Goal: Task Accomplishment & Management: Manage account settings

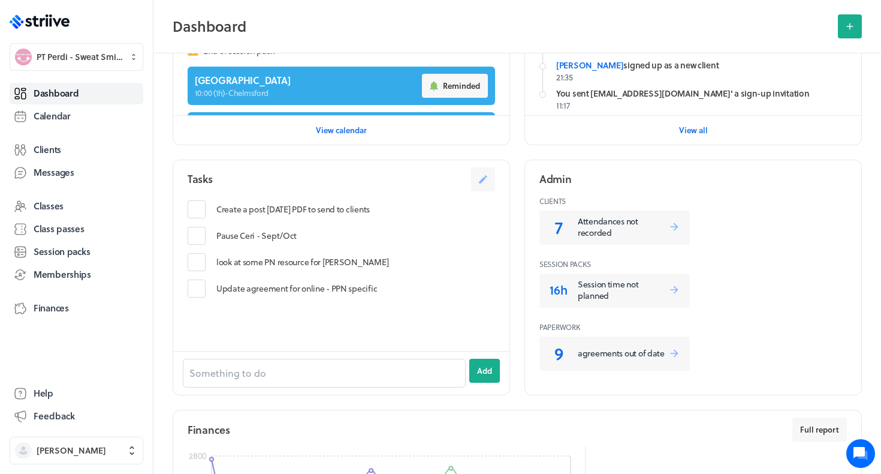
scroll to position [352, 0]
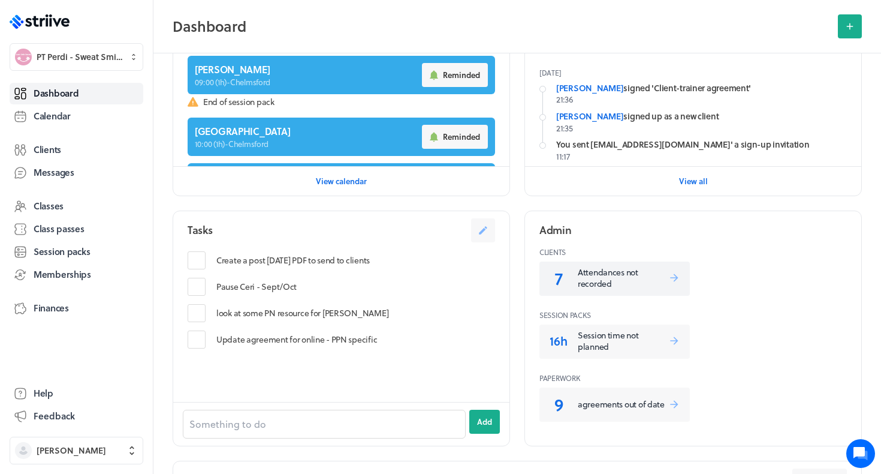
click at [585, 272] on p "Attendances not recorded" at bounding box center [623, 277] width 91 height 23
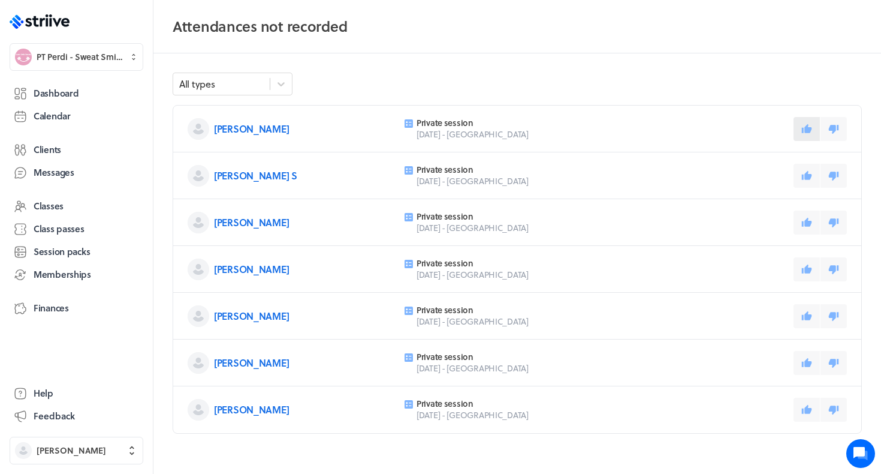
click at [809, 123] on icon at bounding box center [807, 128] width 11 height 11
click at [811, 179] on icon at bounding box center [807, 175] width 11 height 11
click at [813, 219] on button at bounding box center [807, 222] width 26 height 24
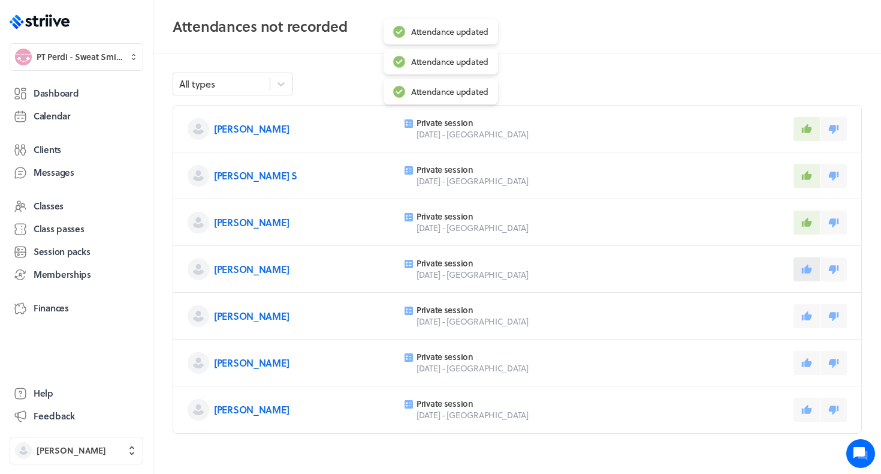
click at [811, 271] on icon at bounding box center [807, 269] width 11 height 11
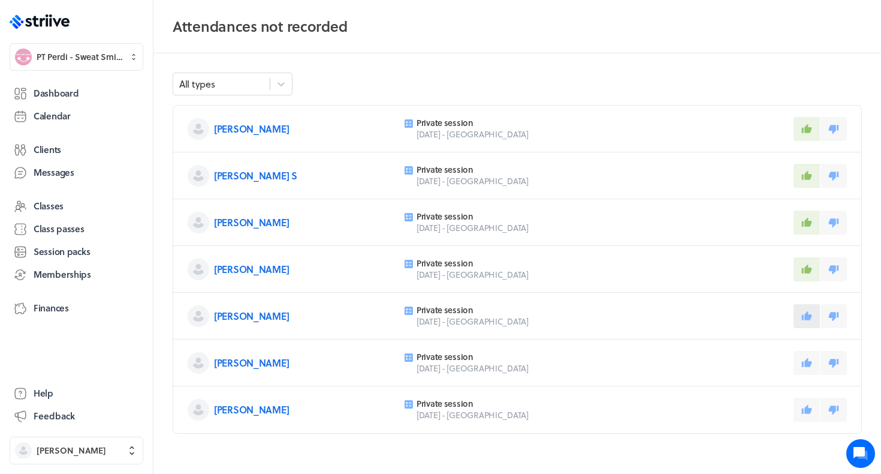
click at [808, 318] on icon at bounding box center [807, 315] width 10 height 9
click at [805, 359] on icon at bounding box center [807, 362] width 11 height 11
click at [806, 414] on icon at bounding box center [807, 409] width 11 height 11
click at [110, 91] on link "Dashboard" at bounding box center [77, 94] width 134 height 22
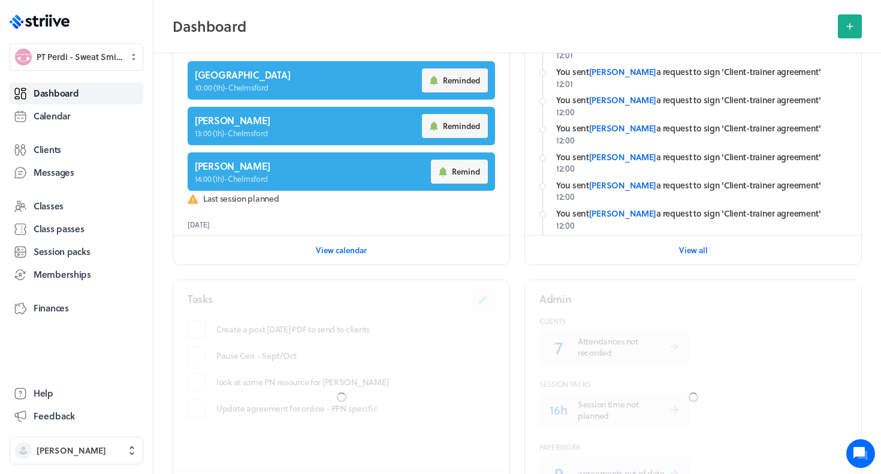
scroll to position [165, 0]
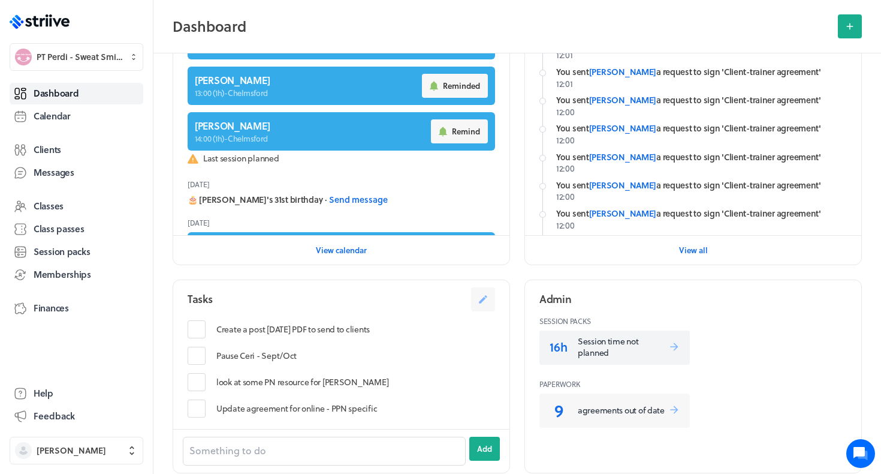
click at [586, 350] on p "Session time not planned" at bounding box center [623, 346] width 91 height 23
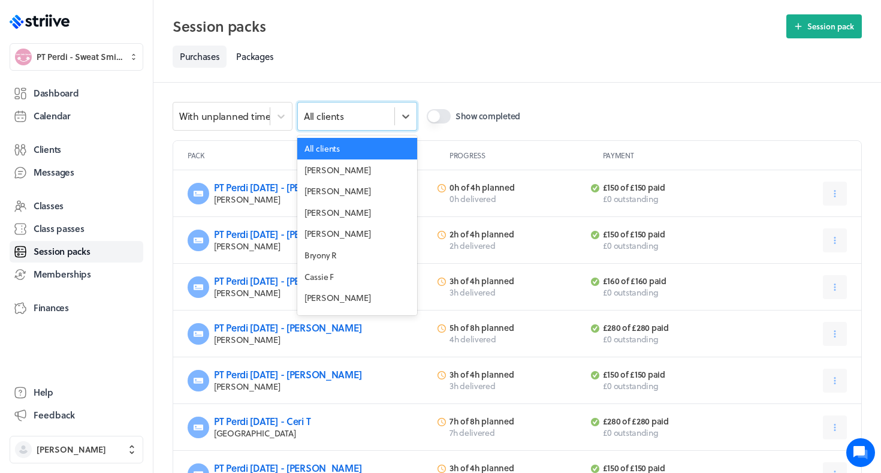
click at [363, 119] on div "All clients" at bounding box center [346, 117] width 97 height 16
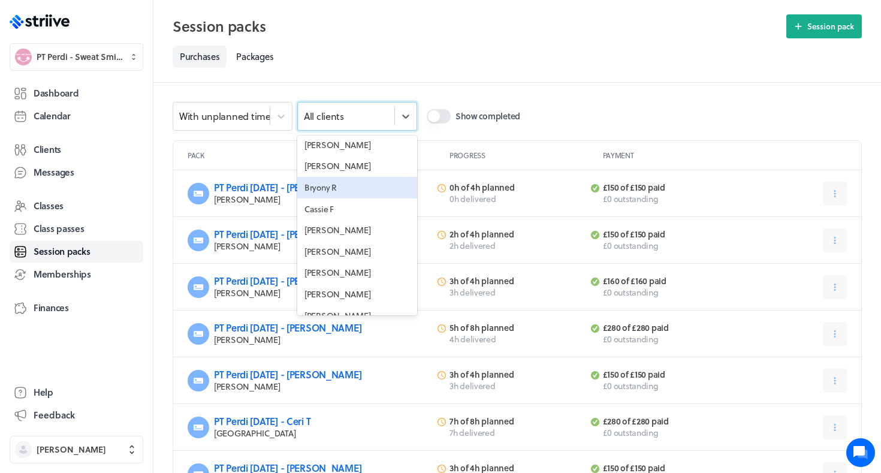
scroll to position [68, 0]
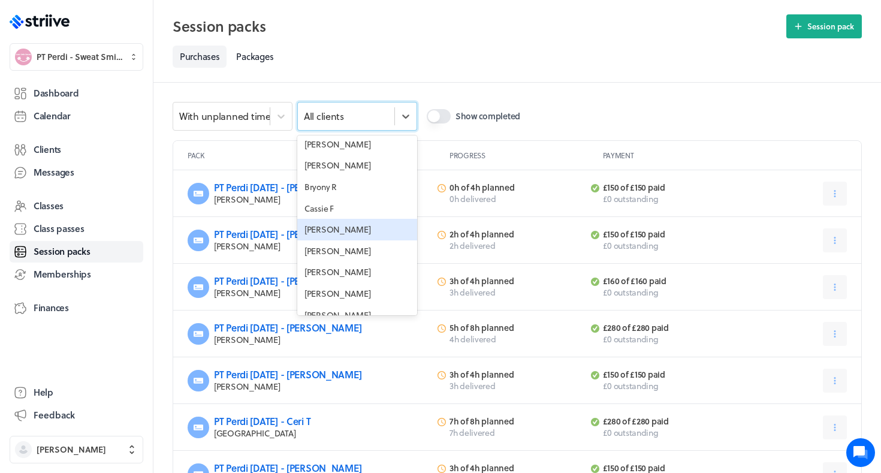
click at [324, 235] on div "Ceri T" at bounding box center [357, 230] width 120 height 22
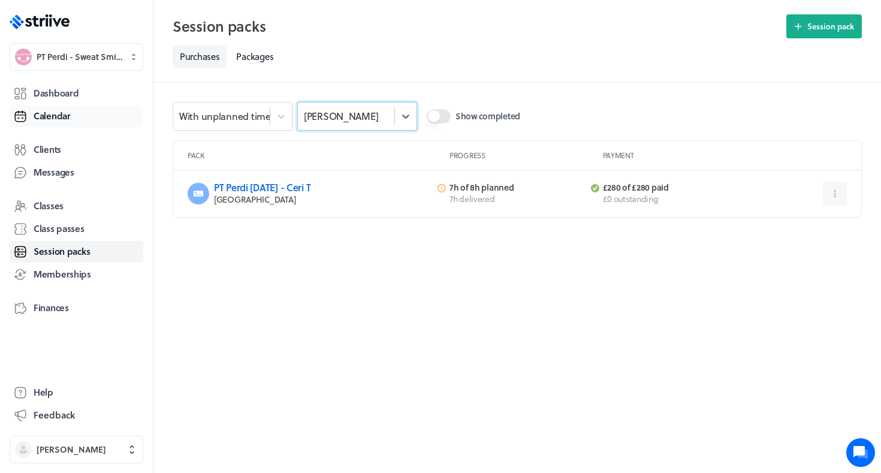
click at [60, 117] on span "Calendar" at bounding box center [52, 116] width 37 height 13
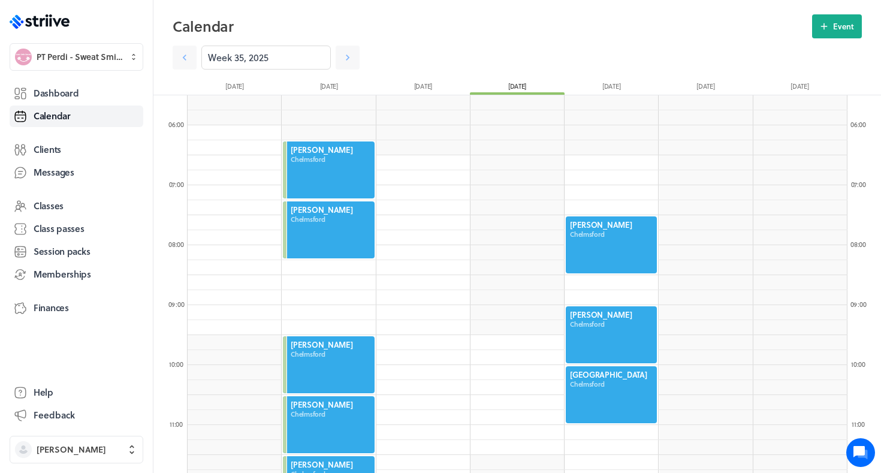
scroll to position [407, 0]
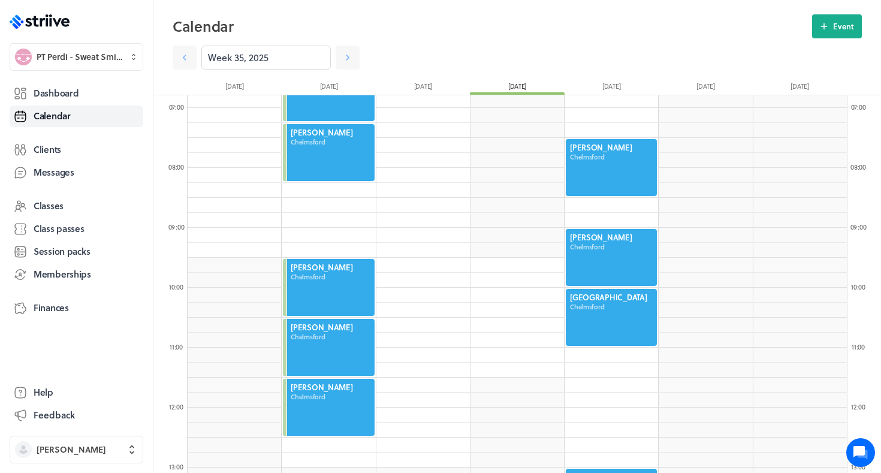
click at [591, 320] on div at bounding box center [612, 317] width 94 height 59
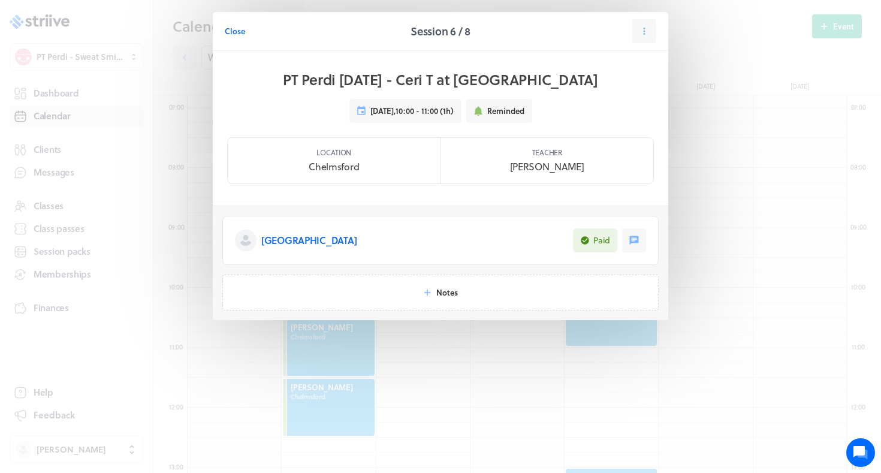
click at [660, 39] on header "Close Session 6 / 8" at bounding box center [441, 31] width 456 height 39
click at [643, 34] on icon at bounding box center [644, 31] width 11 height 11
click at [585, 109] on icon at bounding box center [586, 104] width 11 height 11
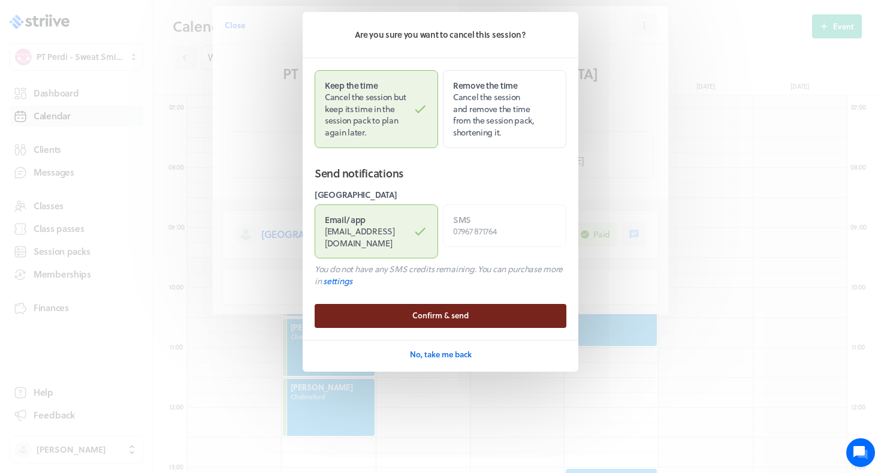
click at [448, 306] on button "Confirm & send" at bounding box center [441, 316] width 252 height 24
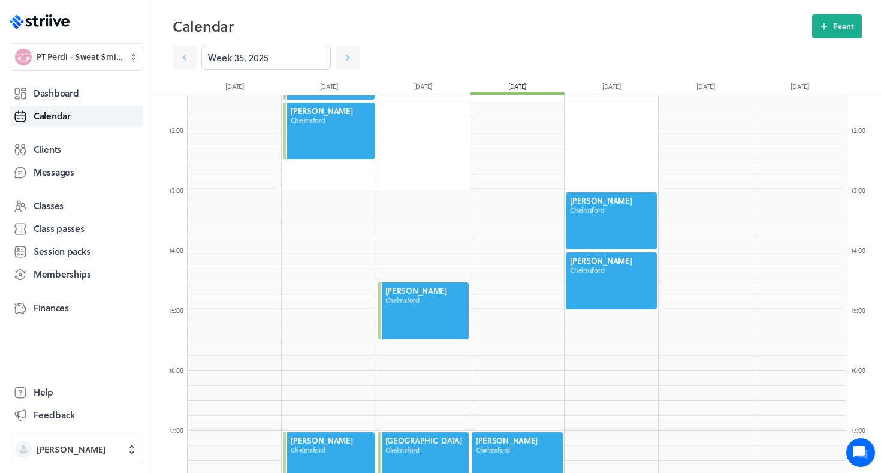
scroll to position [715, 0]
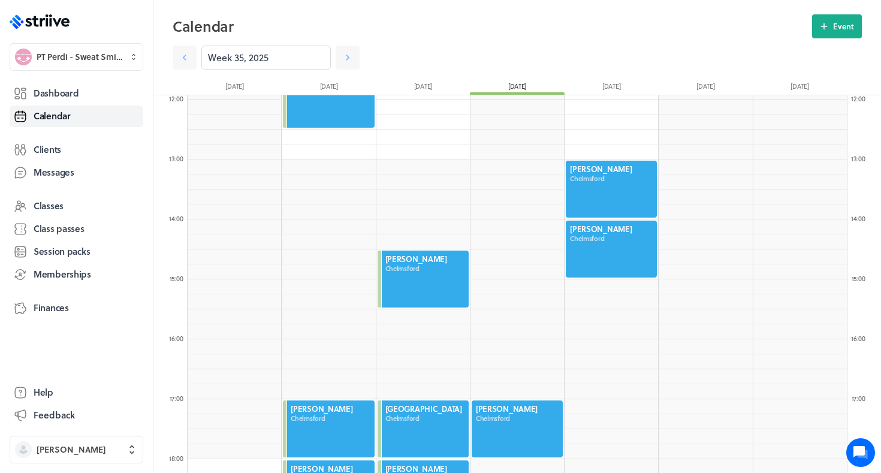
click at [607, 195] on div at bounding box center [612, 188] width 94 height 59
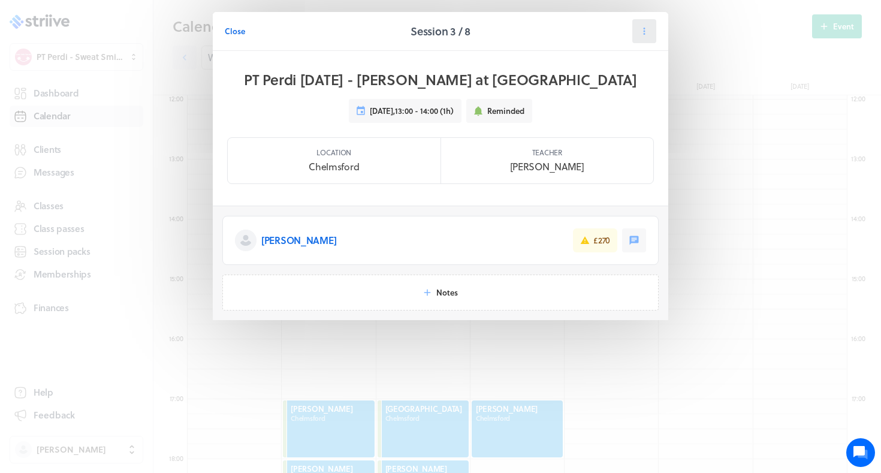
click at [641, 27] on icon at bounding box center [644, 31] width 11 height 11
click at [607, 103] on span "Cancel" at bounding box center [607, 104] width 25 height 11
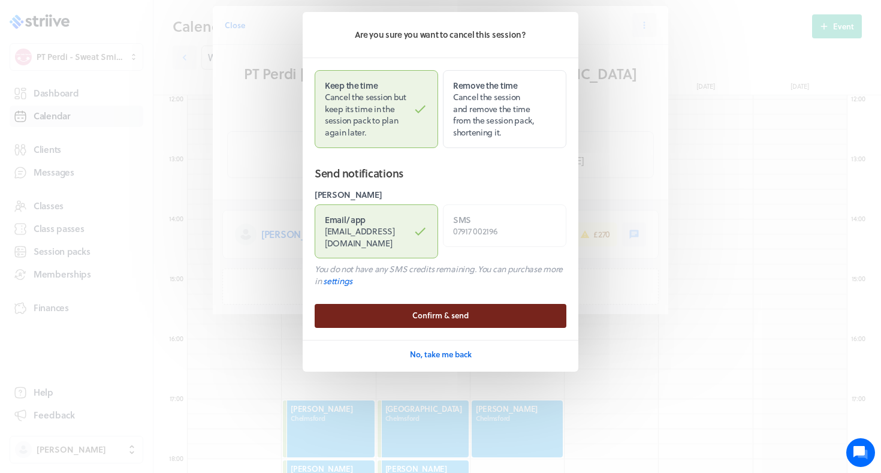
click at [455, 308] on button "Confirm & send" at bounding box center [441, 316] width 252 height 24
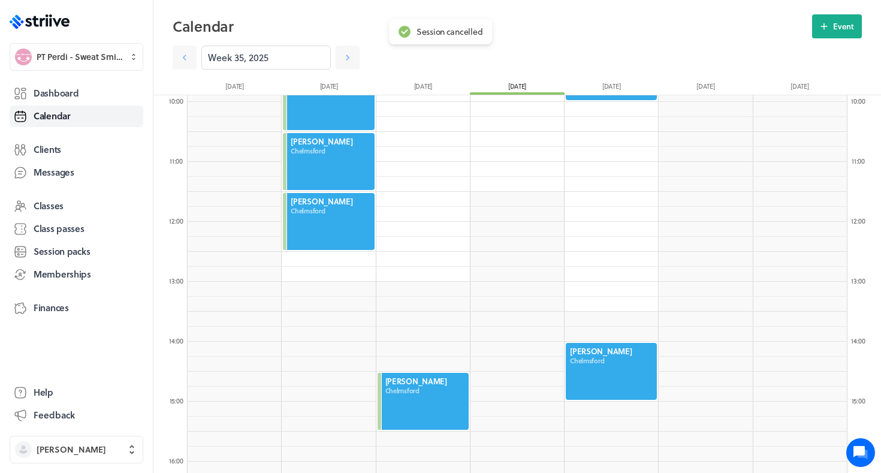
scroll to position [587, 0]
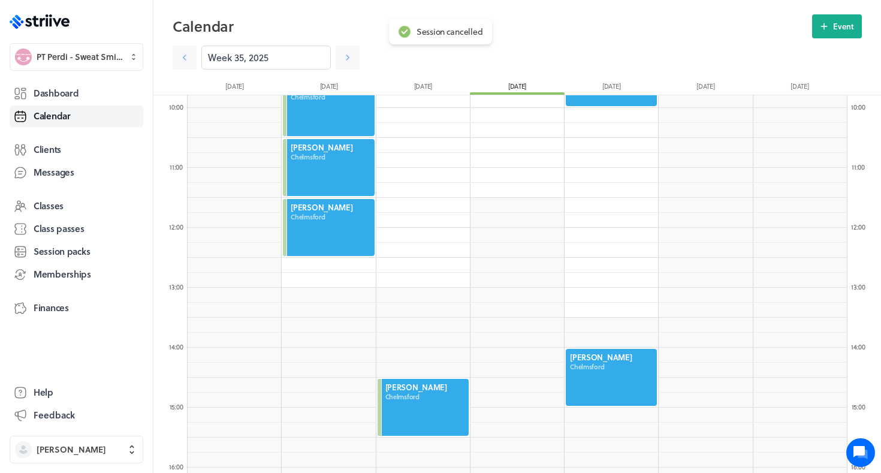
click at [589, 366] on div at bounding box center [612, 377] width 94 height 59
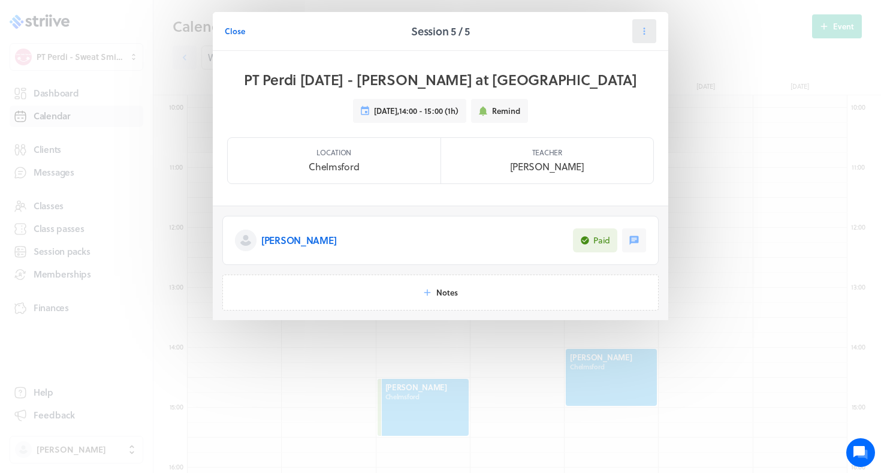
click at [645, 27] on icon at bounding box center [644, 31] width 11 height 11
click at [626, 82] on span "Reschedule" at bounding box center [615, 82] width 41 height 11
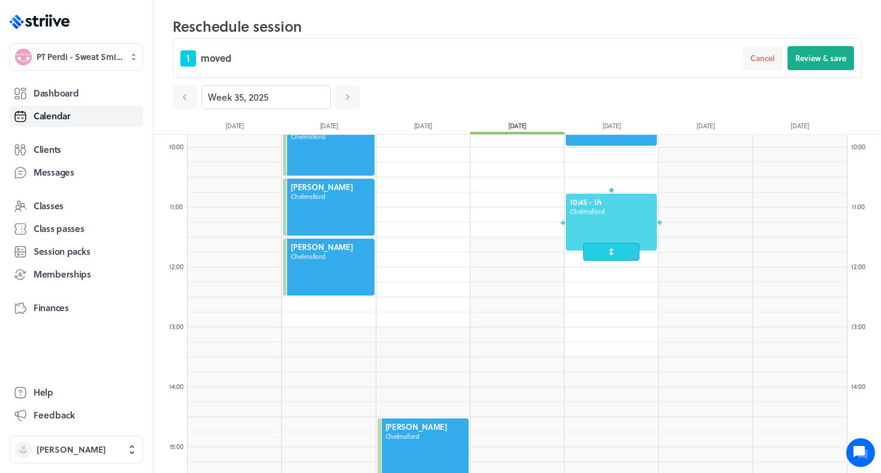
drag, startPoint x: 595, startPoint y: 416, endPoint x: 592, endPoint y: 224, distance: 192.5
click at [592, 224] on div at bounding box center [612, 221] width 94 height 59
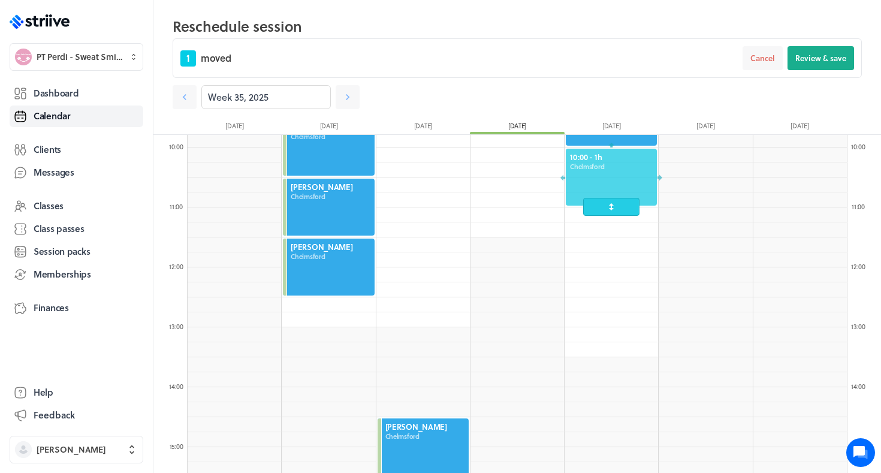
drag, startPoint x: 592, startPoint y: 224, endPoint x: 591, endPoint y: 185, distance: 38.4
click at [591, 185] on div at bounding box center [612, 176] width 94 height 59
click at [840, 53] on span "Review & save" at bounding box center [821, 58] width 51 height 11
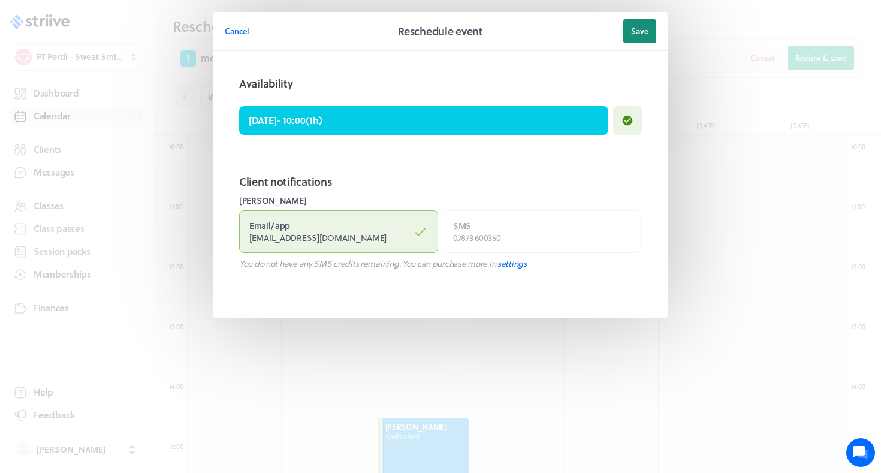
click at [647, 35] on span "Save" at bounding box center [639, 31] width 17 height 11
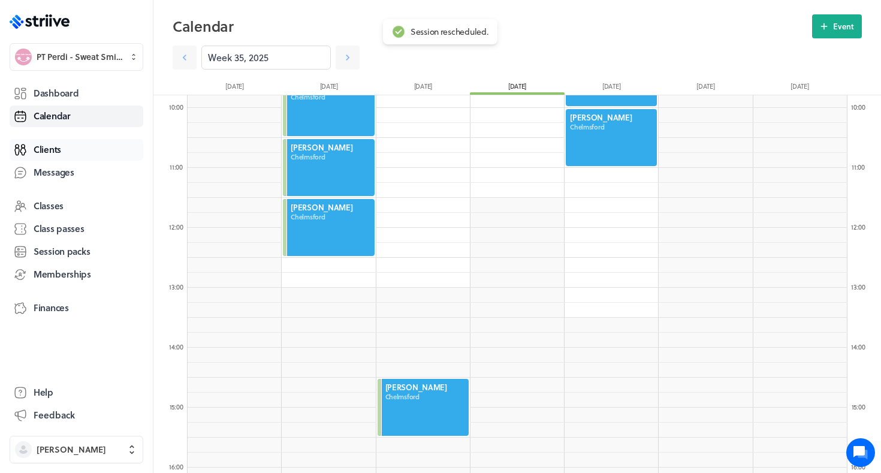
click at [56, 153] on span "Clients" at bounding box center [48, 149] width 28 height 13
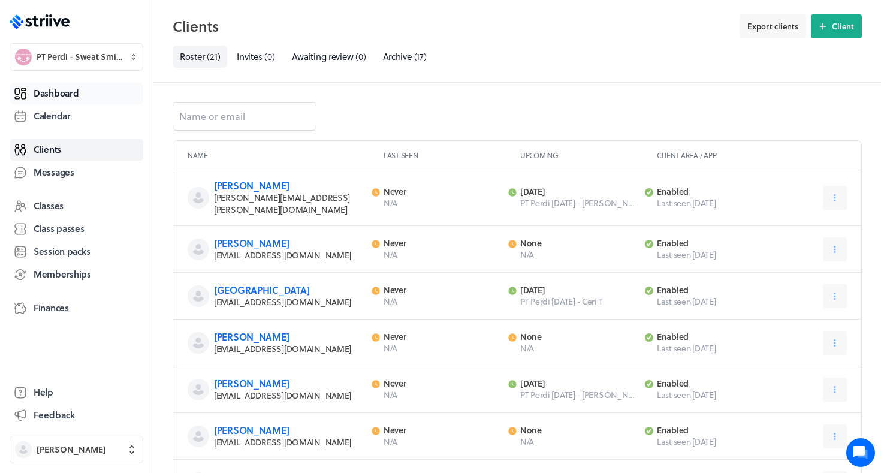
click at [79, 93] on link "Dashboard" at bounding box center [77, 94] width 134 height 22
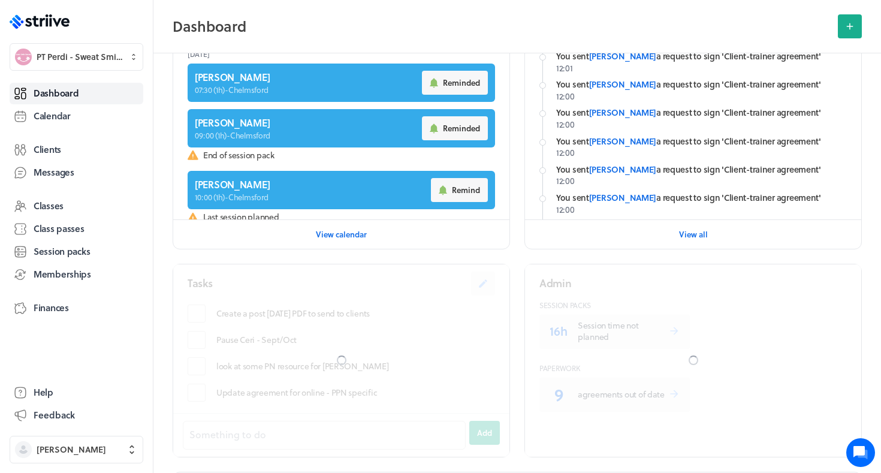
scroll to position [385, 0]
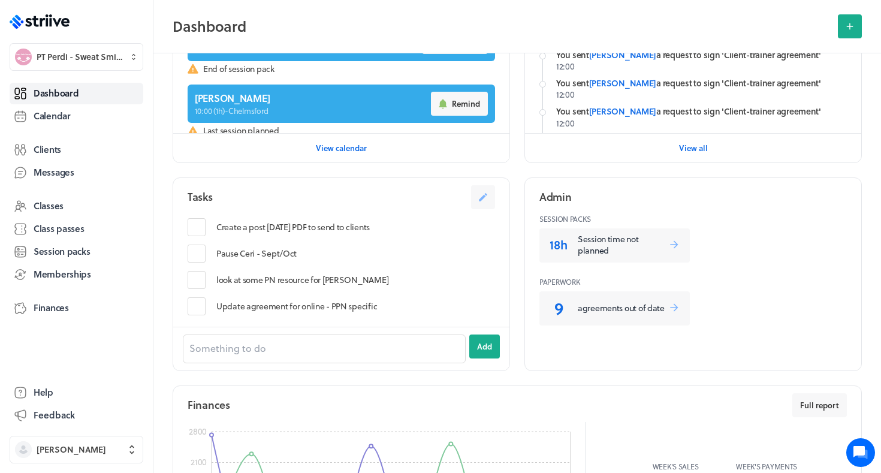
click at [586, 247] on p "Session time not planned" at bounding box center [623, 244] width 91 height 23
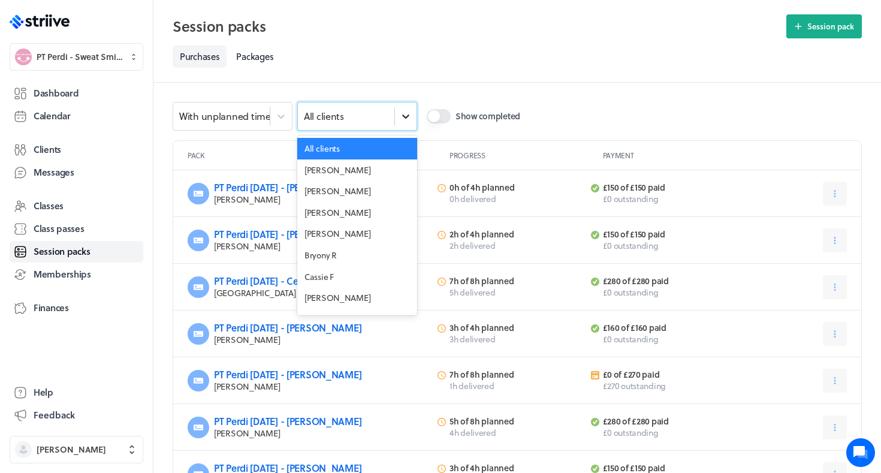
click at [405, 113] on icon at bounding box center [406, 116] width 12 height 12
click at [343, 291] on div "Ceri T" at bounding box center [357, 298] width 120 height 22
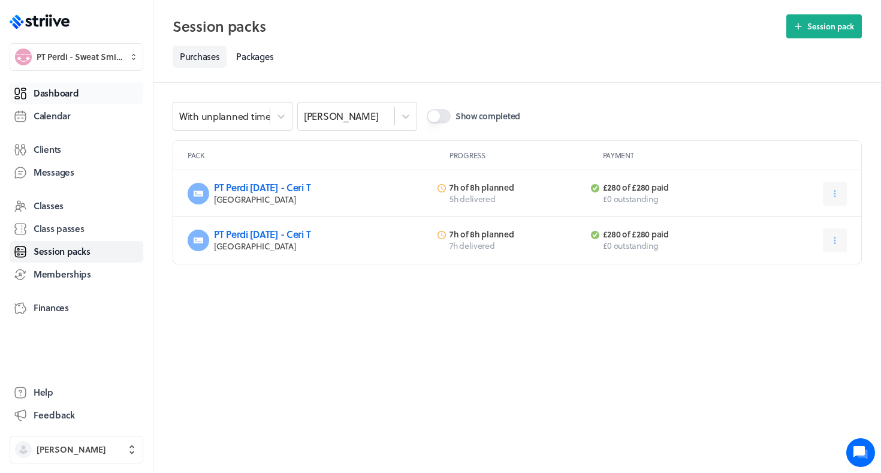
click at [50, 97] on span "Dashboard" at bounding box center [56, 93] width 45 height 13
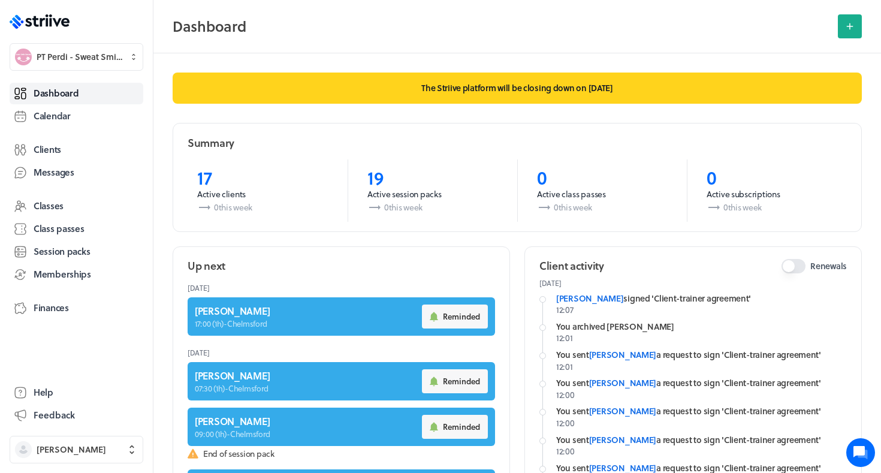
click at [74, 128] on div "Dashboard Calendar Clients Messages Classes Class passes Session packs Membersh…" at bounding box center [77, 223] width 134 height 287
click at [73, 121] on link "Calendar" at bounding box center [77, 117] width 134 height 22
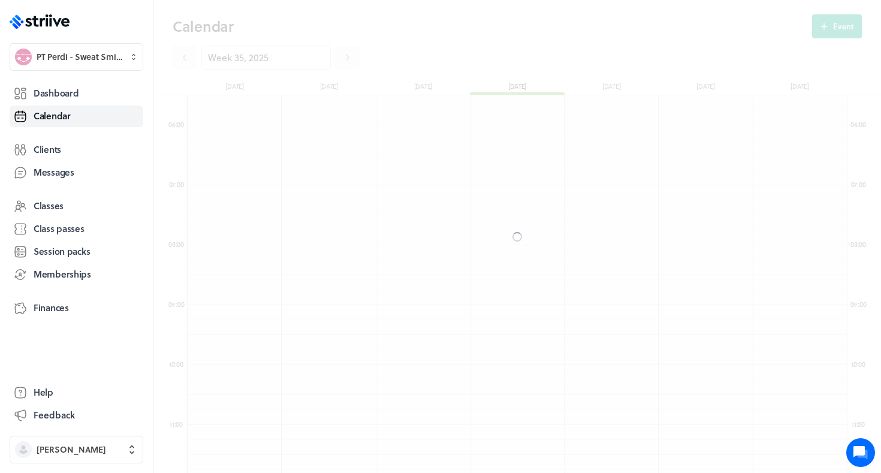
scroll to position [1439, 660]
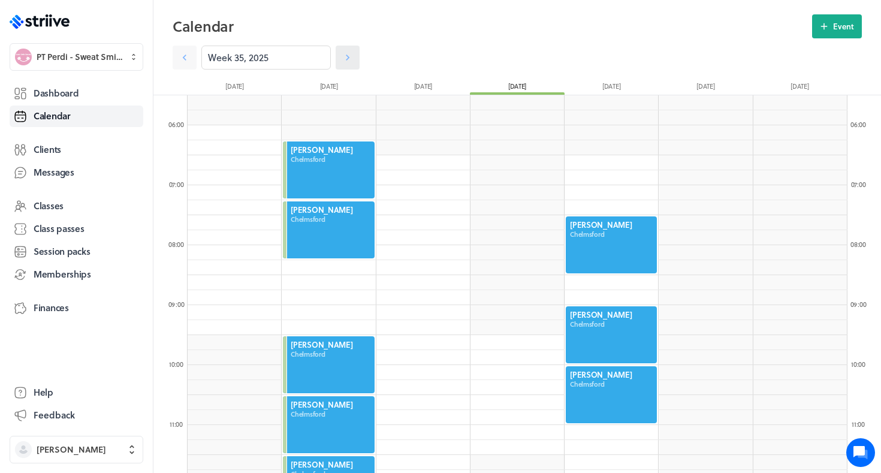
click at [353, 49] on link at bounding box center [348, 58] width 24 height 24
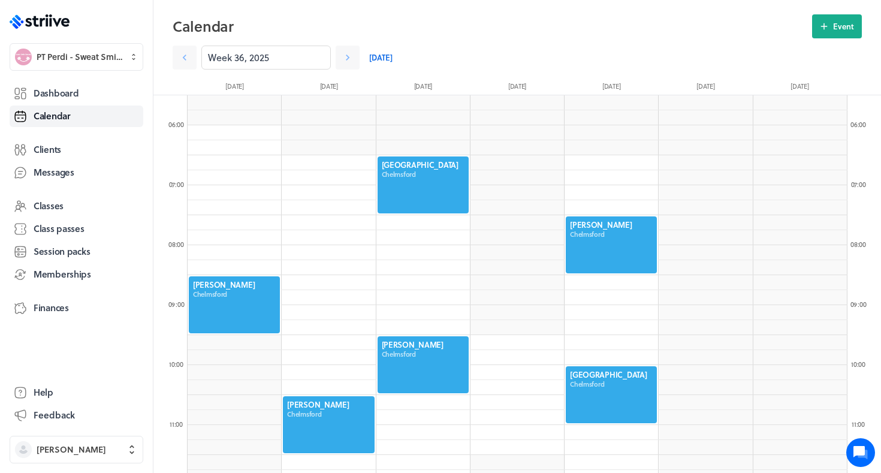
click at [430, 164] on div at bounding box center [423, 184] width 94 height 59
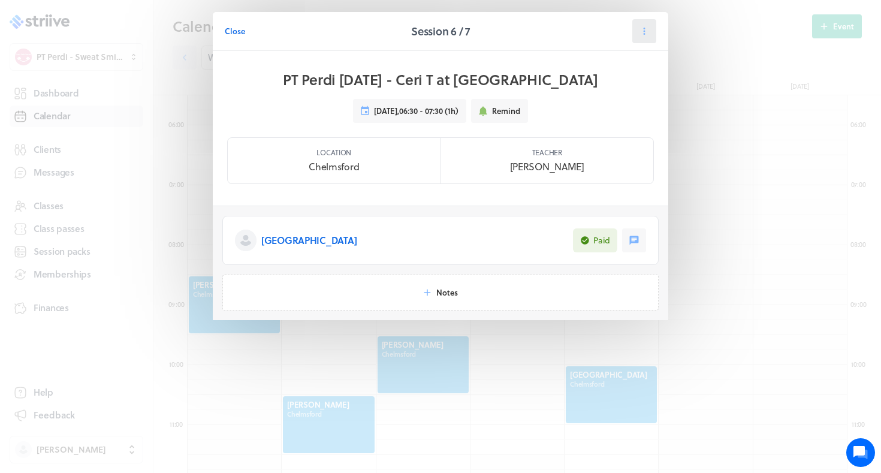
click at [644, 38] on button at bounding box center [644, 31] width 24 height 24
click at [619, 79] on span "Reschedule" at bounding box center [615, 82] width 41 height 11
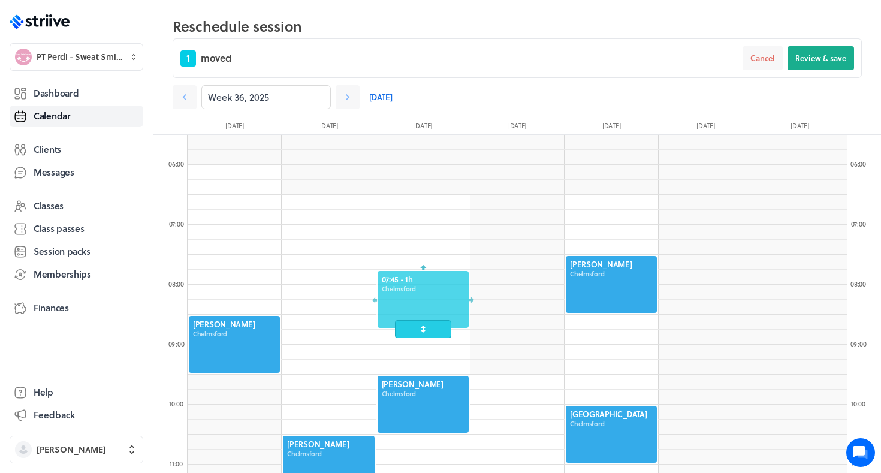
drag, startPoint x: 410, startPoint y: 222, endPoint x: 396, endPoint y: 379, distance: 157.7
click at [396, 329] on div at bounding box center [423, 299] width 94 height 59
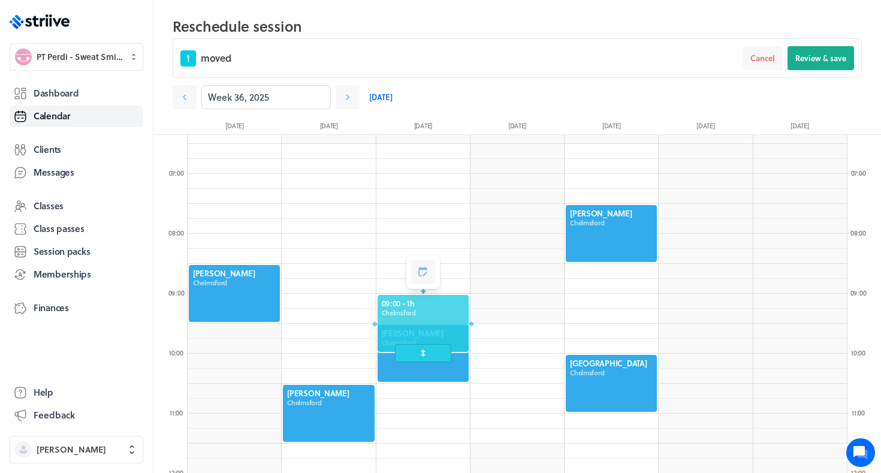
scroll to position [393, 0]
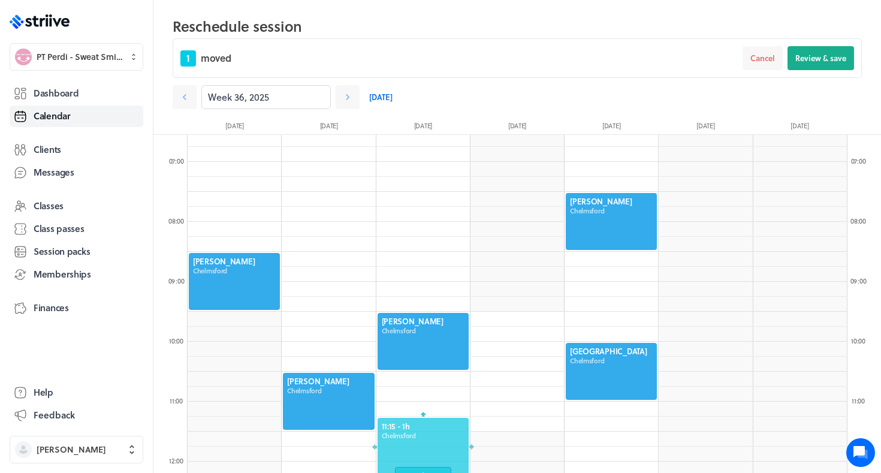
drag, startPoint x: 396, startPoint y: 312, endPoint x: 386, endPoint y: 475, distance: 163.3
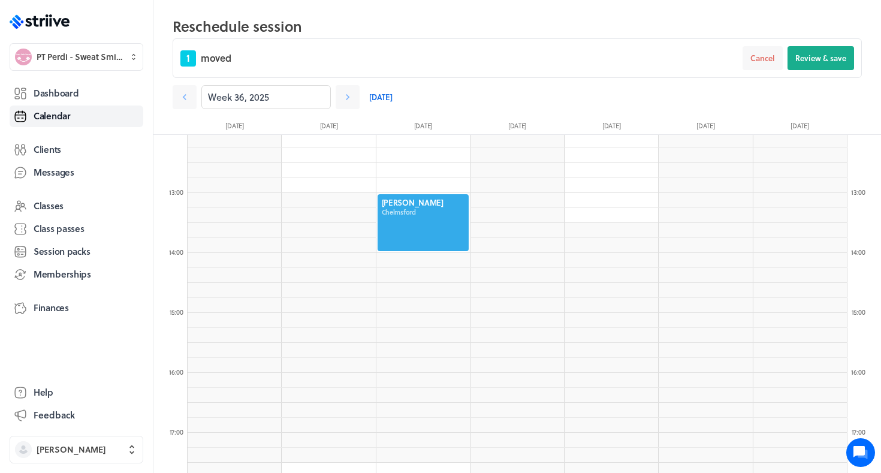
scroll to position [745, 0]
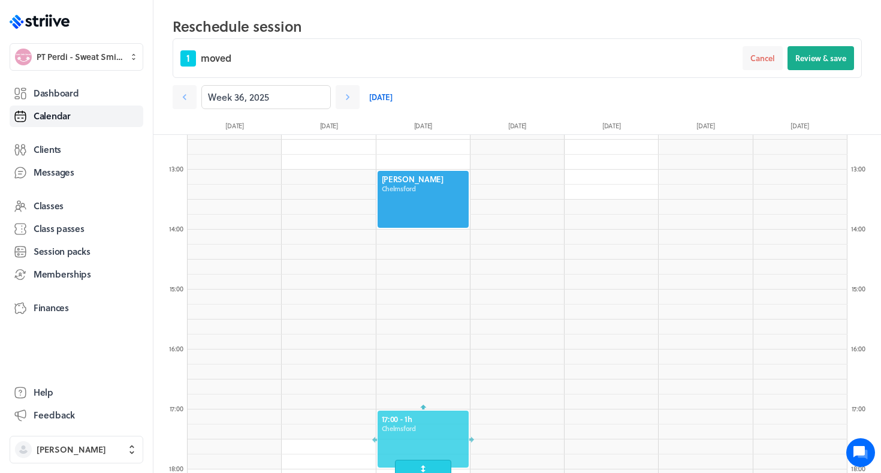
click at [395, 444] on div at bounding box center [423, 438] width 94 height 59
click at [838, 60] on span "Review & save" at bounding box center [821, 58] width 51 height 11
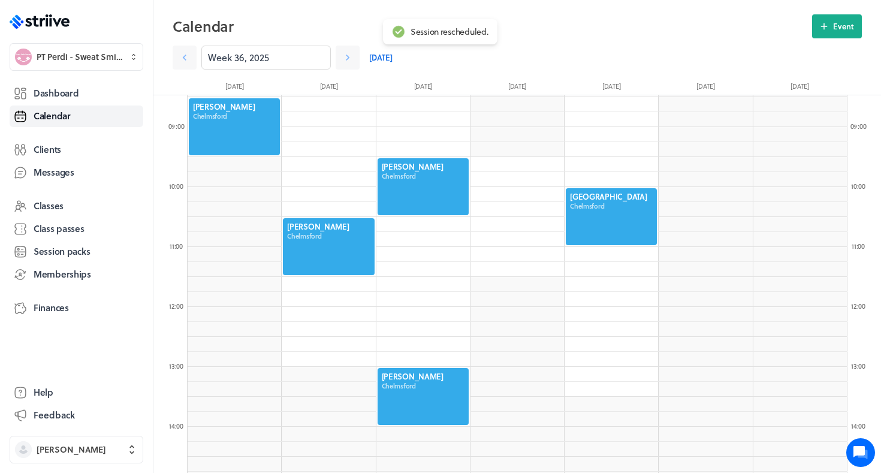
scroll to position [241, 0]
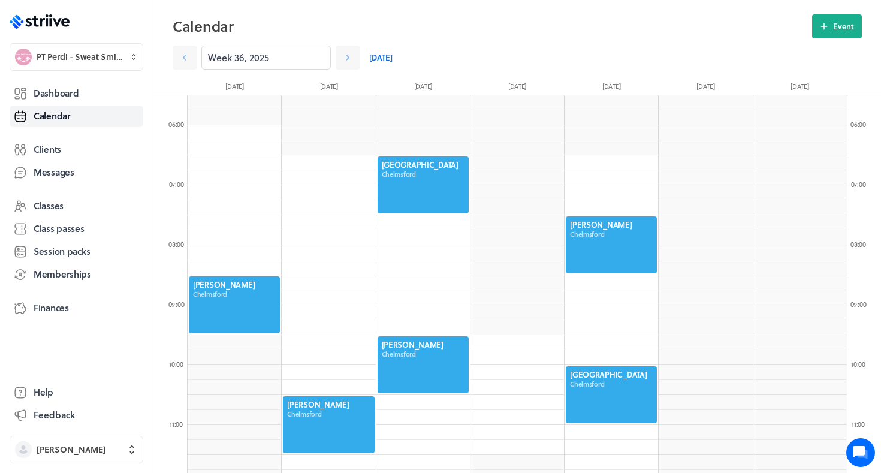
click at [419, 174] on div at bounding box center [423, 184] width 94 height 59
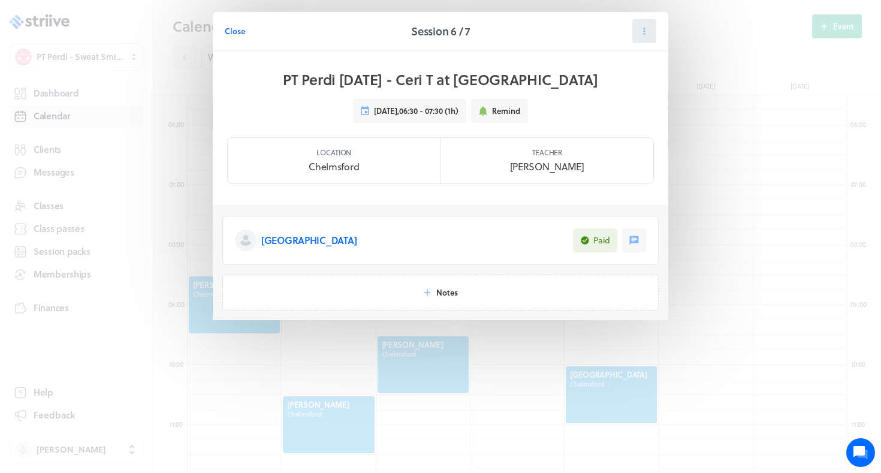
click at [651, 38] on button at bounding box center [644, 31] width 24 height 24
click at [591, 87] on icon at bounding box center [586, 82] width 11 height 11
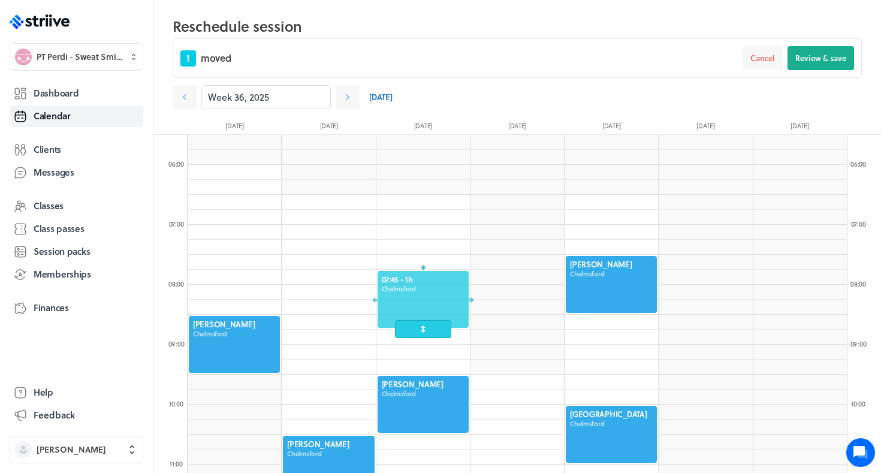
drag, startPoint x: 460, startPoint y: 232, endPoint x: 460, endPoint y: 321, distance: 88.7
click at [460, 321] on div at bounding box center [423, 299] width 94 height 59
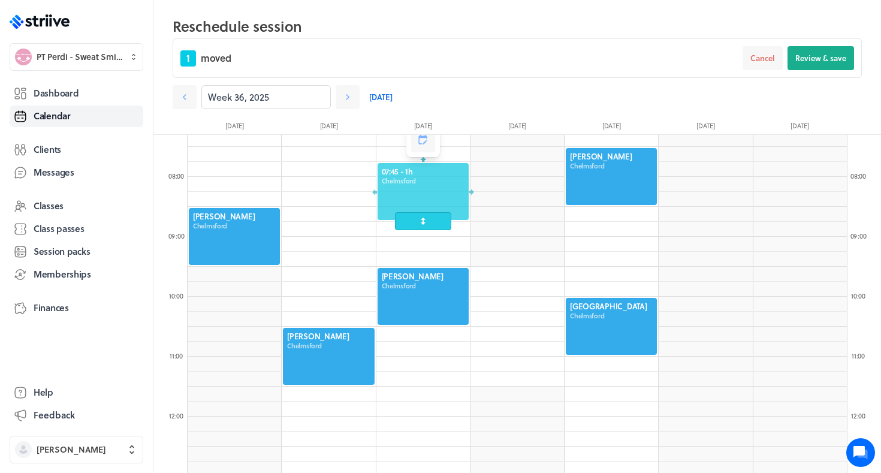
scroll to position [442, 0]
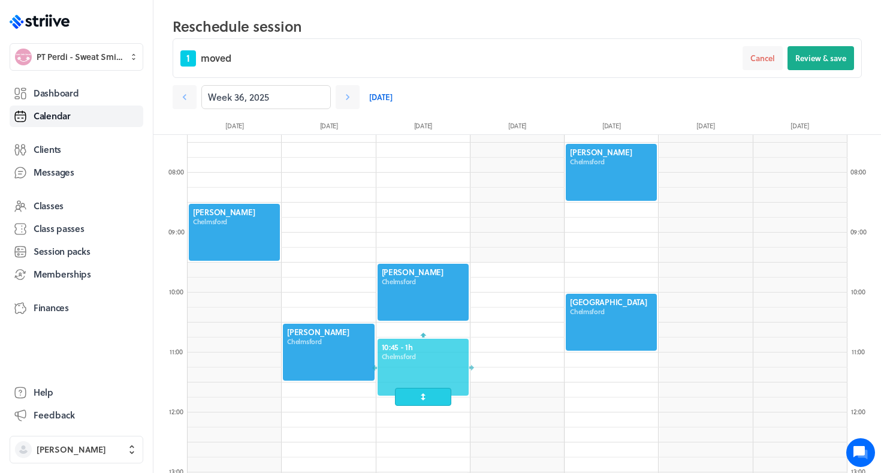
drag, startPoint x: 441, startPoint y: 186, endPoint x: 444, endPoint y: 373, distance: 186.5
click at [445, 372] on div at bounding box center [423, 367] width 94 height 59
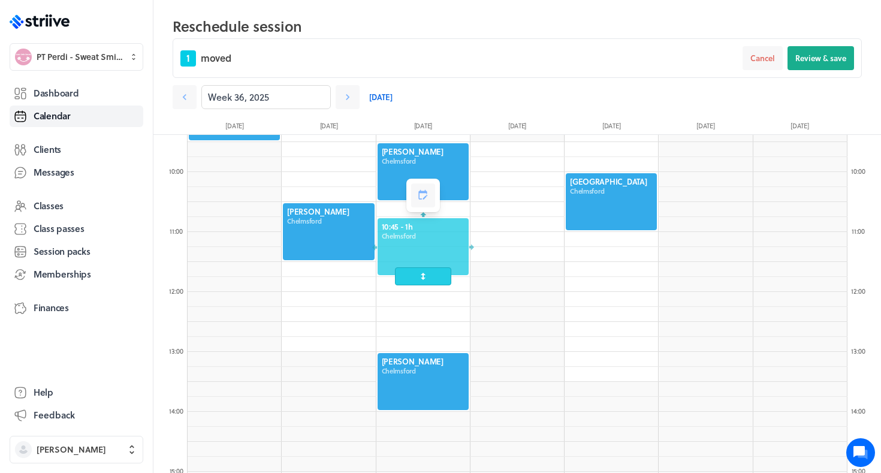
scroll to position [565, 0]
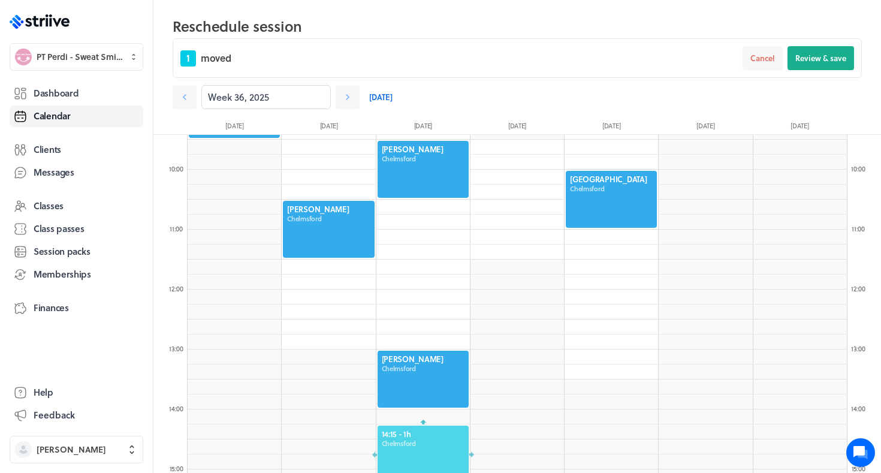
drag, startPoint x: 430, startPoint y: 246, endPoint x: 437, endPoint y: 458, distance: 211.8
click at [437, 458] on div at bounding box center [423, 453] width 94 height 59
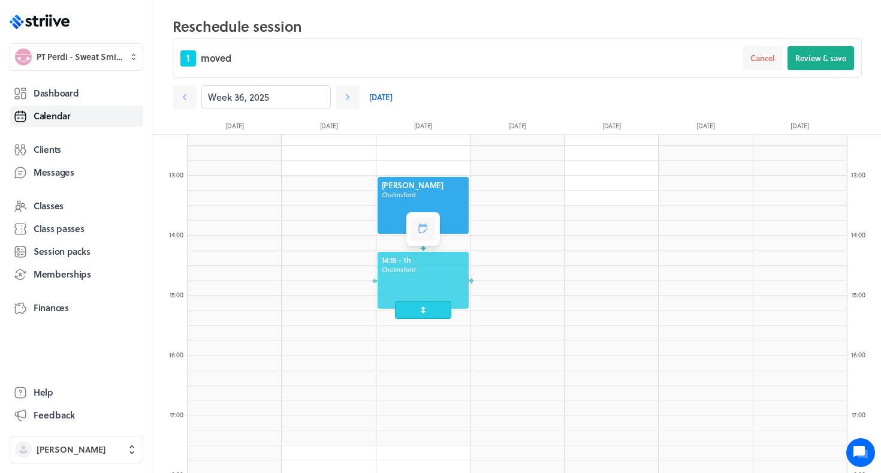
scroll to position [741, 0]
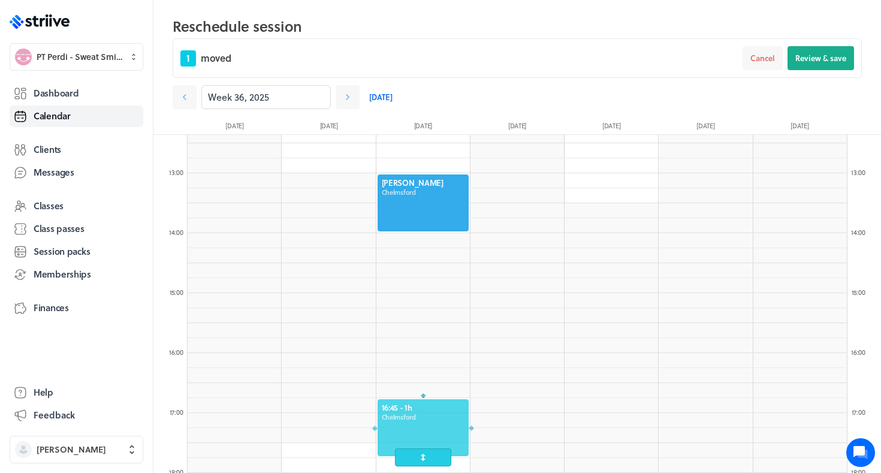
drag, startPoint x: 414, startPoint y: 269, endPoint x: 418, endPoint y: 427, distance: 158.9
click at [418, 427] on div at bounding box center [423, 427] width 94 height 59
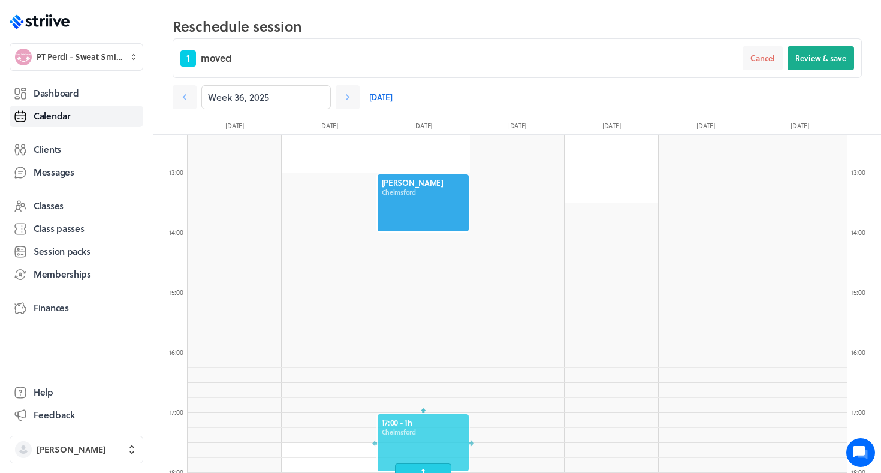
drag, startPoint x: 421, startPoint y: 415, endPoint x: 421, endPoint y: 430, distance: 15.0
click at [421, 430] on div at bounding box center [423, 442] width 94 height 59
click at [812, 59] on span "Review & save" at bounding box center [821, 58] width 51 height 11
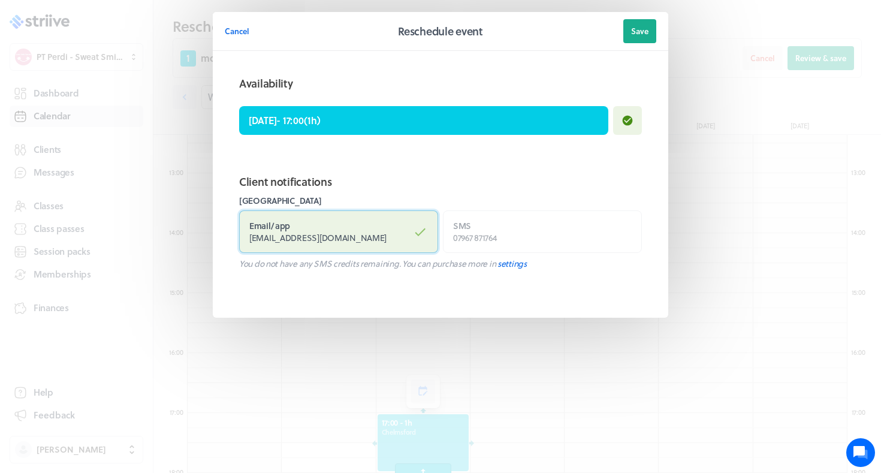
click at [397, 219] on label "Email / app ceritower@hotmail.com" at bounding box center [338, 231] width 199 height 43
click at [0, 0] on input "Email / app ceritower@hotmail.com" at bounding box center [0, 0] width 0 height 0
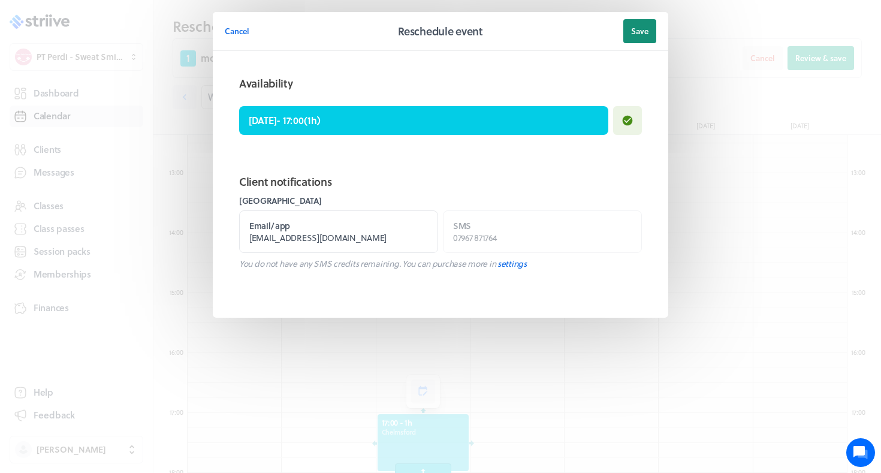
click at [639, 37] on button "Save" at bounding box center [639, 31] width 33 height 24
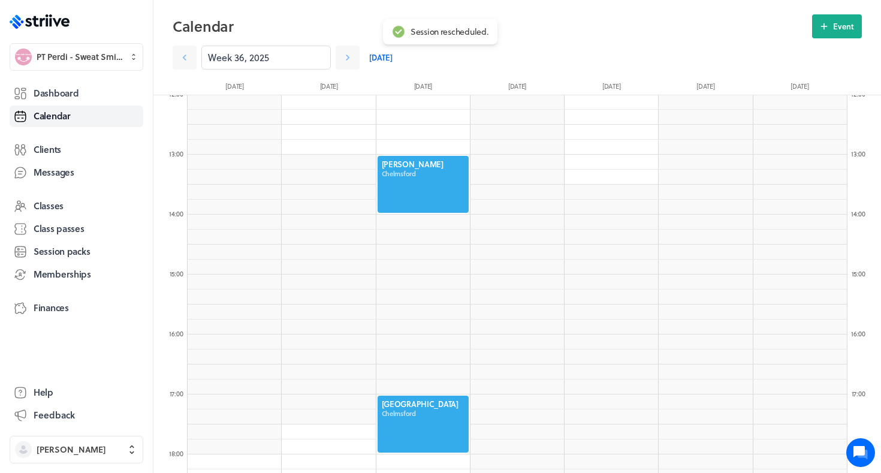
scroll to position [603, 0]
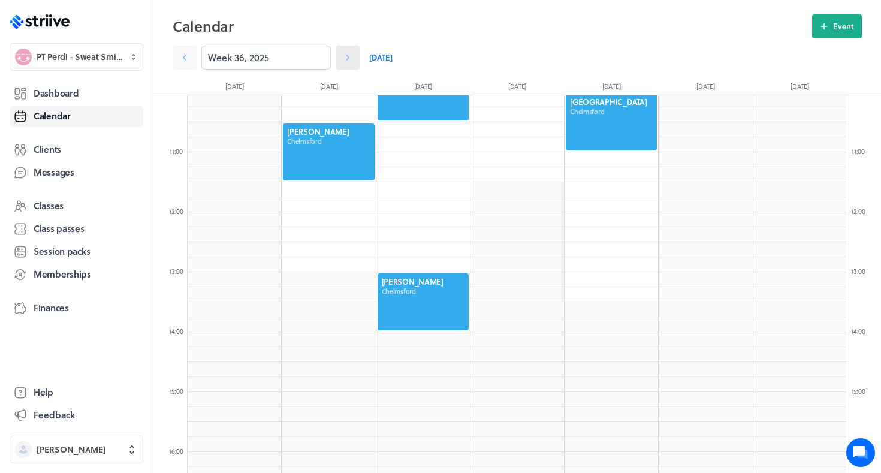
click at [346, 61] on icon at bounding box center [348, 58] width 12 height 12
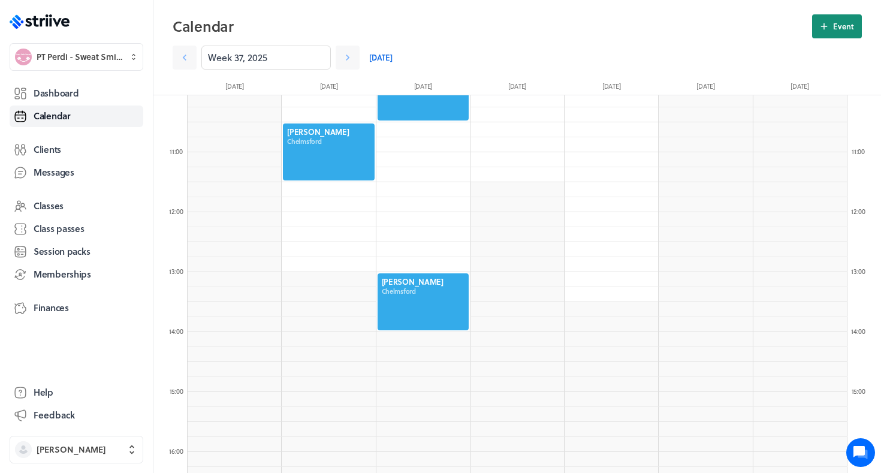
click at [829, 26] on icon at bounding box center [824, 26] width 11 height 11
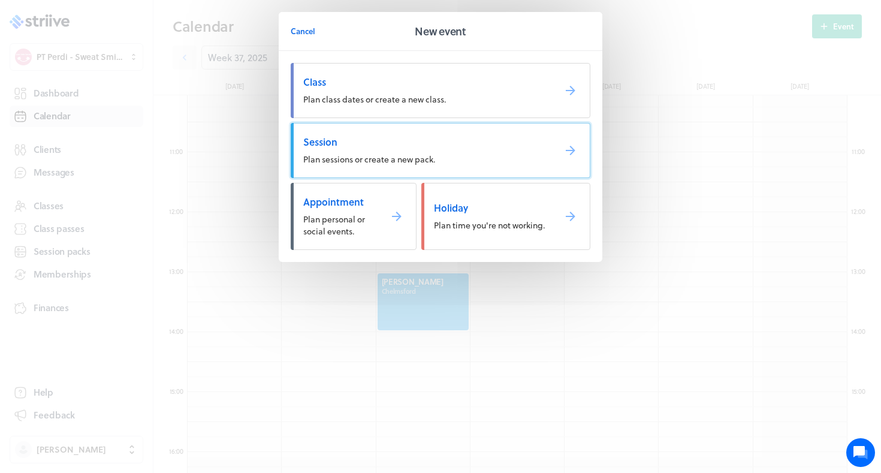
click at [495, 144] on span "Session" at bounding box center [424, 141] width 242 height 13
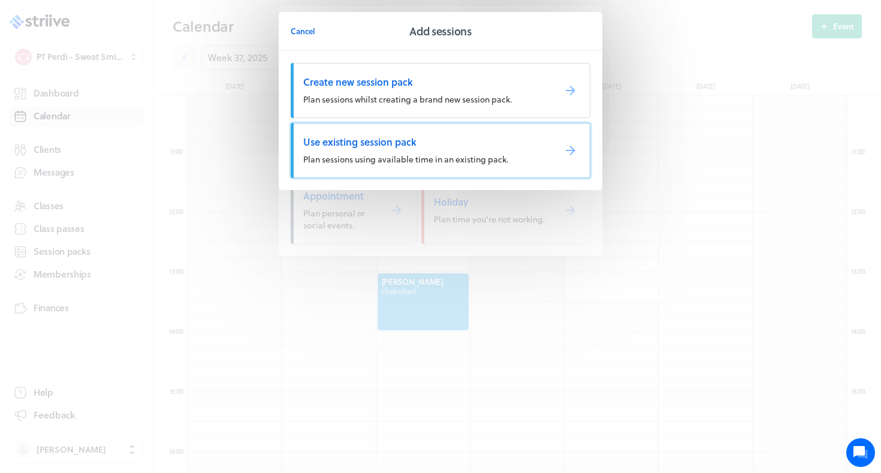
click at [495, 143] on span "Use existing session pack" at bounding box center [424, 141] width 242 height 13
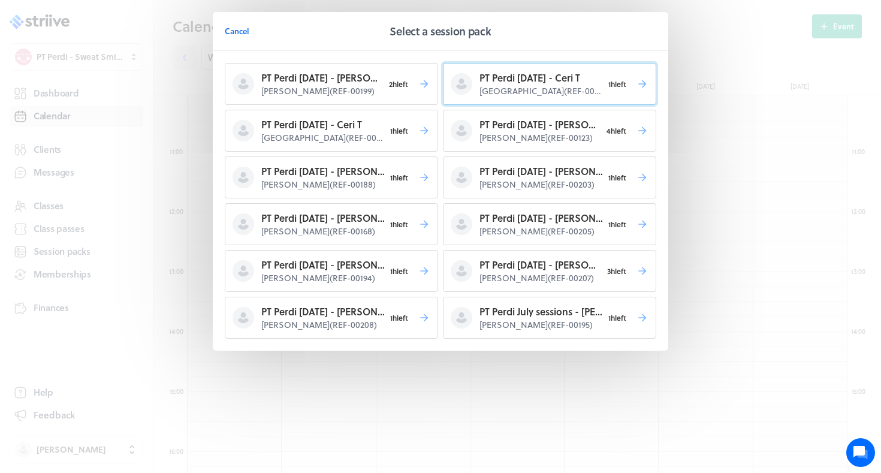
click at [510, 99] on button "PT Perdi July 25 - Ceri T Ceri Tower ( REF-00185 ) 1h left" at bounding box center [549, 84] width 213 height 42
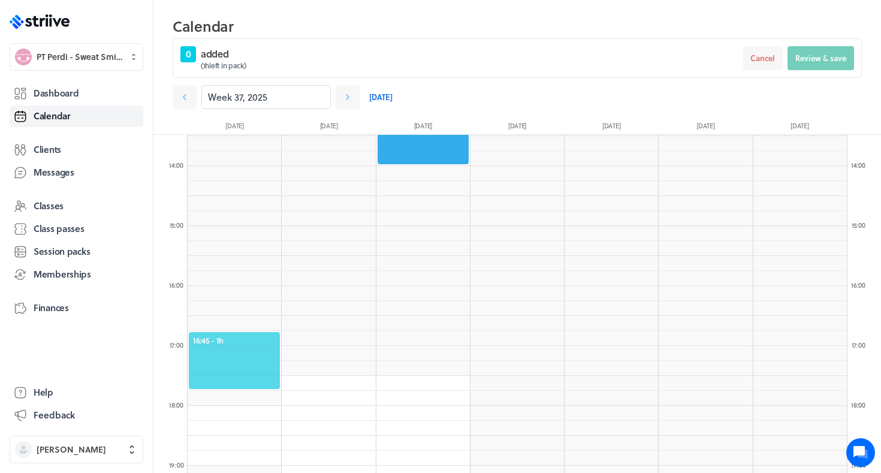
scroll to position [819, 0]
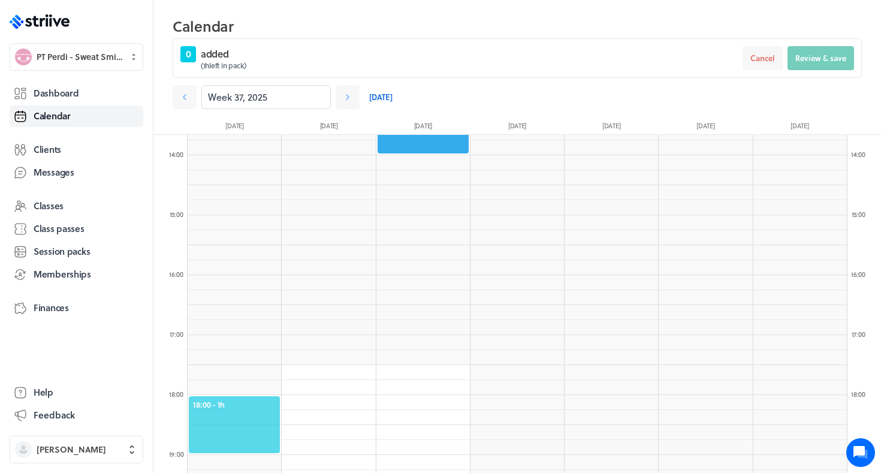
click at [218, 399] on span "18:00 - 1h" at bounding box center [234, 404] width 83 height 11
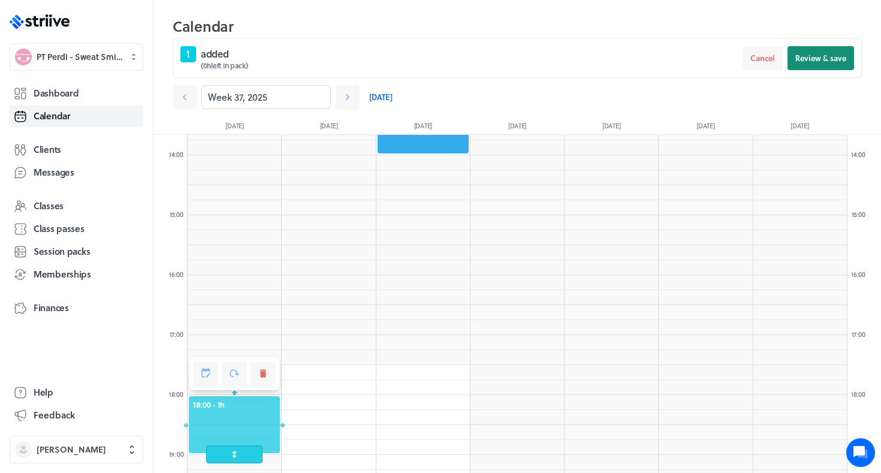
click at [810, 59] on span "Review & save" at bounding box center [821, 58] width 51 height 11
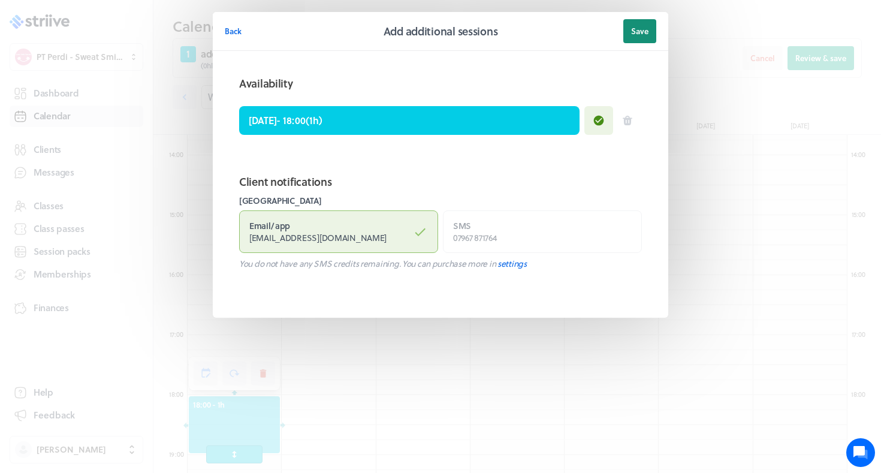
click at [638, 28] on span "Save" at bounding box center [639, 31] width 17 height 11
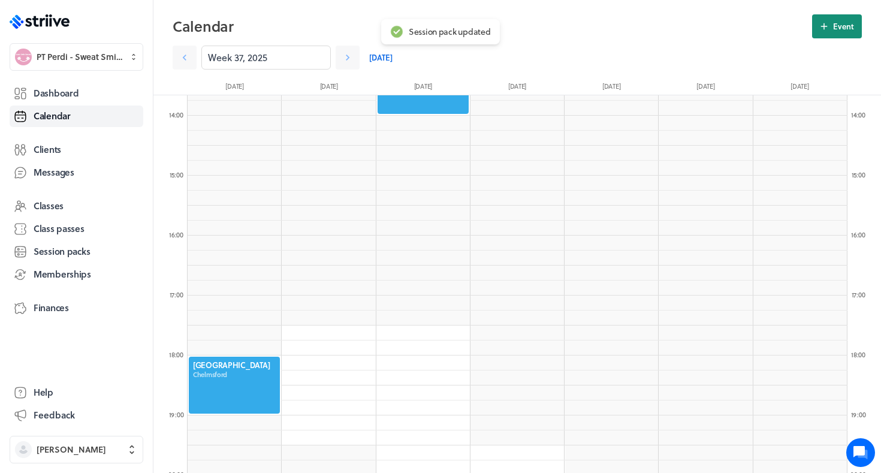
click at [832, 27] on button "Event" at bounding box center [837, 26] width 50 height 24
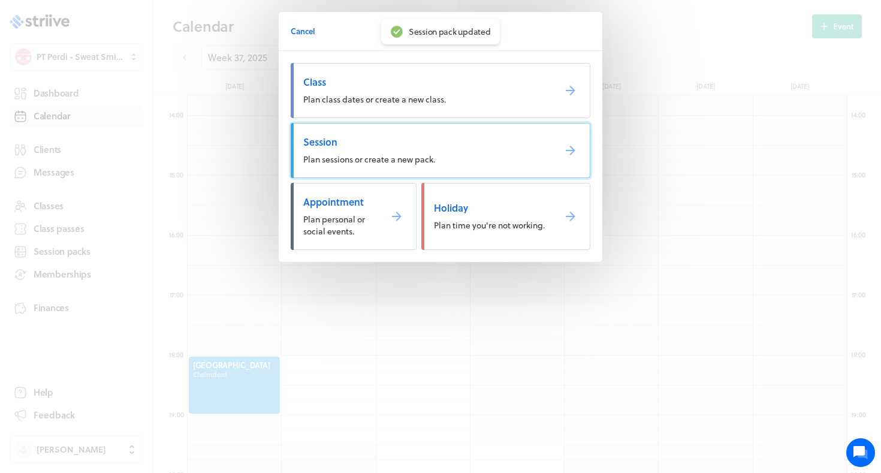
click at [490, 155] on link "Session Plan sessions or create a new pack." at bounding box center [441, 150] width 300 height 55
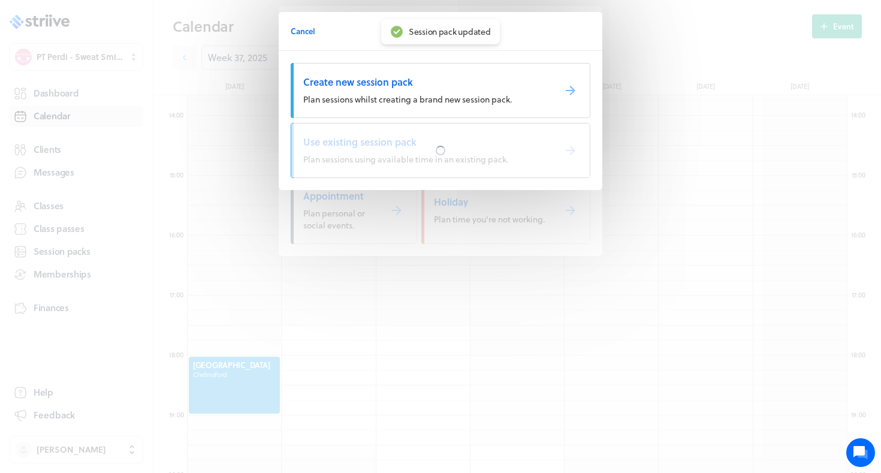
click at [490, 155] on div at bounding box center [440, 150] width 299 height 54
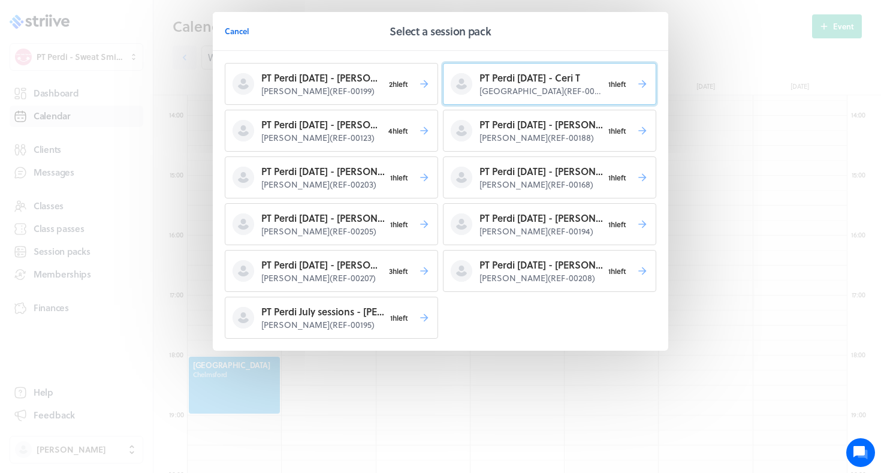
click at [496, 86] on p "Ceri Tower ( REF-00200 )" at bounding box center [541, 91] width 123 height 12
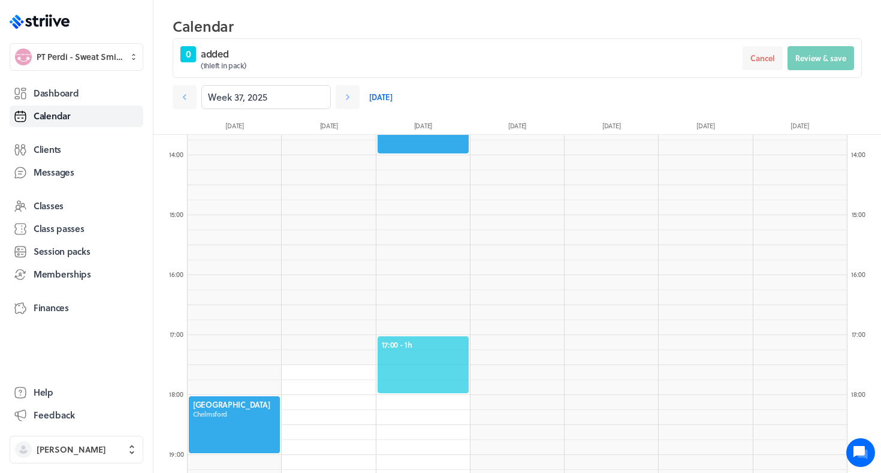
click at [394, 341] on span "17:00 - 1h" at bounding box center [423, 344] width 83 height 11
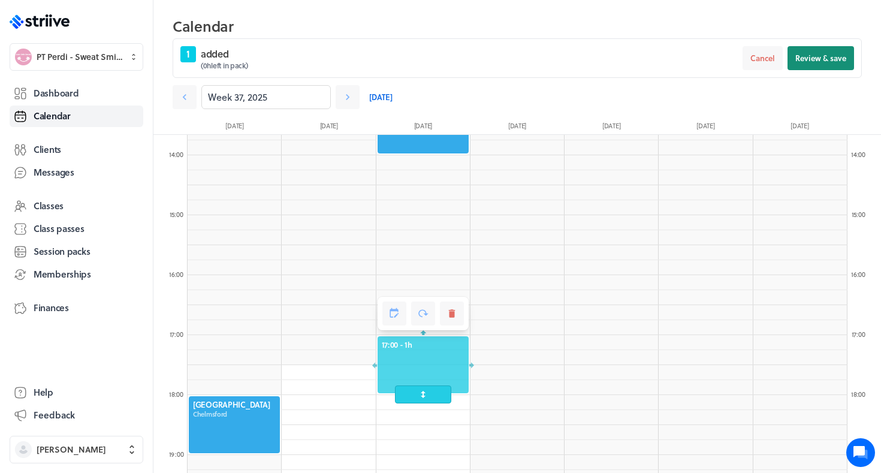
click at [814, 52] on button "Review & save" at bounding box center [821, 58] width 67 height 24
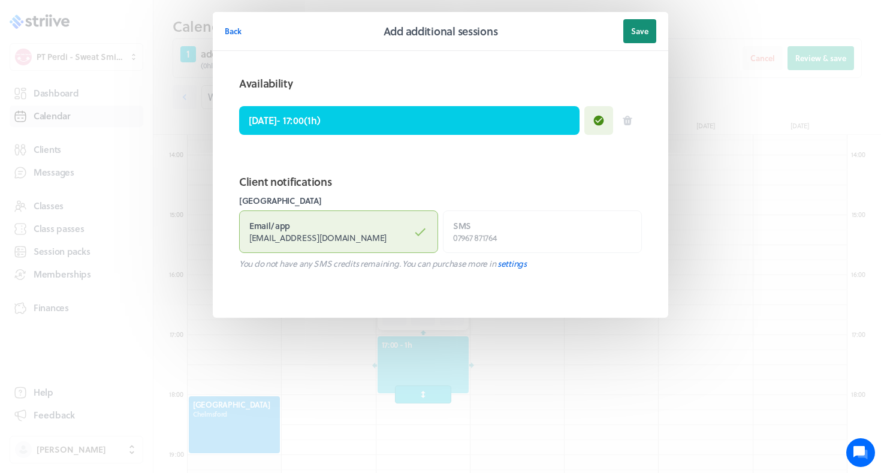
click at [645, 24] on button "Save" at bounding box center [639, 31] width 33 height 24
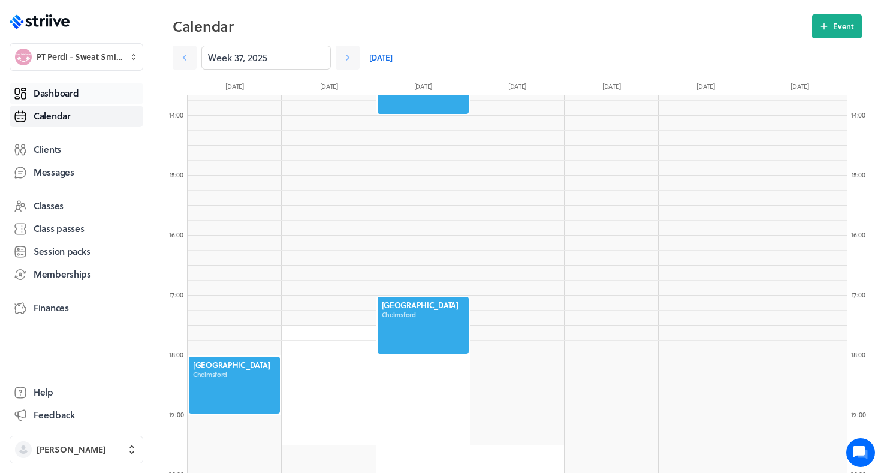
click at [60, 101] on link "Dashboard" at bounding box center [77, 94] width 134 height 22
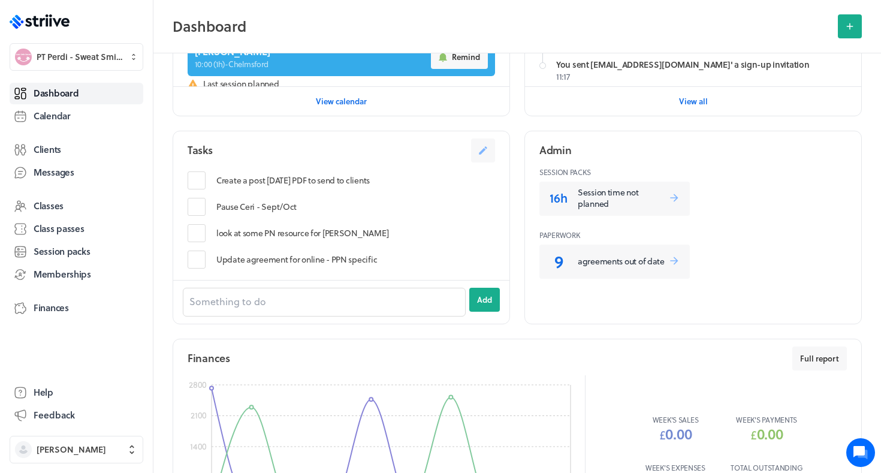
scroll to position [446, 0]
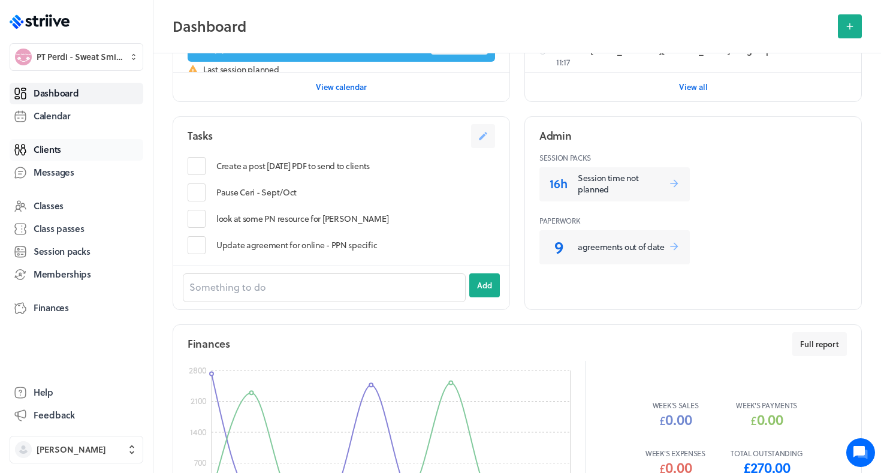
click at [94, 147] on link "Clients" at bounding box center [77, 150] width 134 height 22
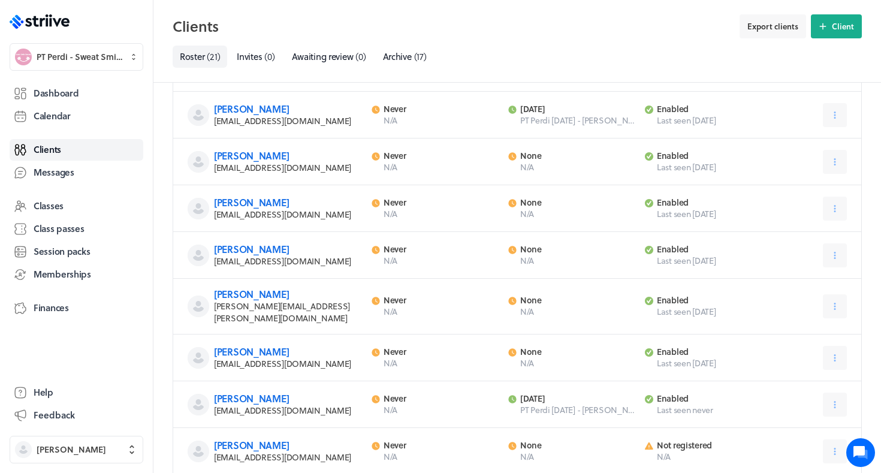
scroll to position [277, 0]
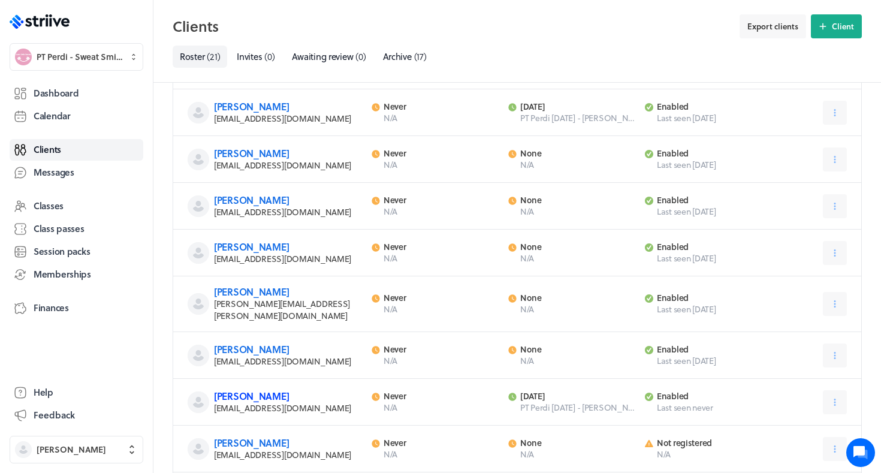
click at [232, 389] on link "[PERSON_NAME]" at bounding box center [251, 396] width 75 height 14
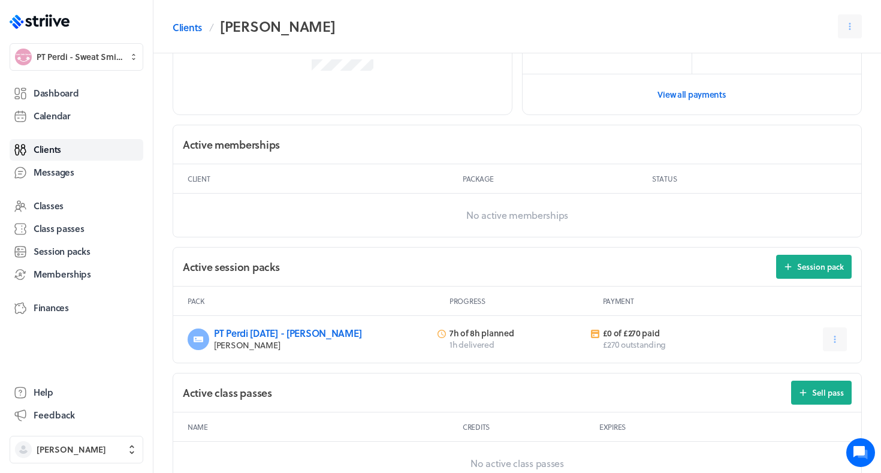
scroll to position [299, 0]
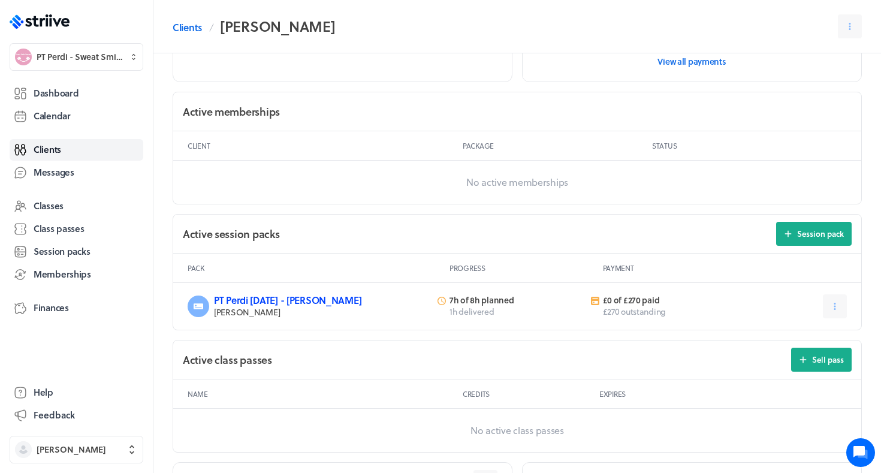
click at [279, 298] on link "PT Perdi Aug 25 - Jo H" at bounding box center [287, 300] width 147 height 14
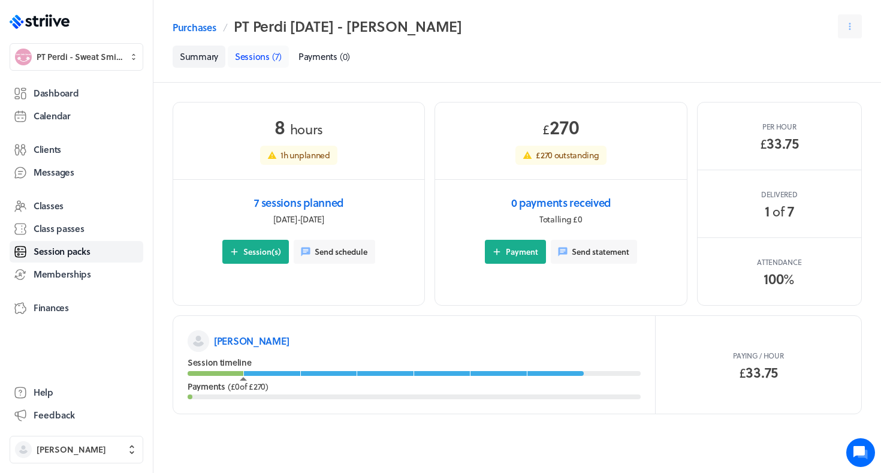
click at [269, 59] on span "Sessions" at bounding box center [252, 56] width 35 height 13
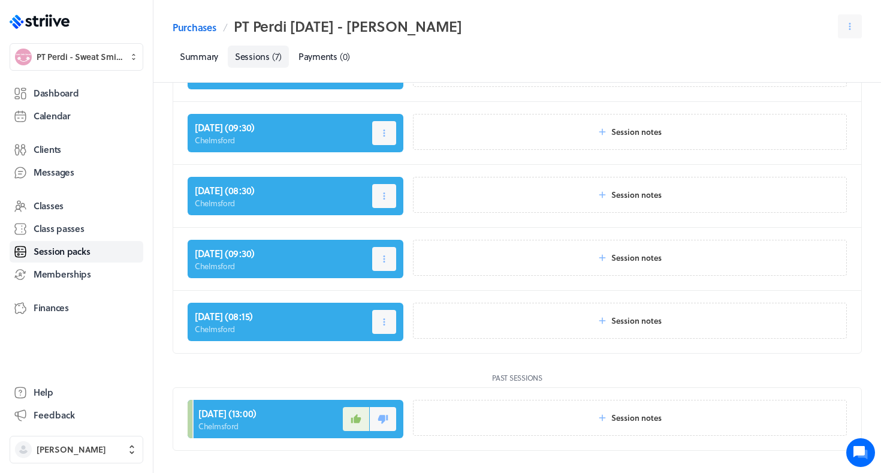
scroll to position [149, 0]
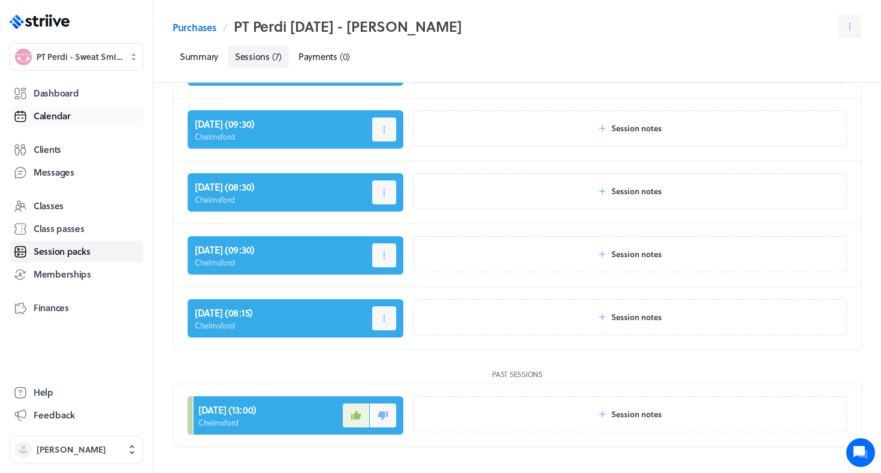
click at [76, 119] on link "Calendar" at bounding box center [77, 117] width 134 height 22
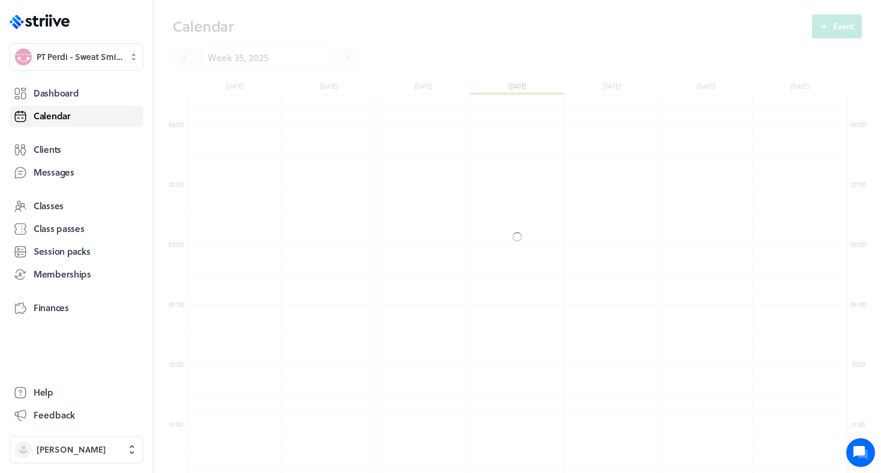
scroll to position [1439, 660]
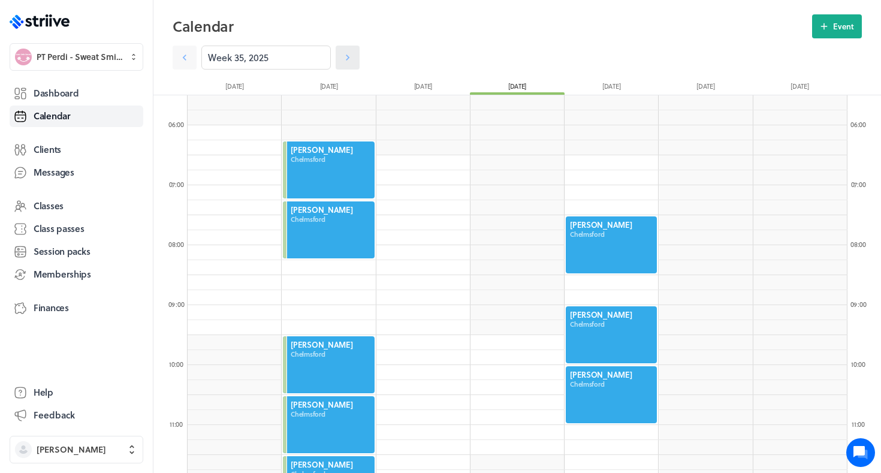
click at [353, 52] on icon at bounding box center [348, 58] width 12 height 12
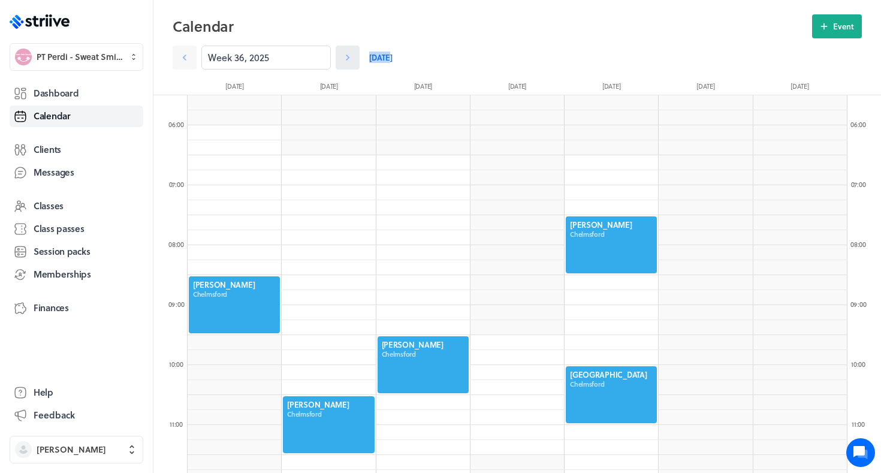
click at [353, 52] on icon at bounding box center [348, 58] width 12 height 12
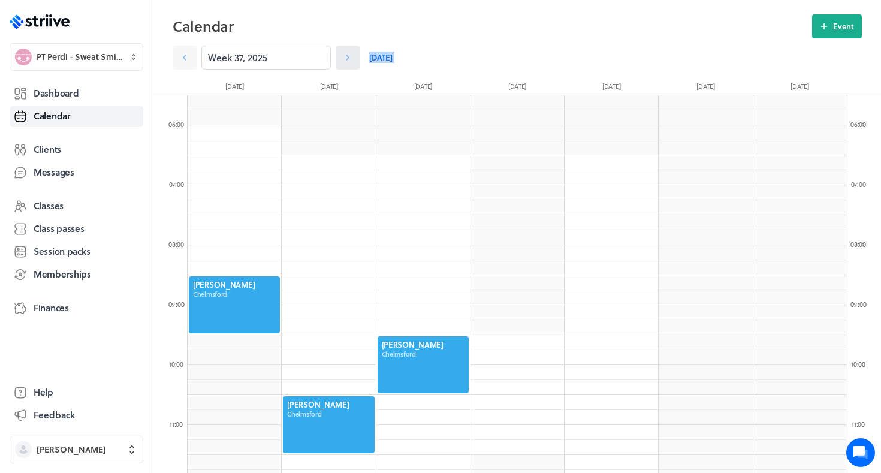
click at [353, 52] on icon at bounding box center [348, 58] width 12 height 12
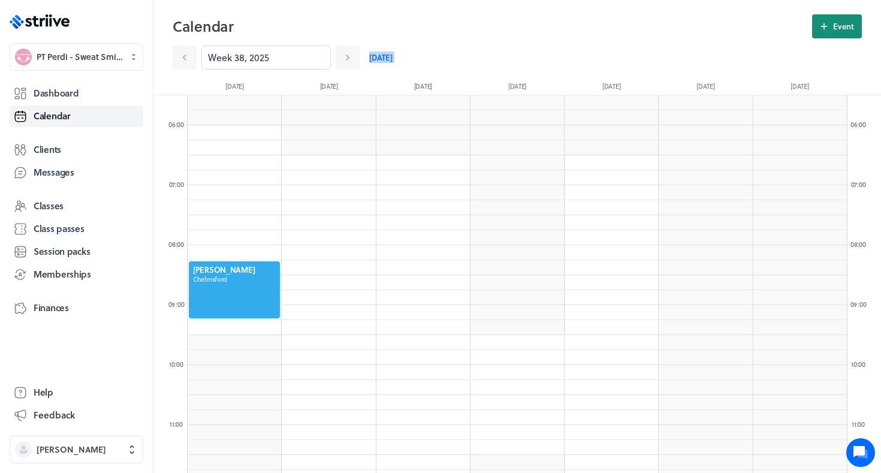
click at [845, 25] on span "Event" at bounding box center [843, 26] width 21 height 11
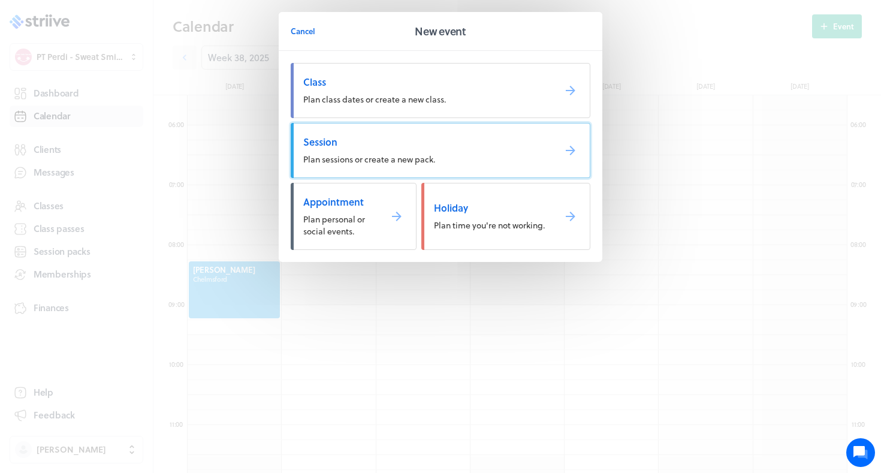
click at [468, 160] on link "Session Plan sessions or create a new pack." at bounding box center [441, 150] width 300 height 55
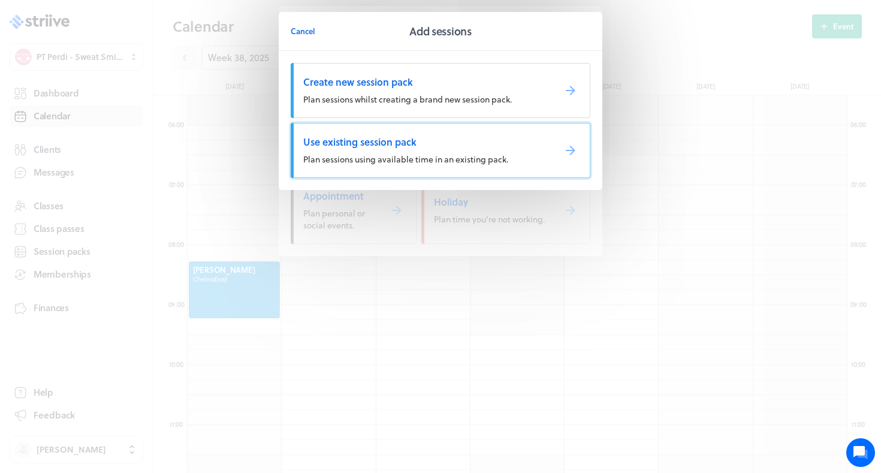
click at [468, 159] on span "Plan sessions using available time in an existing pack." at bounding box center [405, 159] width 205 height 13
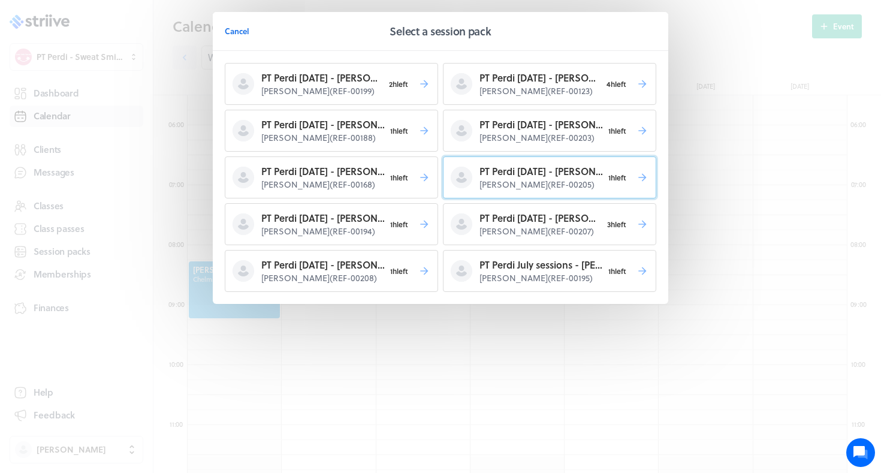
click at [501, 179] on p "Jo Hill ( REF-00205 )" at bounding box center [541, 185] width 123 height 12
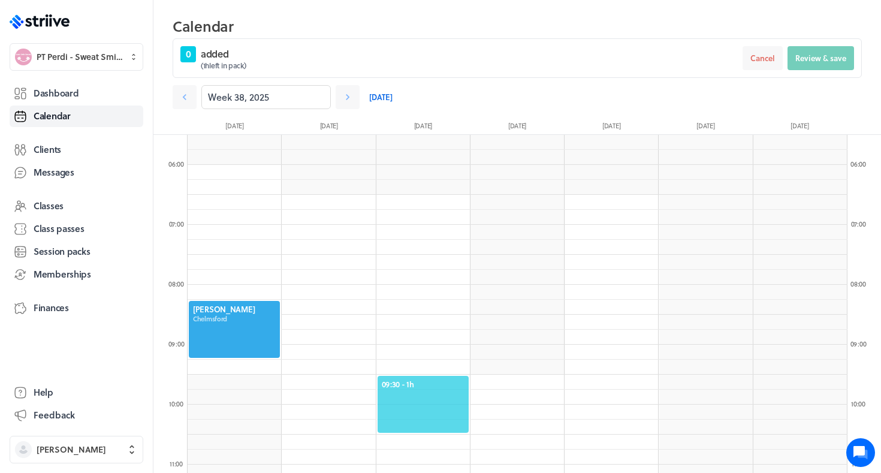
click at [429, 382] on span "09:30 - 1h" at bounding box center [423, 384] width 83 height 11
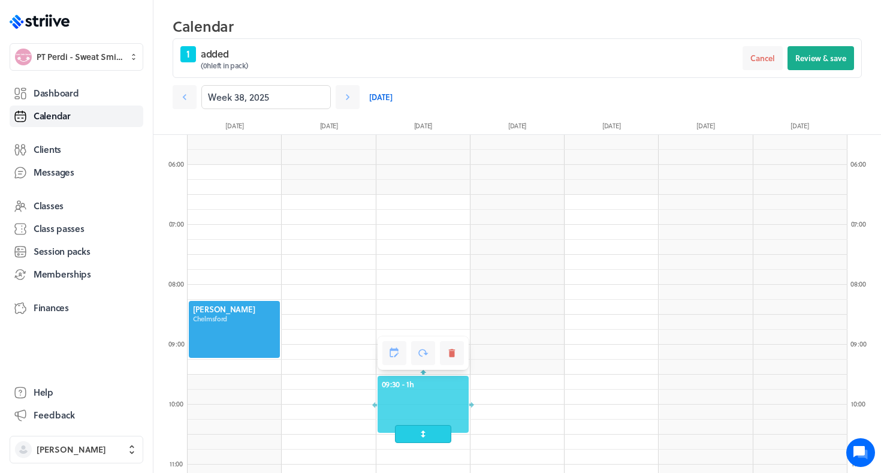
click at [806, 74] on div "1 added ( 0h left in pack) Cancel Review & save" at bounding box center [517, 58] width 689 height 40
click at [808, 56] on span "Review & save" at bounding box center [821, 58] width 51 height 11
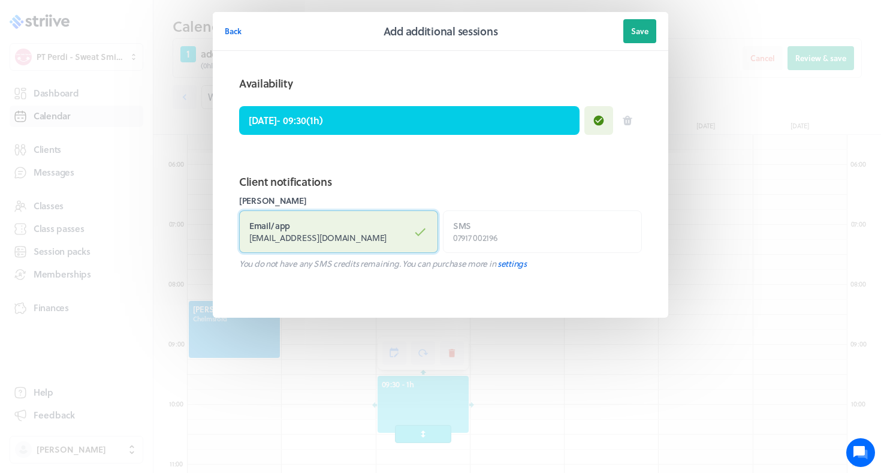
click at [393, 224] on label "Email / app missjohill@hotmail.co.uk" at bounding box center [338, 231] width 199 height 43
click at [0, 0] on input "Email / app missjohill@hotmail.co.uk" at bounding box center [0, 0] width 0 height 0
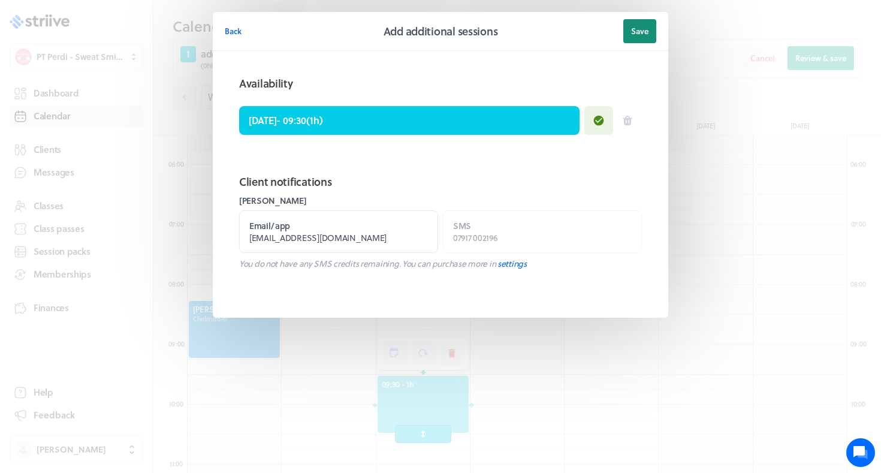
click at [637, 23] on button "Save" at bounding box center [639, 31] width 33 height 24
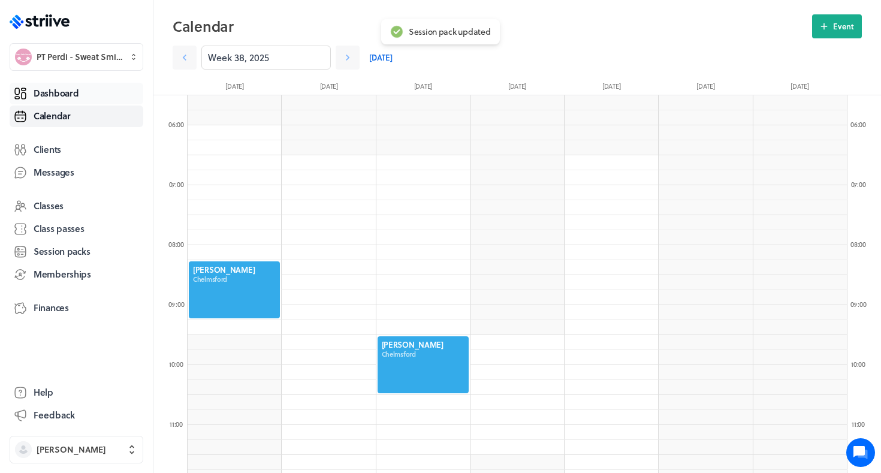
click at [77, 87] on span "Dashboard" at bounding box center [56, 93] width 45 height 13
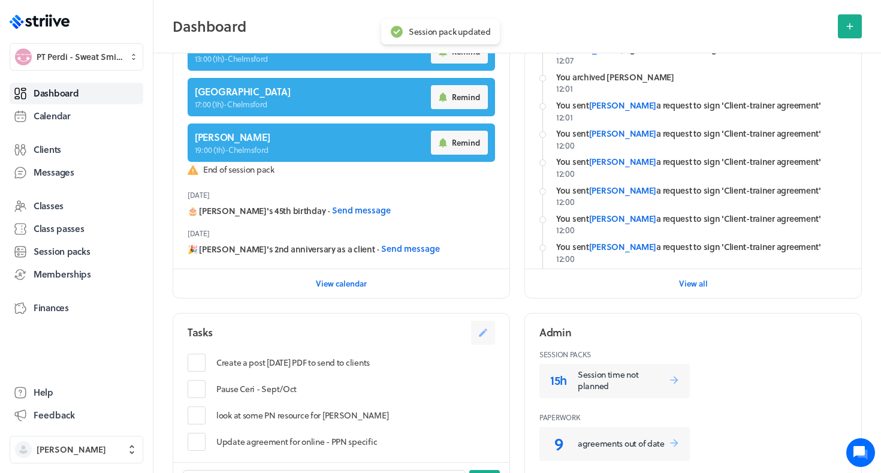
scroll to position [266, 0]
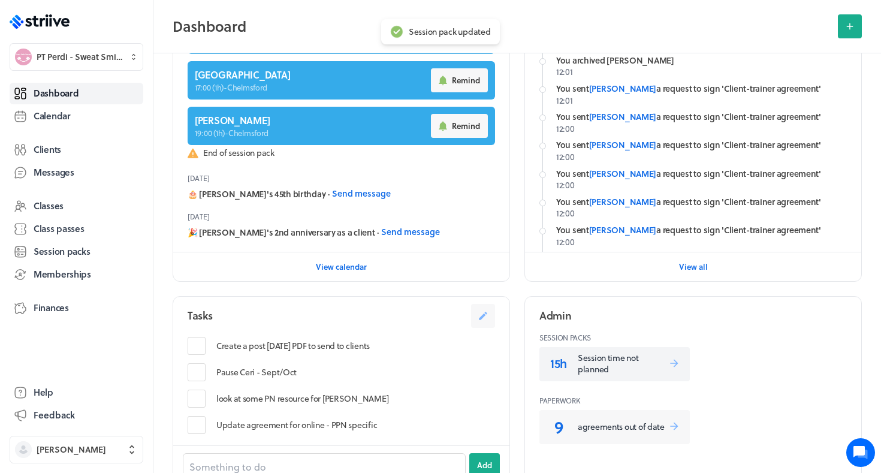
click at [635, 361] on p "Session time not planned" at bounding box center [623, 363] width 91 height 23
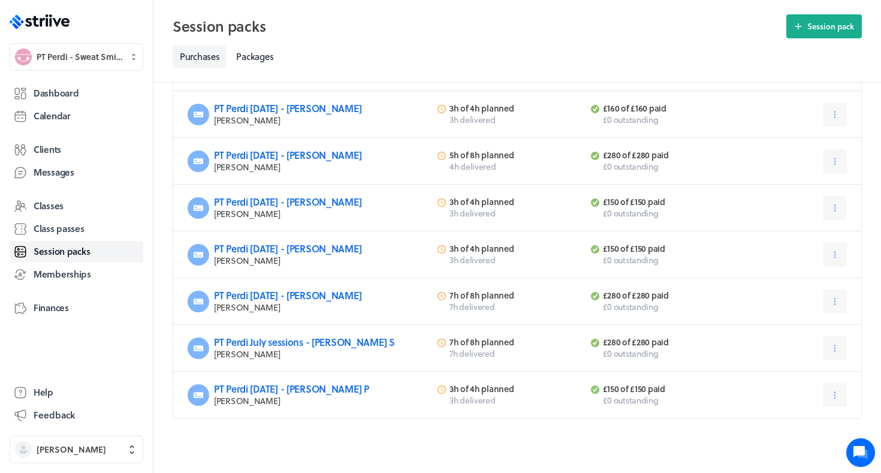
scroll to position [173, 0]
click at [50, 95] on span "Dashboard" at bounding box center [56, 93] width 45 height 13
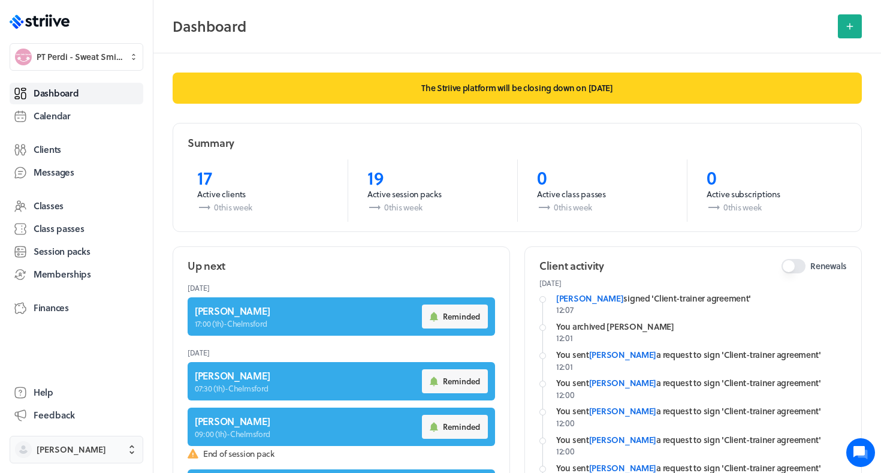
click at [47, 456] on button "[PERSON_NAME]" at bounding box center [77, 450] width 134 height 28
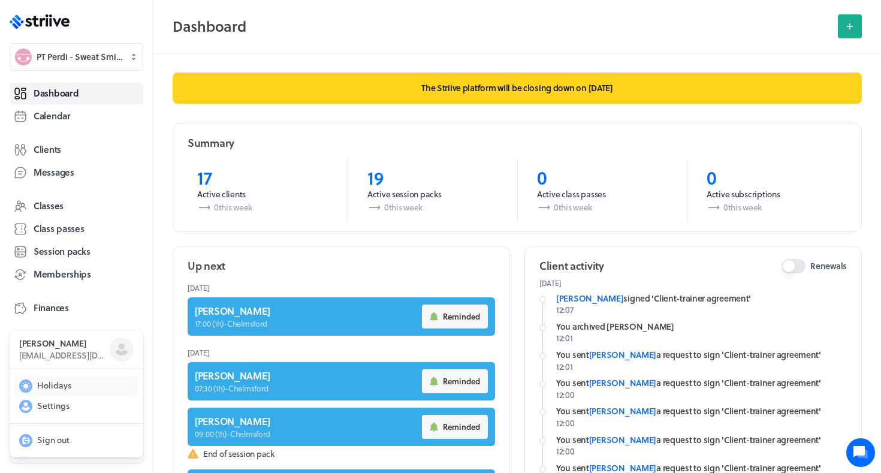
click at [59, 390] on span "Holidays" at bounding box center [54, 385] width 34 height 12
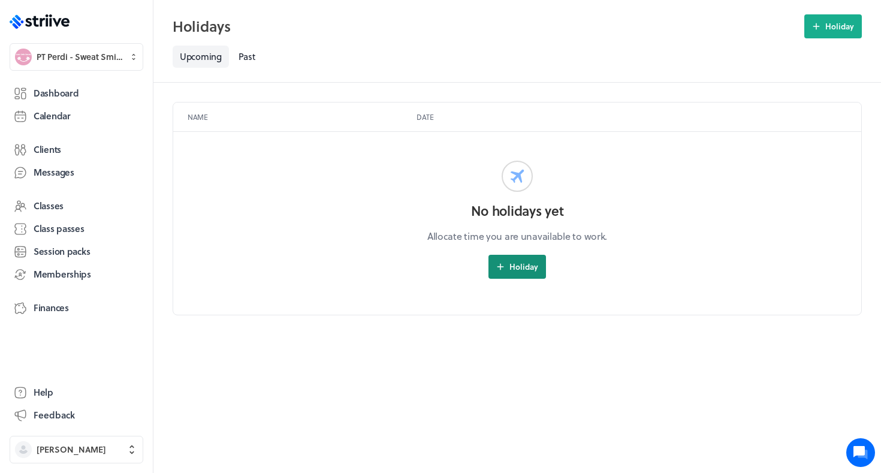
click at [526, 260] on button "Holiday" at bounding box center [518, 267] width 58 height 24
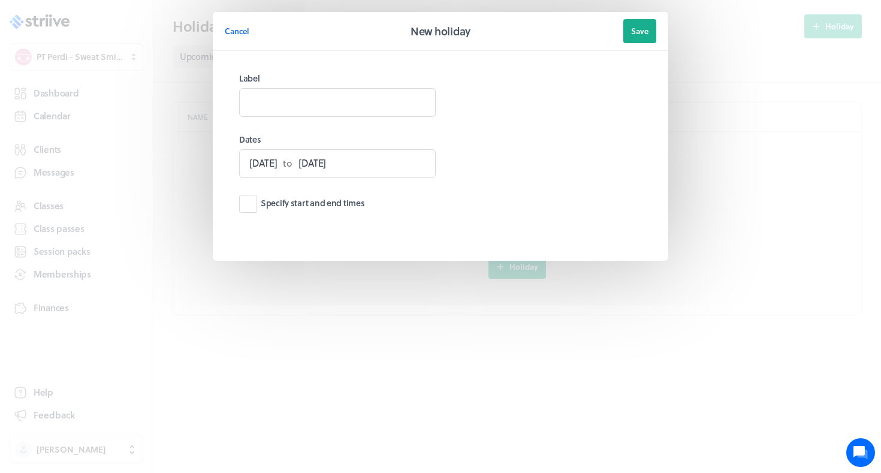
click at [294, 162] on span "to" at bounding box center [288, 163] width 14 height 10
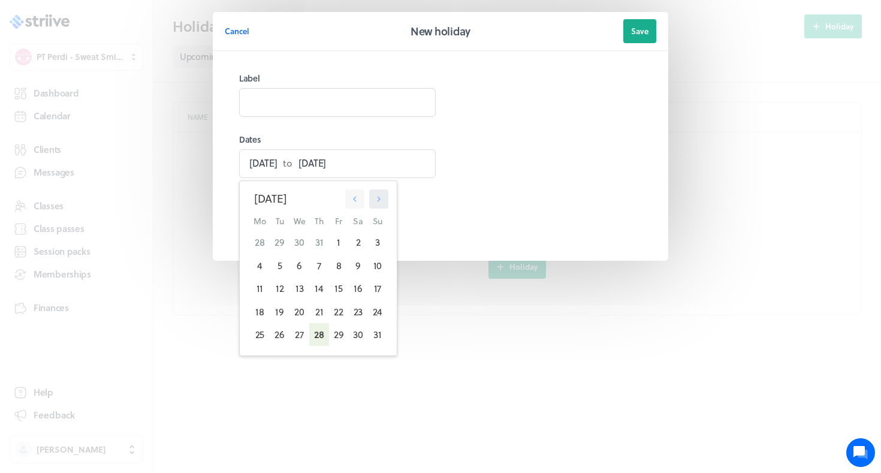
click at [379, 201] on icon "button" at bounding box center [378, 199] width 11 height 11
click at [352, 314] on div "27" at bounding box center [357, 311] width 19 height 23
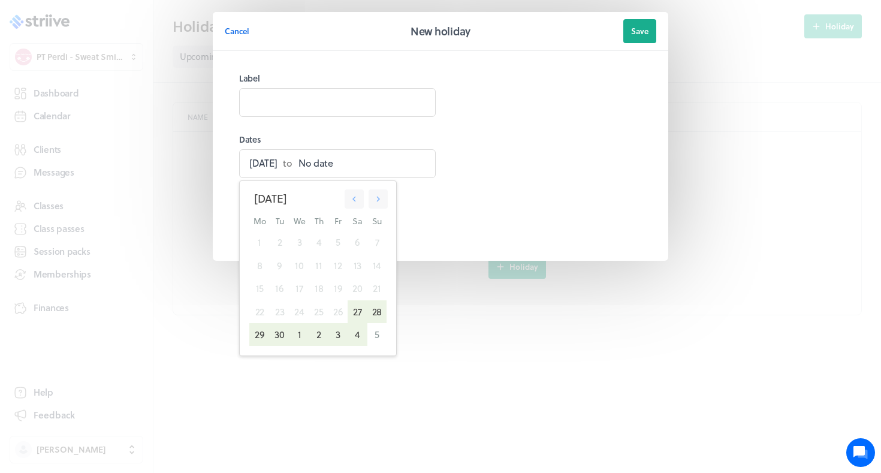
click at [360, 333] on div "4" at bounding box center [357, 334] width 19 height 23
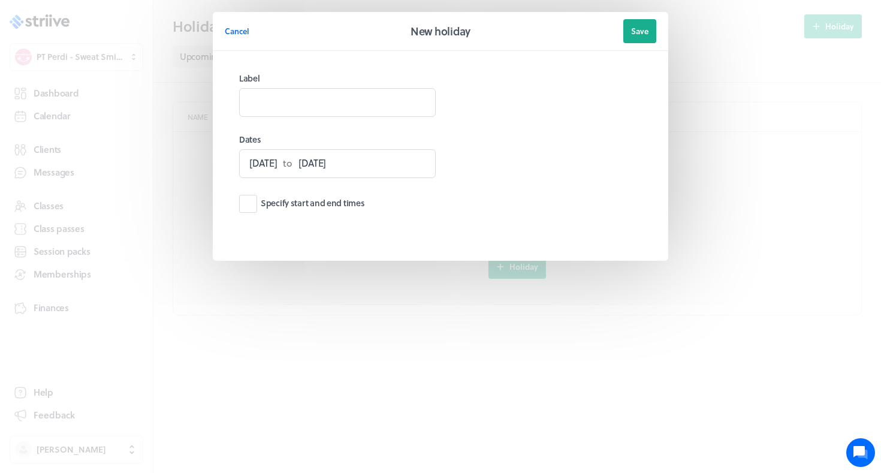
click at [266, 164] on span "27th Sep" at bounding box center [263, 163] width 28 height 10
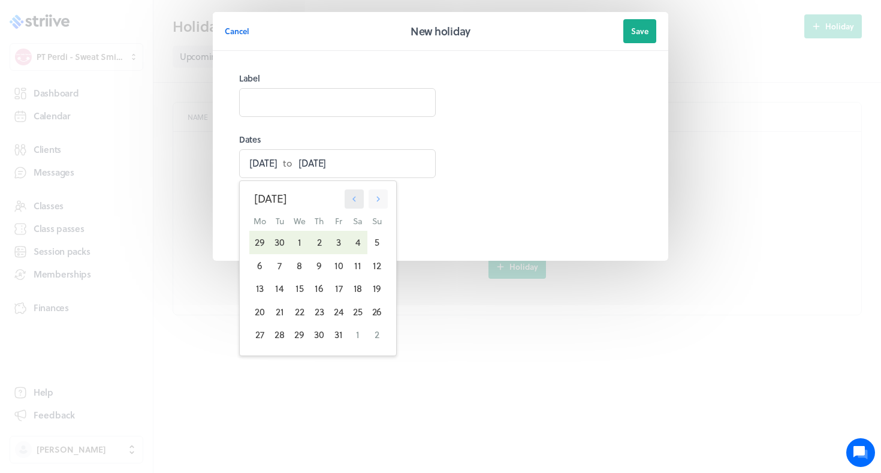
click at [355, 203] on icon "button" at bounding box center [354, 199] width 11 height 11
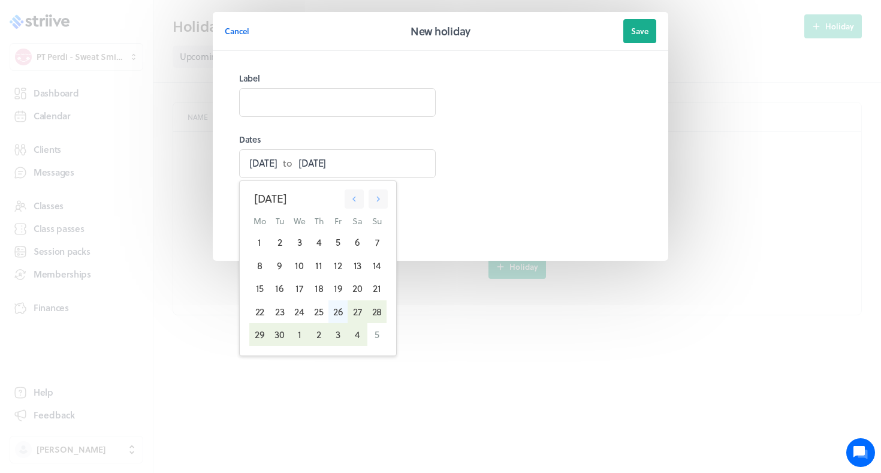
click at [339, 308] on div "26" at bounding box center [338, 311] width 19 height 23
click at [359, 336] on div "4" at bounding box center [357, 334] width 19 height 23
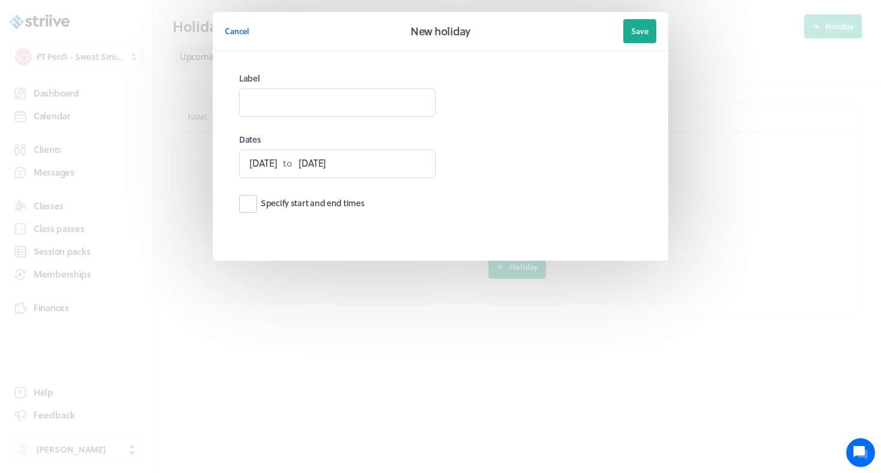
click at [297, 201] on label "Specify start and end times" at bounding box center [301, 204] width 125 height 18
click at [0, 0] on input "Specify start and end times" at bounding box center [0, 0] width 0 height 0
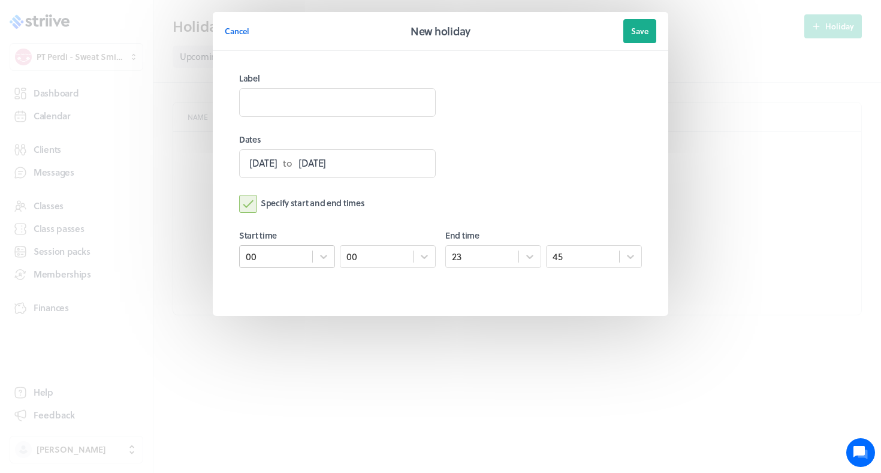
click at [285, 257] on div "00" at bounding box center [276, 257] width 73 height 16
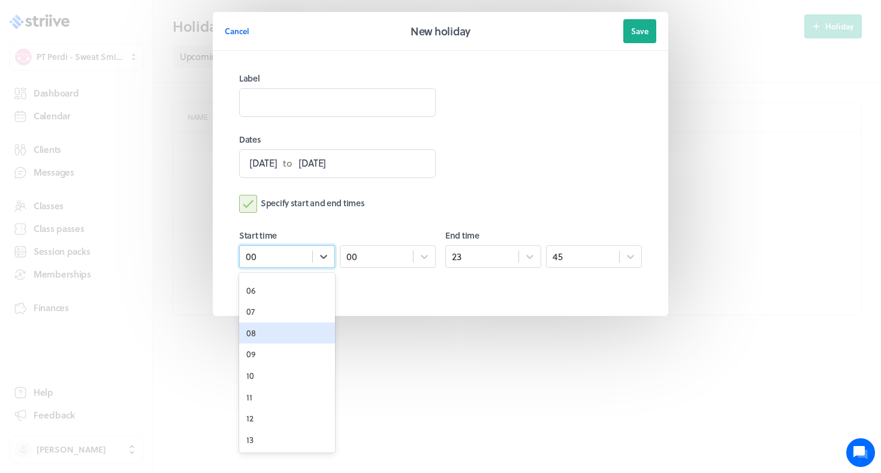
scroll to position [147, 0]
click at [267, 385] on div "12" at bounding box center [287, 395] width 96 height 22
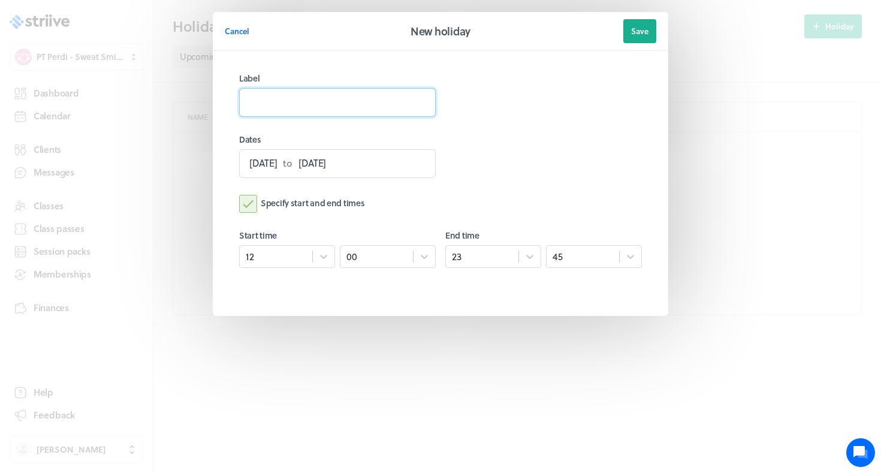
click at [398, 109] on input at bounding box center [337, 102] width 197 height 29
type input "Pahops Babymoon"
click at [651, 38] on button "Save" at bounding box center [639, 31] width 33 height 24
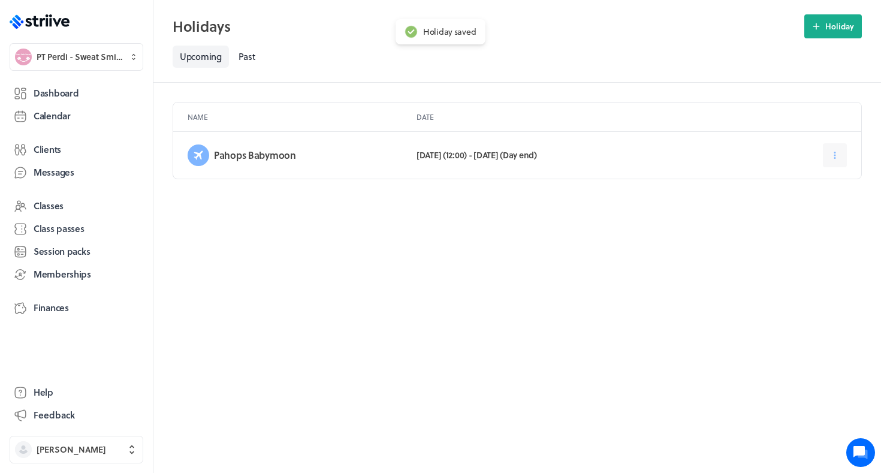
click at [268, 156] on h3 "Pahops Babymoon" at bounding box center [305, 155] width 183 height 12
click at [832, 150] on icon at bounding box center [835, 155] width 11 height 11
click at [793, 188] on span "Edit" at bounding box center [793, 185] width 15 height 11
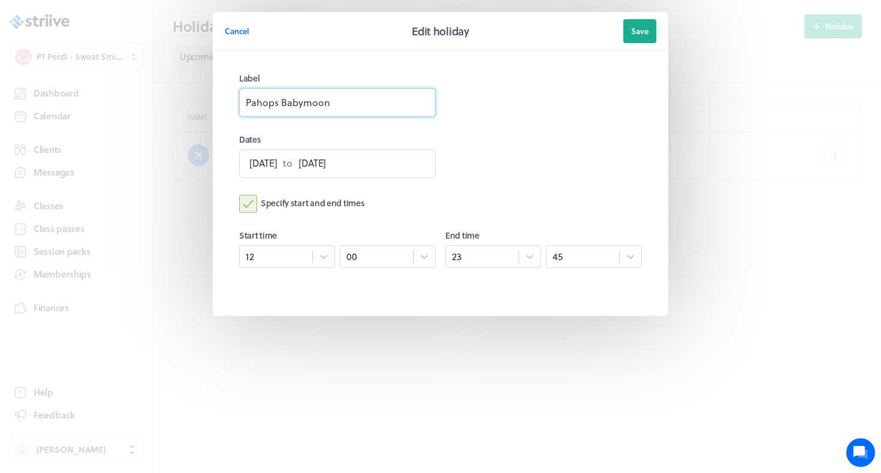
drag, startPoint x: 257, startPoint y: 102, endPoint x: 276, endPoint y: 102, distance: 18.6
click at [276, 102] on input "Pahops Babymoon" at bounding box center [337, 102] width 197 height 29
type input "Paphos Babymoon"
click at [641, 29] on span "Save" at bounding box center [639, 31] width 17 height 11
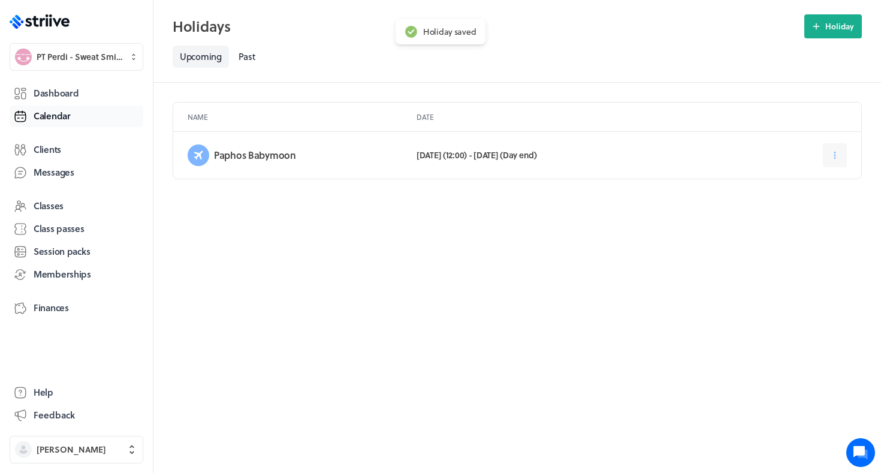
click at [60, 120] on span "Calendar" at bounding box center [52, 116] width 37 height 13
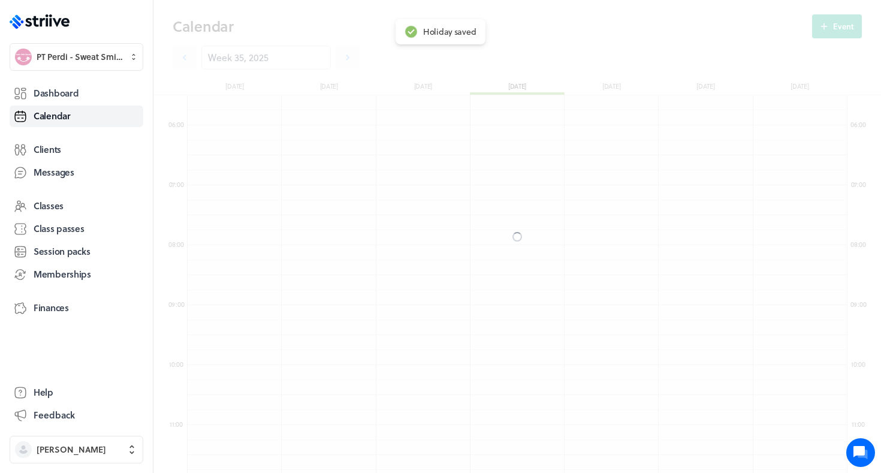
scroll to position [1439, 660]
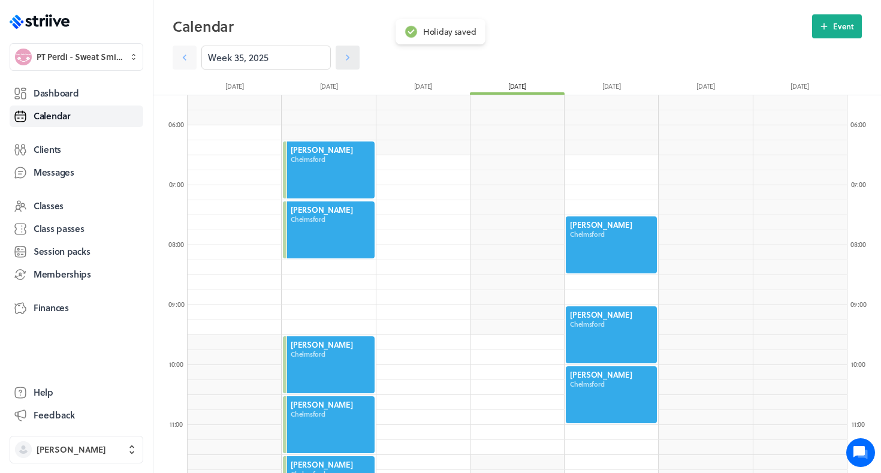
click at [347, 62] on icon at bounding box center [348, 58] width 12 height 12
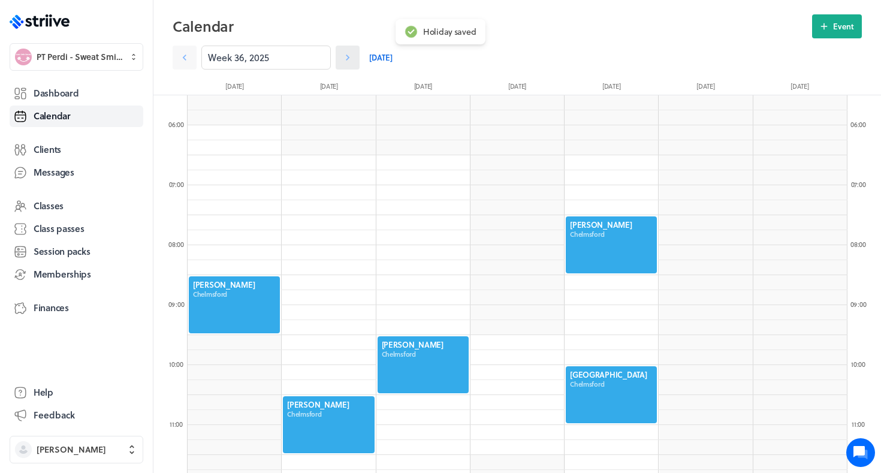
click at [347, 62] on icon at bounding box center [348, 58] width 12 height 12
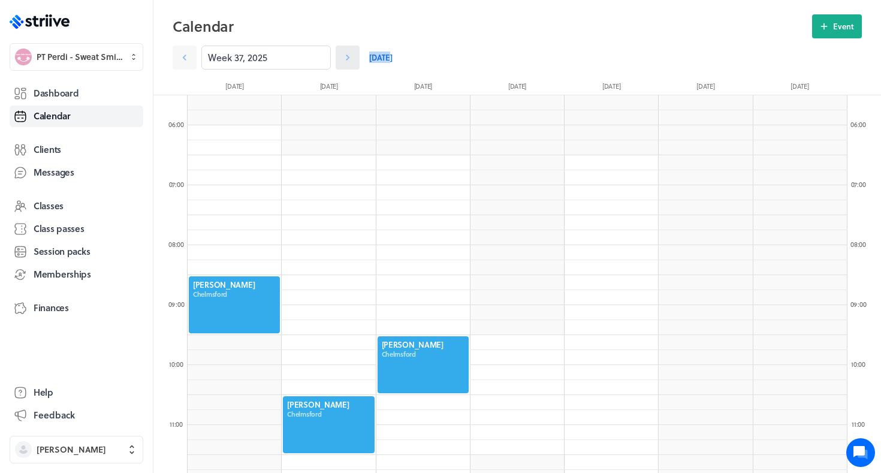
click at [347, 62] on icon at bounding box center [348, 58] width 12 height 12
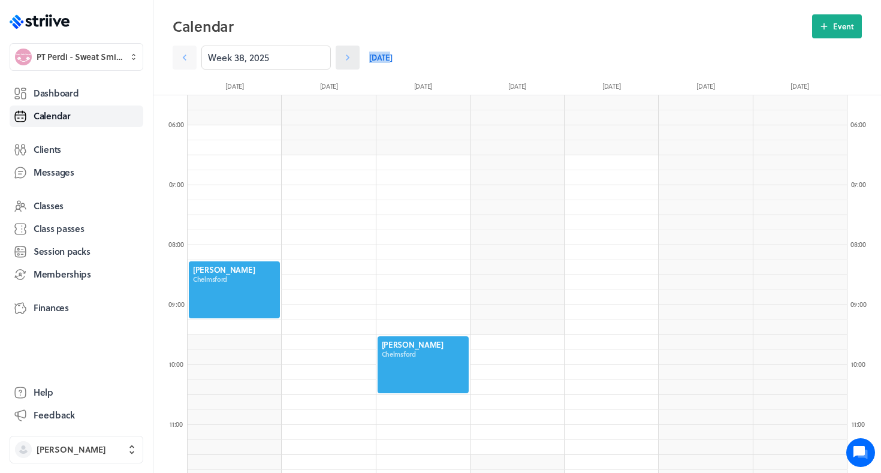
click at [346, 61] on icon at bounding box center [348, 58] width 12 height 12
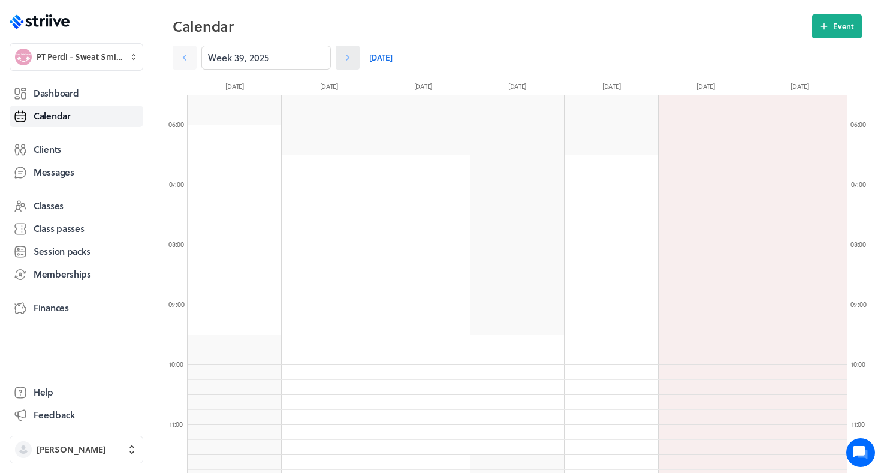
click at [346, 61] on icon at bounding box center [348, 58] width 12 height 12
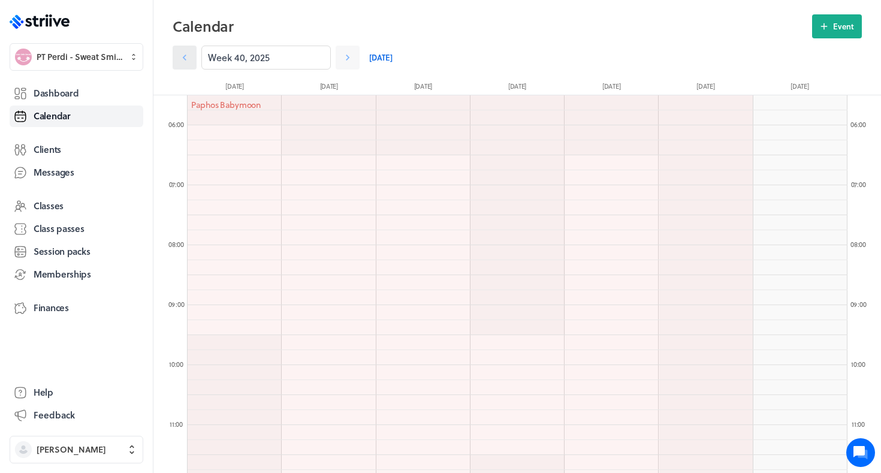
click at [189, 61] on icon at bounding box center [185, 58] width 12 height 12
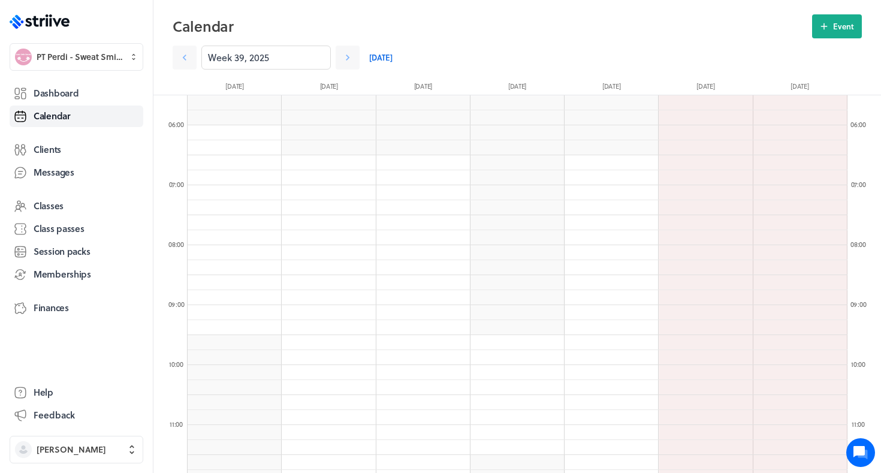
click at [374, 61] on link "Today" at bounding box center [380, 58] width 23 height 24
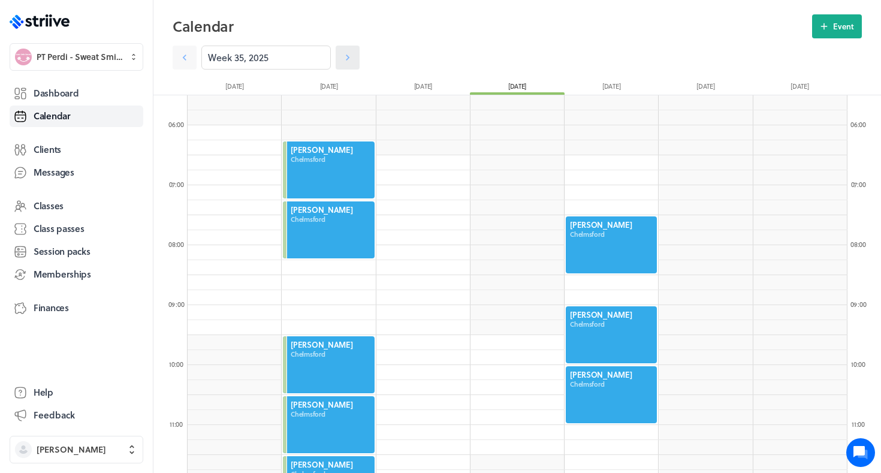
click at [348, 58] on icon at bounding box center [348, 58] width 12 height 12
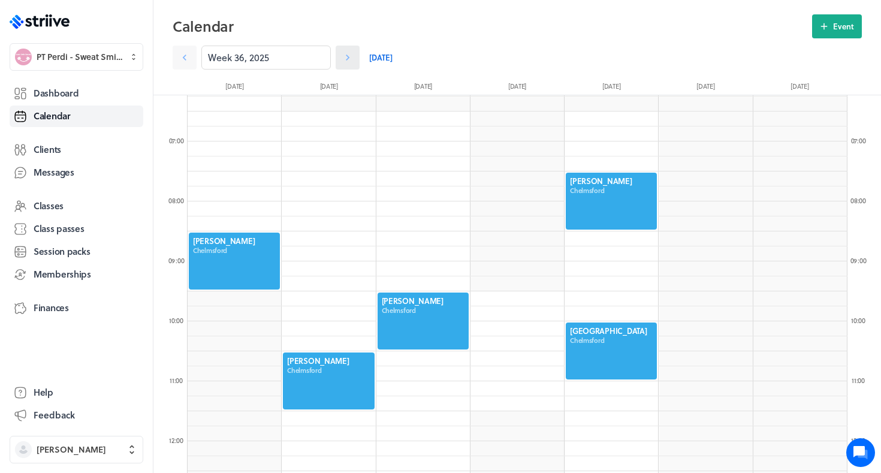
scroll to position [378, 0]
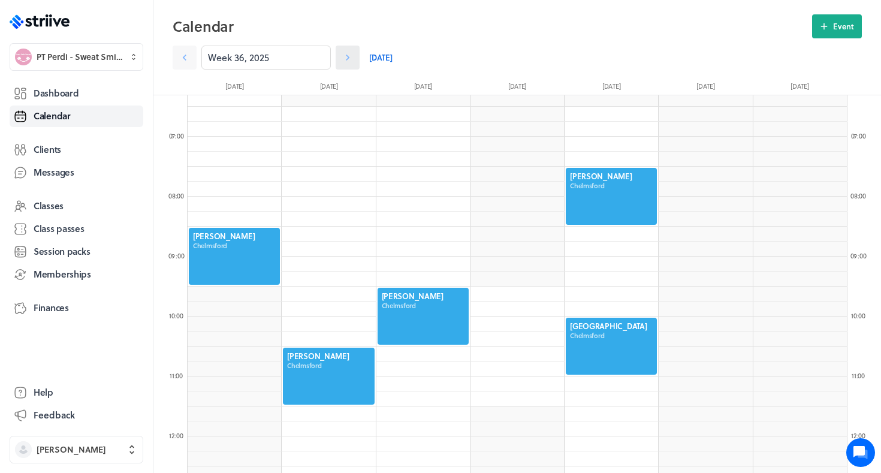
click at [348, 58] on icon at bounding box center [348, 58] width 12 height 12
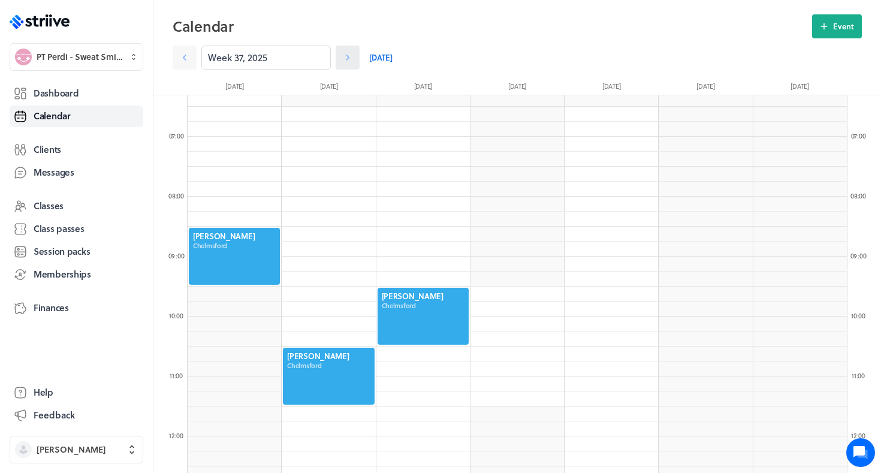
click at [348, 58] on icon at bounding box center [348, 58] width 4 height 6
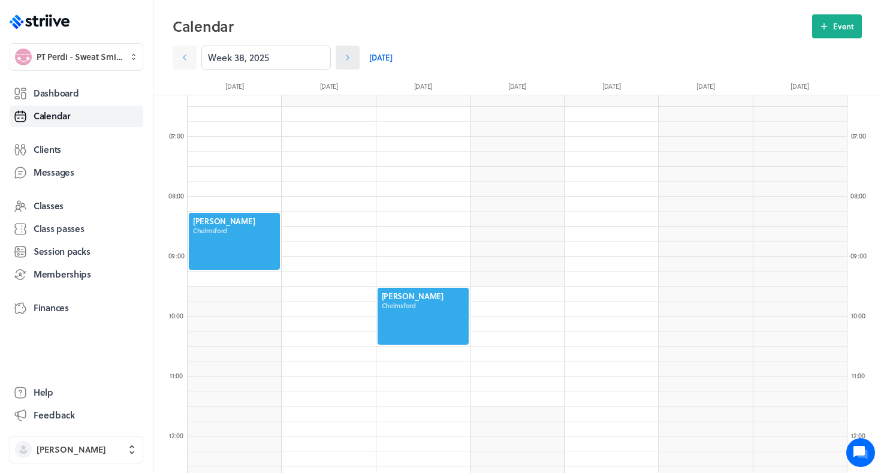
click at [349, 59] on icon at bounding box center [348, 58] width 12 height 12
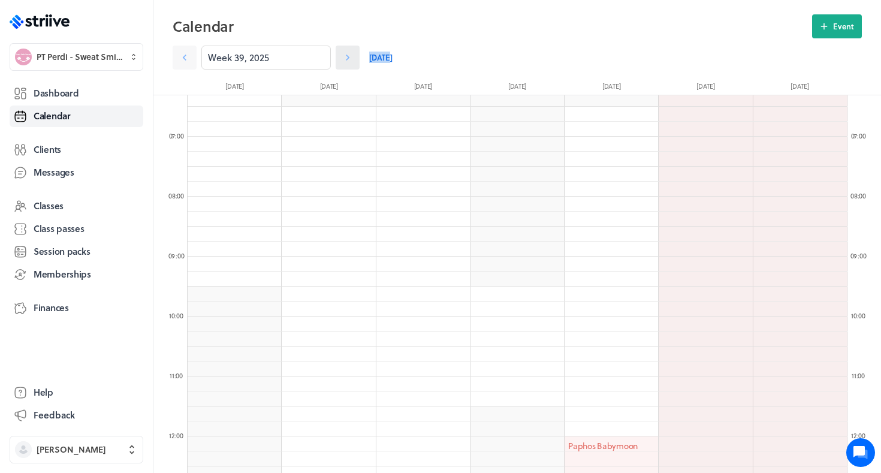
click at [350, 59] on icon at bounding box center [348, 58] width 12 height 12
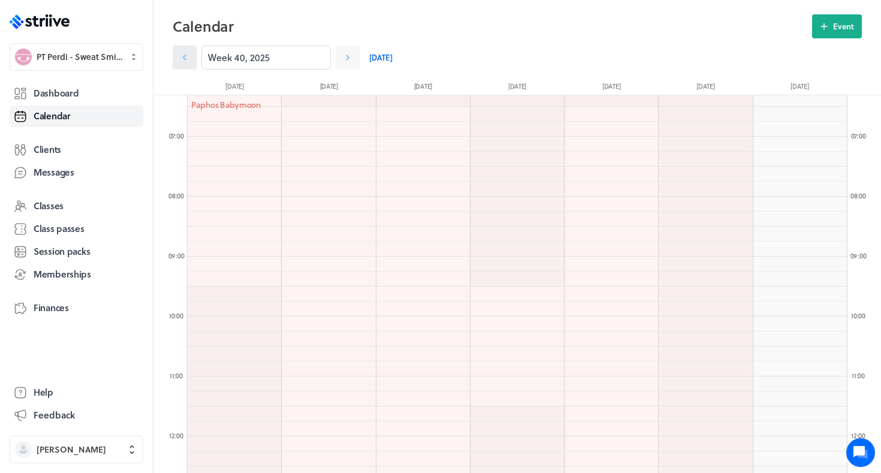
click at [188, 56] on icon at bounding box center [185, 58] width 12 height 12
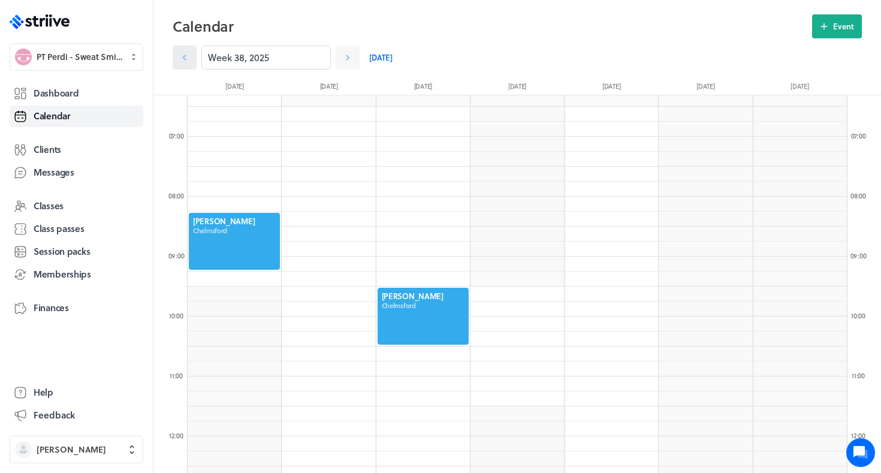
click at [189, 57] on icon at bounding box center [185, 58] width 12 height 12
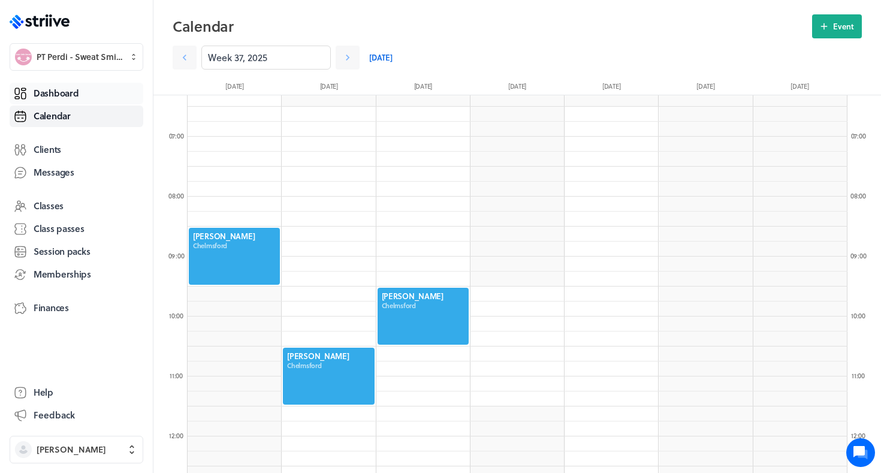
click at [89, 92] on link "Dashboard" at bounding box center [77, 94] width 134 height 22
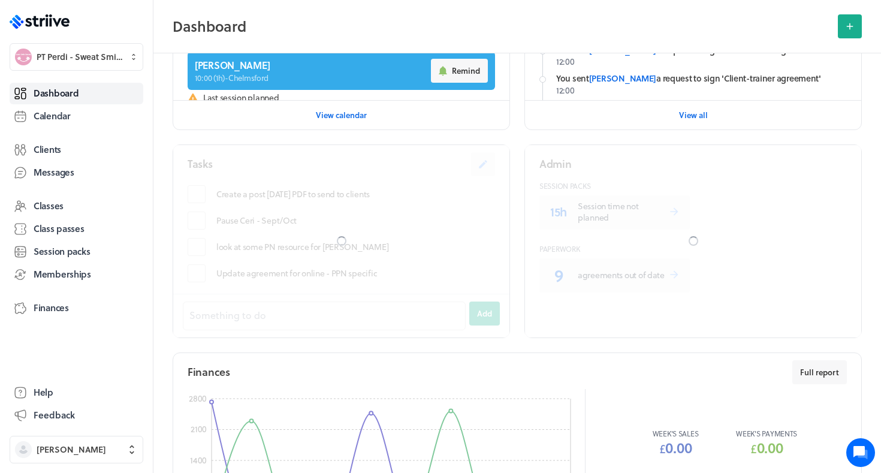
scroll to position [511, 0]
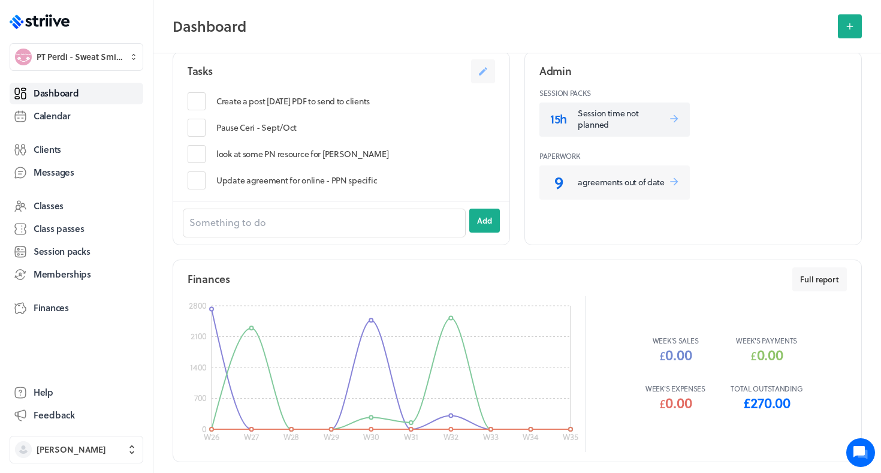
click at [612, 123] on p "Session time not planned" at bounding box center [623, 118] width 91 height 23
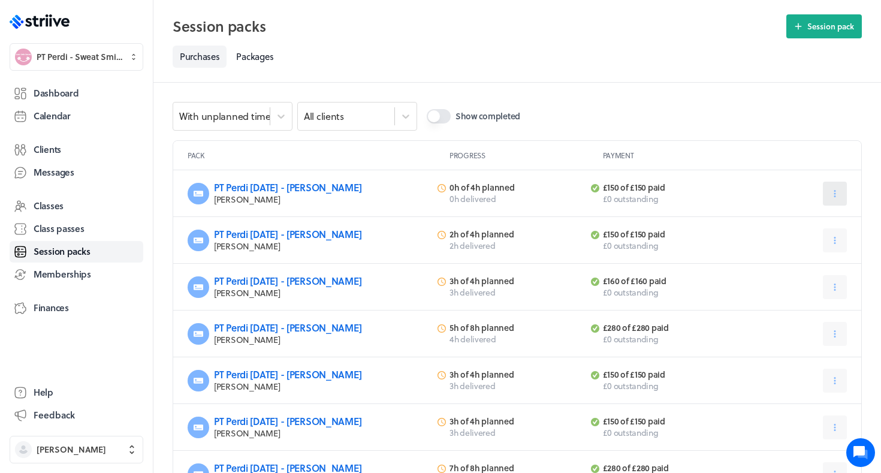
click at [830, 193] on icon at bounding box center [835, 193] width 11 height 11
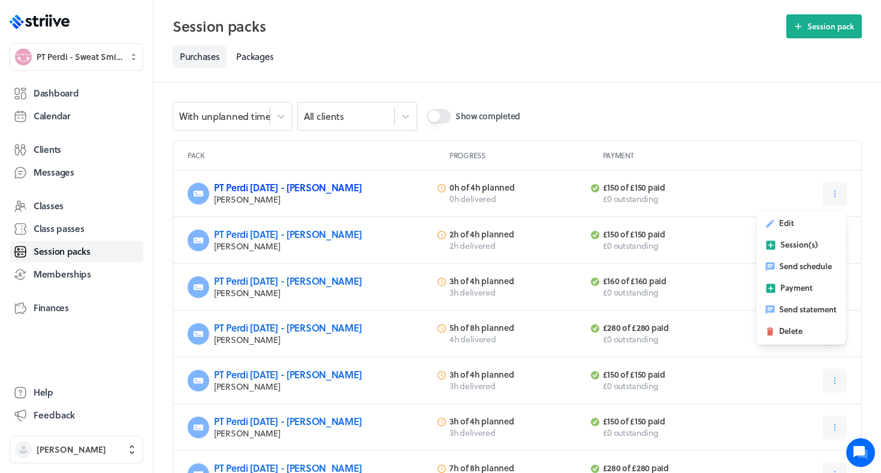
click at [293, 186] on link "PT Perdi April 25 - Charlie S" at bounding box center [287, 187] width 147 height 14
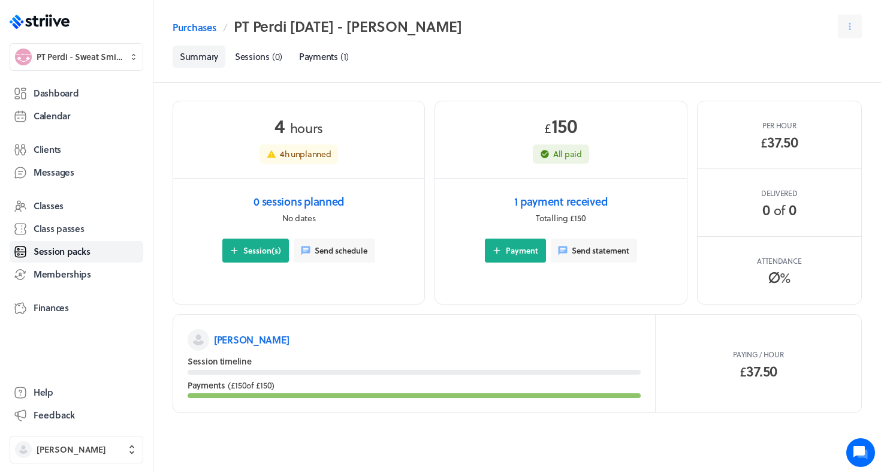
scroll to position [1, 0]
click at [241, 342] on p "Charlie S" at bounding box center [251, 340] width 75 height 14
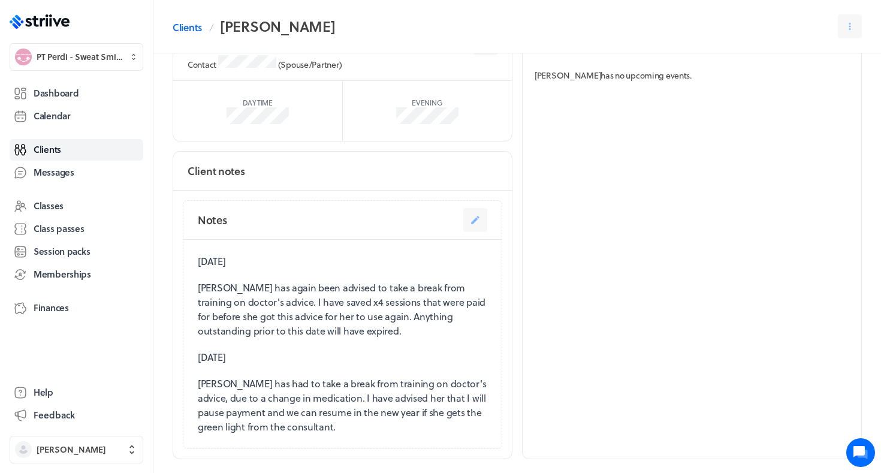
scroll to position [743, 0]
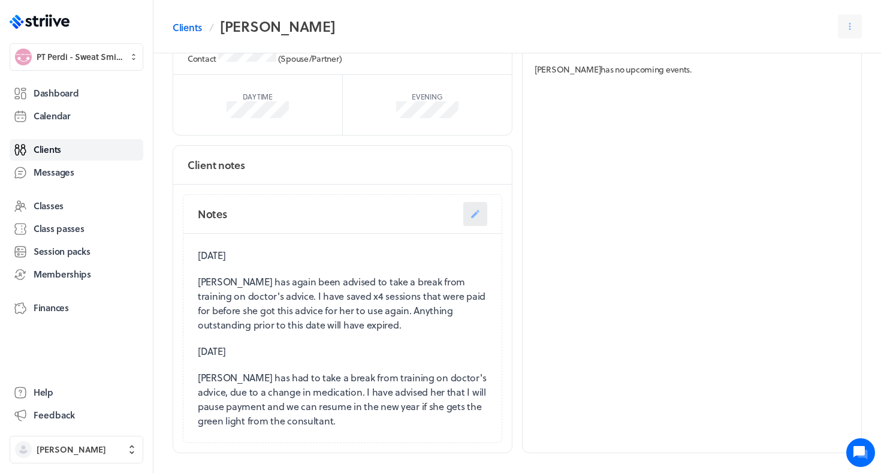
click at [474, 202] on button "button" at bounding box center [475, 214] width 24 height 24
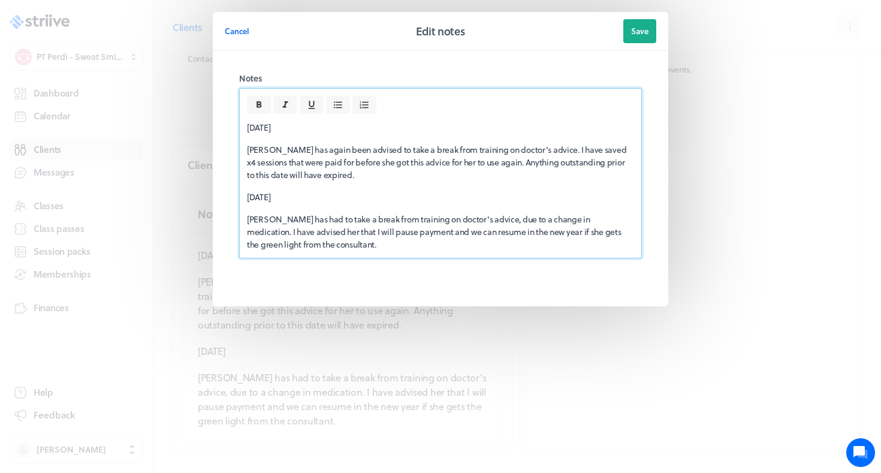
click at [245, 130] on div "21 April Charlie has again been advised to take a break from training on doctor…" at bounding box center [441, 186] width 402 height 144
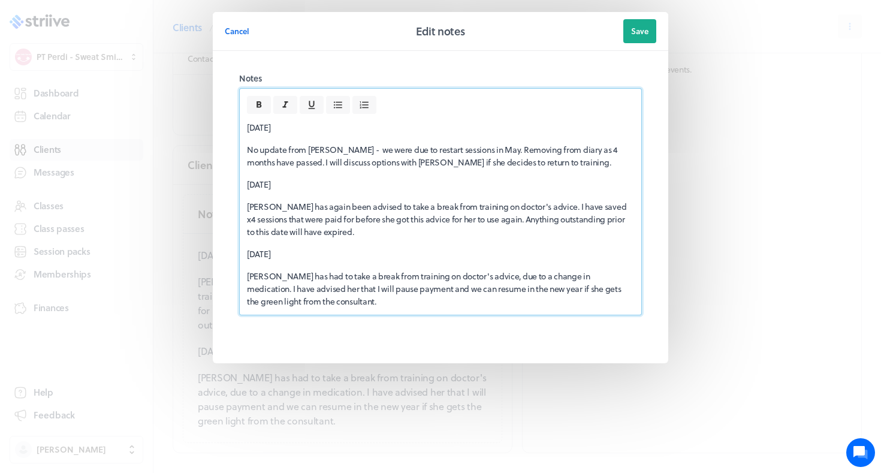
scroll to position [754, 0]
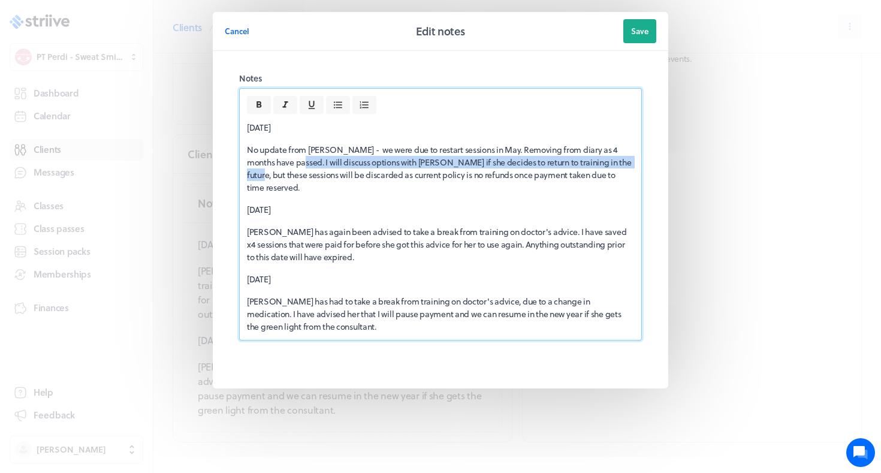
drag, startPoint x: 296, startPoint y: 161, endPoint x: 631, endPoint y: 156, distance: 334.6
click at [631, 156] on p "No update from Charlie - we were due to restart sessions in May. Removing from …" at bounding box center [440, 168] width 387 height 50
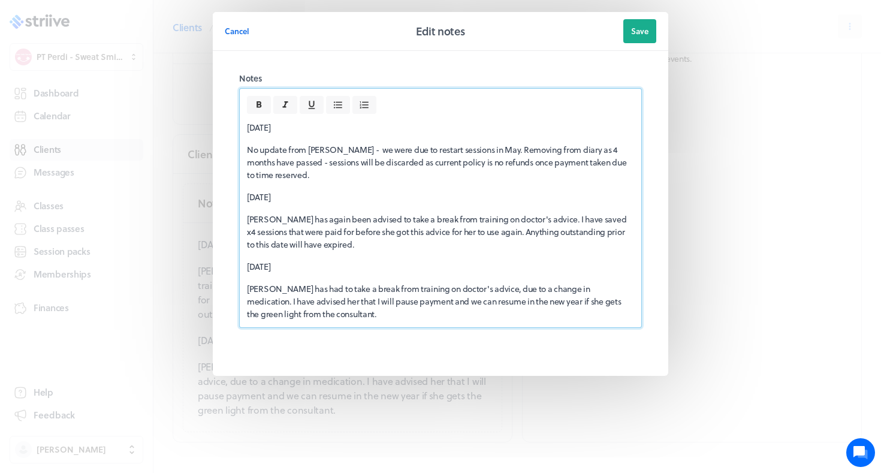
click at [589, 185] on div "28 Aug No update from Charlie - we were due to restart sessions in May. Removin…" at bounding box center [441, 220] width 402 height 213
click at [361, 176] on p "No update from Charlie - we were due to restart sessions in May. Removing from …" at bounding box center [440, 162] width 387 height 38
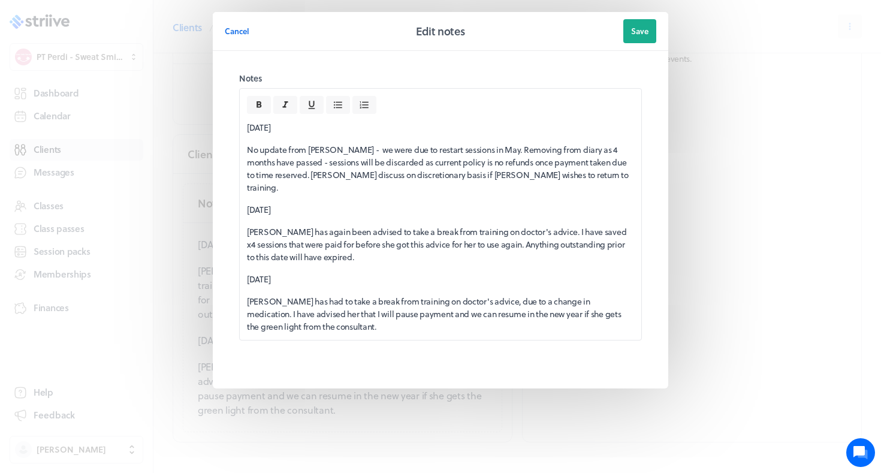
drag, startPoint x: 644, startPoint y: 25, endPoint x: 571, endPoint y: 194, distance: 183.7
click at [571, 194] on div "Cancel Edit notes Save Notes 28 Aug No update from Charlie - we were due to res…" at bounding box center [441, 200] width 456 height 376
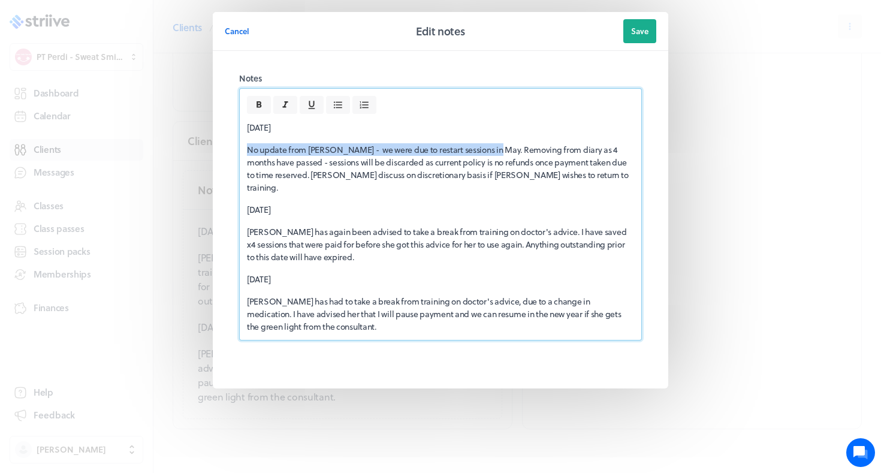
drag, startPoint x: 489, startPoint y: 147, endPoint x: 227, endPoint y: 150, distance: 261.4
click at [227, 150] on fieldset "Notes 28 Aug No update from Charlie - we were due to restart sessions in May. R…" at bounding box center [441, 220] width 432 height 314
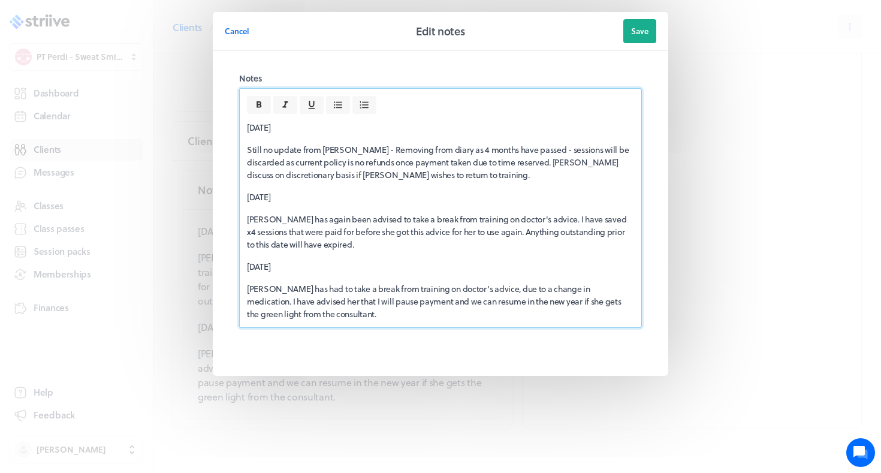
click at [537, 151] on p "Still no update from Charlie - Removing from diary as 4 months have passed - se…" at bounding box center [440, 162] width 387 height 38
drag, startPoint x: 540, startPoint y: 149, endPoint x: 361, endPoint y: 151, distance: 178.7
click at [361, 151] on p "Still no update from Charlie - Removing from diary as 4 months have passed - se…" at bounding box center [440, 162] width 387 height 38
click at [433, 149] on p "Still no update from Charlie - sessions will be discarded as current policy is …" at bounding box center [440, 162] width 387 height 38
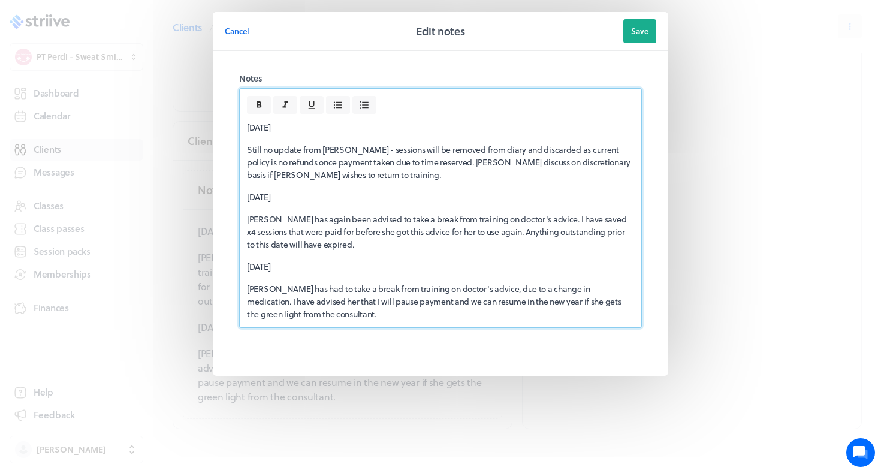
click at [353, 177] on p "Still no update from Charlie - sessions will be removed from diary and discarde…" at bounding box center [440, 162] width 387 height 38
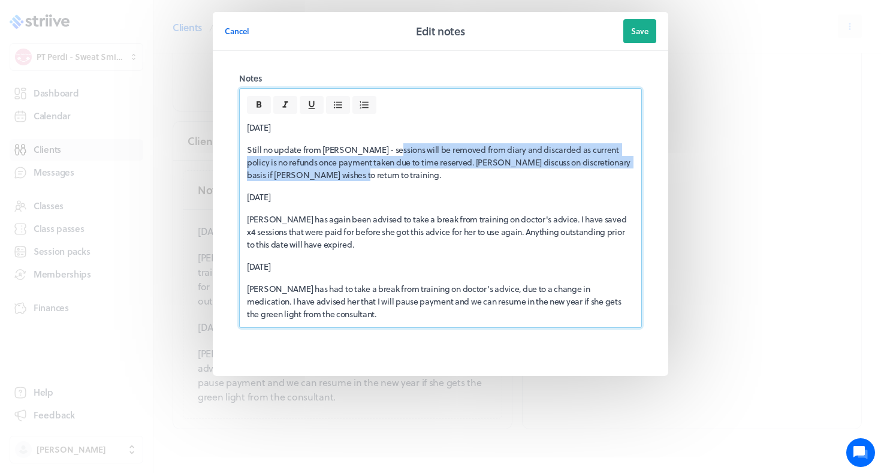
drag, startPoint x: 330, startPoint y: 170, endPoint x: 387, endPoint y: 147, distance: 62.1
click at [387, 148] on p "Still no update from Charlie - sessions will be removed from diary and discarde…" at bounding box center [440, 162] width 387 height 38
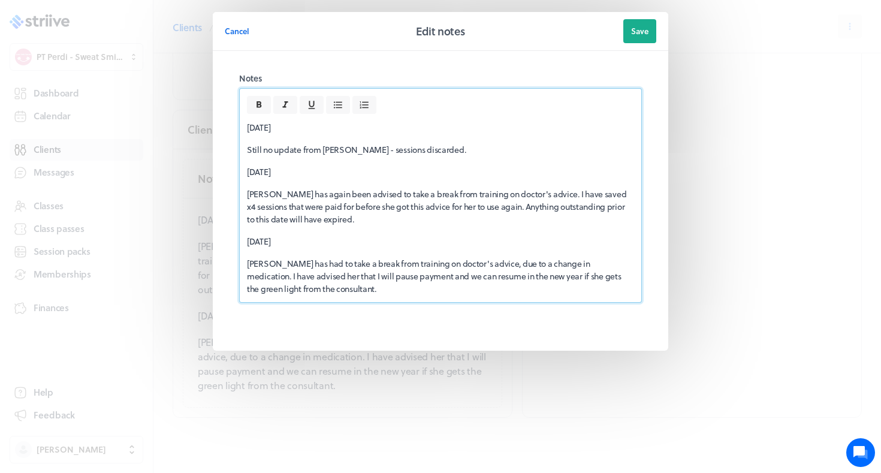
scroll to position [778, 0]
click at [475, 206] on p "Charlie has again been advised to take a break from training on doctor's advice…" at bounding box center [440, 207] width 387 height 38
click at [417, 216] on p "Charlie has again been advised to take a break from training on doctor's advice…" at bounding box center [440, 207] width 387 height 38
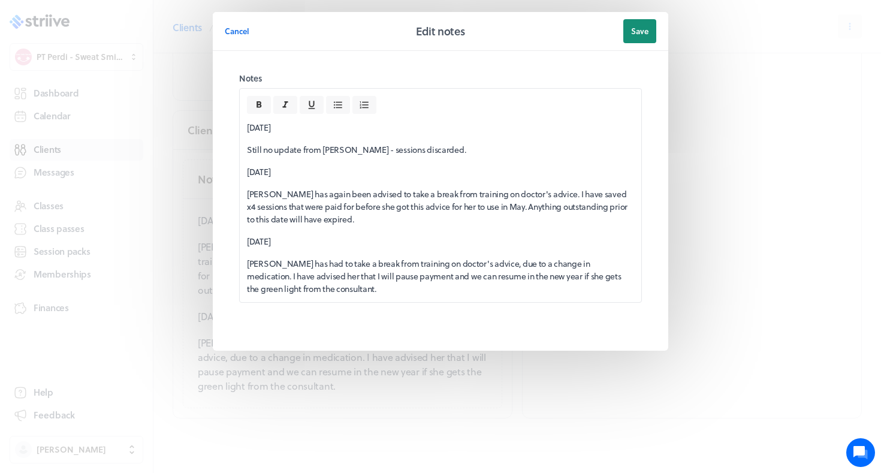
click at [634, 35] on span "Save" at bounding box center [639, 31] width 17 height 11
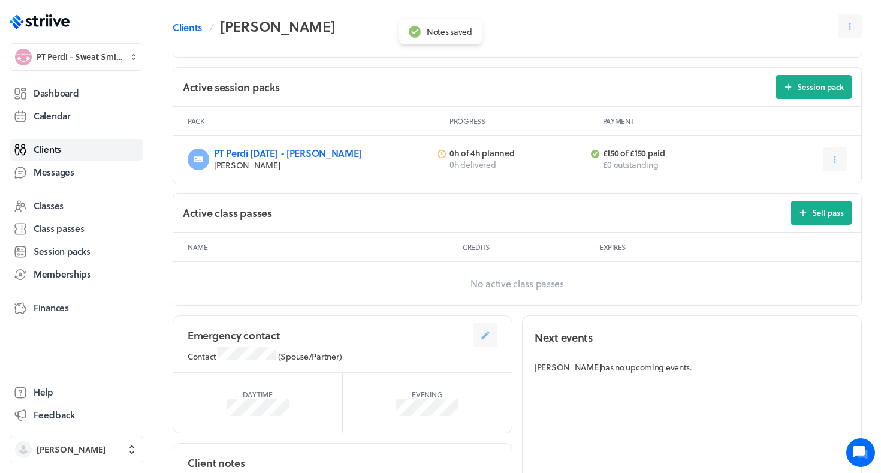
scroll to position [441, 0]
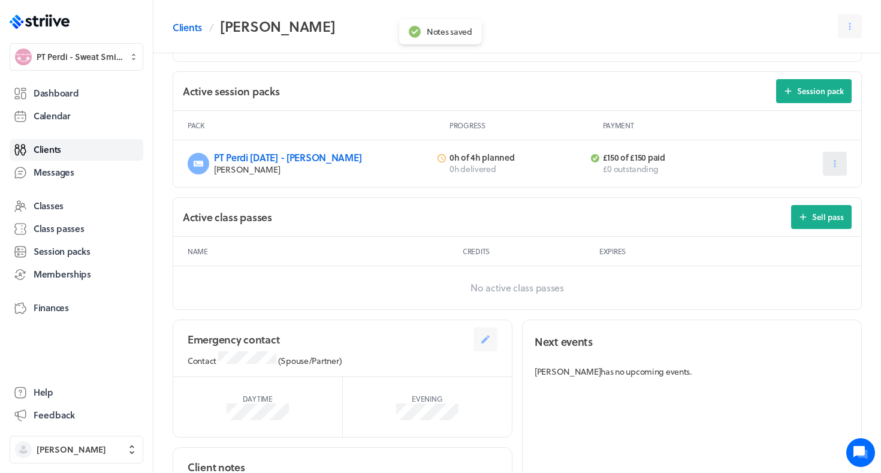
click at [831, 158] on icon at bounding box center [835, 163] width 11 height 11
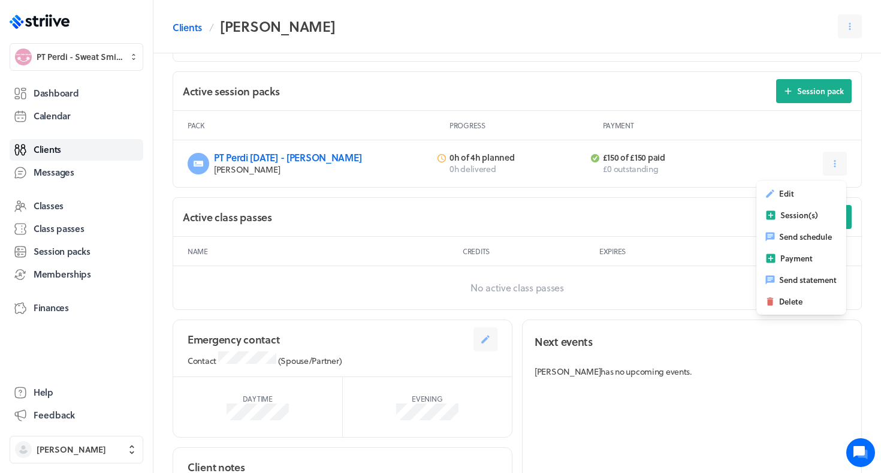
click at [450, 163] on span "0h delivered" at bounding box center [473, 168] width 47 height 13
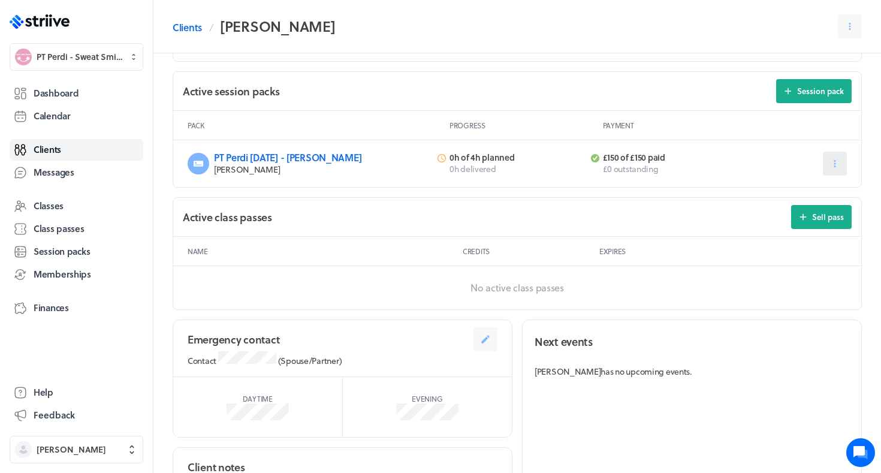
click at [837, 165] on icon at bounding box center [835, 163] width 11 height 11
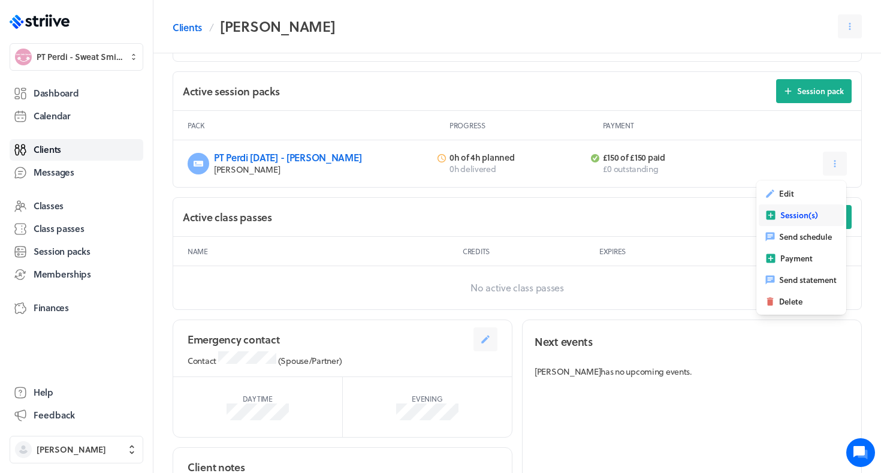
click at [784, 214] on span "Session(s)" at bounding box center [800, 215] width 38 height 11
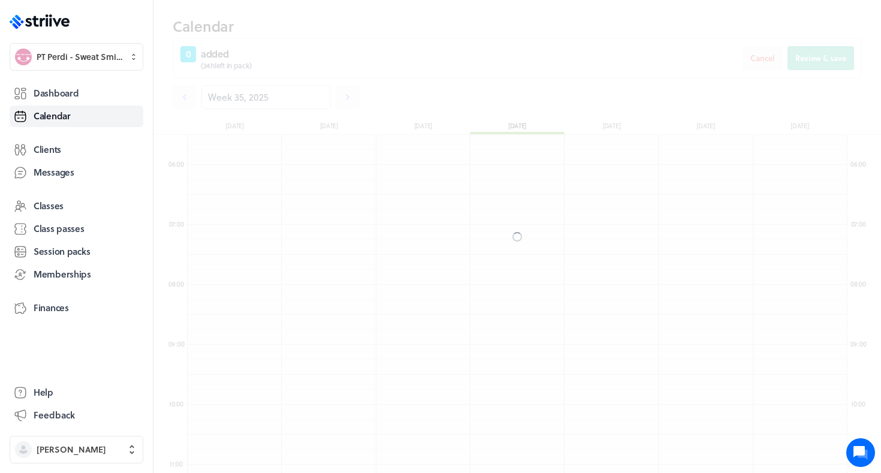
scroll to position [1439, 660]
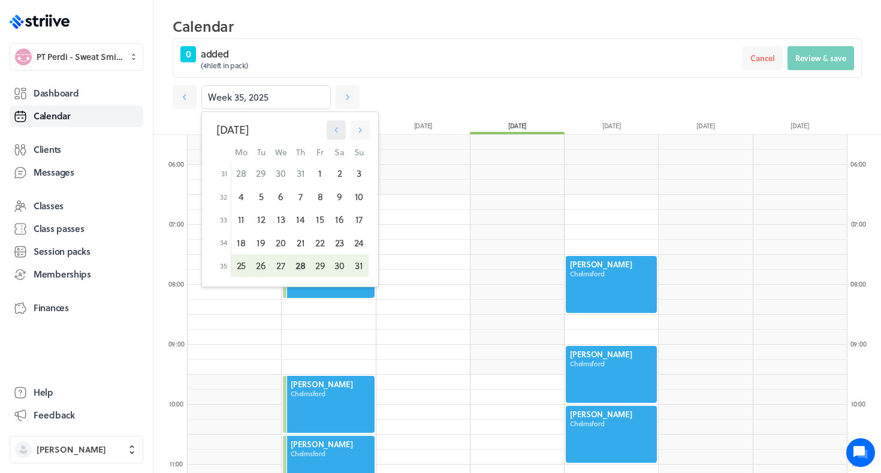
click at [338, 129] on icon "button" at bounding box center [336, 130] width 11 height 11
click at [281, 192] on div "7" at bounding box center [281, 196] width 20 height 23
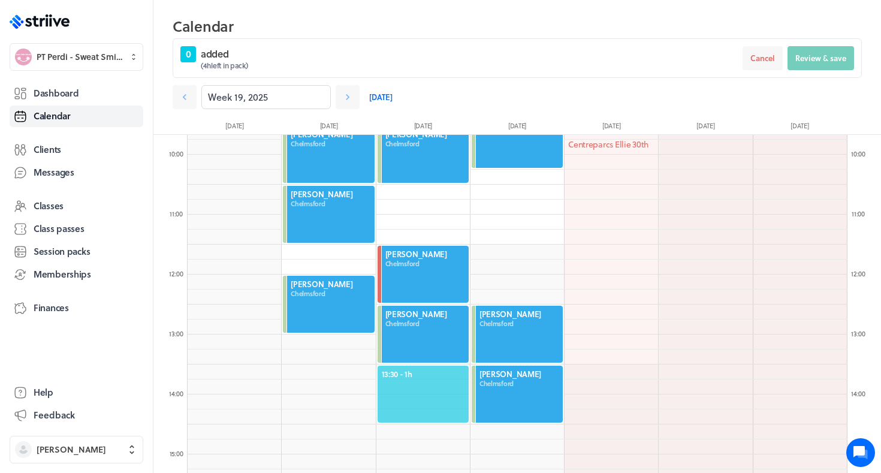
scroll to position [577, 0]
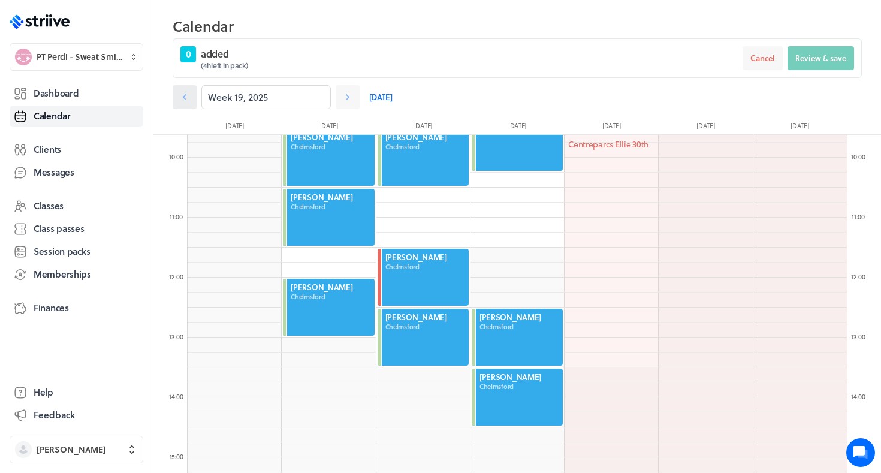
click at [180, 95] on icon at bounding box center [185, 97] width 12 height 12
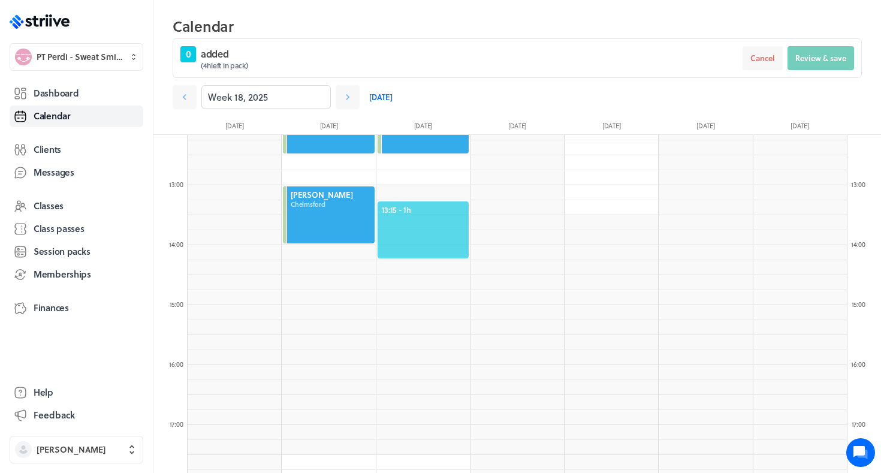
scroll to position [697, 0]
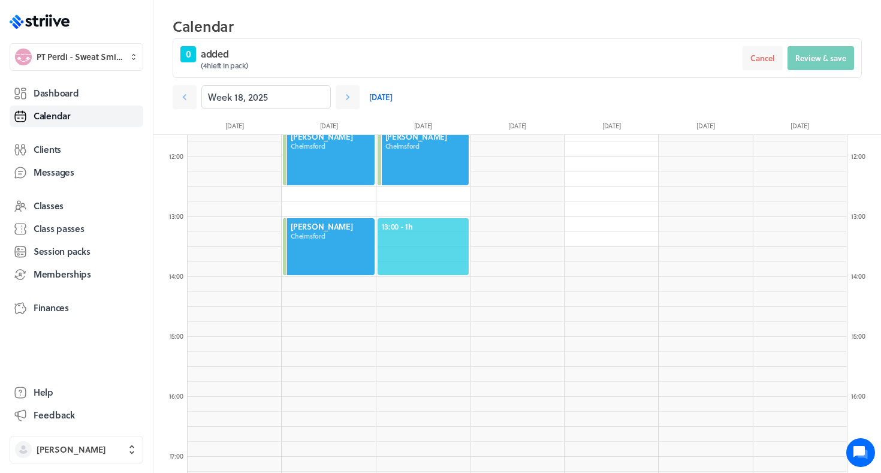
click at [415, 228] on span "13:00 - 1h" at bounding box center [423, 226] width 83 height 11
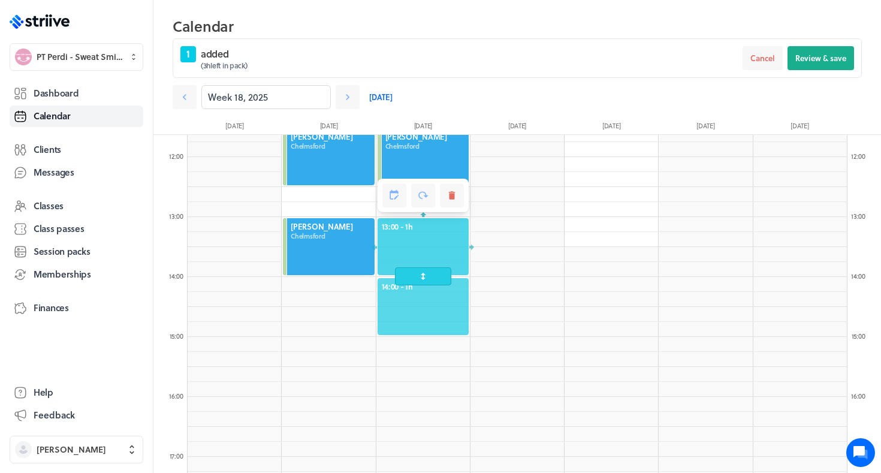
click at [413, 286] on span "14:00 - 1h" at bounding box center [423, 286] width 83 height 11
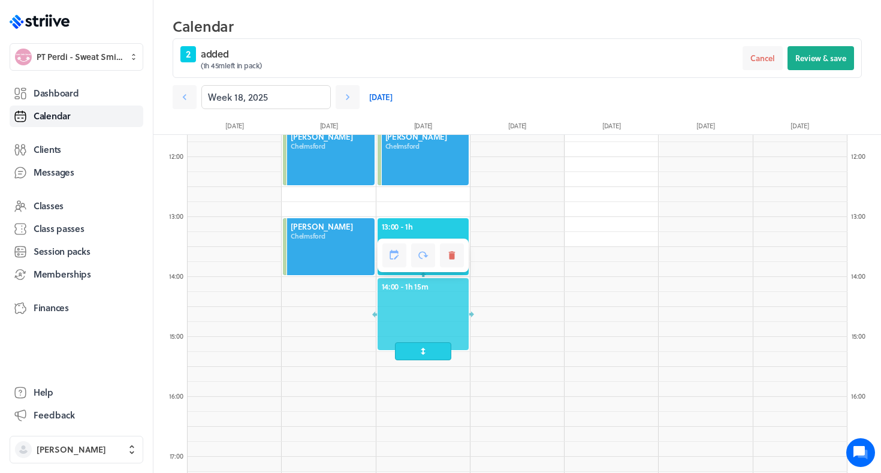
click at [402, 345] on span at bounding box center [423, 351] width 56 height 18
click at [407, 342] on span at bounding box center [423, 336] width 56 height 18
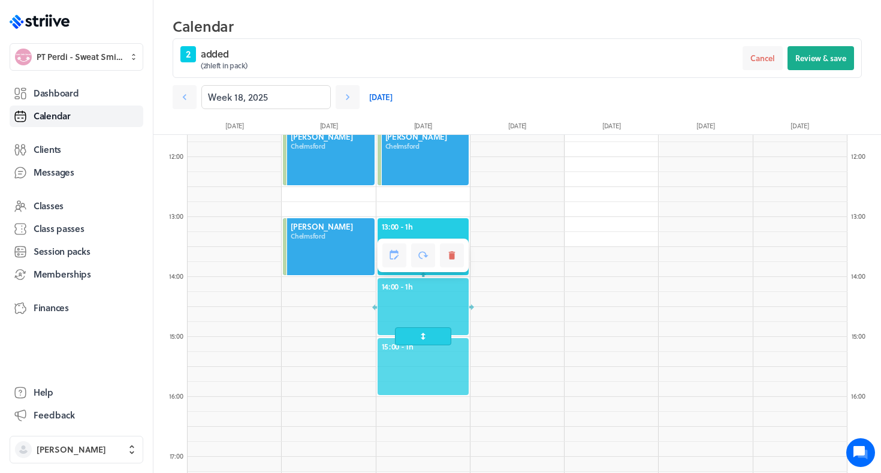
click at [403, 348] on span "15:00 - 1h" at bounding box center [423, 346] width 83 height 11
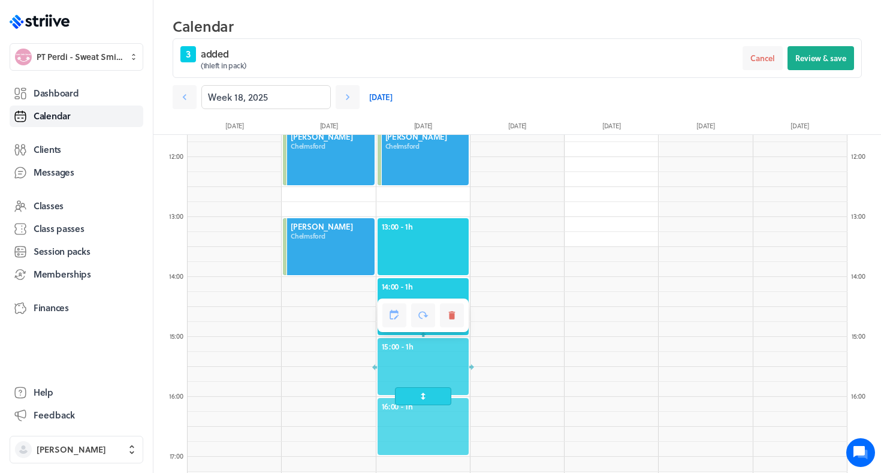
click at [405, 407] on span "16:00 - 1h" at bounding box center [423, 406] width 83 height 11
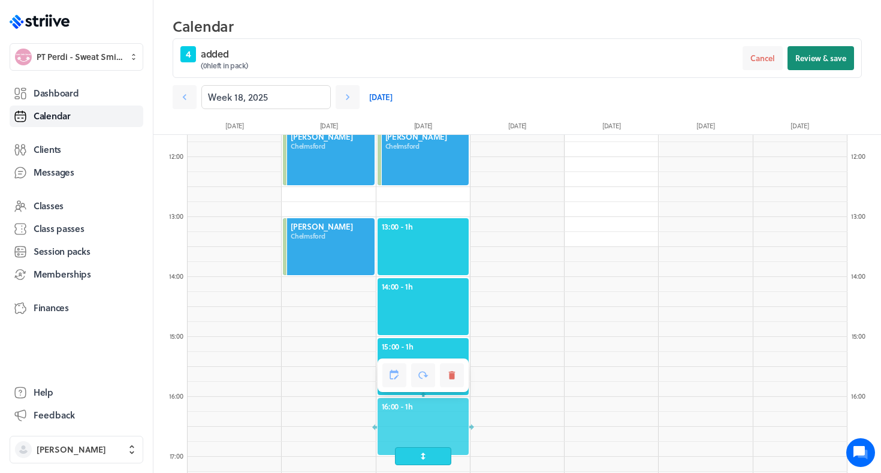
click at [849, 49] on button "Review & save" at bounding box center [821, 58] width 67 height 24
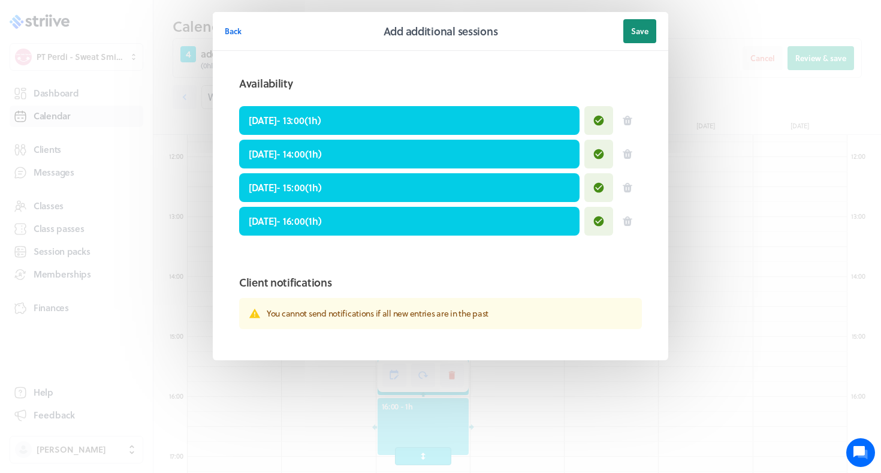
click at [643, 26] on span "Save" at bounding box center [639, 31] width 17 height 11
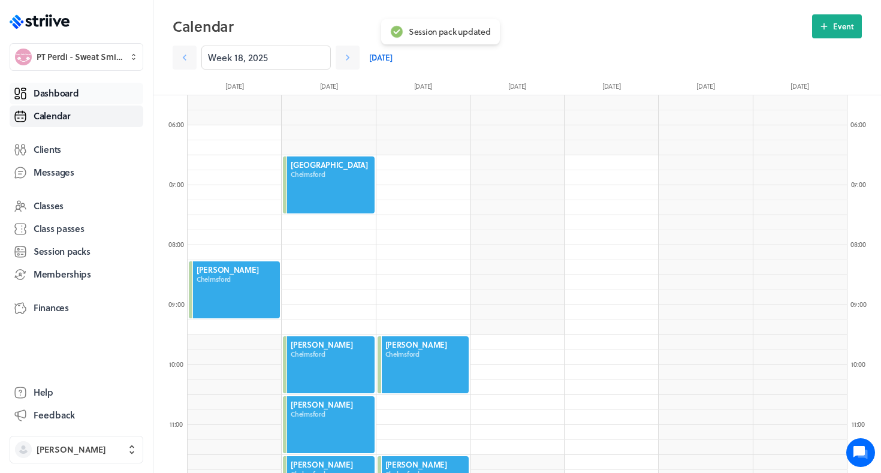
click at [64, 94] on span "Dashboard" at bounding box center [56, 93] width 45 height 13
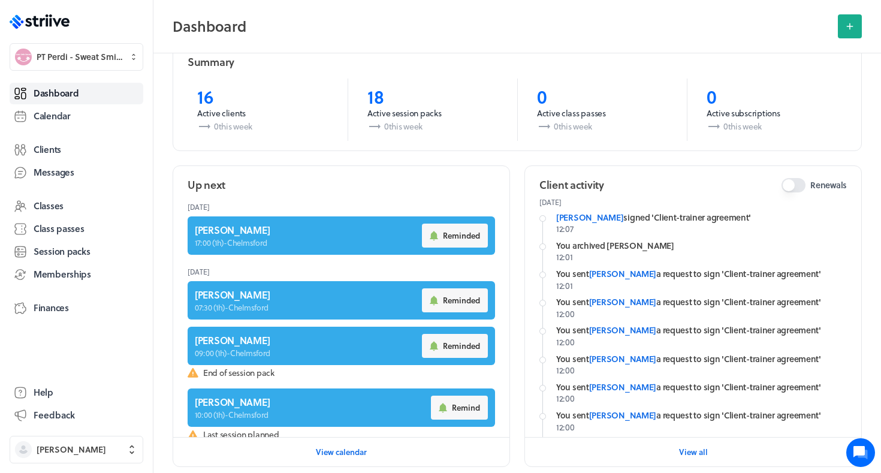
scroll to position [321, 0]
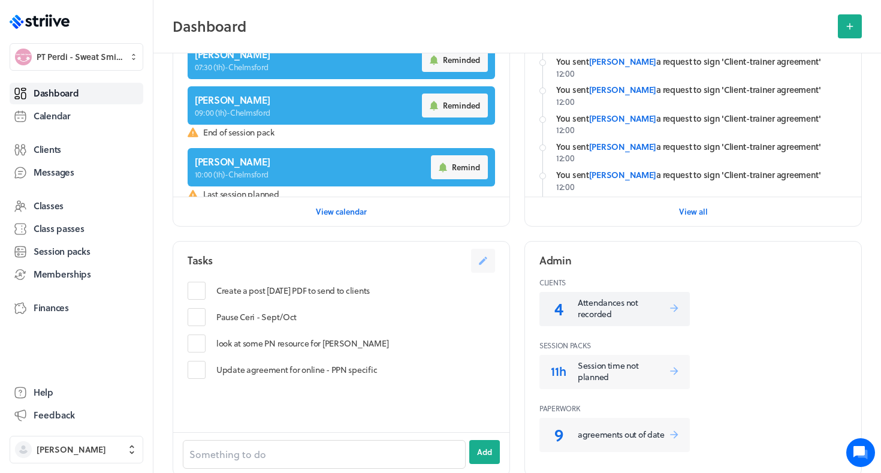
click at [591, 309] on p "Attendances not recorded" at bounding box center [623, 308] width 91 height 23
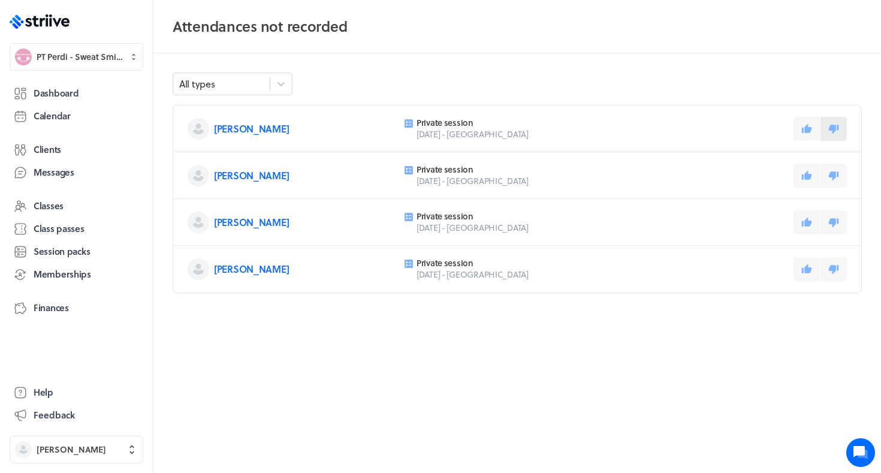
click at [838, 129] on icon at bounding box center [834, 129] width 10 height 9
click at [840, 171] on button at bounding box center [834, 176] width 26 height 24
click at [840, 229] on button at bounding box center [834, 222] width 26 height 24
click at [839, 264] on icon at bounding box center [834, 269] width 11 height 11
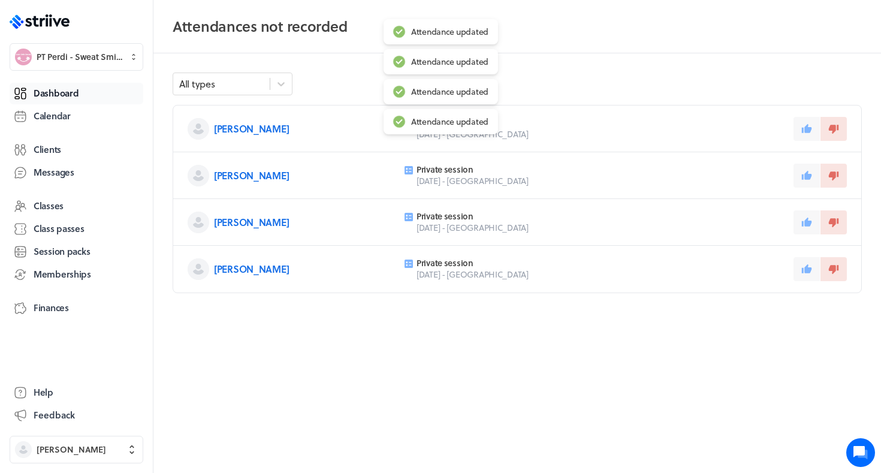
click at [89, 94] on link "Dashboard" at bounding box center [77, 94] width 134 height 22
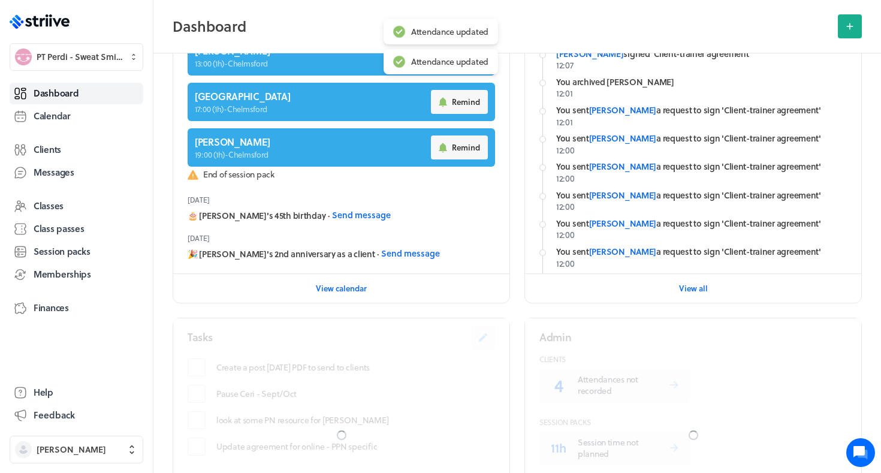
scroll to position [245, 0]
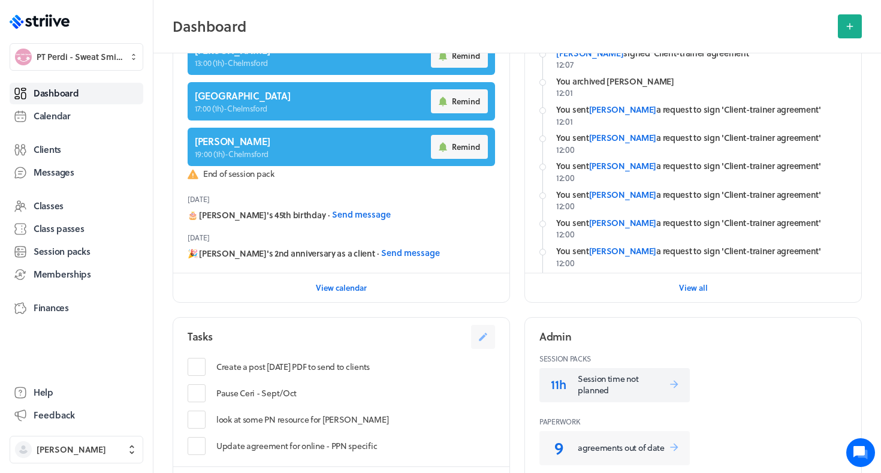
click at [619, 387] on p "Session time not planned" at bounding box center [623, 384] width 91 height 23
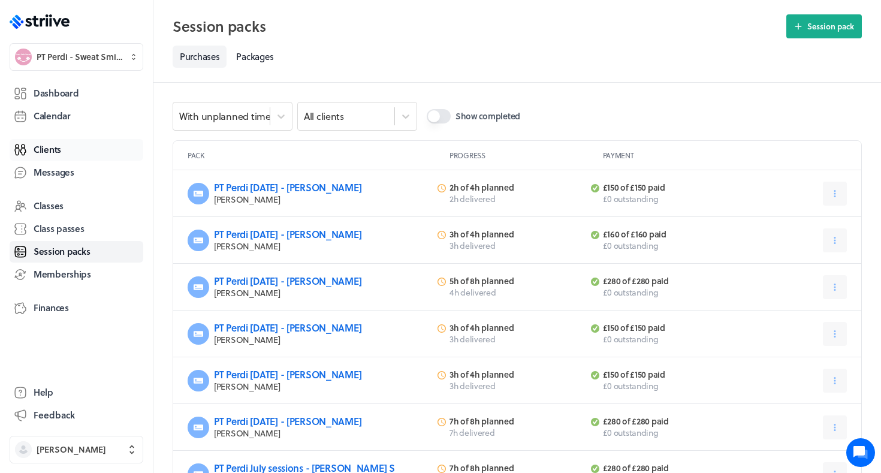
click at [54, 143] on span "Clients" at bounding box center [48, 149] width 28 height 13
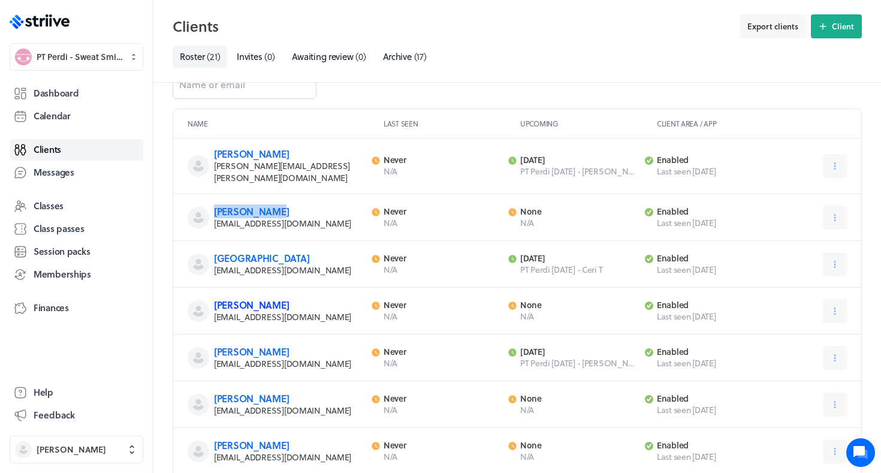
scroll to position [34, 0]
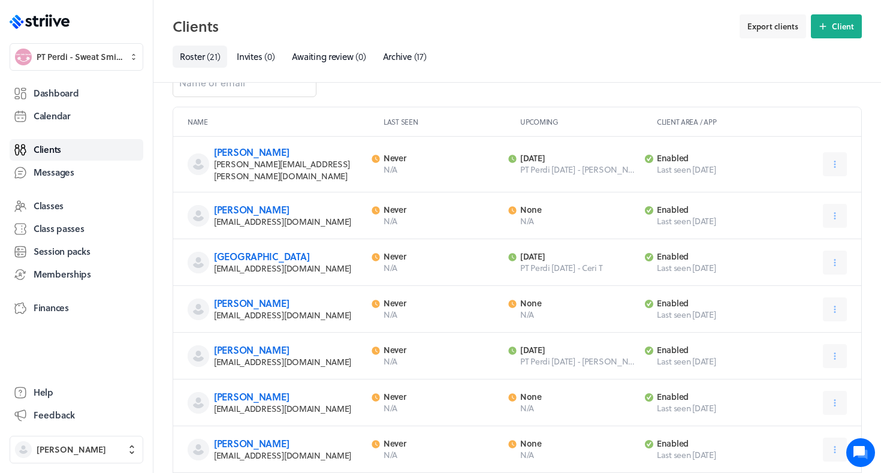
click at [854, 294] on div "Charlie Stallibrass Charliestallibrass@icloud.com Last activity Never N/A Next …" at bounding box center [517, 309] width 688 height 47
click at [842, 297] on button at bounding box center [835, 309] width 24 height 24
click at [800, 398] on span "Archive" at bounding box center [798, 403] width 28 height 11
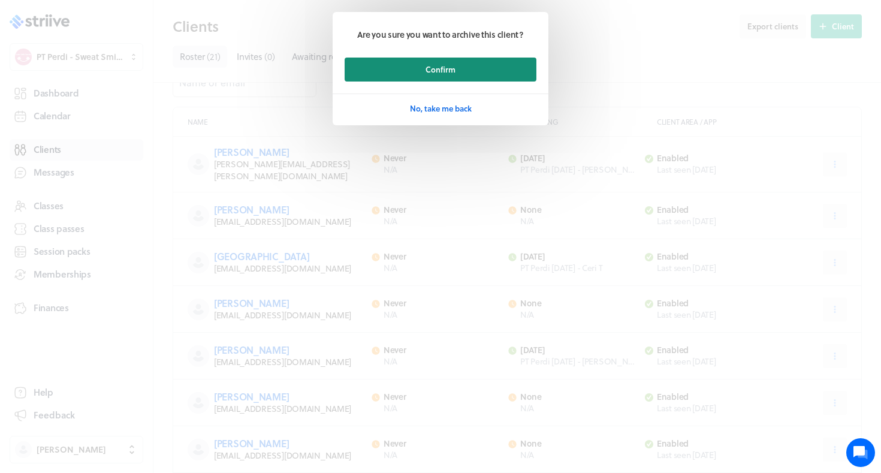
click at [472, 64] on button "Confirm" at bounding box center [441, 70] width 192 height 24
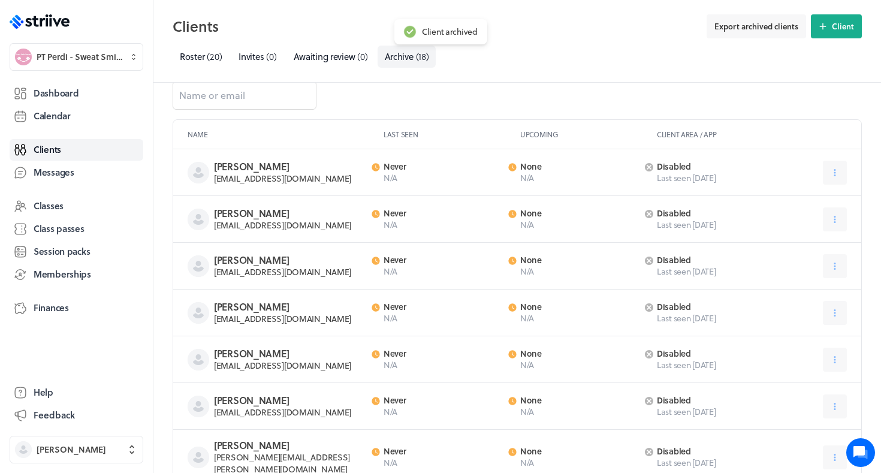
scroll to position [23, 0]
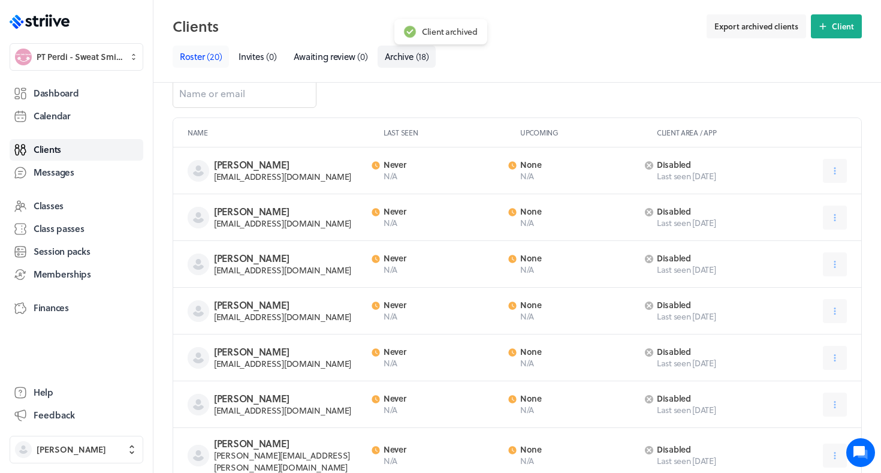
click at [202, 58] on span "Roster" at bounding box center [192, 56] width 25 height 13
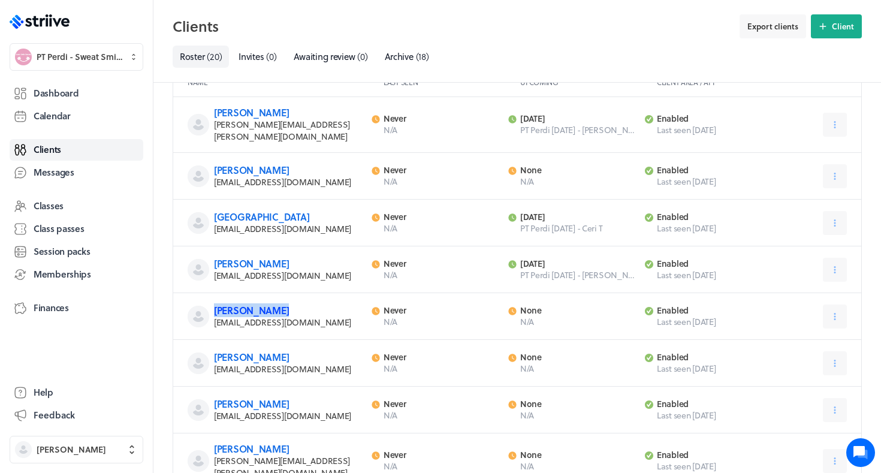
scroll to position [82, 0]
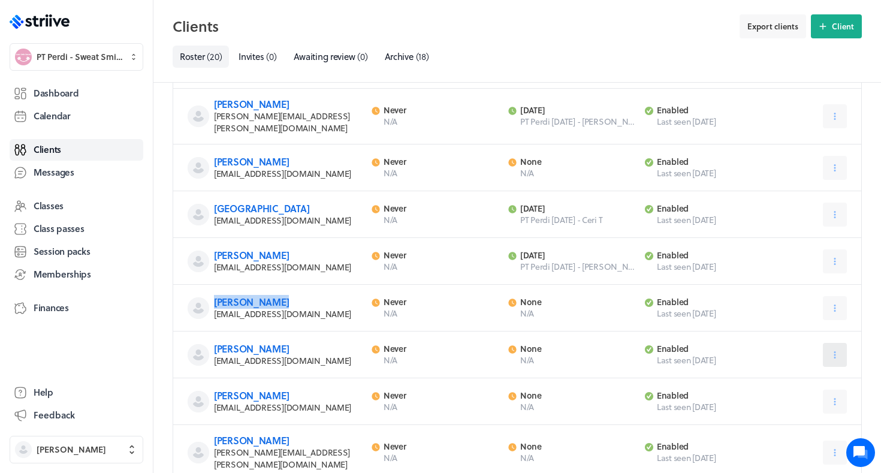
click at [838, 350] on icon at bounding box center [835, 355] width 11 height 11
click at [797, 445] on span "Archive" at bounding box center [798, 449] width 28 height 11
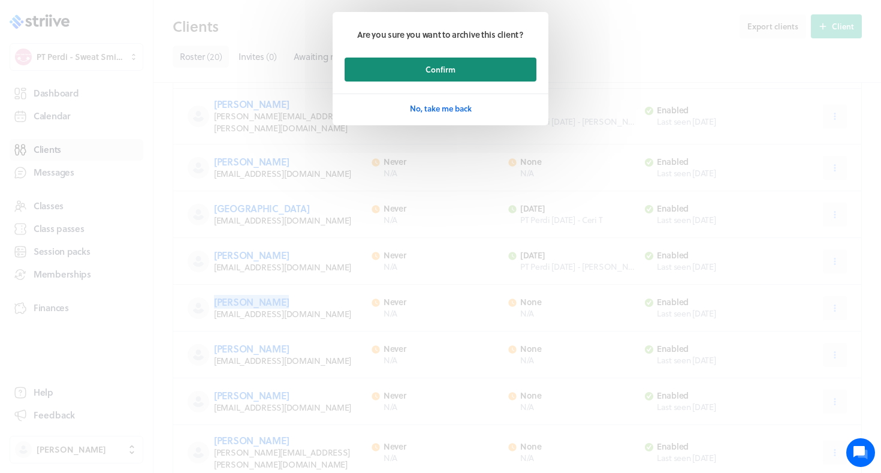
click at [501, 58] on button "Confirm" at bounding box center [441, 70] width 192 height 24
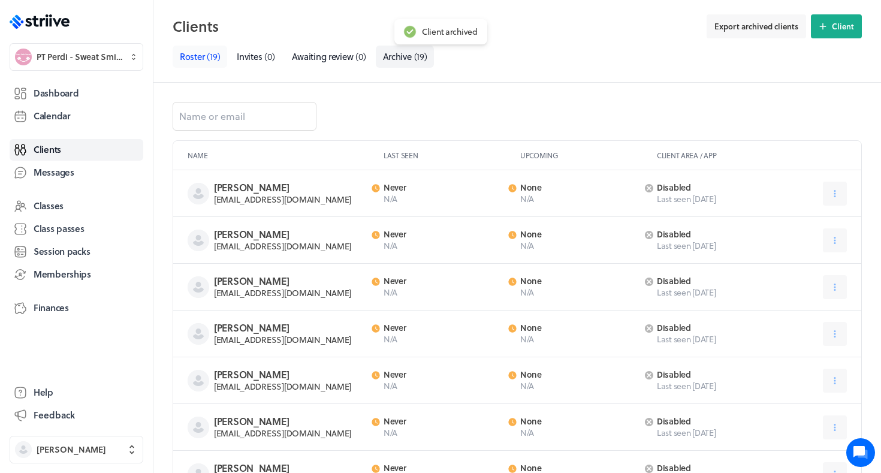
click at [197, 65] on link "Roster ( 19 )" at bounding box center [200, 57] width 55 height 22
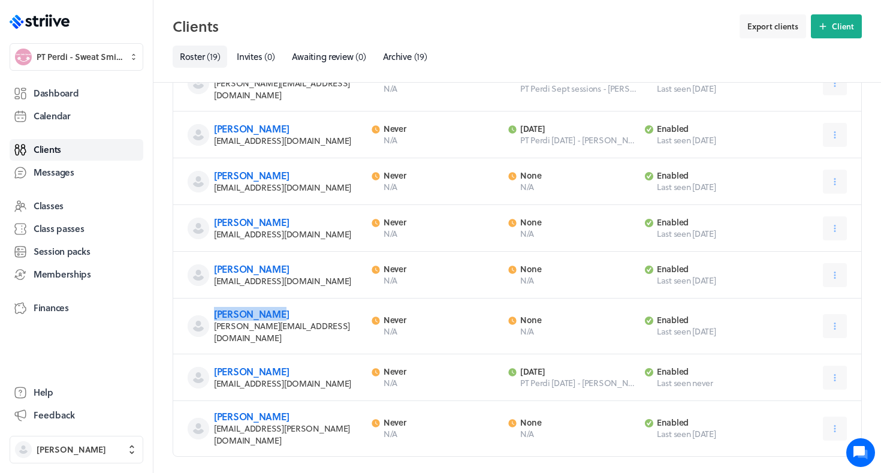
scroll to position [646, 0]
click at [71, 96] on span "Dashboard" at bounding box center [56, 93] width 45 height 13
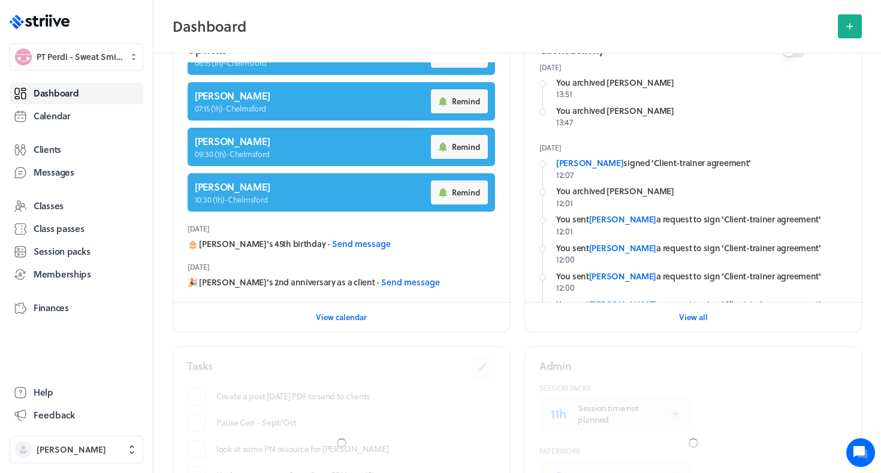
scroll to position [332, 0]
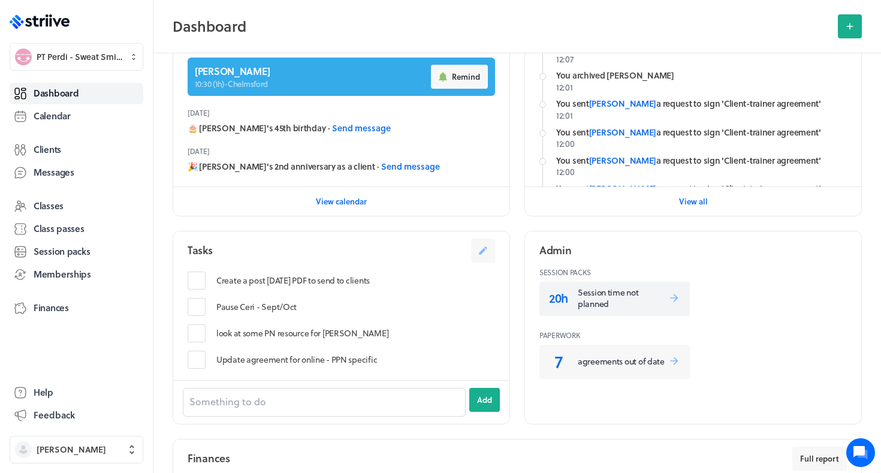
click at [607, 302] on p "Session time not planned" at bounding box center [623, 298] width 91 height 23
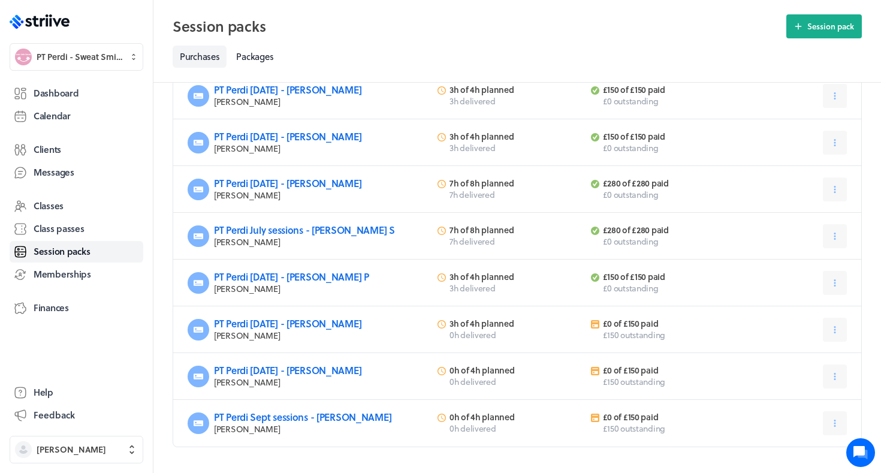
scroll to position [244, 0]
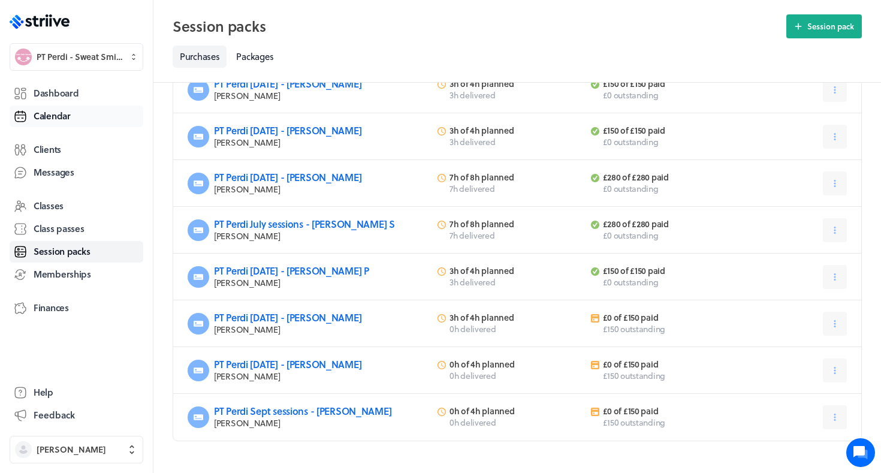
click at [47, 116] on span "Calendar" at bounding box center [52, 116] width 37 height 13
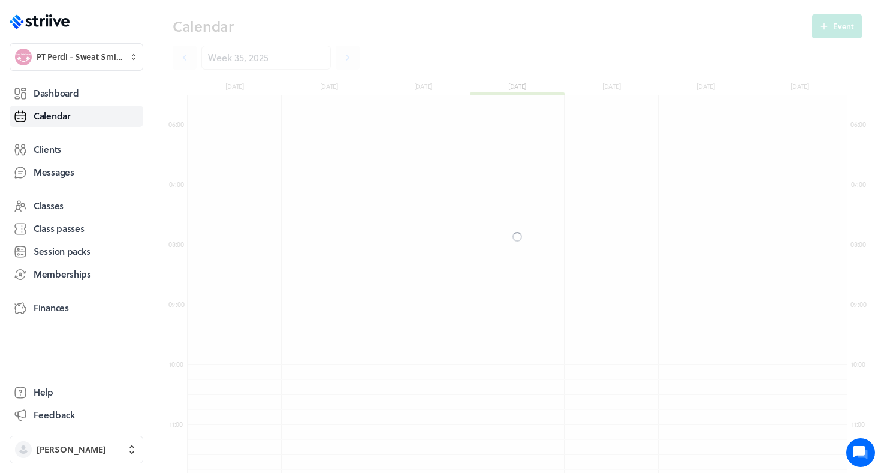
scroll to position [1439, 660]
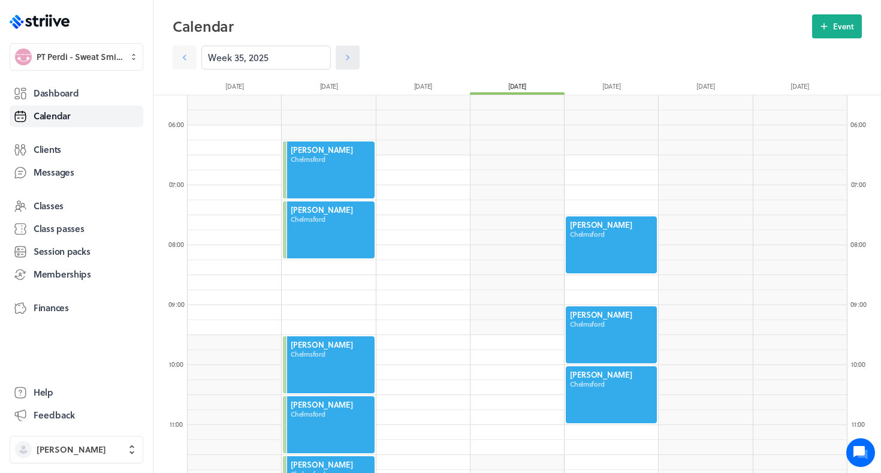
click at [353, 62] on icon at bounding box center [348, 58] width 12 height 12
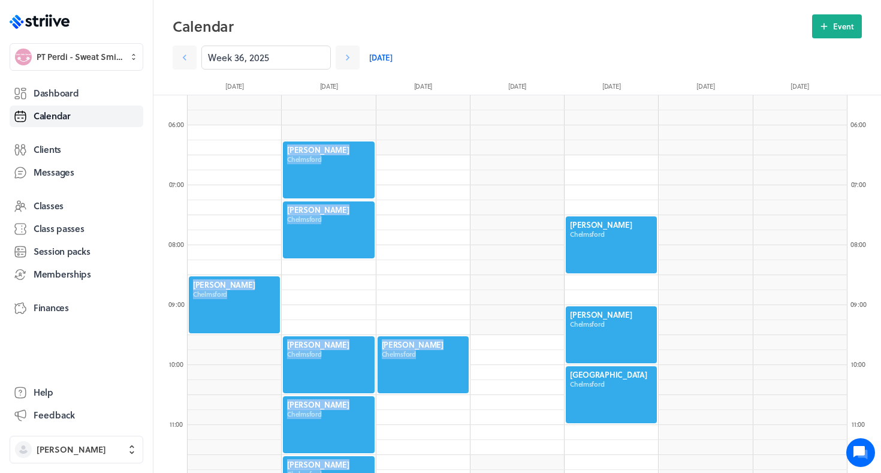
drag, startPoint x: 434, startPoint y: 357, endPoint x: 472, endPoint y: 391, distance: 51.4
click at [447, 374] on div at bounding box center [423, 364] width 94 height 59
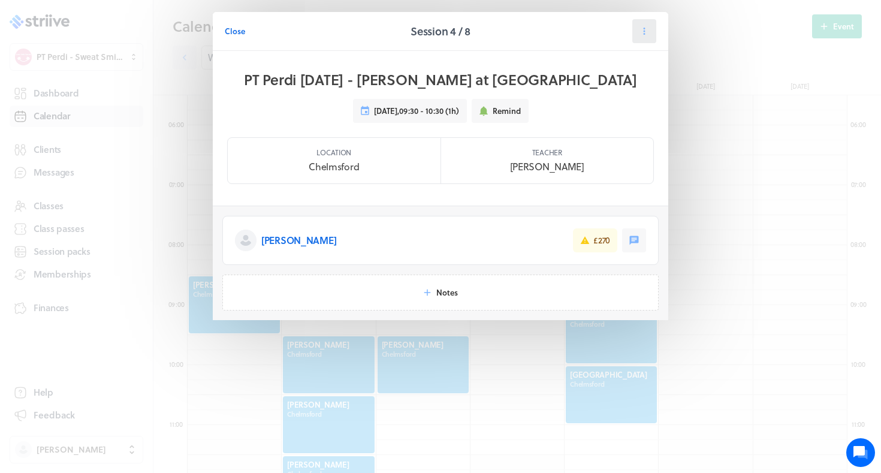
click at [637, 27] on button at bounding box center [644, 31] width 24 height 24
click at [613, 85] on span "Reschedule" at bounding box center [615, 82] width 41 height 11
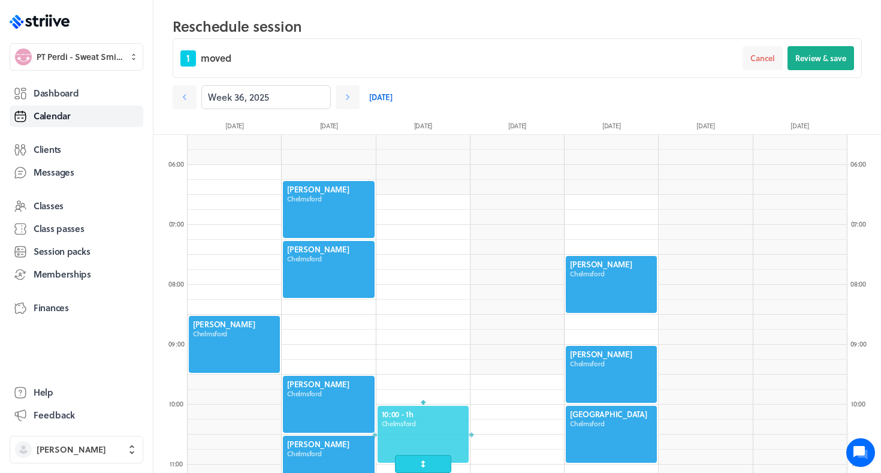
drag, startPoint x: 435, startPoint y: 392, endPoint x: 434, endPoint y: 427, distance: 34.8
click at [434, 427] on div at bounding box center [423, 434] width 94 height 59
click at [802, 71] on div "1 moved Cancel Review & save" at bounding box center [517, 58] width 689 height 40
click at [800, 56] on span "Review & save" at bounding box center [821, 58] width 51 height 11
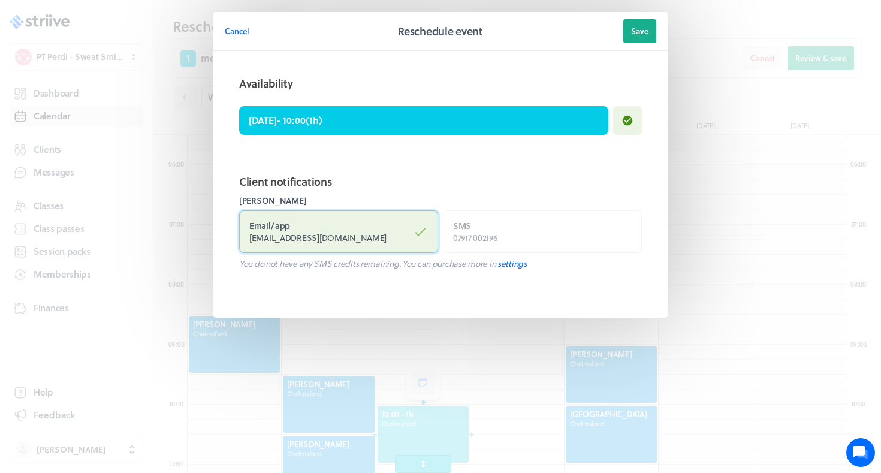
click at [362, 246] on label "Email / app missjohill@hotmail.co.uk" at bounding box center [338, 231] width 199 height 43
click at [0, 0] on input "Email / app missjohill@hotmail.co.uk" at bounding box center [0, 0] width 0 height 0
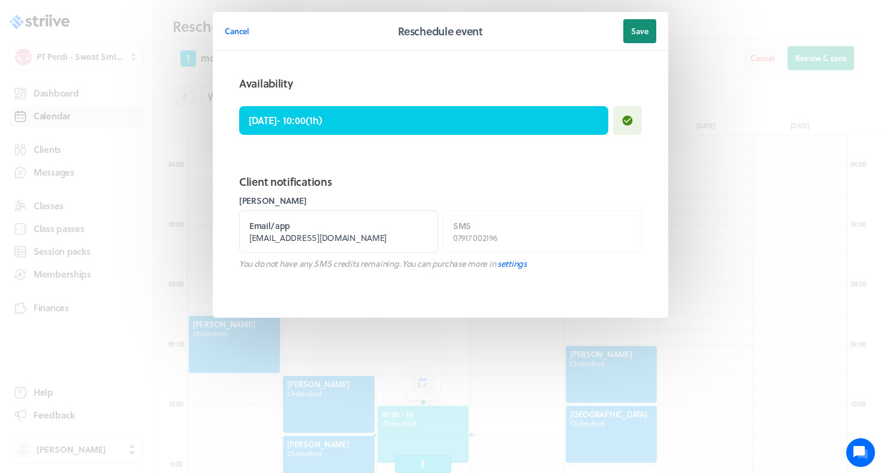
click at [643, 38] on button "Save" at bounding box center [639, 31] width 33 height 24
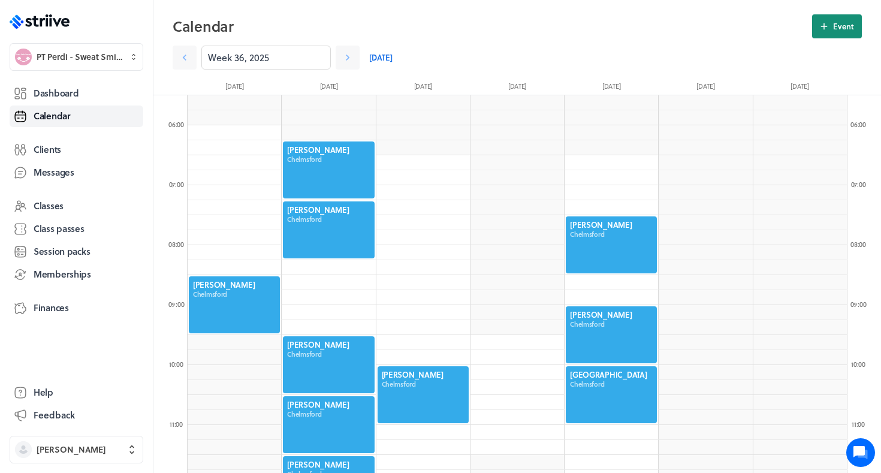
click at [827, 32] on button "Event" at bounding box center [837, 26] width 50 height 24
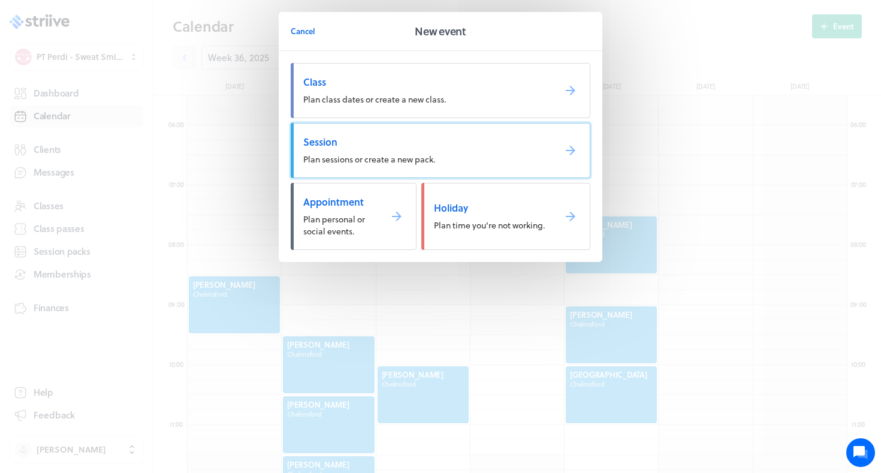
click at [442, 148] on link "Session Plan sessions or create a new pack." at bounding box center [441, 150] width 300 height 55
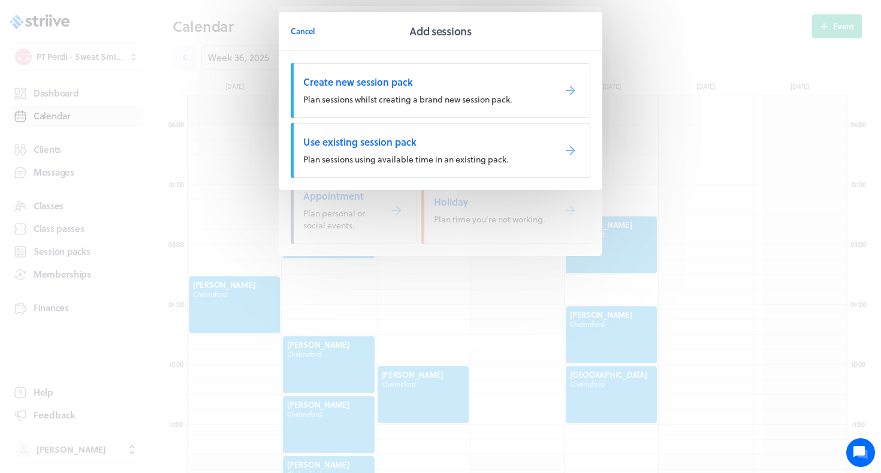
click at [410, 150] on link "Use existing session pack Plan sessions using available time in an existing pac…" at bounding box center [441, 150] width 300 height 55
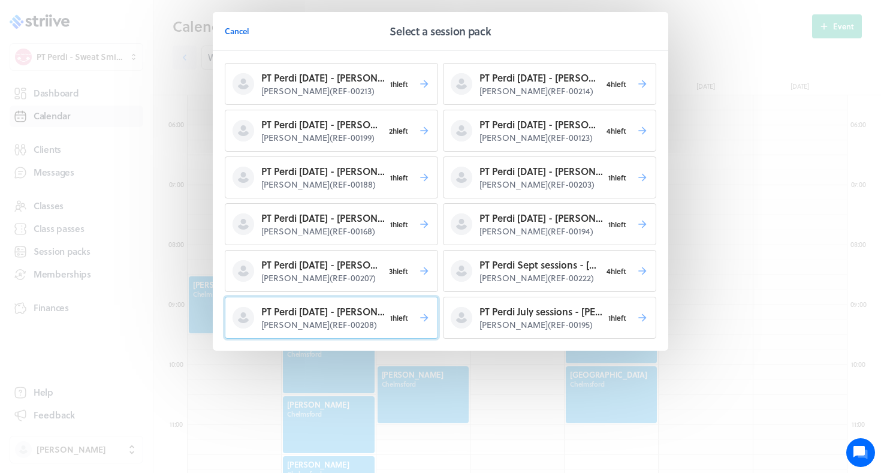
click at [362, 318] on p "PT Perdi [DATE] - [PERSON_NAME]" at bounding box center [322, 312] width 123 height 14
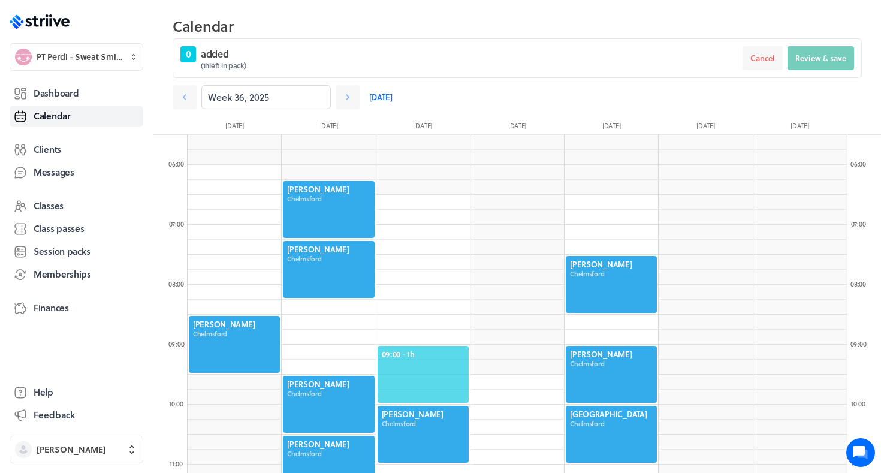
click at [411, 347] on div "09:00 - 1h" at bounding box center [423, 374] width 94 height 59
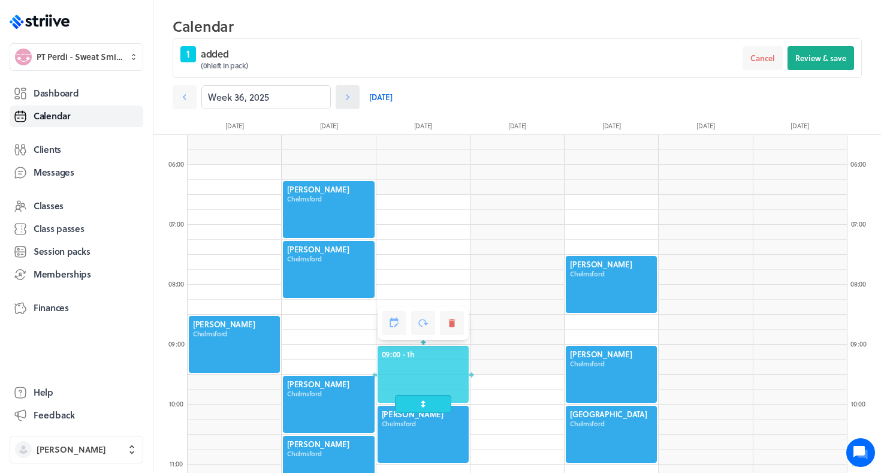
click at [345, 104] on link at bounding box center [348, 97] width 24 height 24
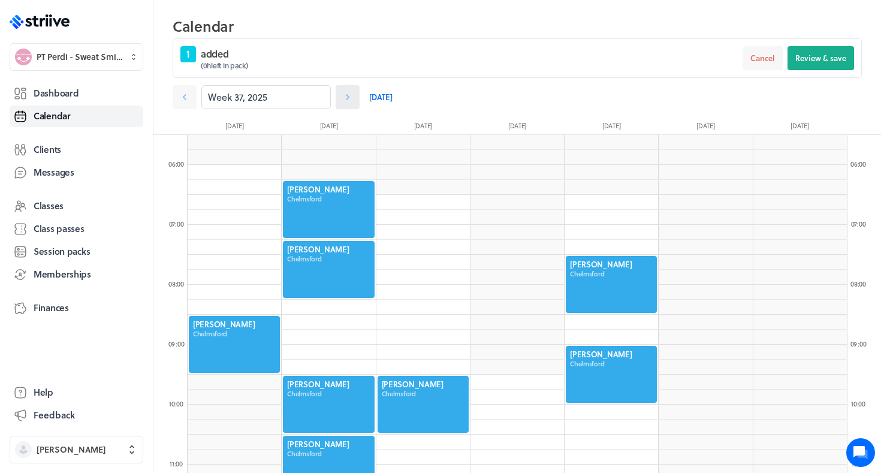
click at [346, 104] on link at bounding box center [348, 97] width 24 height 24
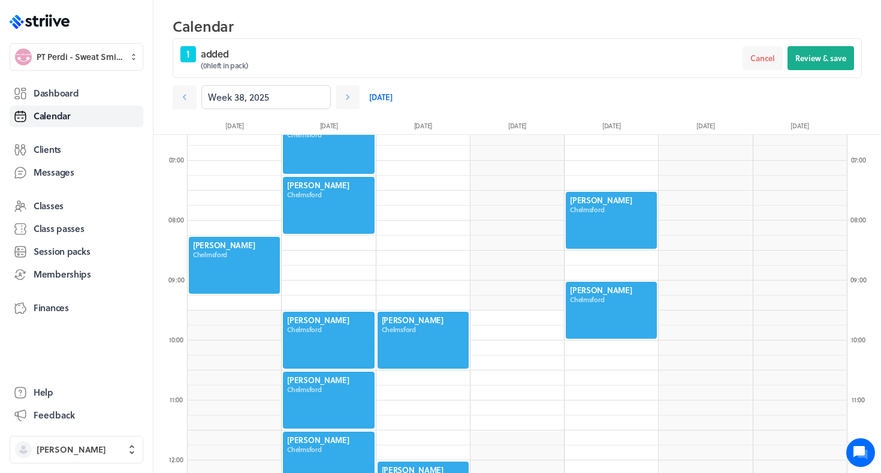
scroll to position [415, 0]
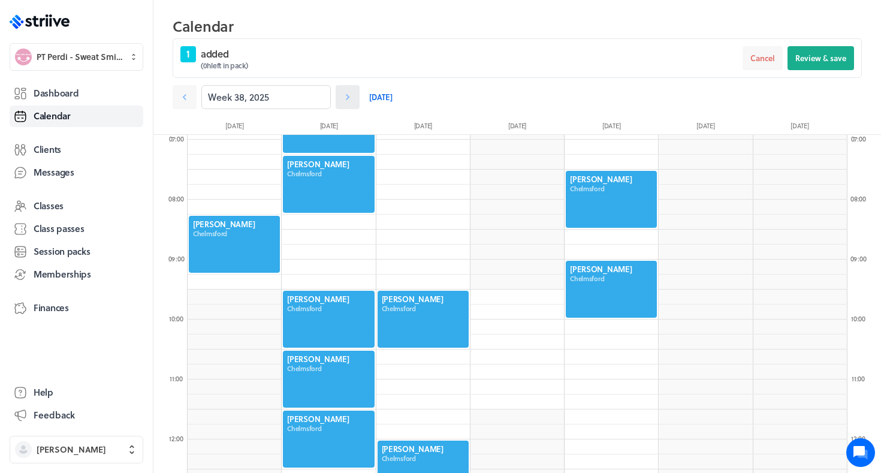
click at [351, 104] on link at bounding box center [348, 97] width 24 height 24
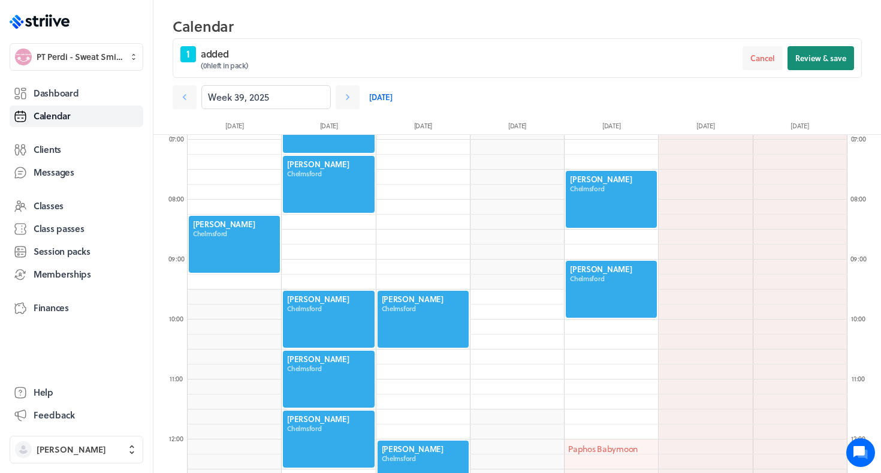
click at [817, 56] on span "Review & save" at bounding box center [821, 58] width 51 height 11
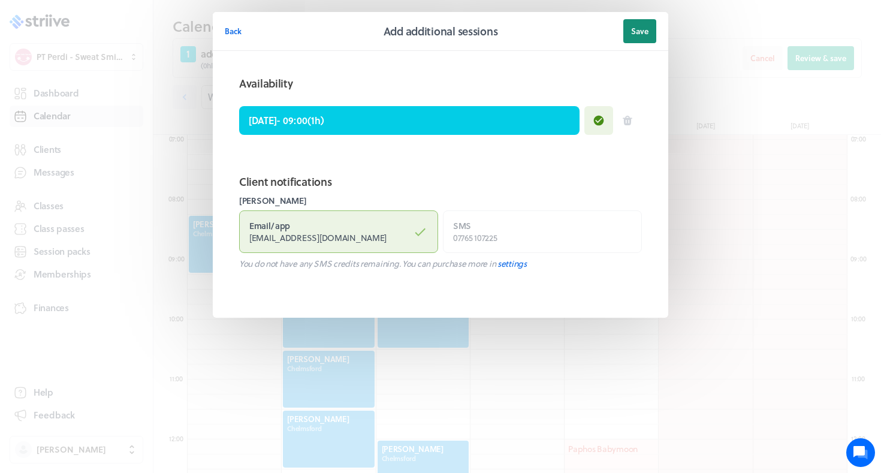
click at [643, 33] on span "Save" at bounding box center [639, 31] width 17 height 11
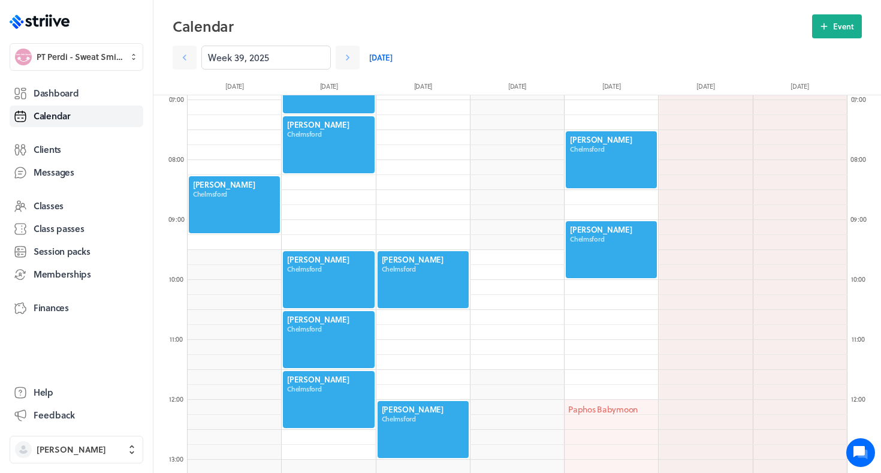
click at [244, 209] on div at bounding box center [235, 204] width 94 height 59
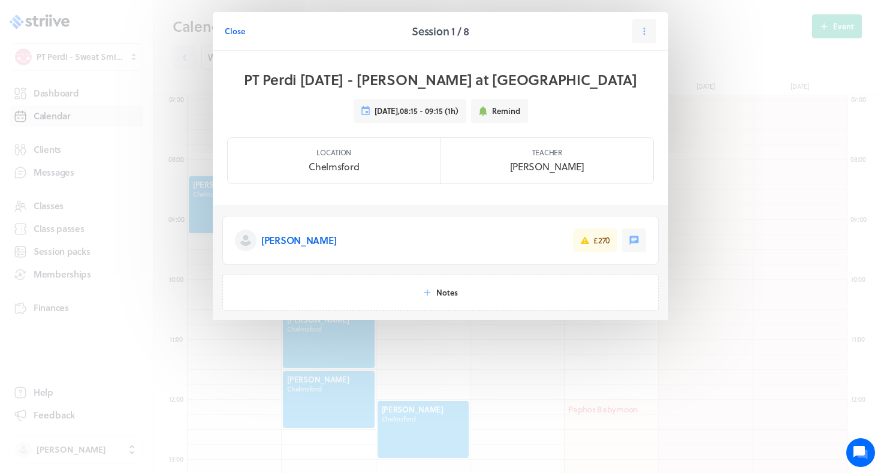
click at [658, 35] on header "Close Session 1 / 8" at bounding box center [441, 31] width 456 height 39
click at [648, 37] on button at bounding box center [644, 31] width 24 height 24
click at [594, 85] on button "Reschedule" at bounding box center [614, 83] width 79 height 22
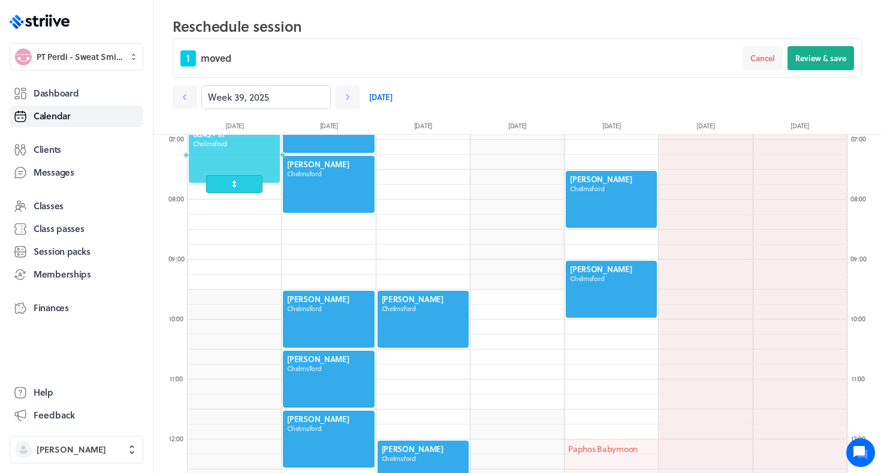
drag, startPoint x: 242, startPoint y: 253, endPoint x: 245, endPoint y: 175, distance: 78.0
click at [245, 175] on div "06:45 - 1h Chelmsford" at bounding box center [235, 154] width 94 height 59
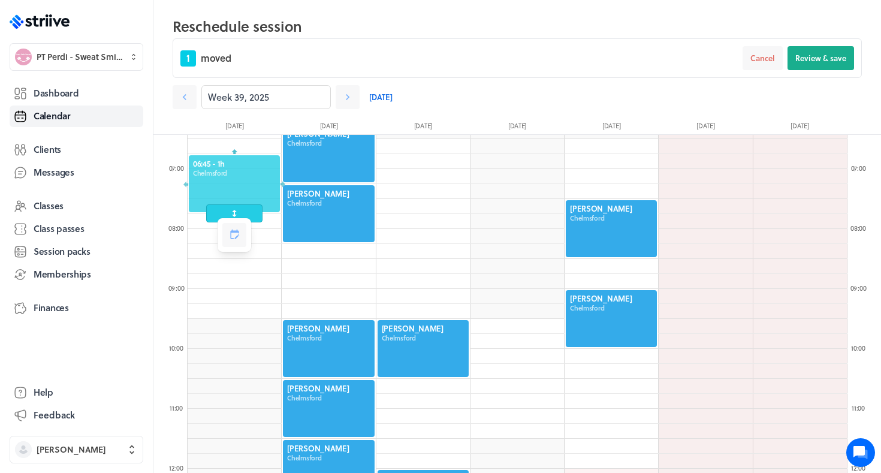
scroll to position [384, 0]
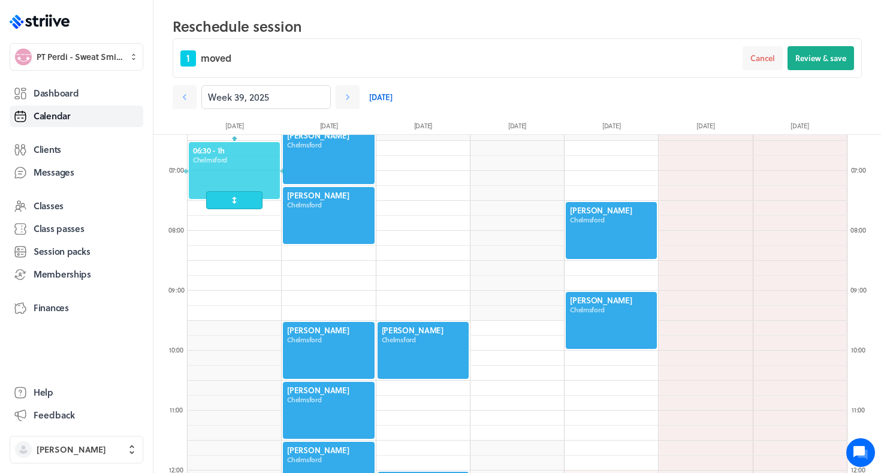
drag, startPoint x: 238, startPoint y: 189, endPoint x: 238, endPoint y: 179, distance: 10.8
click at [238, 179] on div at bounding box center [235, 170] width 94 height 59
drag, startPoint x: 238, startPoint y: 179, endPoint x: 236, endPoint y: 197, distance: 18.1
click at [236, 196] on div at bounding box center [235, 170] width 94 height 59
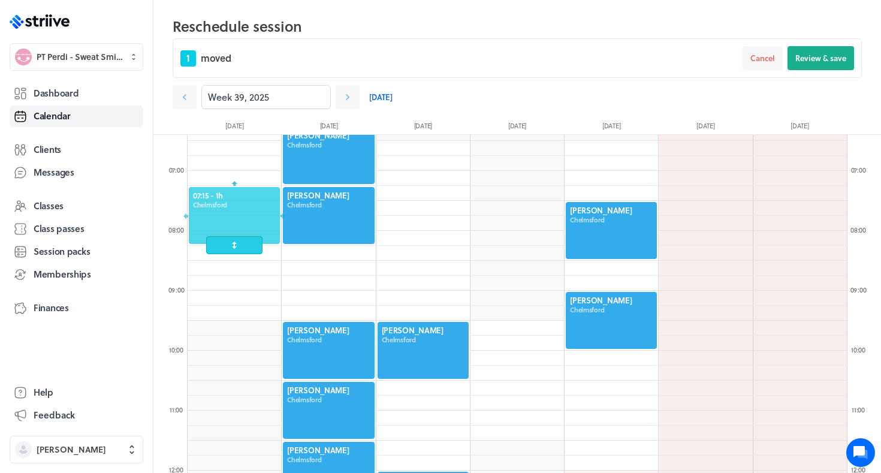
drag, startPoint x: 233, startPoint y: 193, endPoint x: 230, endPoint y: 224, distance: 31.3
click at [231, 224] on div at bounding box center [235, 215] width 94 height 59
click at [803, 60] on span "Review & save" at bounding box center [821, 58] width 51 height 11
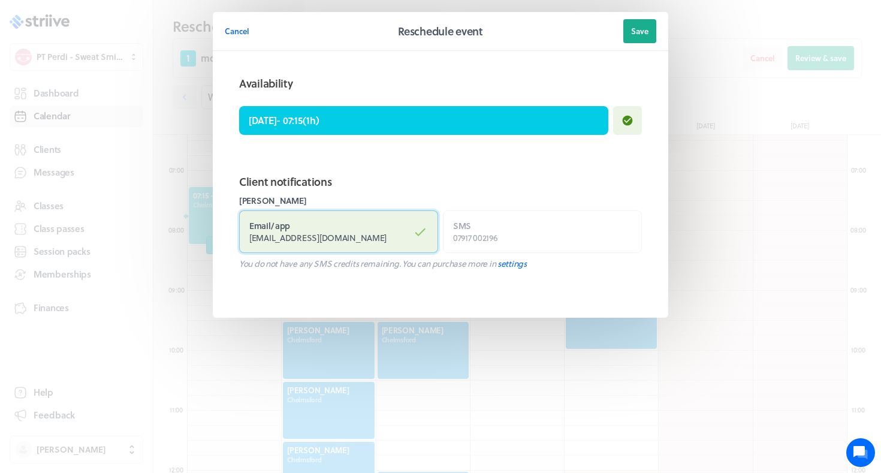
click at [382, 234] on label "Email / app missjohill@hotmail.co.uk" at bounding box center [338, 231] width 199 height 43
click at [0, 0] on input "Email / app missjohill@hotmail.co.uk" at bounding box center [0, 0] width 0 height 0
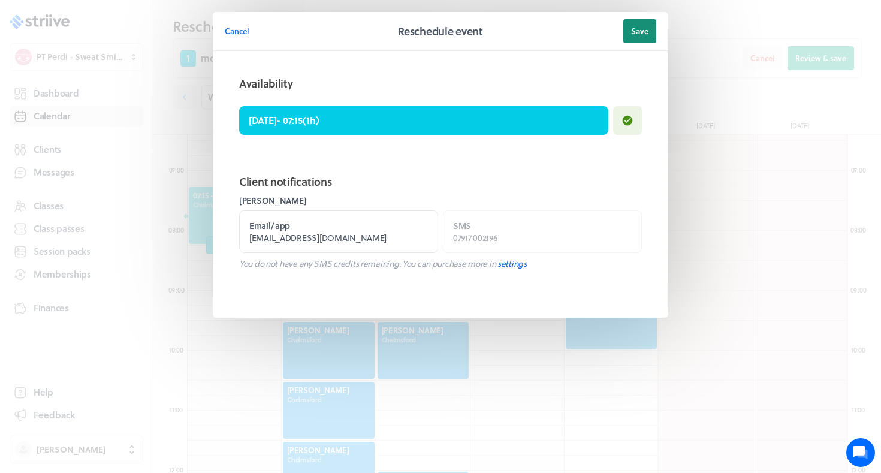
click at [655, 25] on button "Save" at bounding box center [639, 31] width 33 height 24
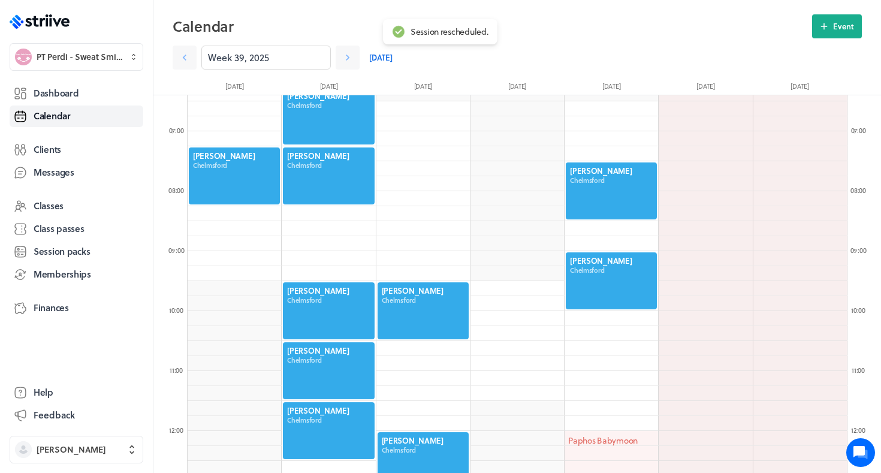
click at [834, 46] on react-schedule-assigned-user-select at bounding box center [778, 58] width 168 height 24
click at [828, 32] on button "Event" at bounding box center [837, 26] width 50 height 24
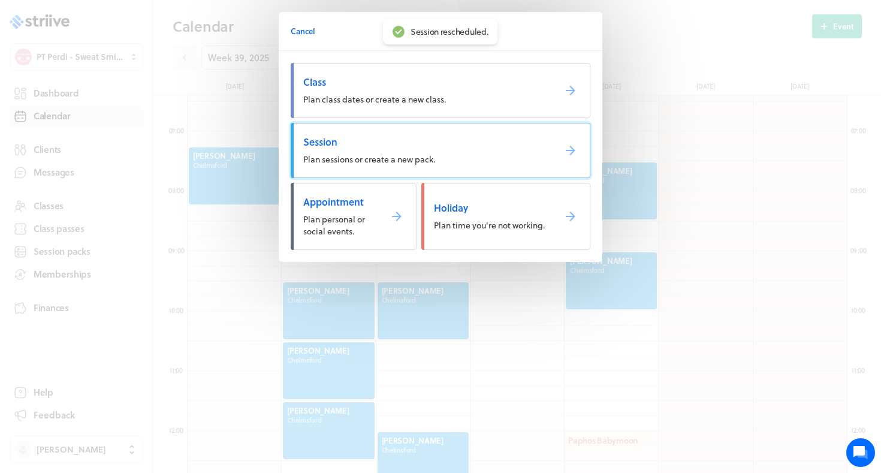
click at [498, 149] on link "Session Plan sessions or create a new pack." at bounding box center [441, 150] width 300 height 55
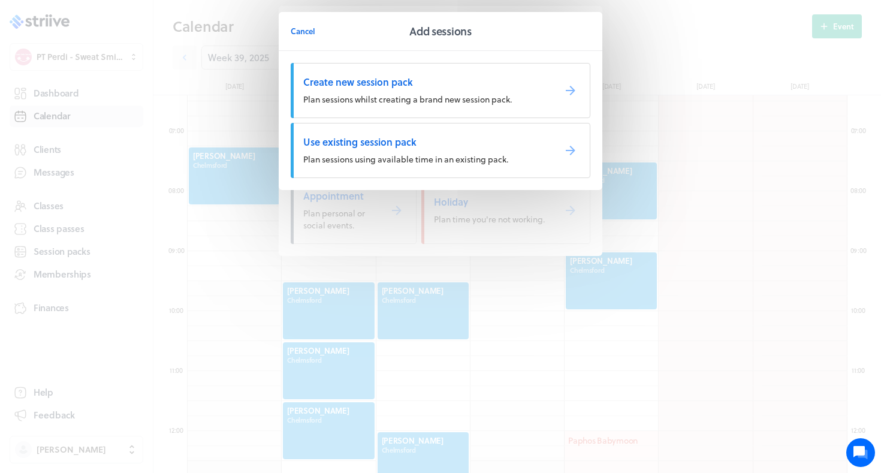
click at [387, 138] on span "Use existing session pack" at bounding box center [424, 141] width 242 height 13
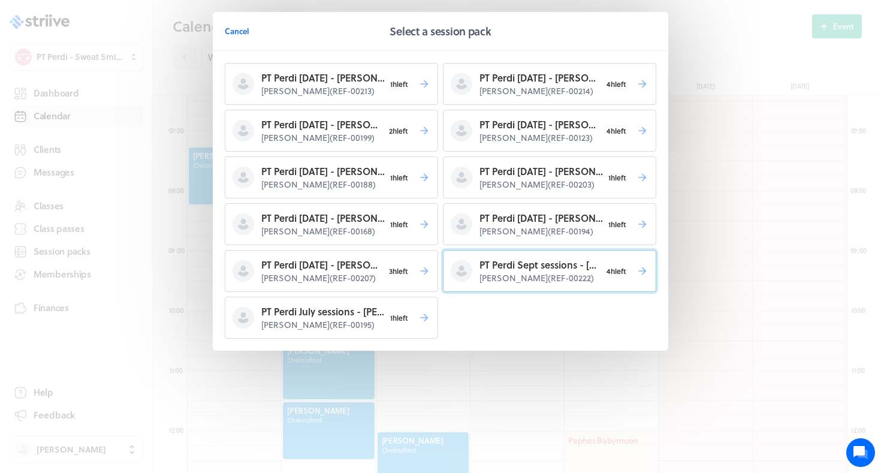
click at [495, 263] on p "PT Perdi Sept sessions - Lucy B" at bounding box center [541, 265] width 122 height 14
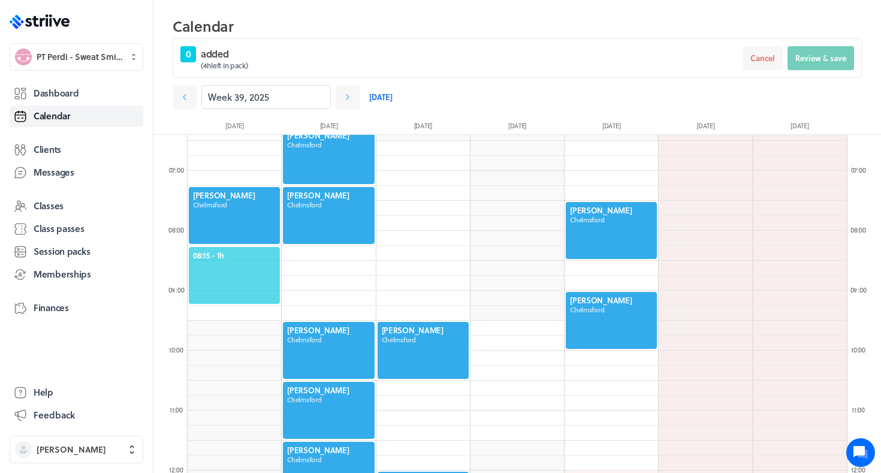
click at [242, 257] on span "08:15 - 1h" at bounding box center [234, 255] width 83 height 11
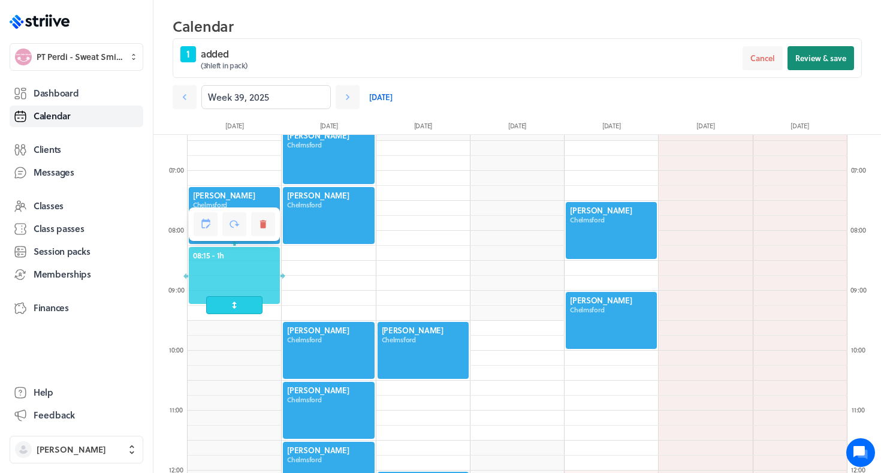
click at [811, 62] on span "Review & save" at bounding box center [821, 58] width 51 height 11
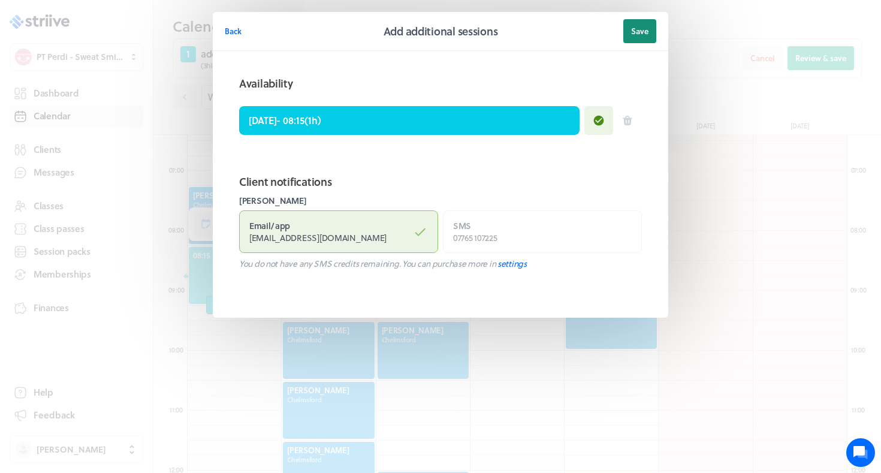
click at [643, 30] on span "Save" at bounding box center [639, 31] width 17 height 11
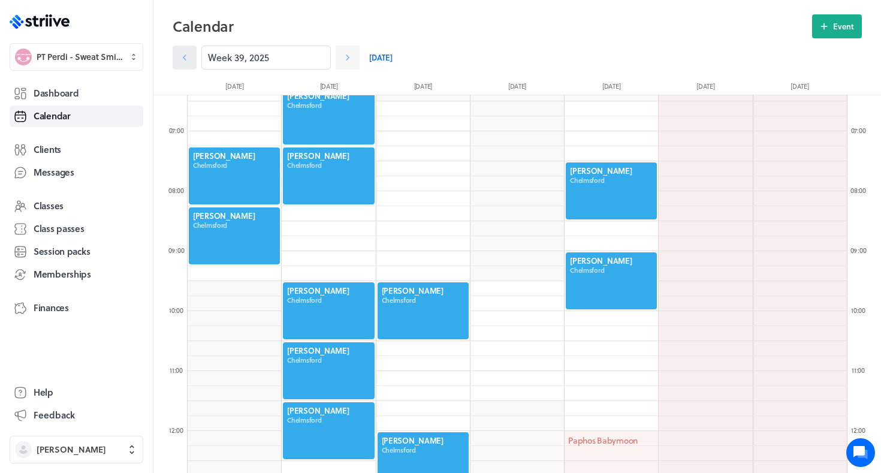
click at [193, 58] on link at bounding box center [185, 58] width 24 height 24
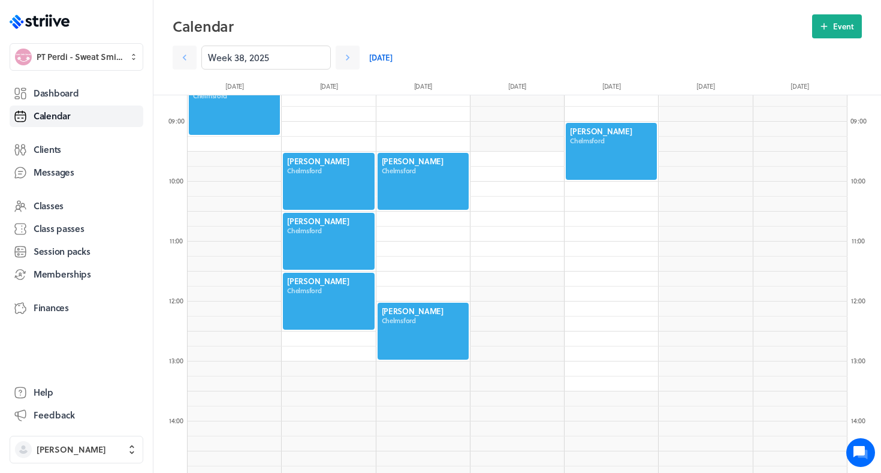
scroll to position [532, 0]
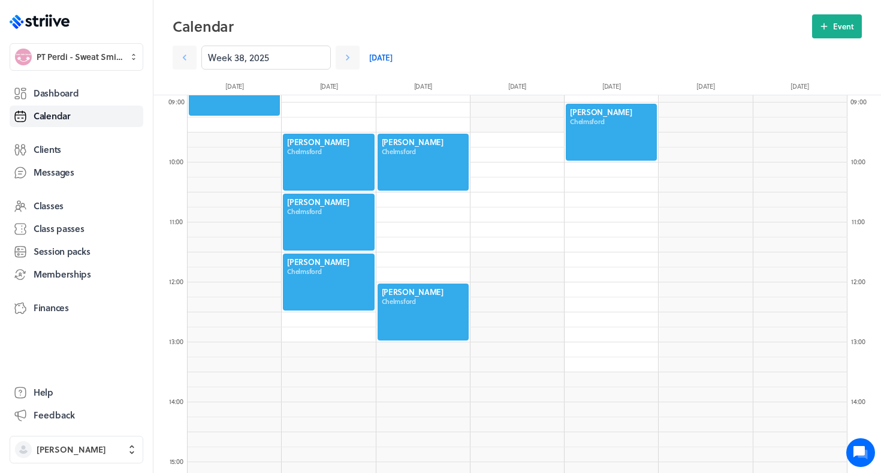
click at [828, 40] on section "Week 38, 2025 Today" at bounding box center [517, 53] width 689 height 31
click at [829, 20] on button "Event" at bounding box center [837, 26] width 50 height 24
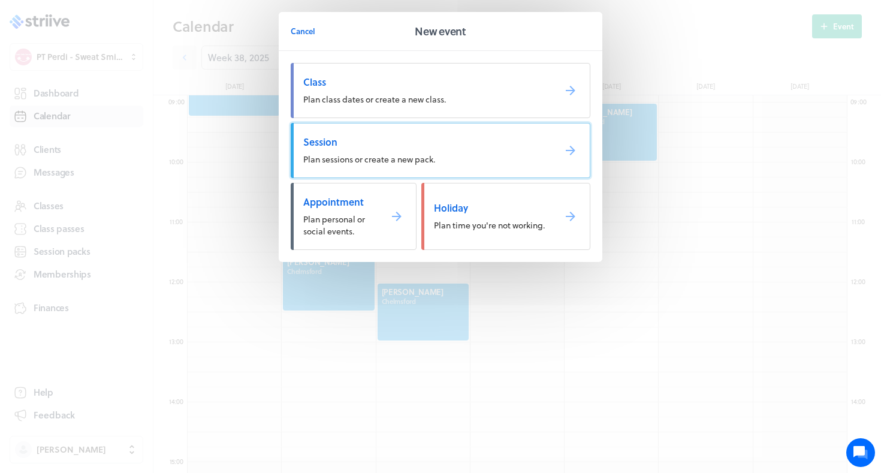
click at [478, 134] on link "Session Plan sessions or create a new pack." at bounding box center [441, 150] width 300 height 55
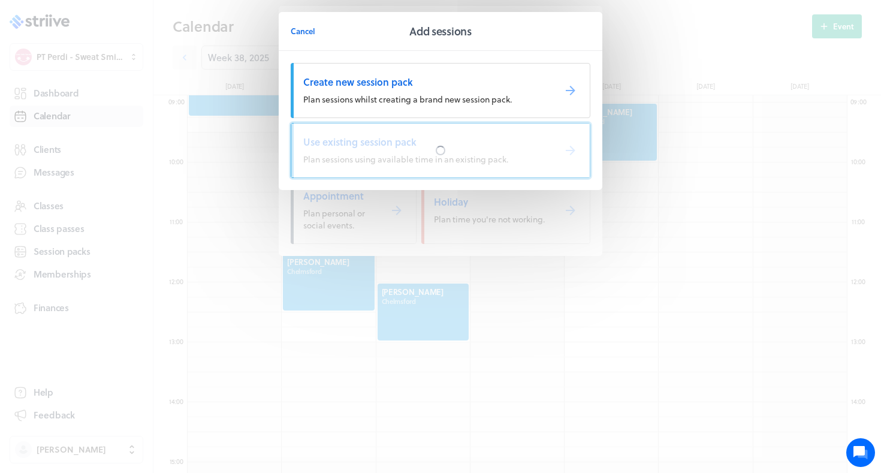
click at [474, 146] on div at bounding box center [440, 150] width 299 height 54
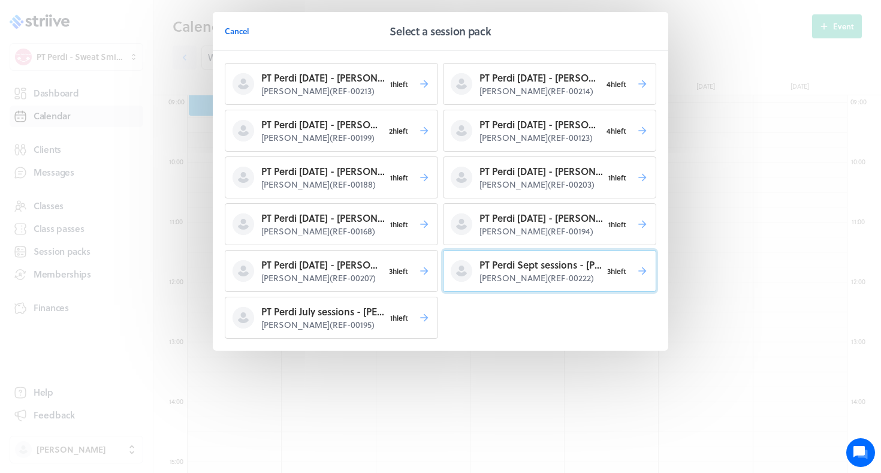
click at [486, 268] on p "PT Perdi Sept sessions - Lucy B" at bounding box center [541, 265] width 122 height 14
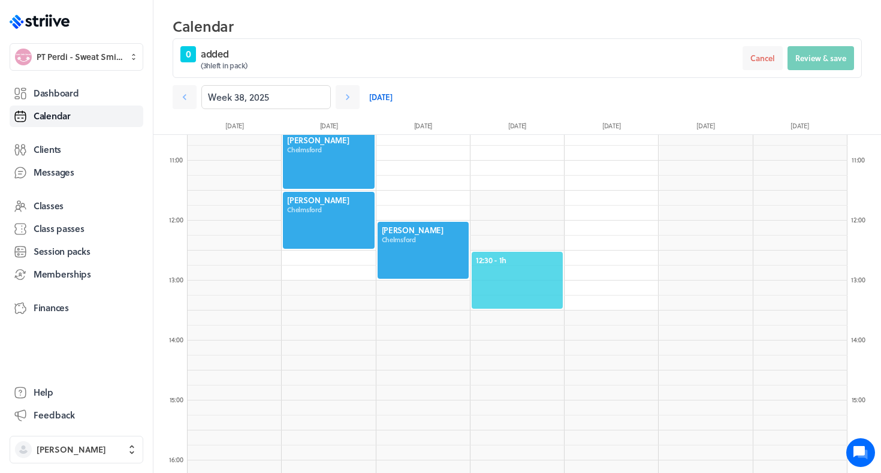
scroll to position [638, 0]
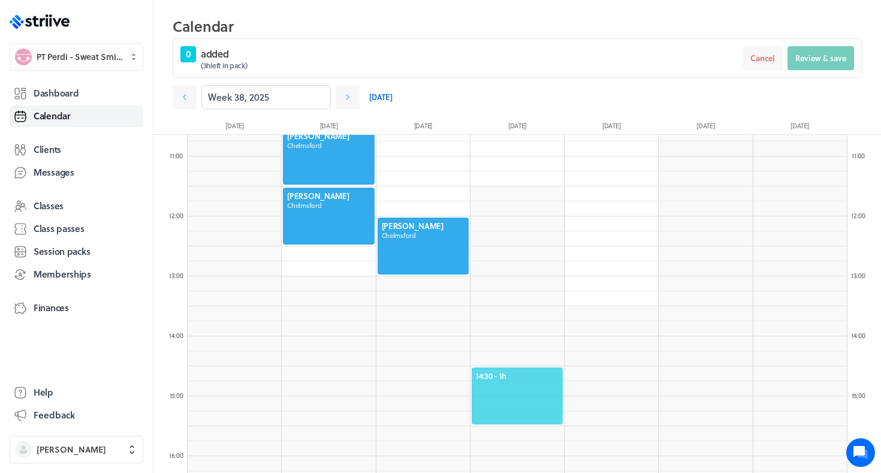
click at [504, 379] on span "14:30 - 1h" at bounding box center [517, 375] width 83 height 11
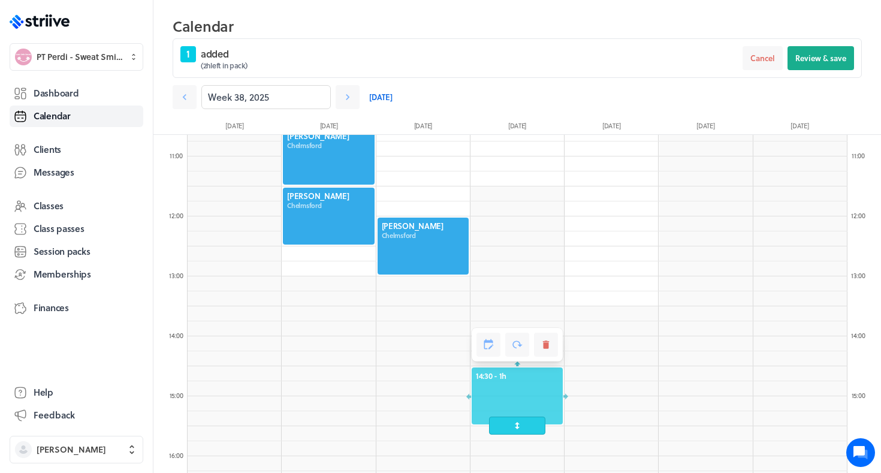
click at [821, 39] on div "1 added ( 2h left in pack) Cancel Review & save" at bounding box center [517, 58] width 689 height 40
click at [811, 61] on span "Review & save" at bounding box center [821, 58] width 51 height 11
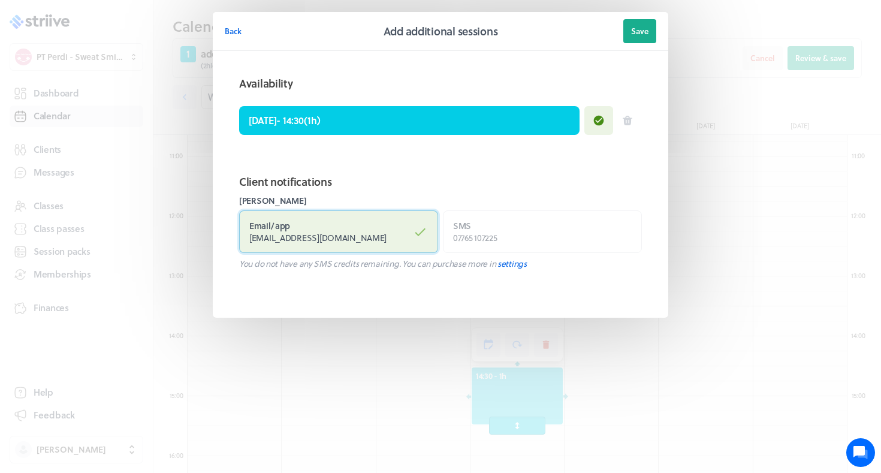
click at [345, 233] on span "lucyvintheuk@hotmail.com" at bounding box center [317, 237] width 137 height 13
click at [0, 0] on input "Email / app lucyvintheuk@hotmail.com" at bounding box center [0, 0] width 0 height 0
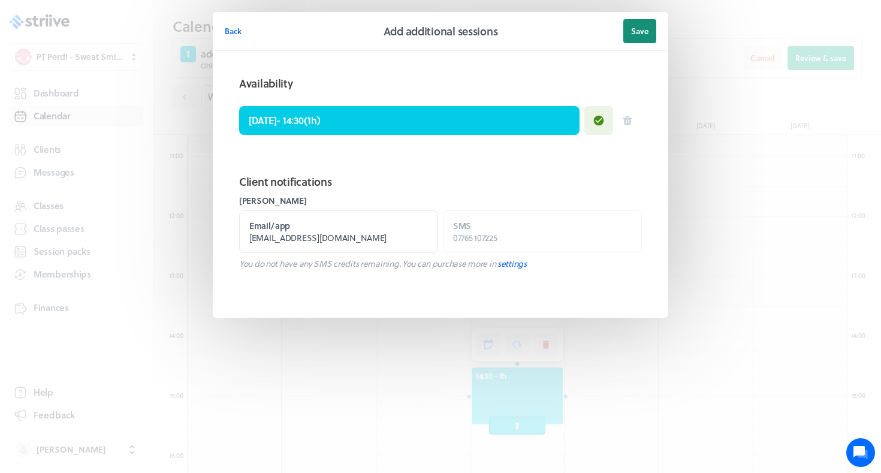
click at [640, 29] on span "Save" at bounding box center [639, 31] width 17 height 11
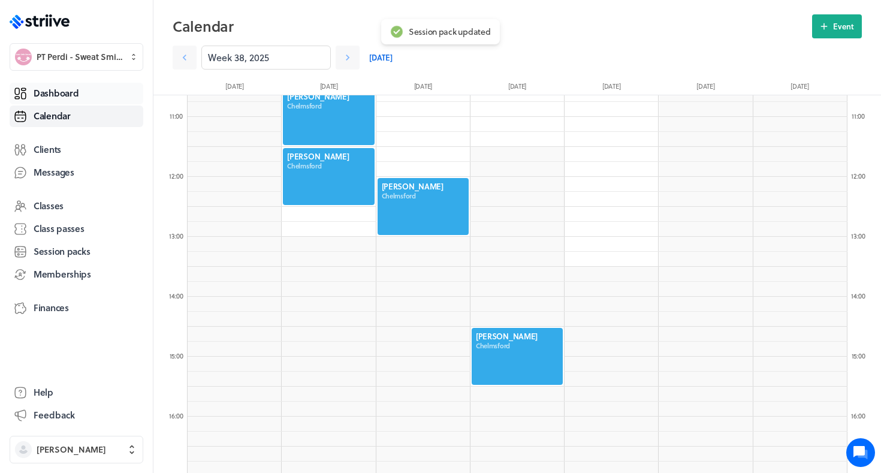
click at [59, 93] on span "Dashboard" at bounding box center [56, 93] width 45 height 13
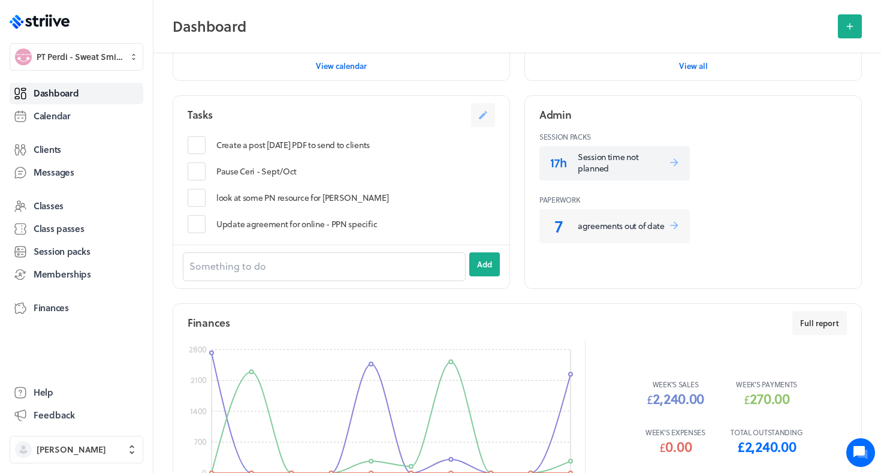
scroll to position [448, 0]
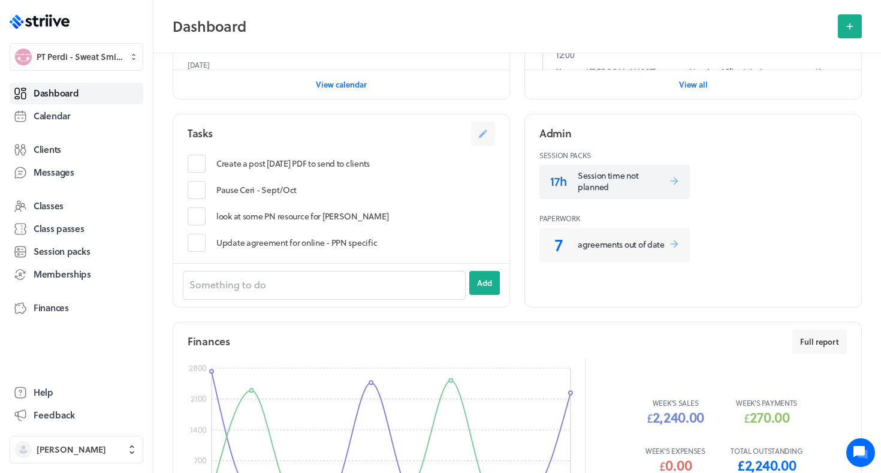
click at [588, 173] on p "Session time not planned" at bounding box center [623, 181] width 91 height 23
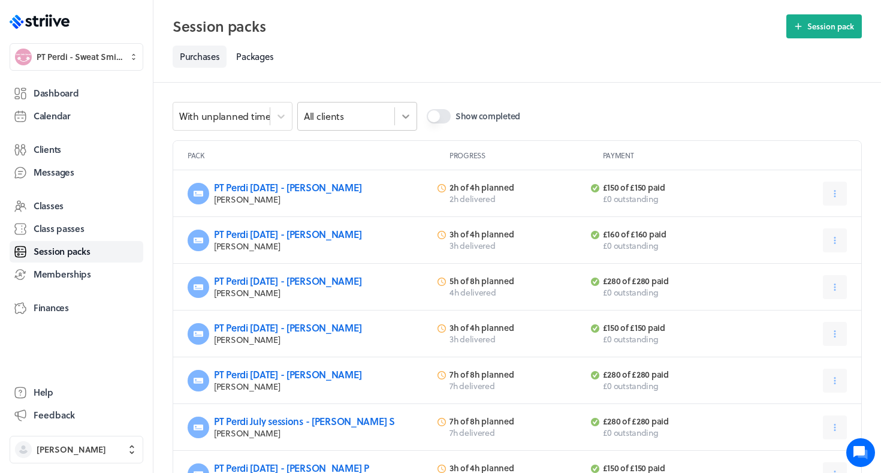
click at [396, 112] on div at bounding box center [406, 117] width 22 height 22
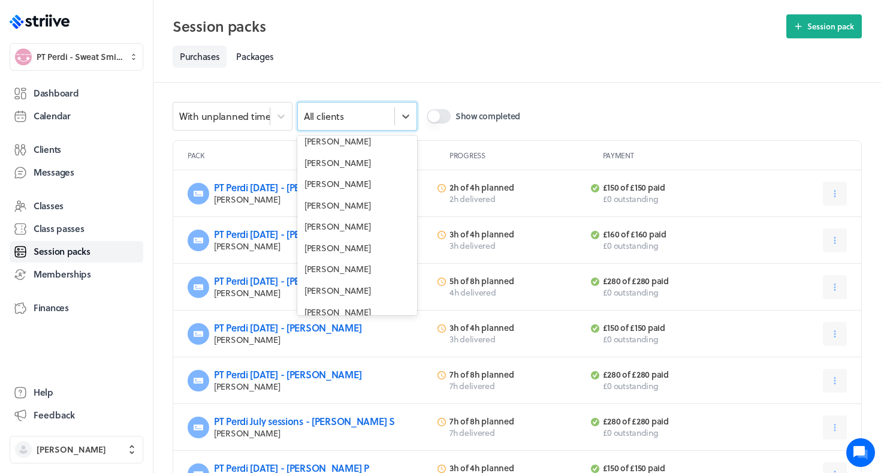
scroll to position [339, 0]
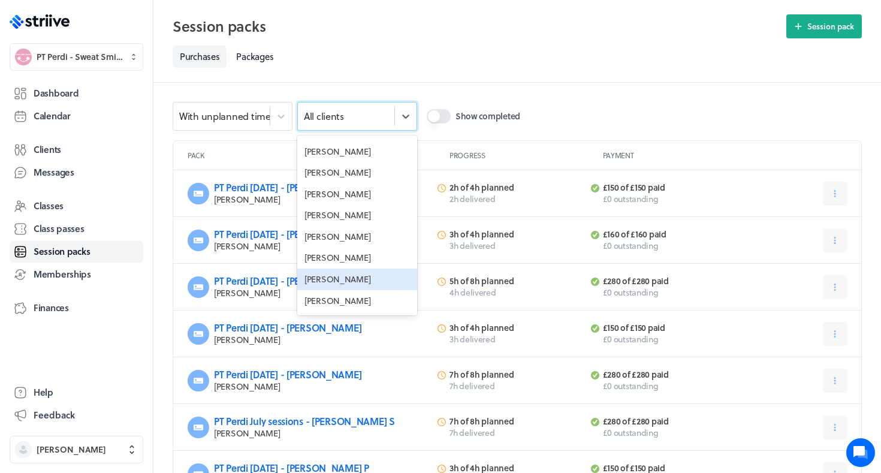
drag, startPoint x: 338, startPoint y: 282, endPoint x: 336, endPoint y: 274, distance: 8.7
click at [336, 274] on div "All clients Alex R Alice C Alice Y Britney C Bryony R Cassie F Ceri T Charlie S…" at bounding box center [357, 225] width 120 height 180
click at [336, 274] on div "[PERSON_NAME]" at bounding box center [357, 280] width 120 height 22
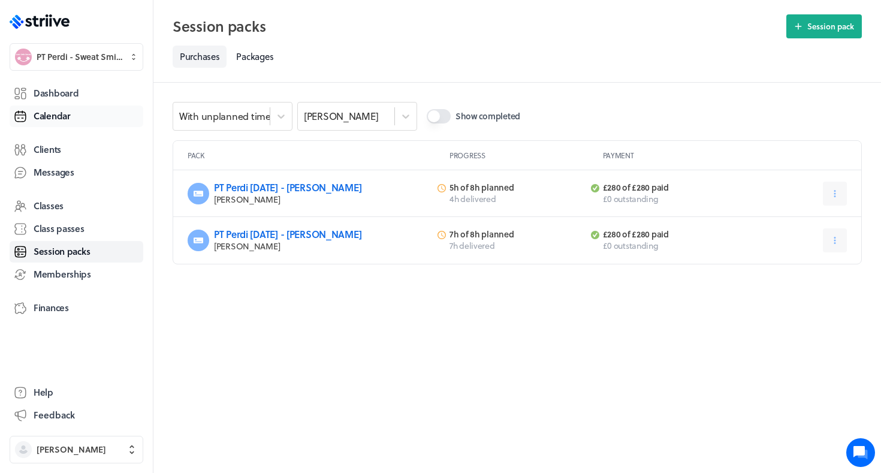
click at [67, 116] on span "Calendar" at bounding box center [52, 116] width 37 height 13
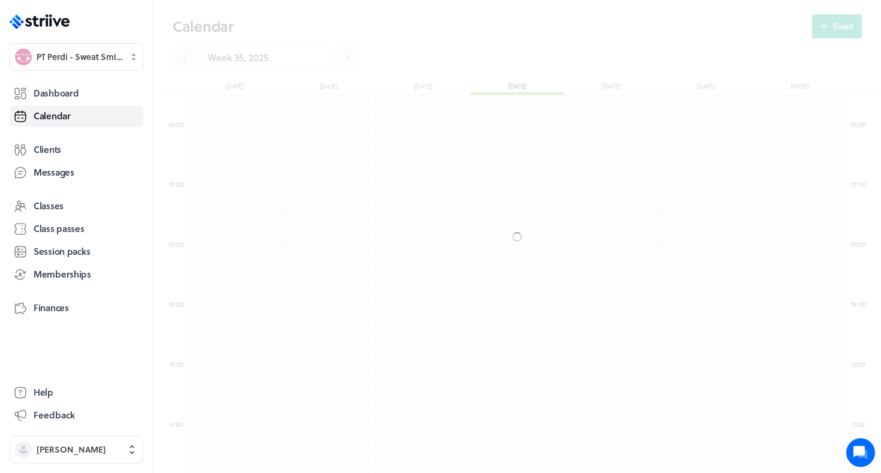
scroll to position [1439, 660]
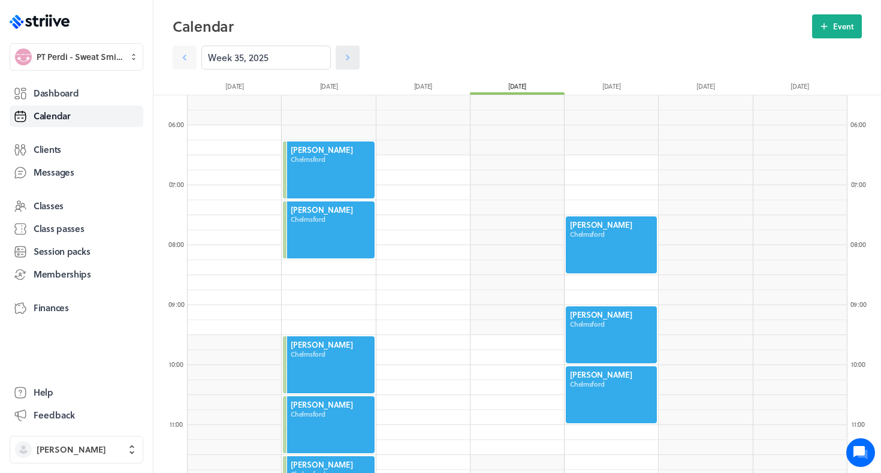
click at [348, 61] on icon at bounding box center [348, 58] width 12 height 12
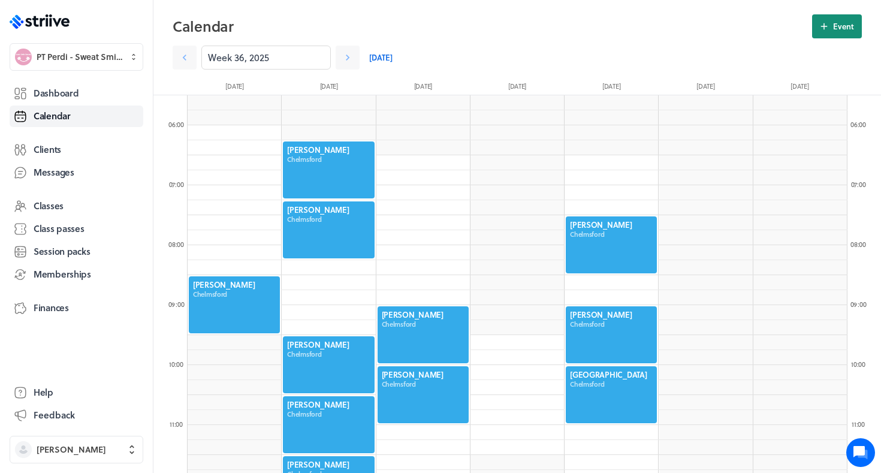
click at [836, 25] on span "Event" at bounding box center [843, 26] width 21 height 11
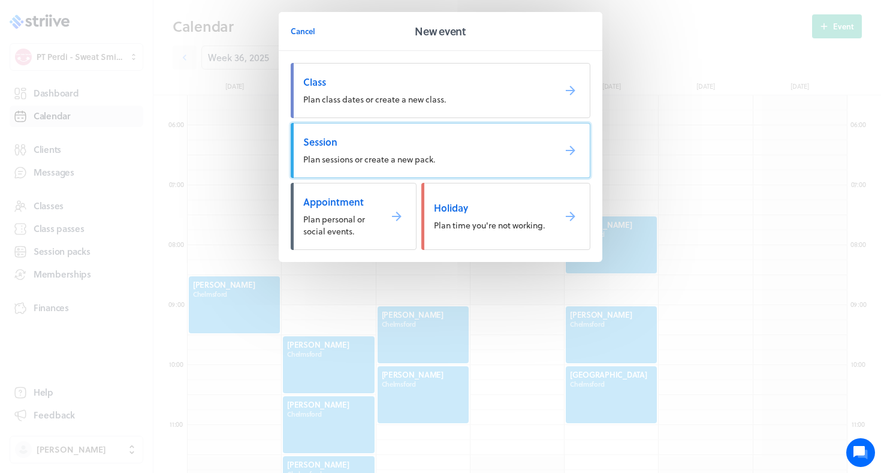
click at [453, 149] on link "Session Plan sessions or create a new pack." at bounding box center [441, 150] width 300 height 55
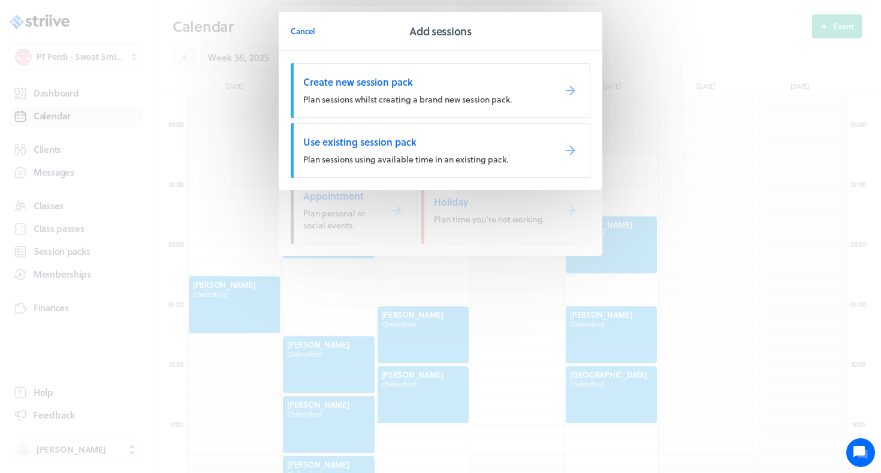
click at [450, 152] on link "Use existing session pack Plan sessions using available time in an existing pac…" at bounding box center [441, 150] width 300 height 55
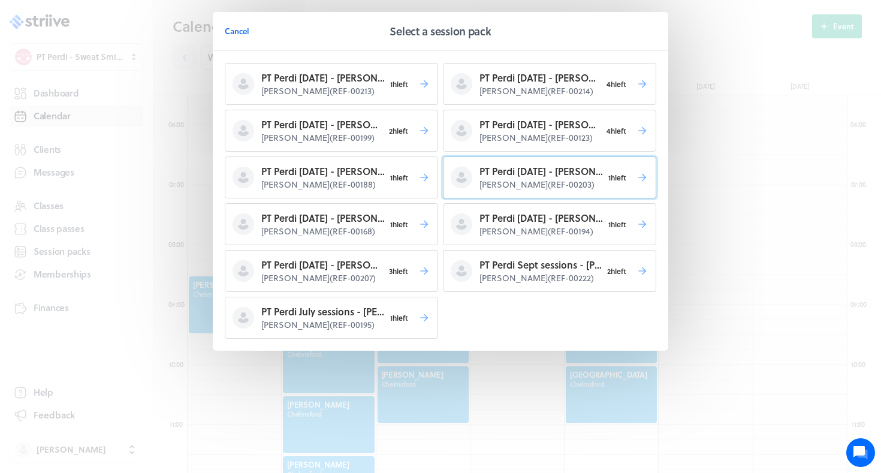
click at [499, 172] on p "PT Perdi [DATE] - [PERSON_NAME]" at bounding box center [541, 171] width 123 height 14
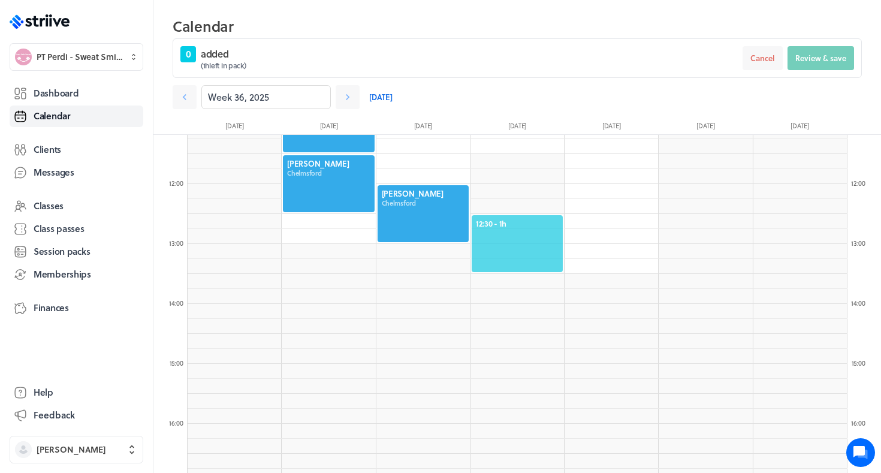
scroll to position [688, 0]
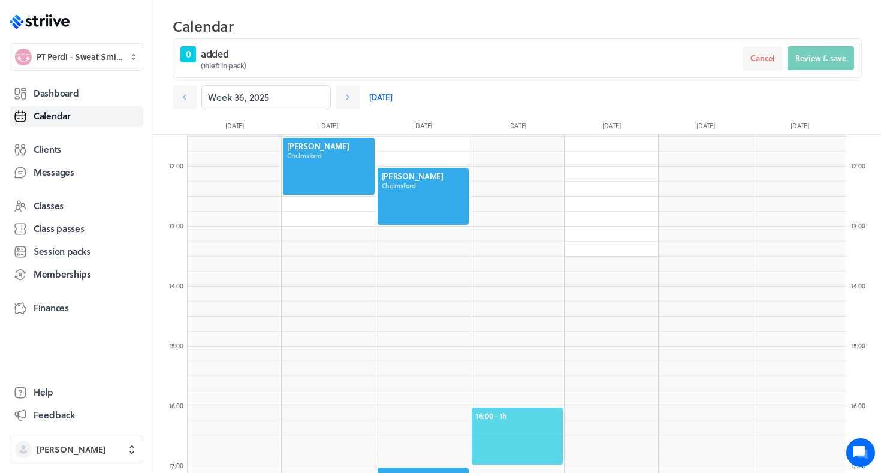
click at [495, 414] on span "16:00 - 1h" at bounding box center [517, 416] width 83 height 11
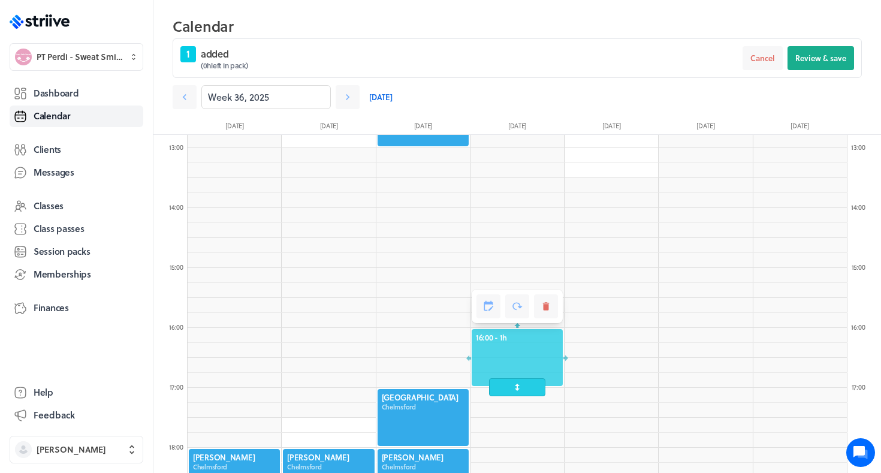
scroll to position [779, 0]
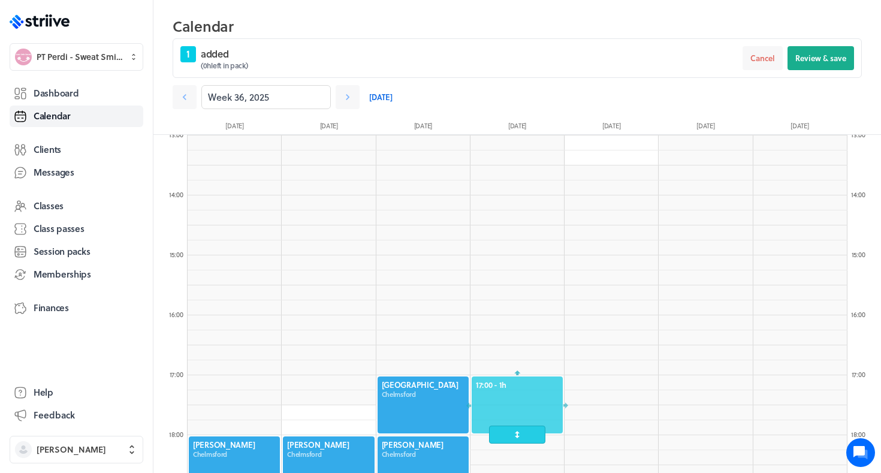
drag, startPoint x: 548, startPoint y: 338, endPoint x: 546, endPoint y: 405, distance: 67.2
click at [547, 405] on div at bounding box center [518, 404] width 94 height 59
click at [808, 58] on span "Review & save" at bounding box center [821, 58] width 51 height 11
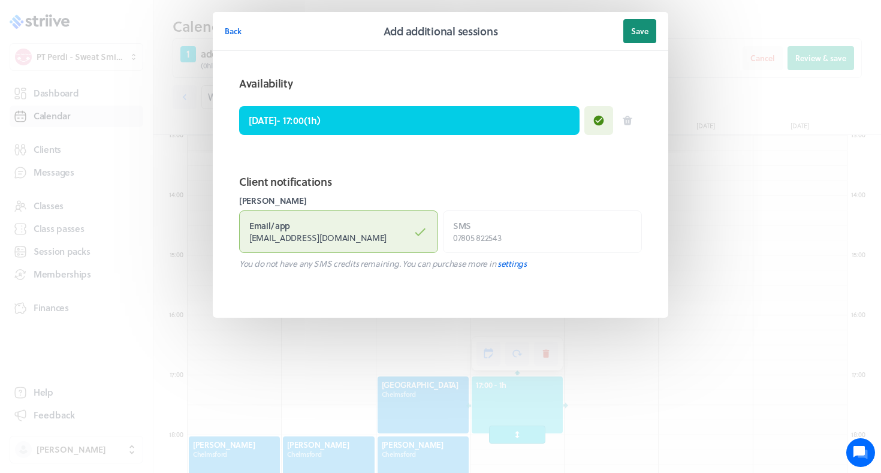
click at [632, 38] on button "Save" at bounding box center [639, 31] width 33 height 24
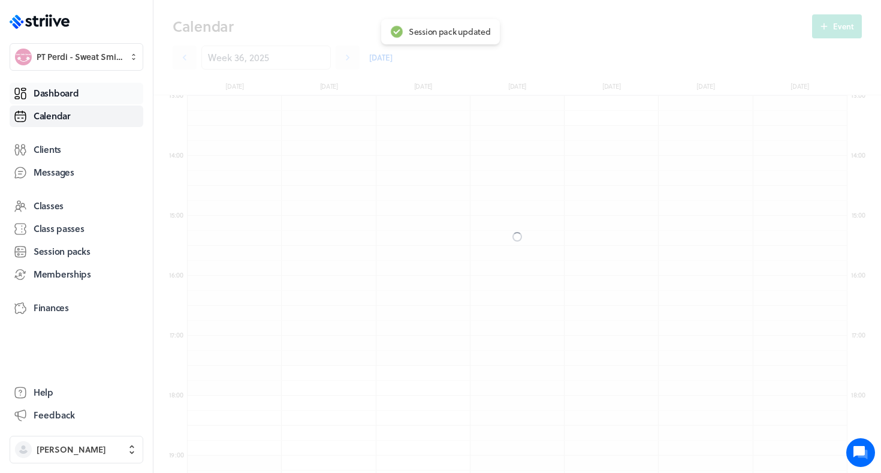
click at [50, 97] on span "Dashboard" at bounding box center [56, 93] width 45 height 13
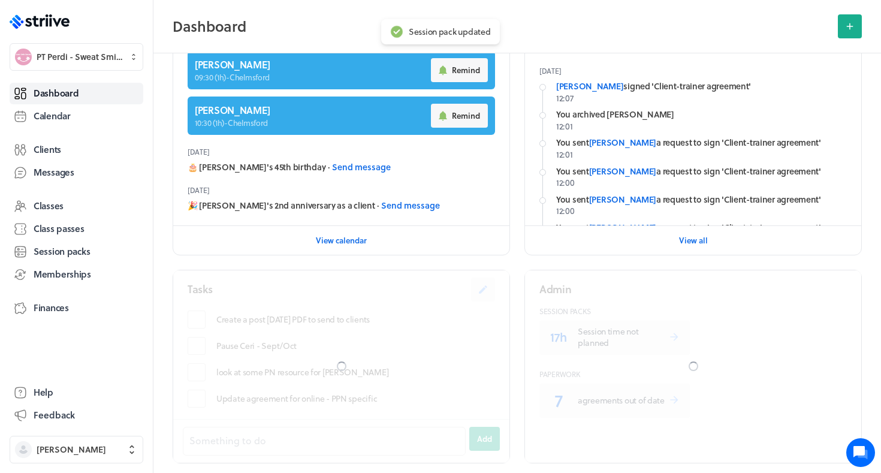
scroll to position [306, 0]
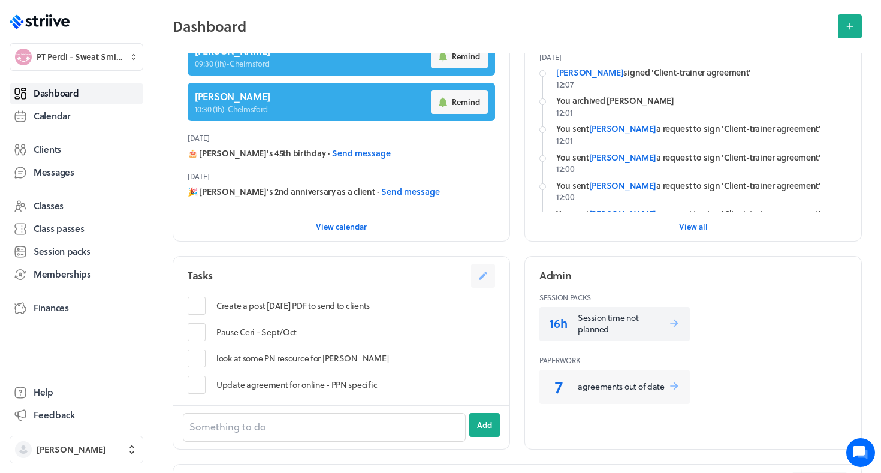
click at [620, 314] on p "Session time not planned" at bounding box center [623, 323] width 91 height 23
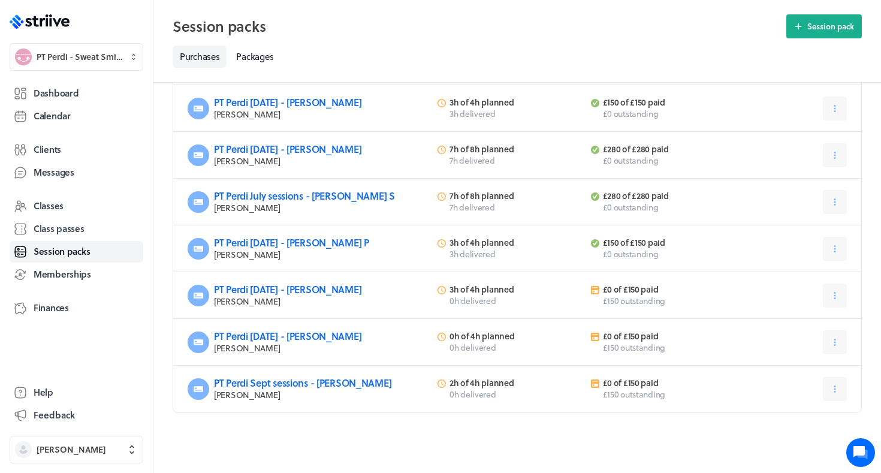
scroll to position [179, 0]
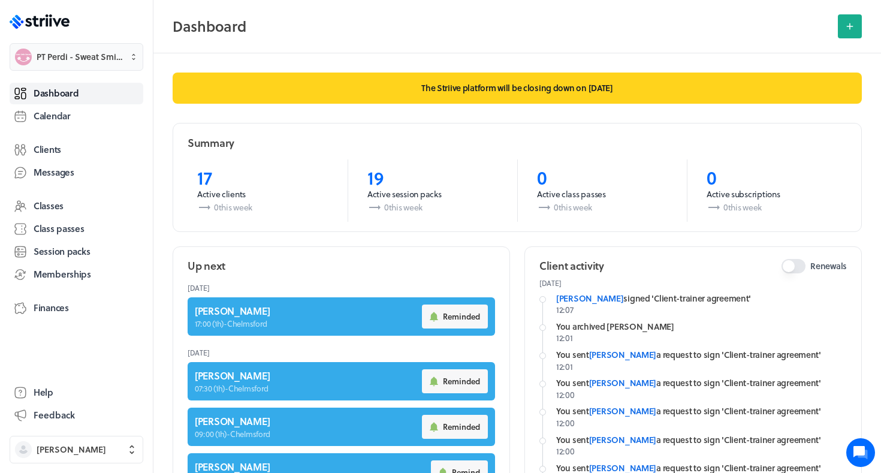
click at [102, 55] on span "PT Perdi - Sweat Smile Succeed" at bounding box center [80, 57] width 86 height 12
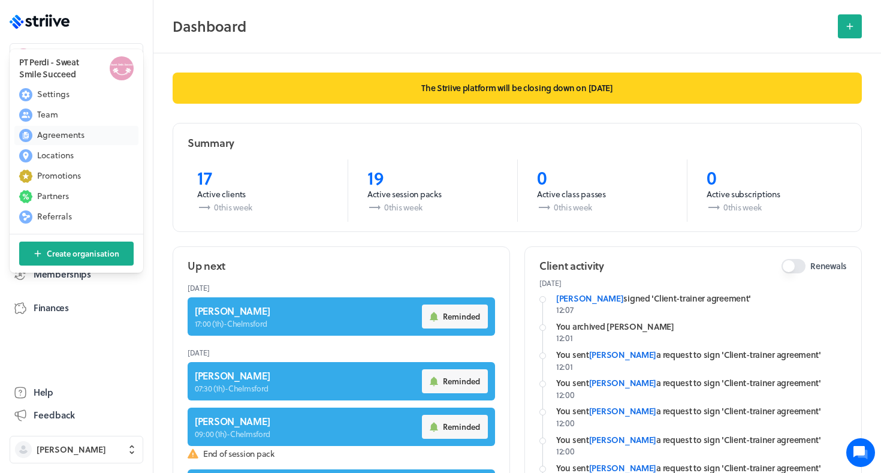
click at [65, 138] on span "Agreements" at bounding box center [60, 135] width 47 height 12
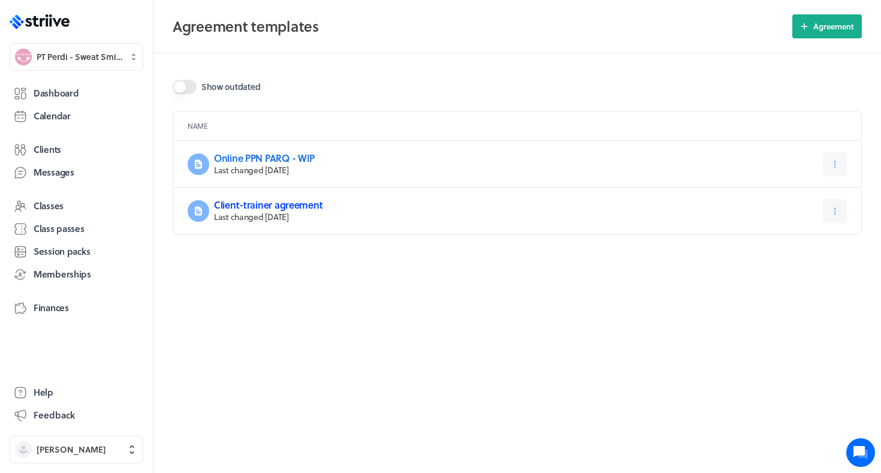
click at [251, 204] on link "Client-trainer agreement" at bounding box center [268, 205] width 109 height 14
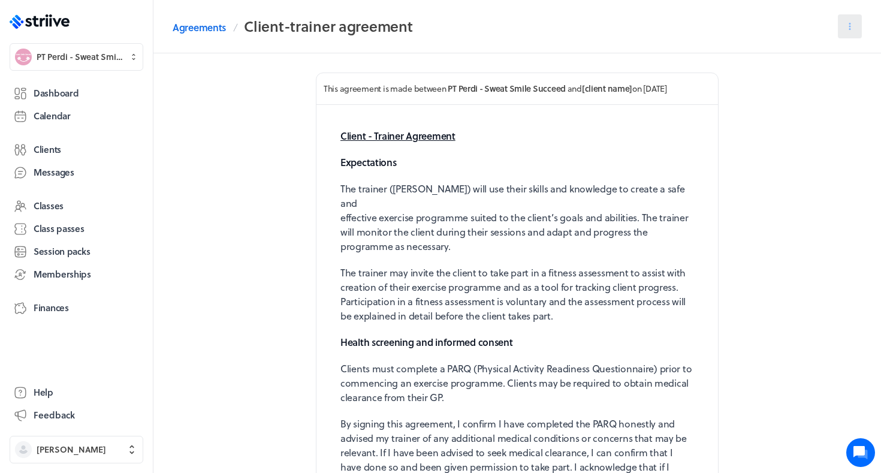
click at [847, 26] on icon at bounding box center [850, 26] width 11 height 11
click at [202, 23] on link "Agreements" at bounding box center [199, 27] width 53 height 14
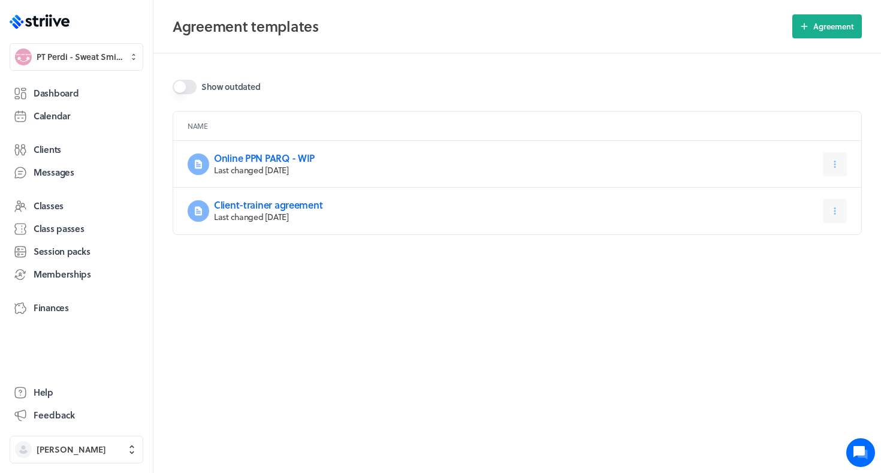
click at [234, 93] on label "Show outdated" at bounding box center [217, 87] width 88 height 29
click at [197, 93] on button "Show outdated" at bounding box center [185, 87] width 24 height 14
click at [263, 161] on link "Client-trainer agreement" at bounding box center [268, 158] width 109 height 14
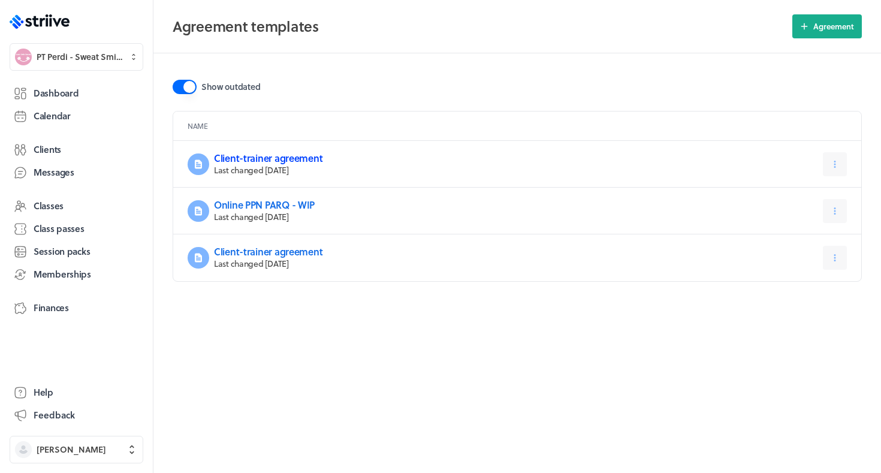
click at [238, 158] on link "Client-trainer agreement" at bounding box center [268, 158] width 109 height 14
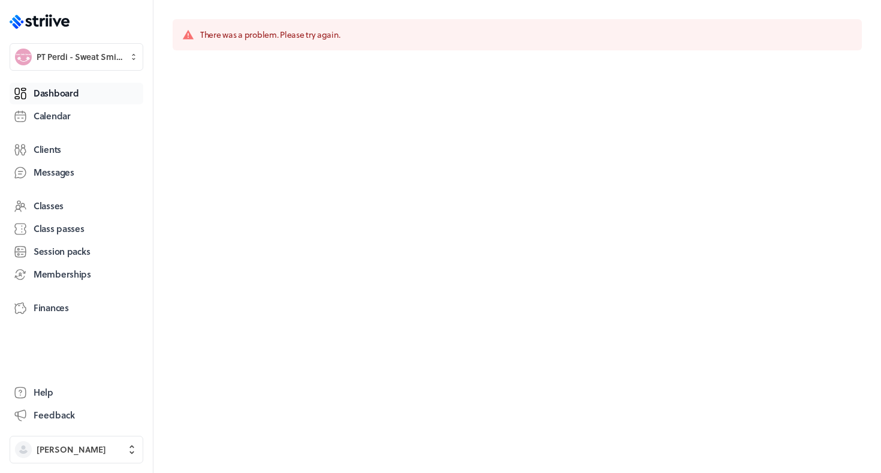
click at [51, 84] on link "Dashboard" at bounding box center [77, 94] width 134 height 22
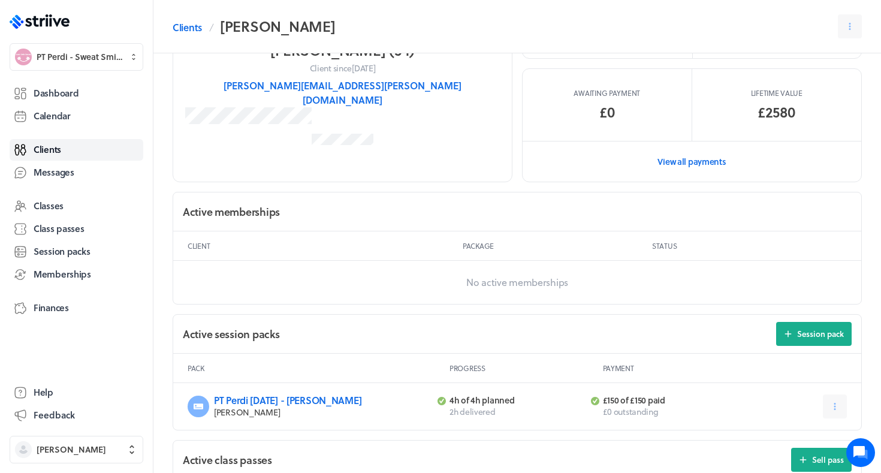
scroll to position [324, 0]
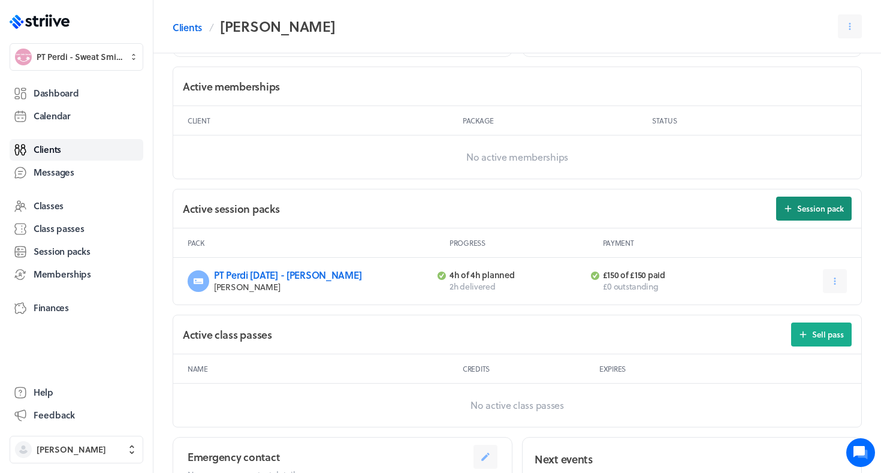
click at [806, 209] on span "Session pack" at bounding box center [820, 208] width 47 height 11
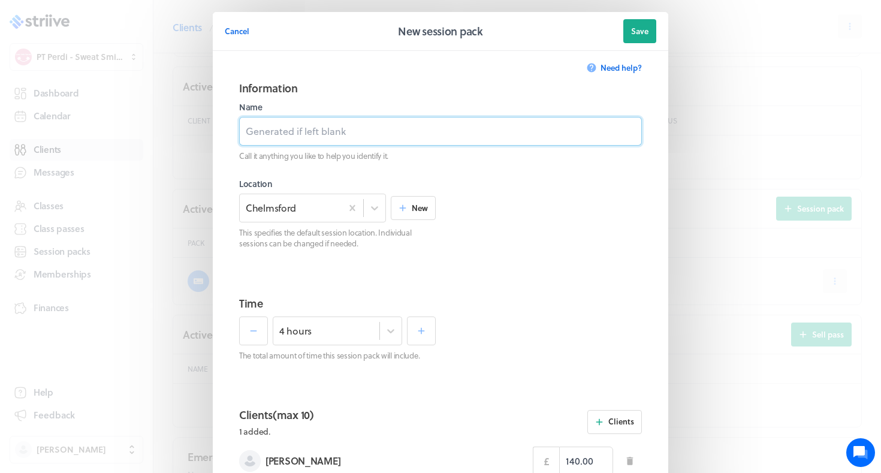
click at [495, 128] on input at bounding box center [440, 131] width 403 height 29
type input "PT Perdi [DATE] -"
click at [237, 32] on span "Cancel" at bounding box center [237, 31] width 25 height 11
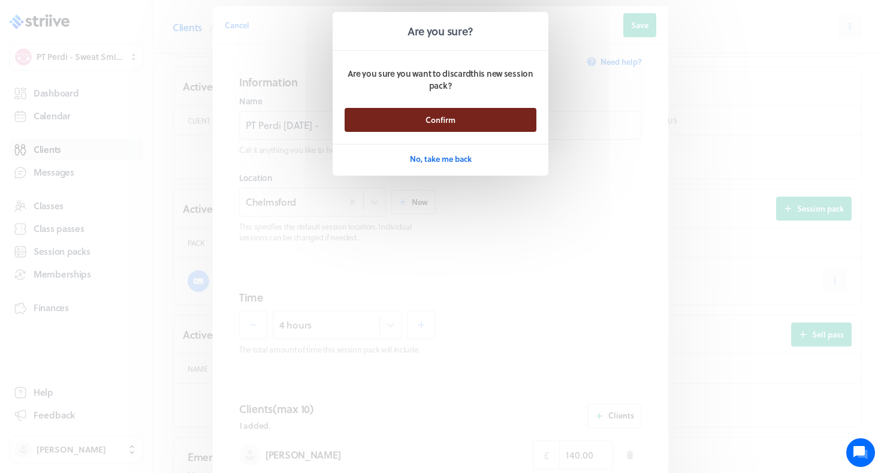
click at [454, 115] on span "Confirm" at bounding box center [441, 120] width 30 height 11
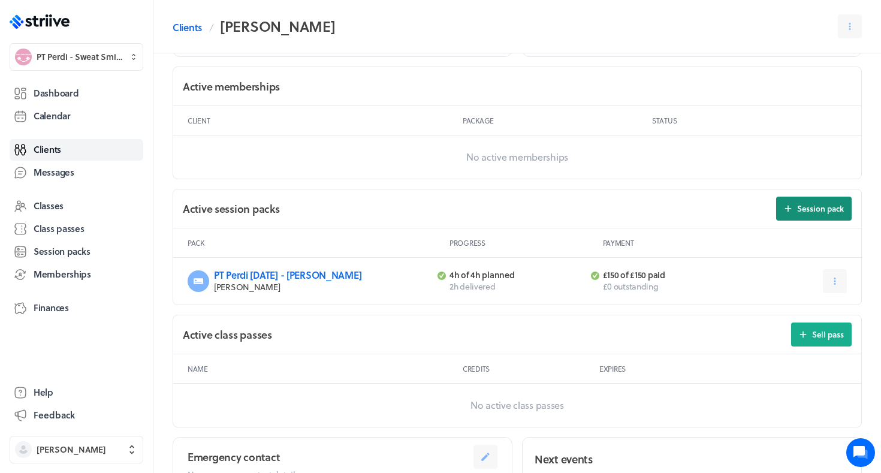
click at [796, 208] on button "Session pack" at bounding box center [814, 209] width 76 height 24
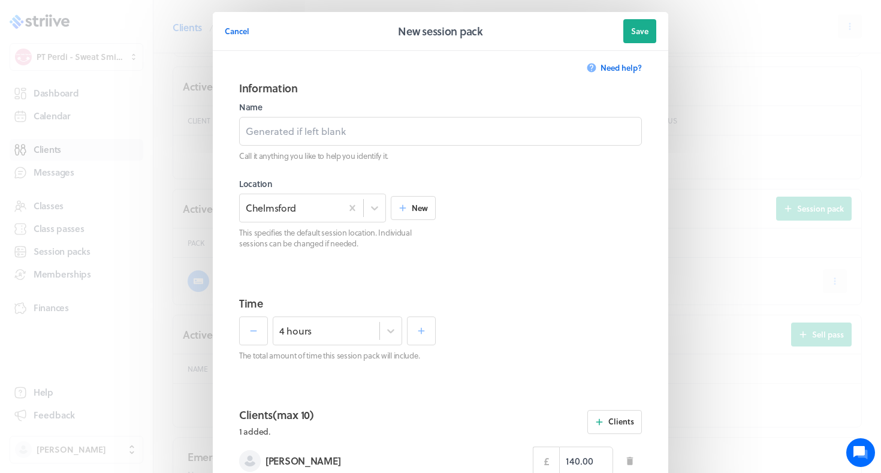
click at [624, 156] on p "Call it anything you like to help you identify it." at bounding box center [440, 155] width 403 height 11
click at [615, 137] on input at bounding box center [440, 131] width 403 height 29
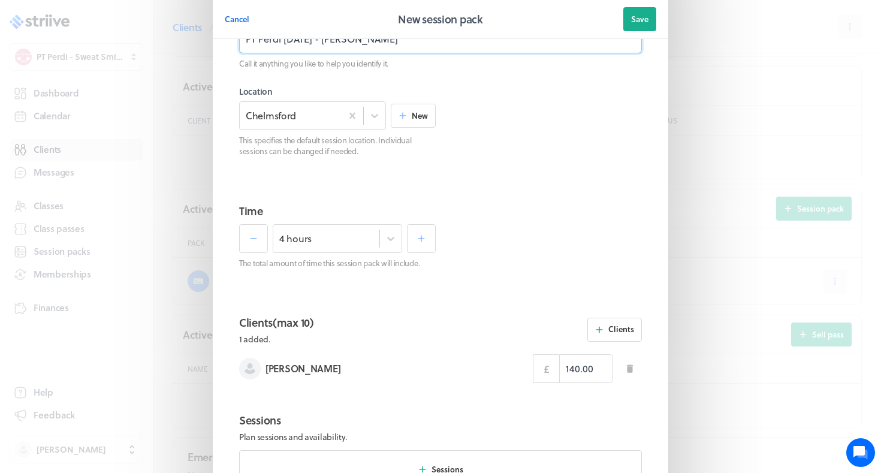
scroll to position [100, 0]
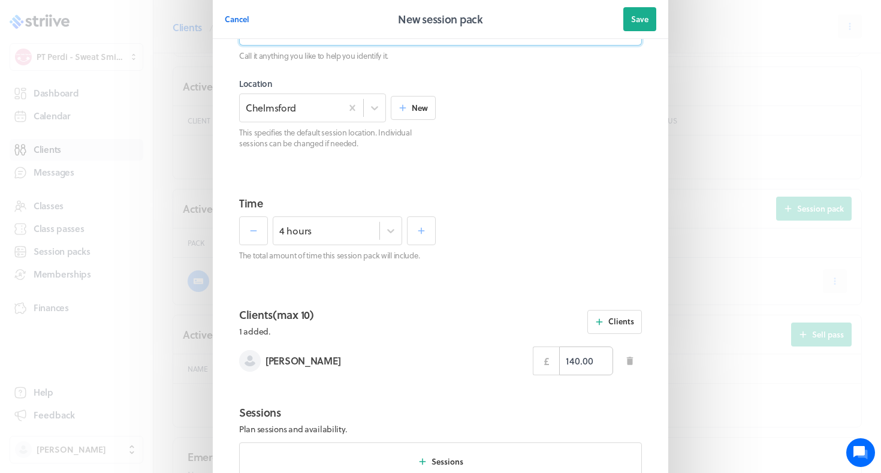
type input "PT Perdi Sept 25 - Alex R"
click at [573, 361] on input "140.00" at bounding box center [586, 361] width 54 height 29
type input "150.00"
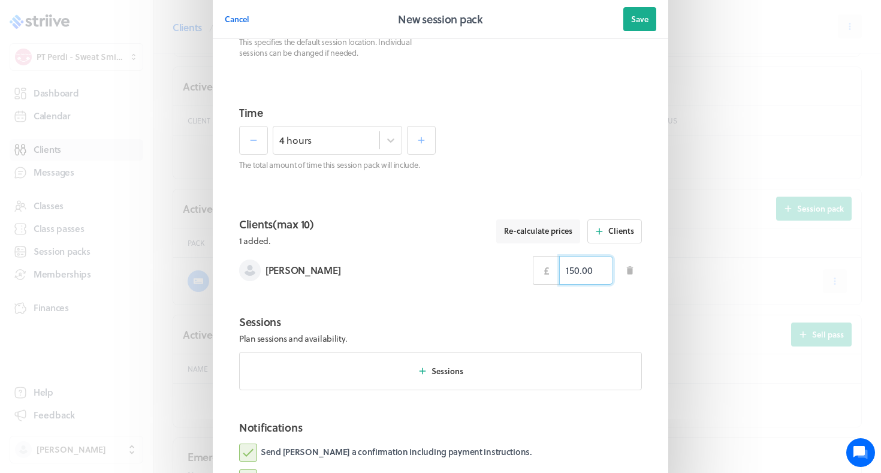
scroll to position [219, 0]
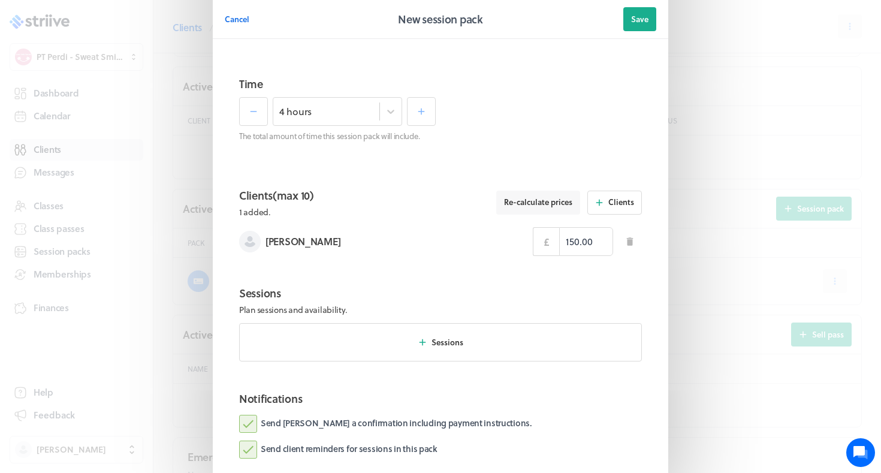
click at [378, 415] on label "Send Alex a confirmation including payment instructions." at bounding box center [385, 424] width 293 height 18
click at [0, 0] on input "Send Alex a confirmation including payment instructions." at bounding box center [0, 0] width 0 height 0
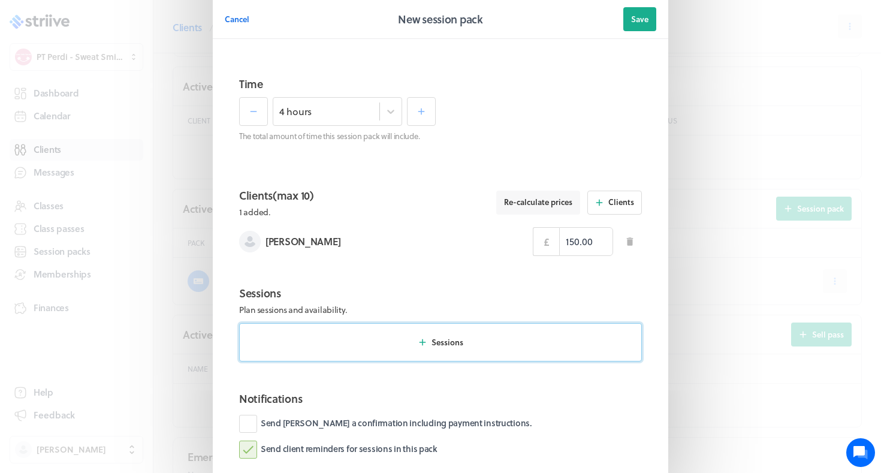
click at [401, 330] on button "Sessions" at bounding box center [440, 342] width 403 height 38
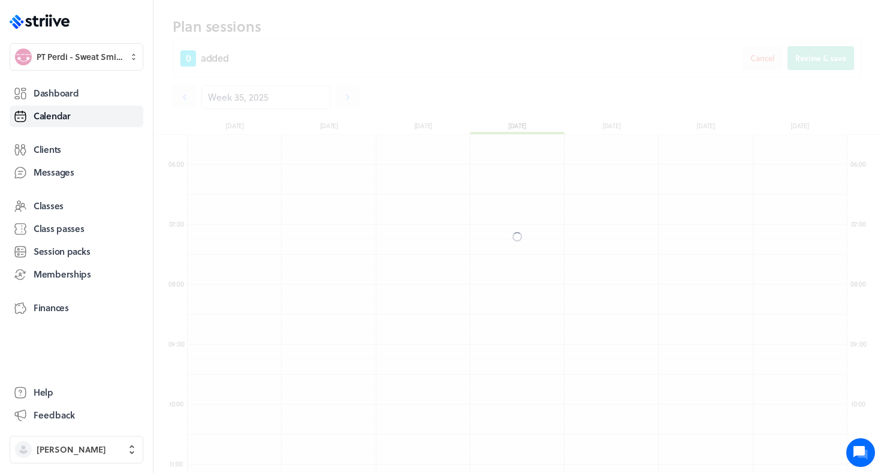
scroll to position [1439, 660]
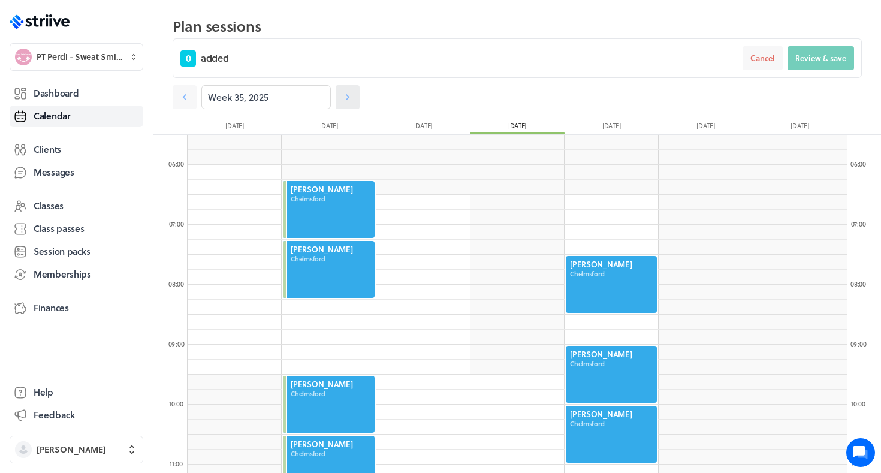
click at [350, 90] on link at bounding box center [348, 97] width 24 height 24
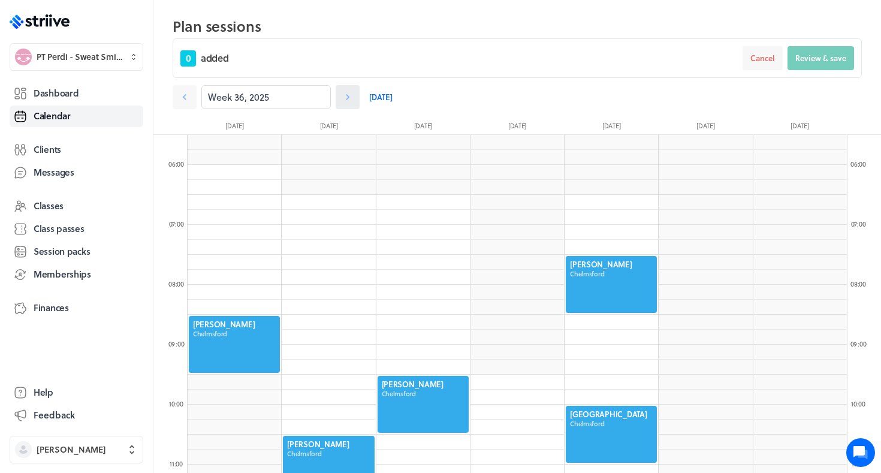
click at [350, 90] on link at bounding box center [348, 97] width 24 height 24
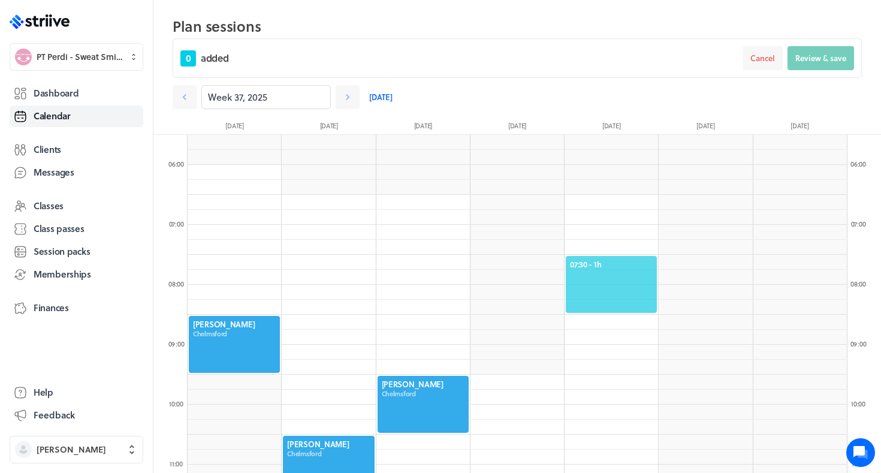
click at [610, 258] on div "07:30 - 1h" at bounding box center [612, 284] width 94 height 59
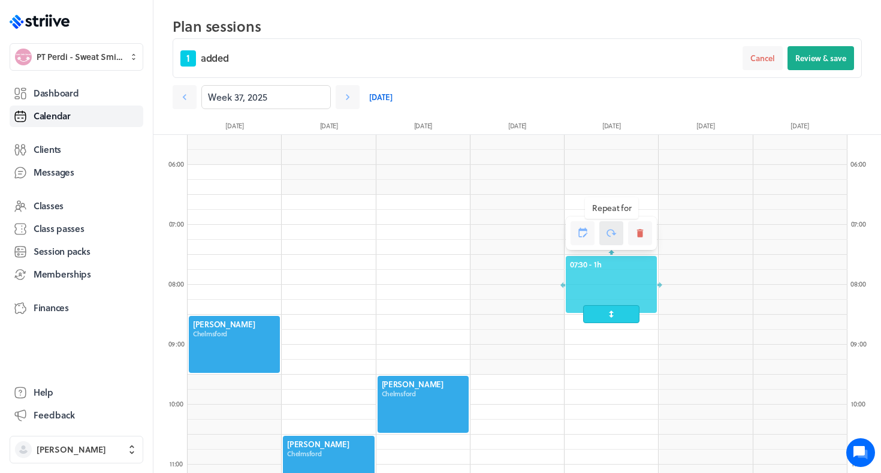
click at [617, 236] on button at bounding box center [612, 233] width 24 height 24
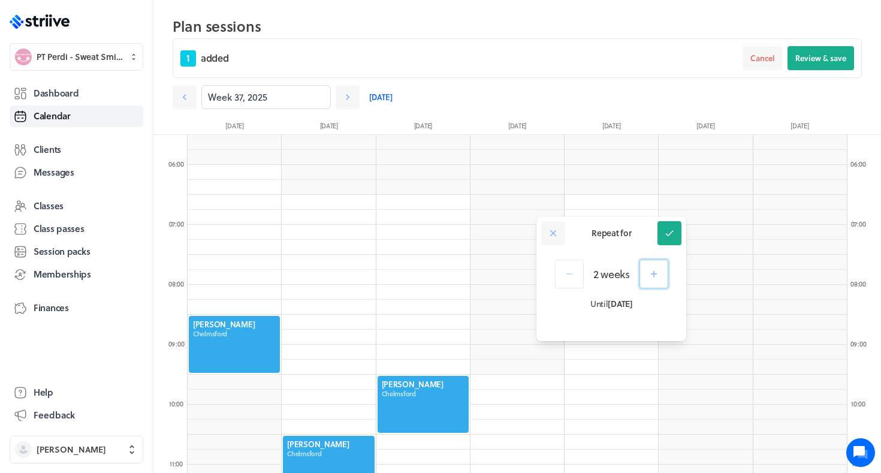
click at [658, 273] on icon "button" at bounding box center [654, 274] width 11 height 11
click at [673, 235] on icon at bounding box center [669, 233] width 11 height 11
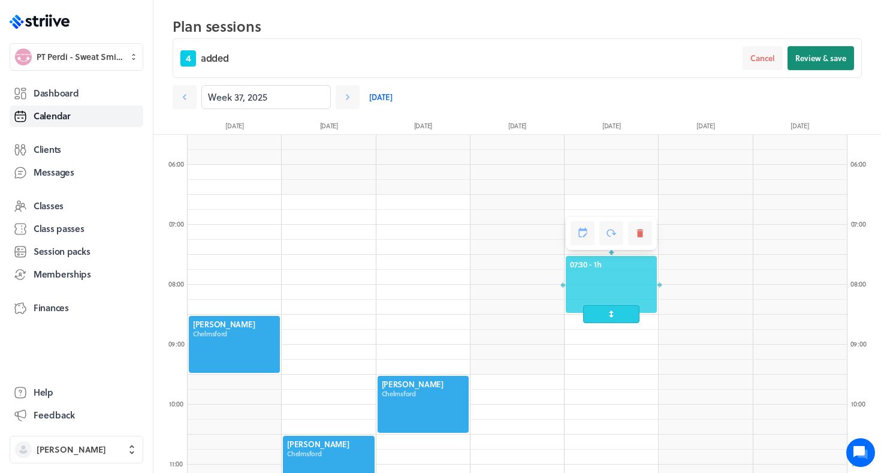
click at [818, 59] on span "Review & save" at bounding box center [821, 58] width 51 height 11
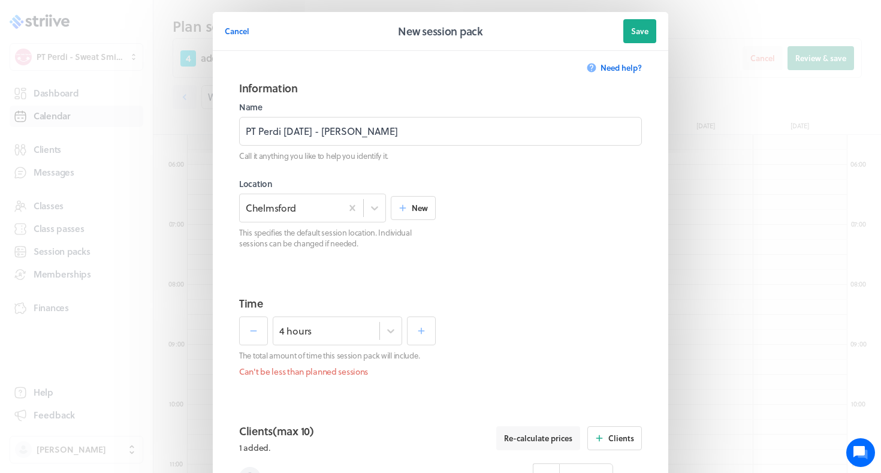
scroll to position [469, 0]
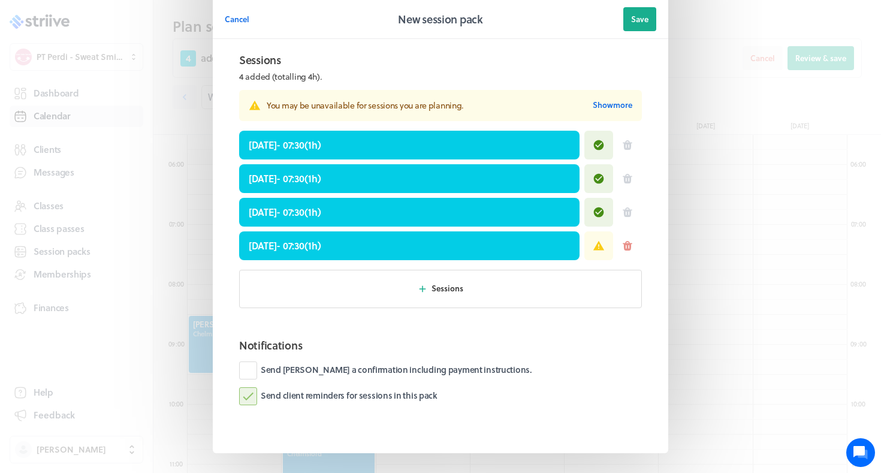
click at [627, 248] on icon at bounding box center [628, 246] width 10 height 10
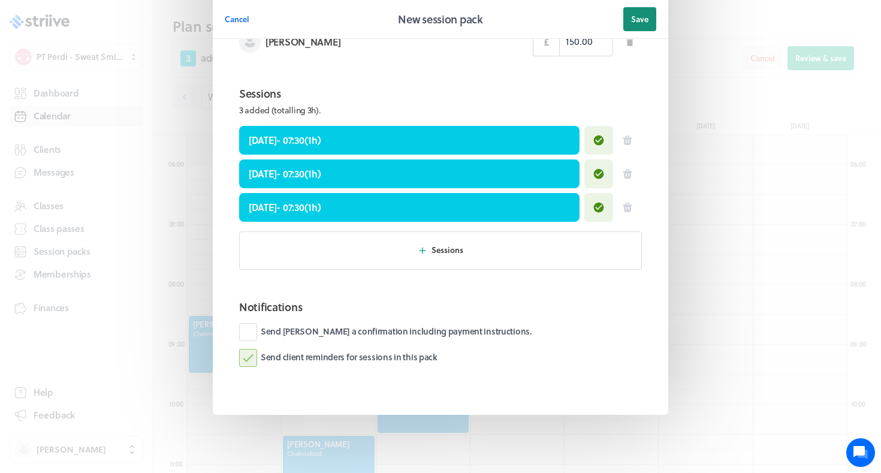
click at [643, 14] on span "Save" at bounding box center [639, 19] width 17 height 11
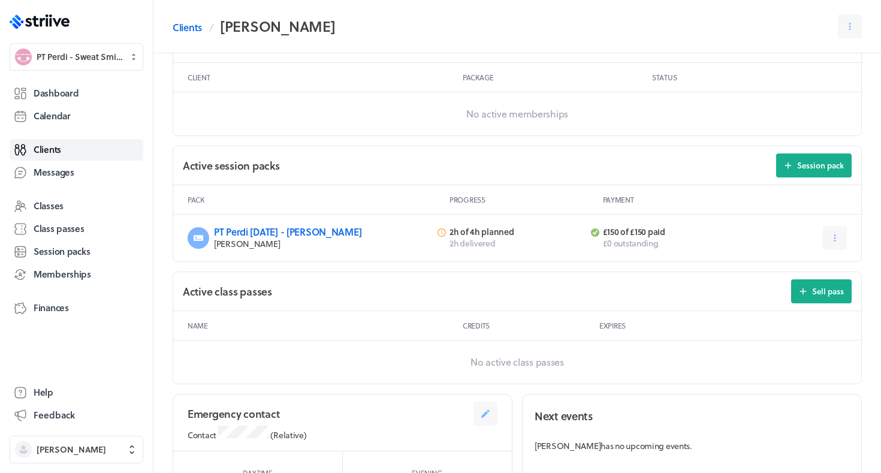
scroll to position [368, 0]
click at [803, 170] on button "Session pack" at bounding box center [814, 165] width 76 height 24
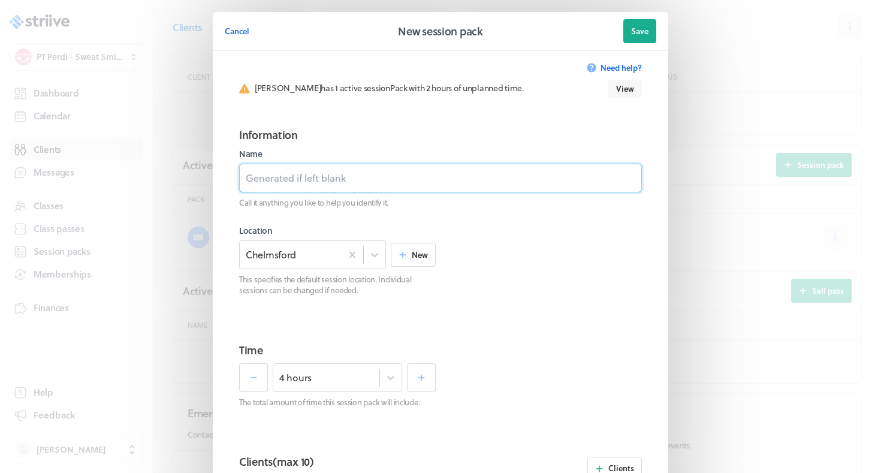
click at [516, 178] on input at bounding box center [440, 178] width 403 height 29
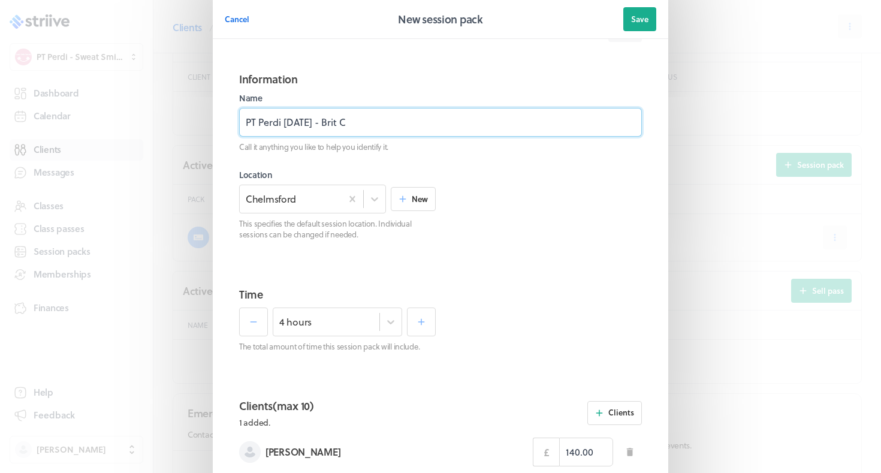
scroll to position [80, 0]
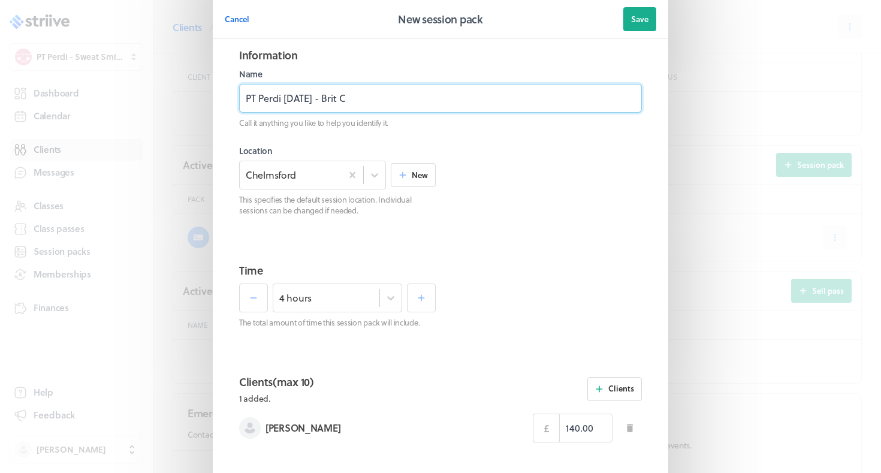
click at [338, 101] on input "PT Perdi [DATE] - Brit C" at bounding box center [440, 98] width 403 height 29
type input "PT Perdi [DATE] - [PERSON_NAME]"
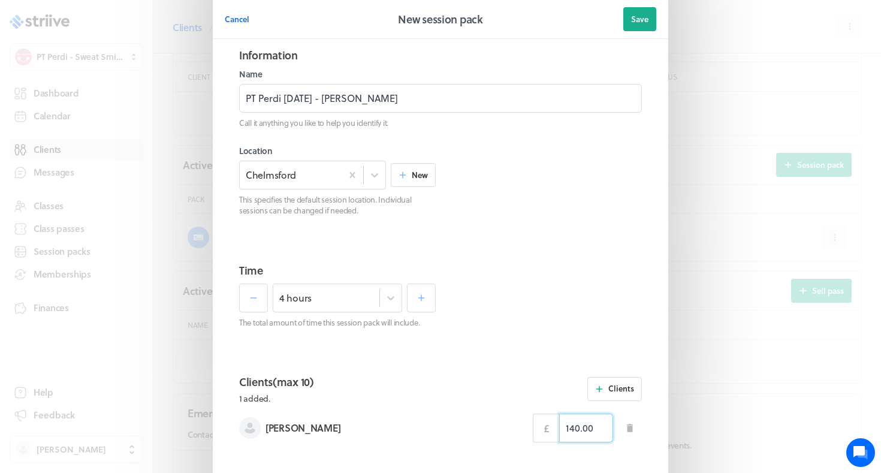
click at [571, 429] on input "140.00" at bounding box center [586, 428] width 54 height 29
type input "150.00"
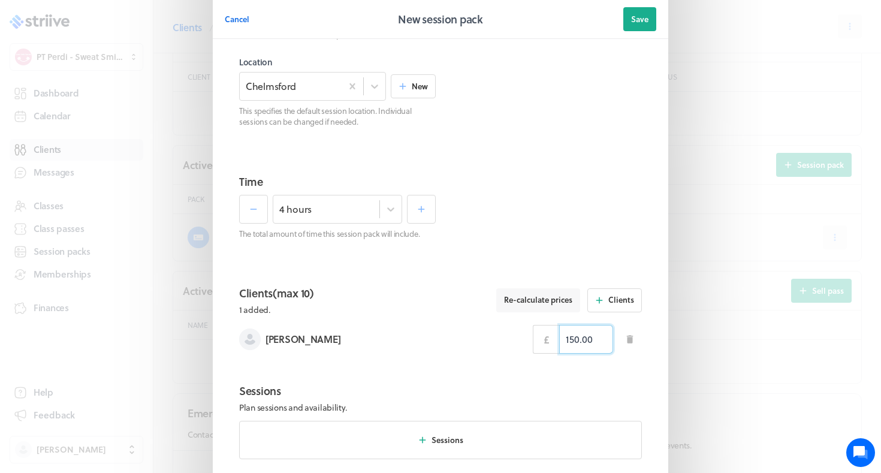
scroll to position [169, 0]
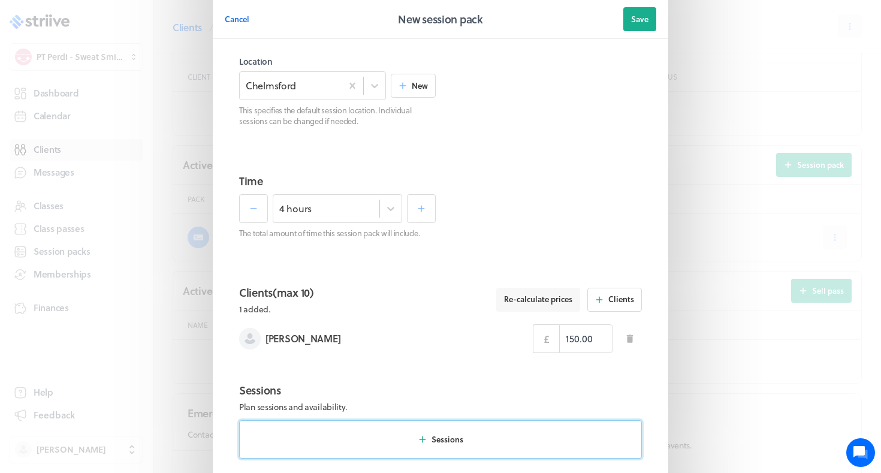
click at [523, 456] on button "Sessions" at bounding box center [440, 439] width 403 height 38
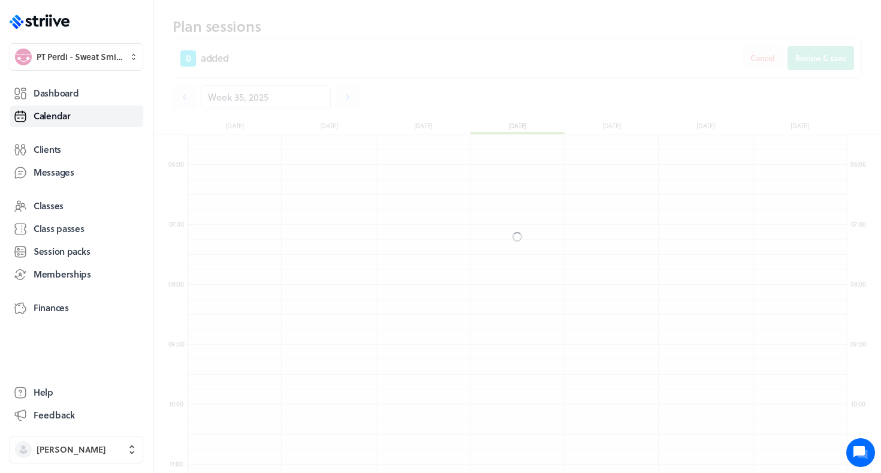
scroll to position [1439, 660]
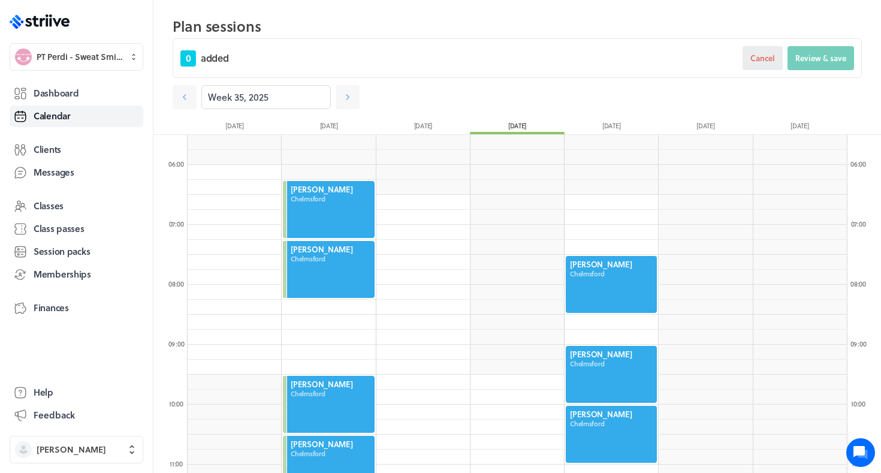
click at [748, 58] on button "Cancel" at bounding box center [763, 58] width 40 height 24
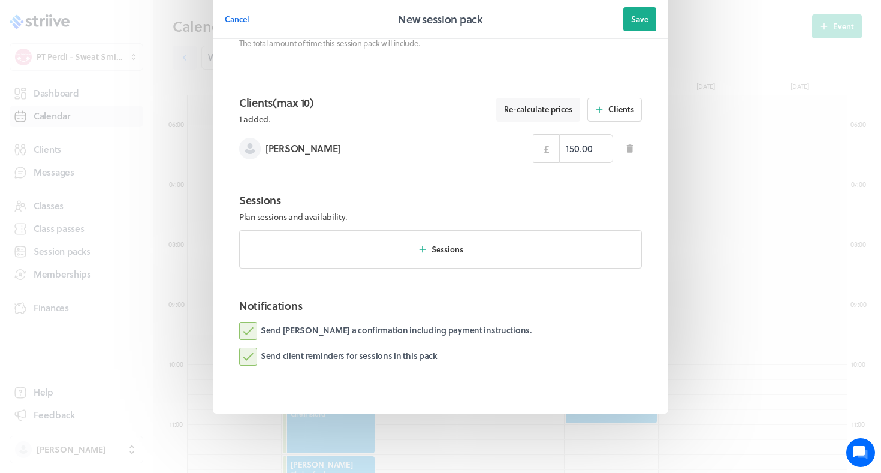
scroll to position [359, 0]
click at [460, 326] on label "Send [PERSON_NAME] a confirmation including payment instructions." at bounding box center [385, 332] width 293 height 18
click at [0, 0] on input "Send [PERSON_NAME] a confirmation including payment instructions." at bounding box center [0, 0] width 0 height 0
click at [645, 26] on button "Save" at bounding box center [639, 19] width 33 height 24
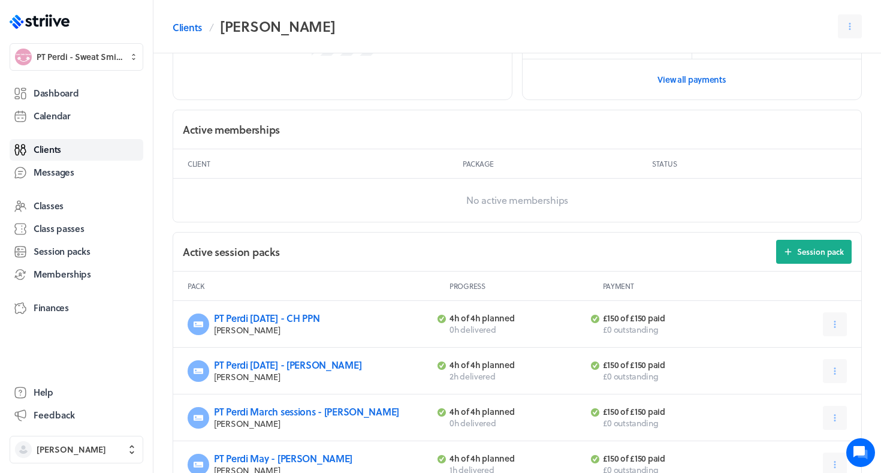
scroll to position [403, 0]
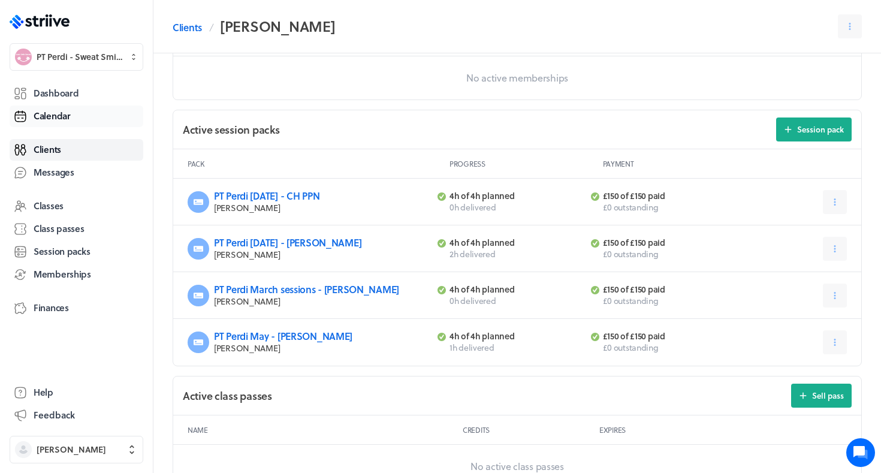
click at [58, 123] on link "Calendar" at bounding box center [77, 117] width 134 height 22
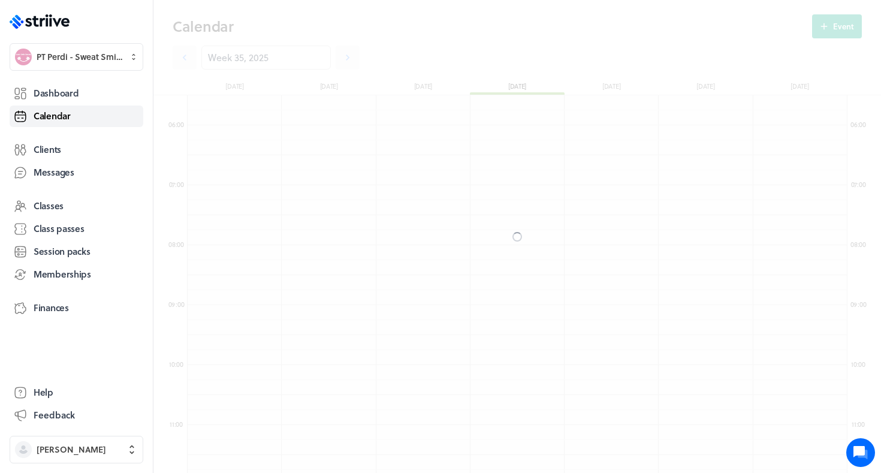
scroll to position [1439, 660]
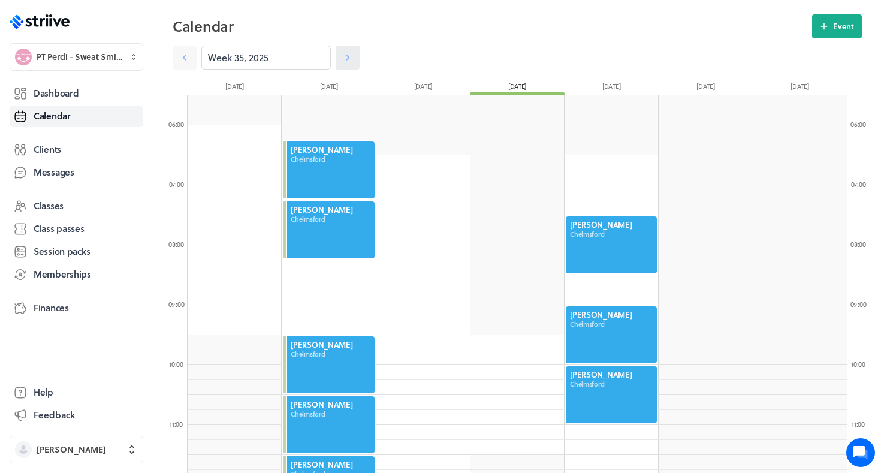
click at [347, 59] on icon at bounding box center [348, 58] width 4 height 6
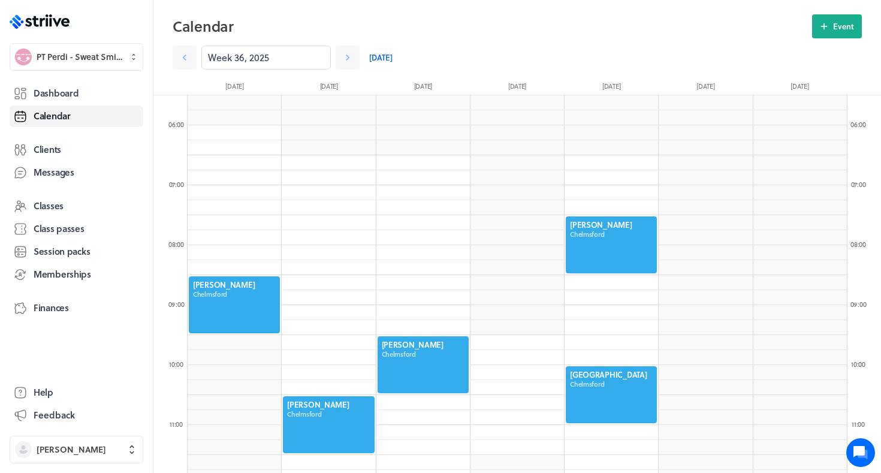
click at [296, 430] on div at bounding box center [329, 424] width 94 height 59
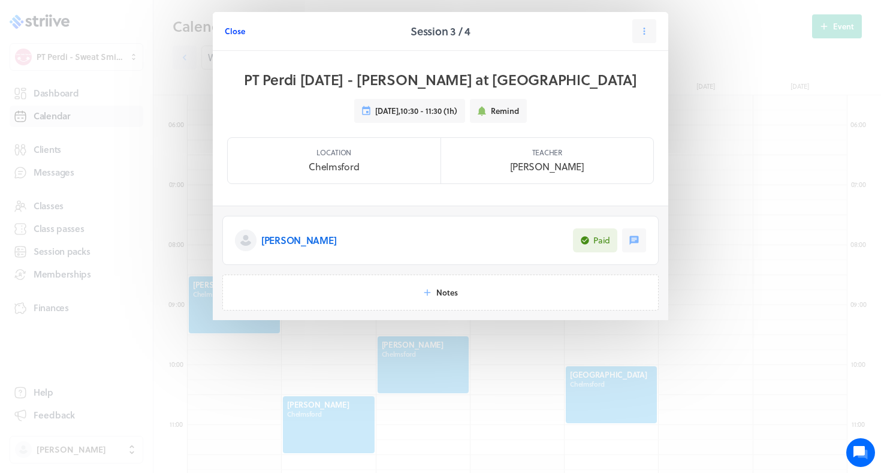
click at [239, 31] on span "Close" at bounding box center [235, 31] width 20 height 11
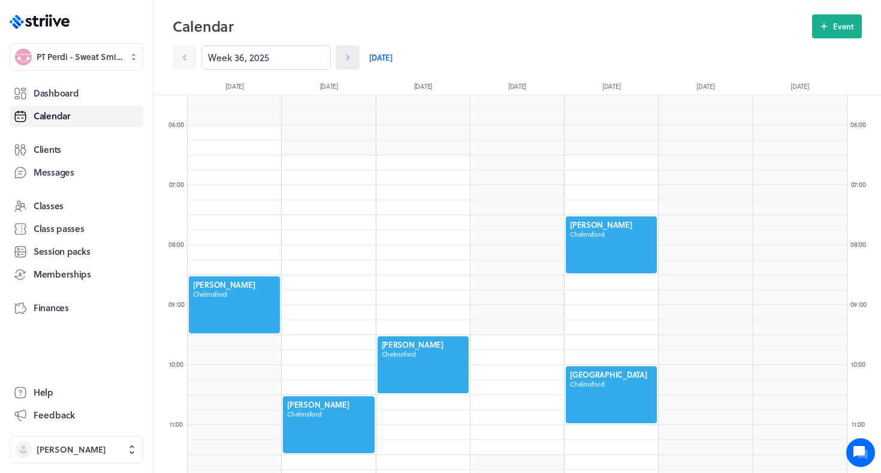
click at [351, 59] on icon at bounding box center [348, 58] width 12 height 12
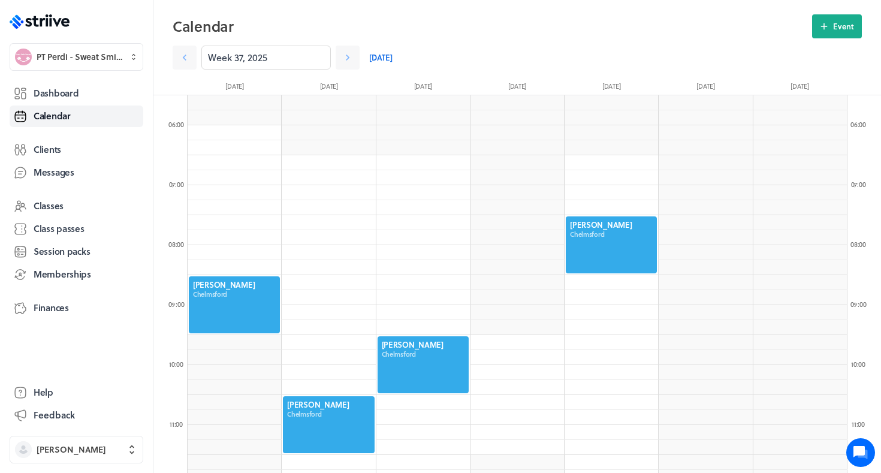
click at [327, 430] on div at bounding box center [329, 424] width 94 height 59
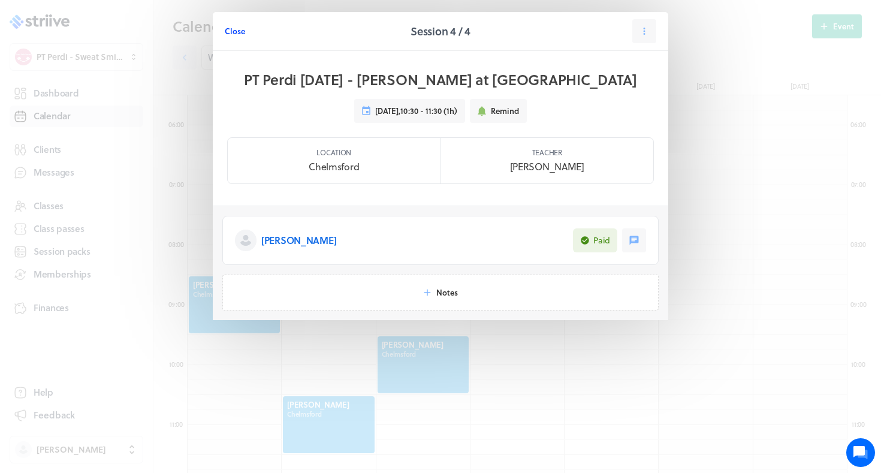
click at [237, 31] on span "Close" at bounding box center [235, 31] width 20 height 11
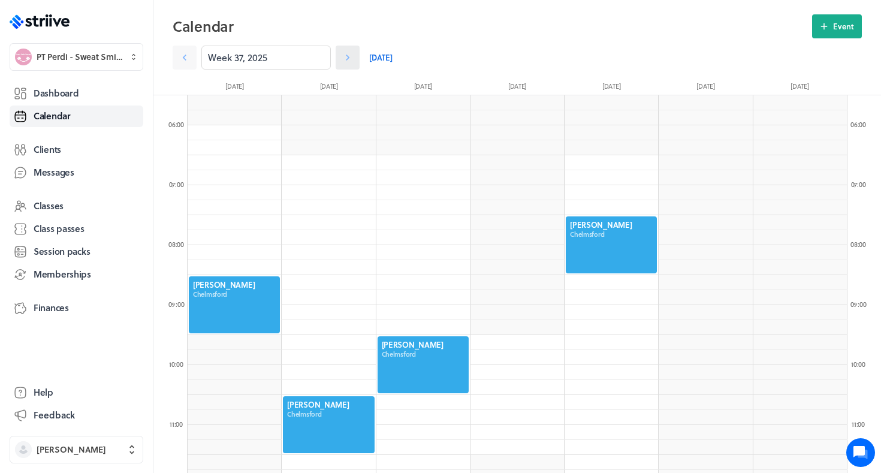
click at [354, 55] on link at bounding box center [348, 58] width 24 height 24
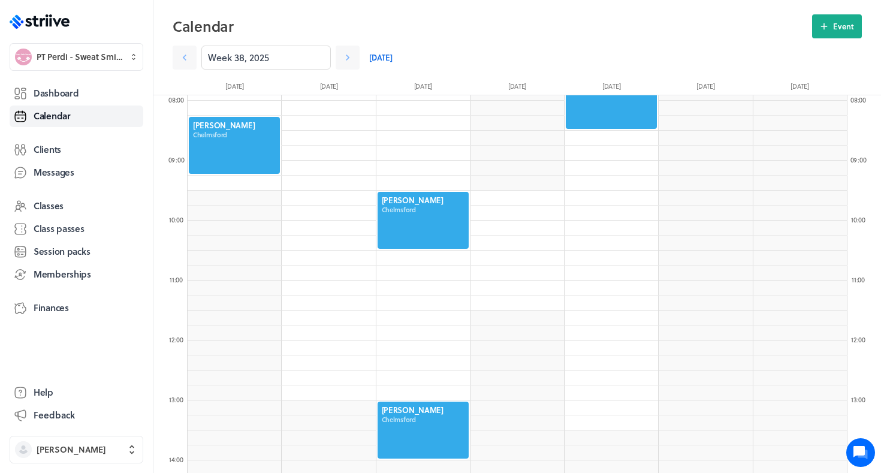
scroll to position [628, 0]
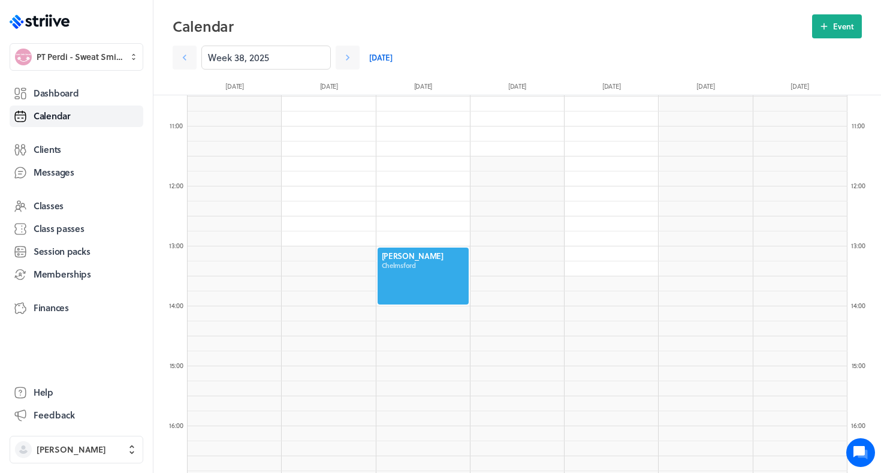
click at [385, 272] on div at bounding box center [423, 275] width 94 height 59
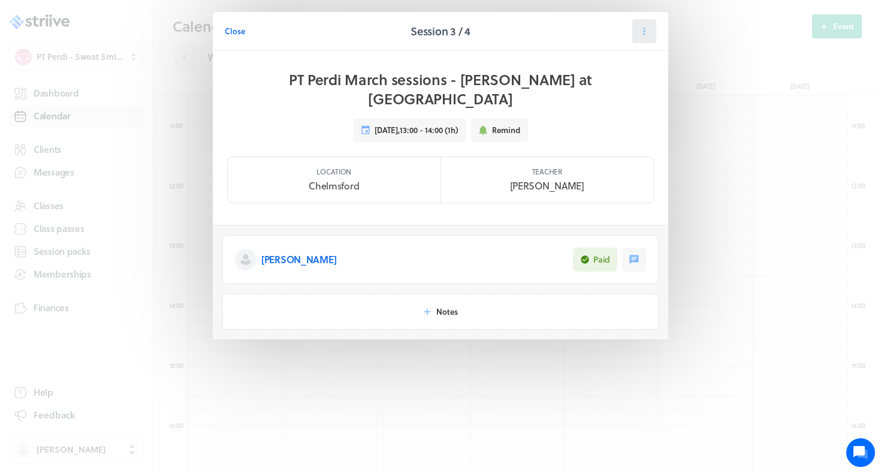
click at [648, 29] on icon at bounding box center [644, 31] width 11 height 11
click at [619, 85] on span "Reschedule" at bounding box center [615, 82] width 41 height 11
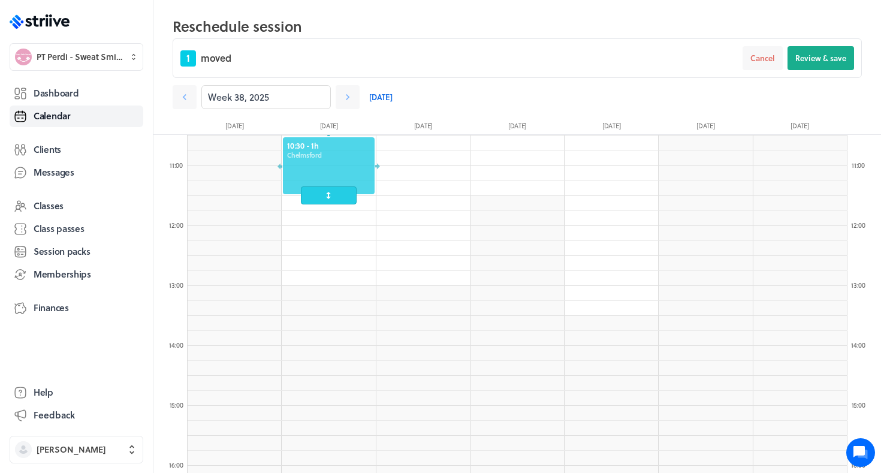
drag, startPoint x: 439, startPoint y: 306, endPoint x: 323, endPoint y: 167, distance: 180.8
click at [323, 167] on div at bounding box center [329, 165] width 94 height 59
click at [824, 49] on button "Review & save" at bounding box center [821, 58] width 67 height 24
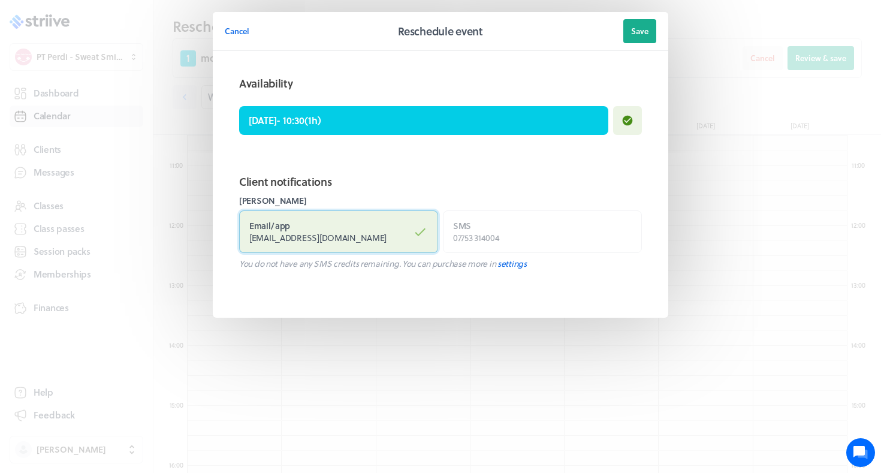
click at [393, 216] on label "Email / app chloelouisehudson1994@hotmail.co.uk" at bounding box center [338, 231] width 199 height 43
click at [0, 0] on input "Email / app chloelouisehudson1994@hotmail.co.uk" at bounding box center [0, 0] width 0 height 0
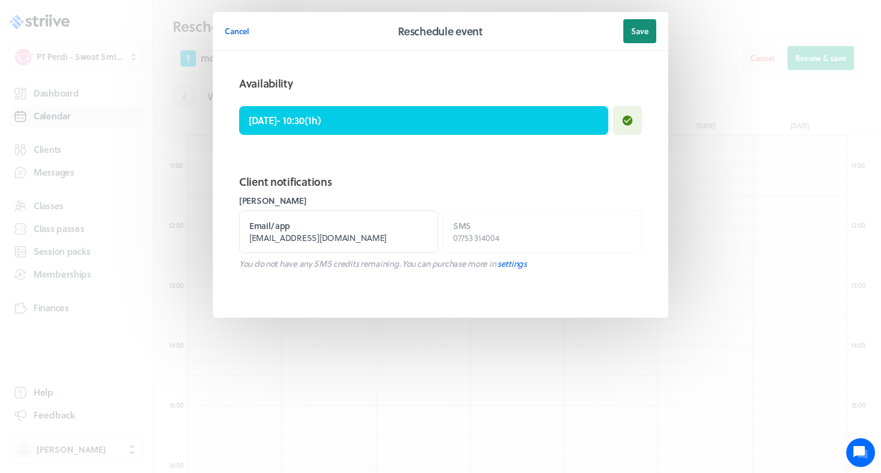
click at [643, 30] on span "Save" at bounding box center [639, 31] width 17 height 11
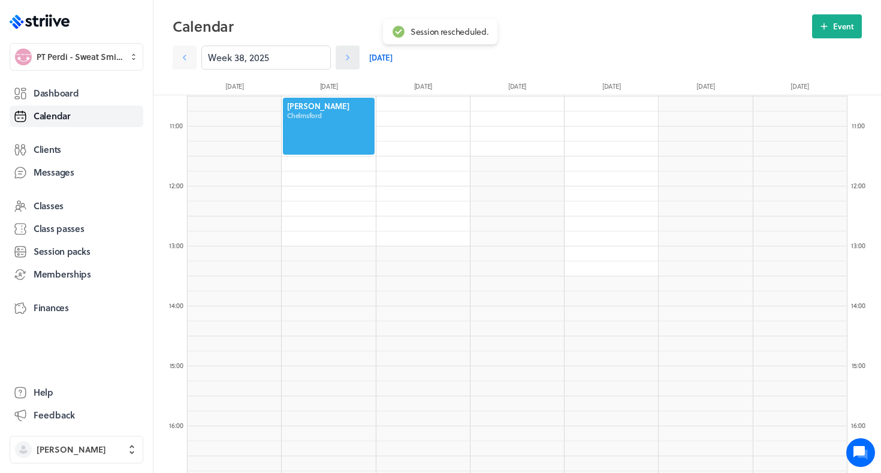
click at [345, 57] on icon at bounding box center [348, 58] width 12 height 12
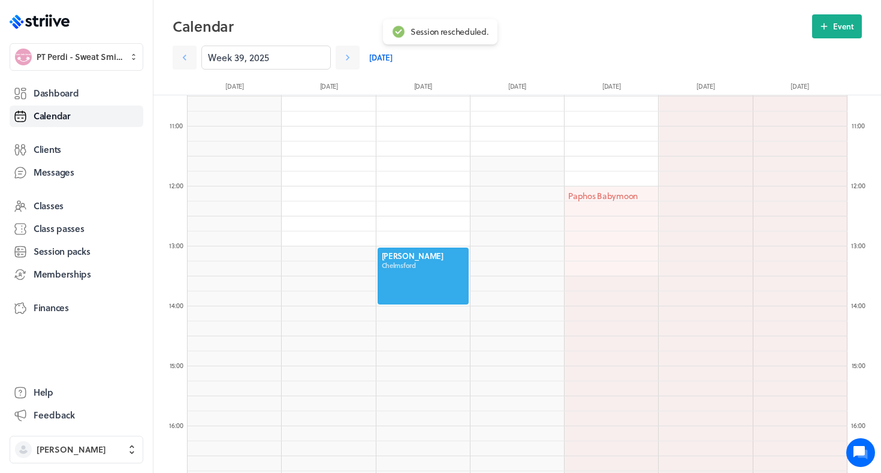
click at [405, 281] on div at bounding box center [423, 275] width 94 height 59
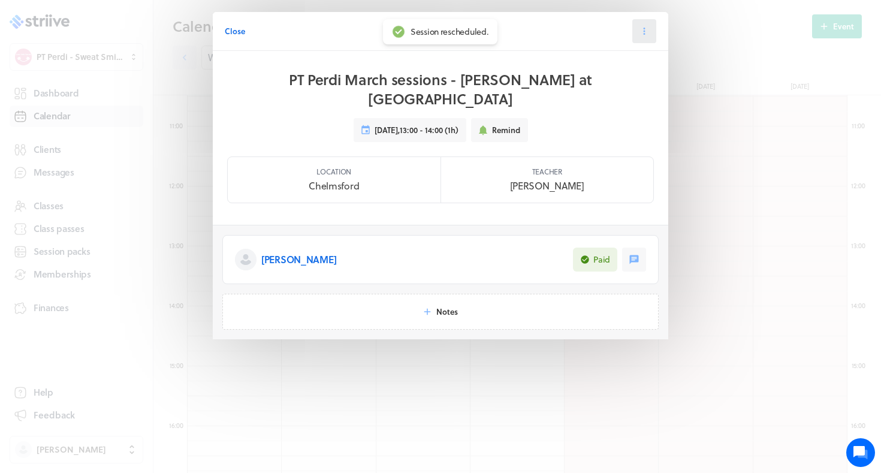
click at [649, 31] on icon at bounding box center [644, 31] width 11 height 11
click at [622, 83] on span "Reschedule" at bounding box center [615, 82] width 41 height 11
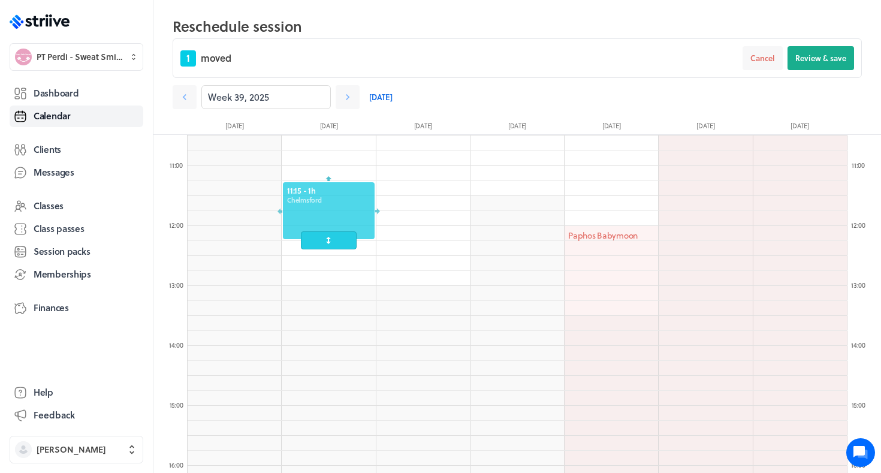
drag, startPoint x: 435, startPoint y: 323, endPoint x: 347, endPoint y: 228, distance: 129.4
click at [347, 228] on div at bounding box center [329, 210] width 94 height 59
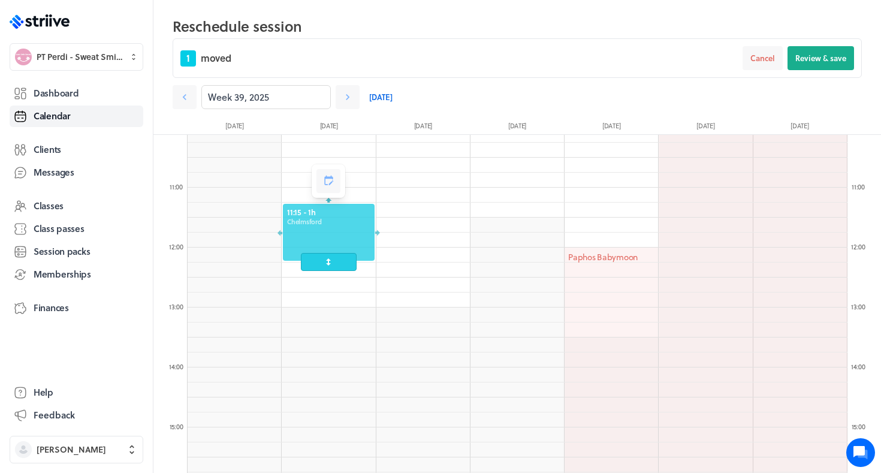
scroll to position [595, 0]
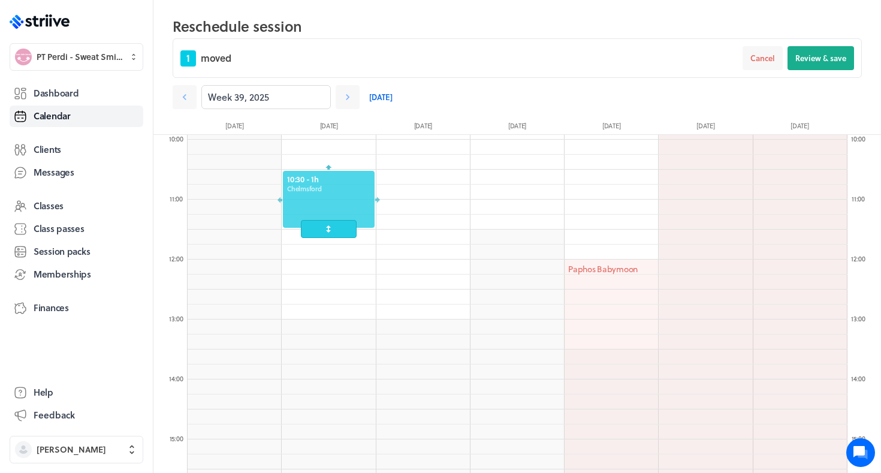
drag, startPoint x: 339, startPoint y: 256, endPoint x: 338, endPoint y: 214, distance: 42.0
click at [338, 214] on div at bounding box center [329, 199] width 94 height 59
click at [847, 53] on button "Review & save" at bounding box center [821, 58] width 67 height 24
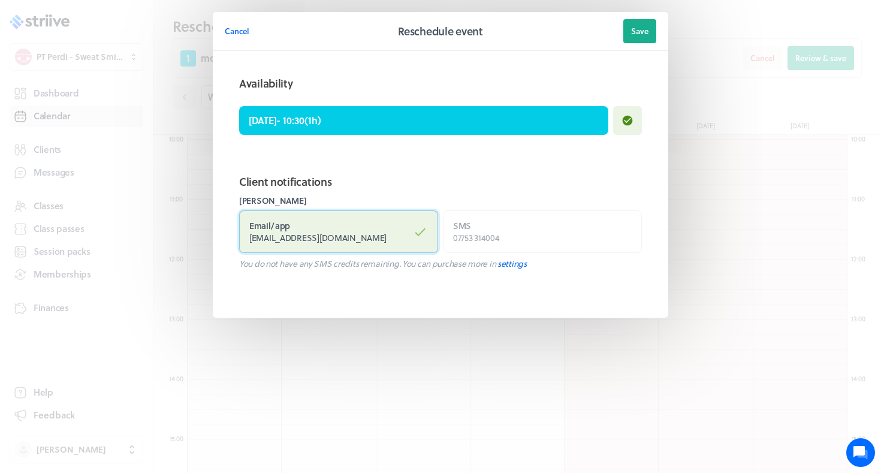
click at [353, 237] on span "chloelouisehudson1994@hotmail.co.uk" at bounding box center [317, 237] width 137 height 13
click at [0, 0] on input "Email / app chloelouisehudson1994@hotmail.co.uk" at bounding box center [0, 0] width 0 height 0
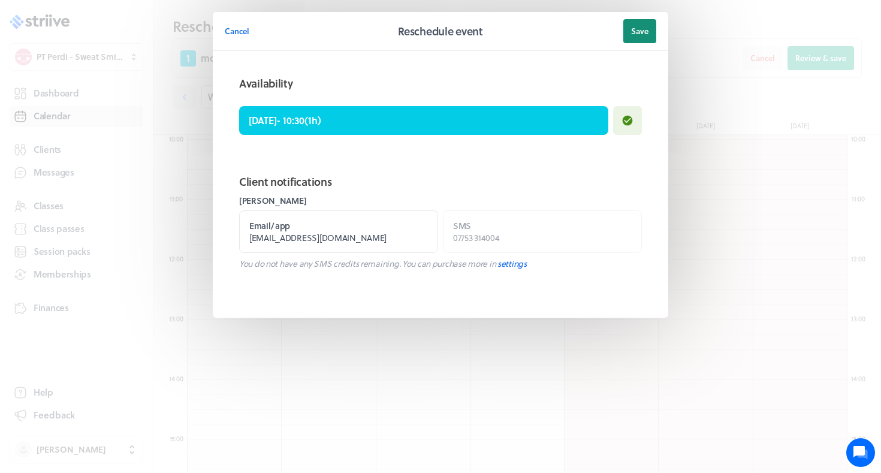
click at [647, 36] on span "Save" at bounding box center [639, 31] width 17 height 11
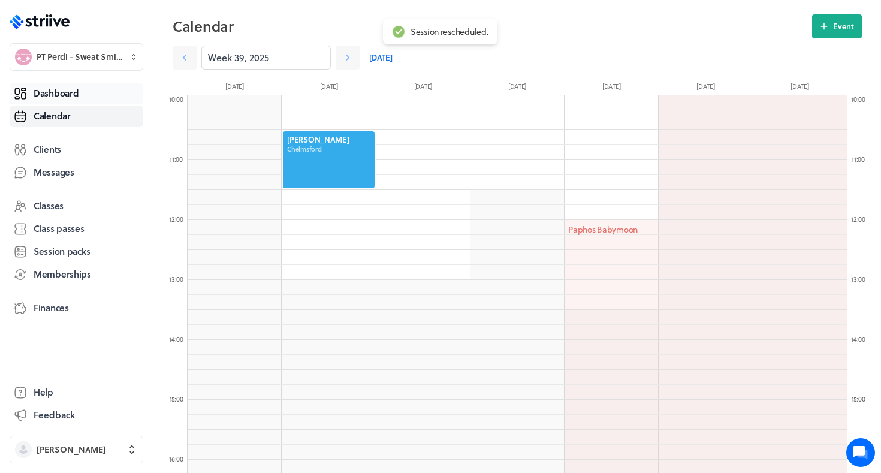
click at [102, 94] on link "Dashboard" at bounding box center [77, 94] width 134 height 22
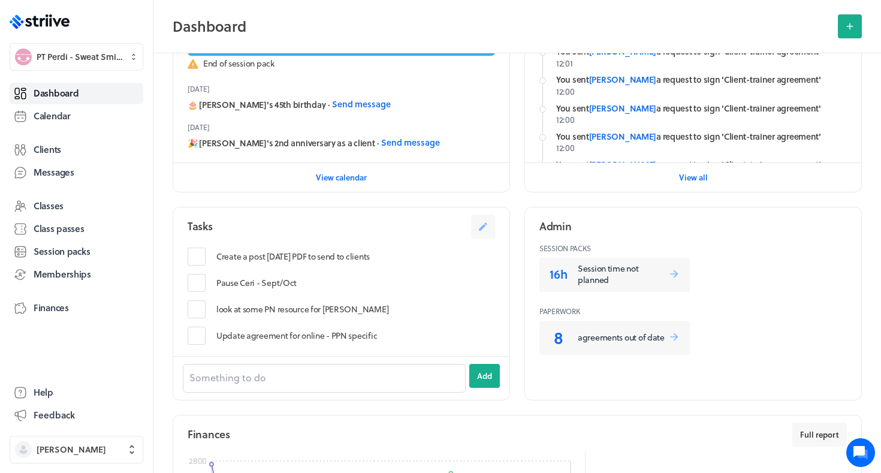
scroll to position [357, 0]
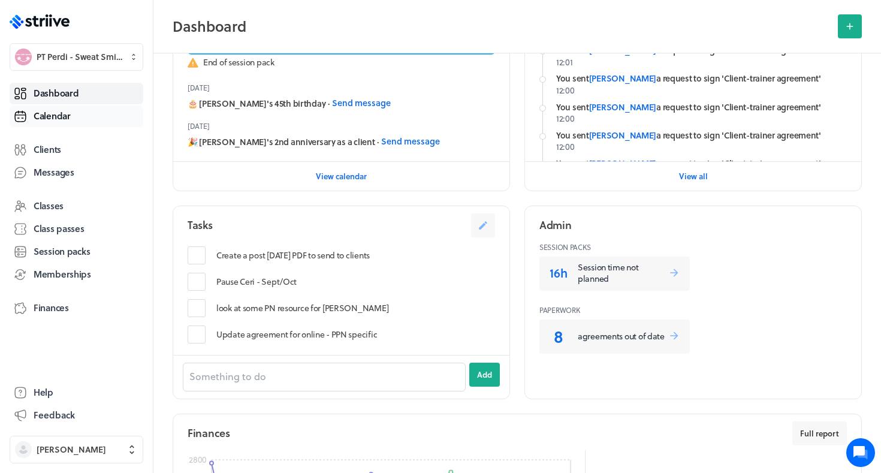
click at [55, 115] on span "Calendar" at bounding box center [52, 116] width 37 height 13
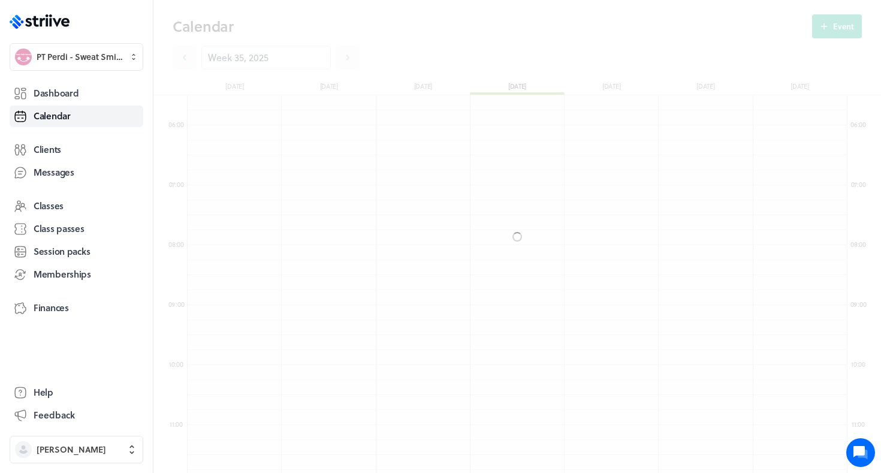
scroll to position [1439, 660]
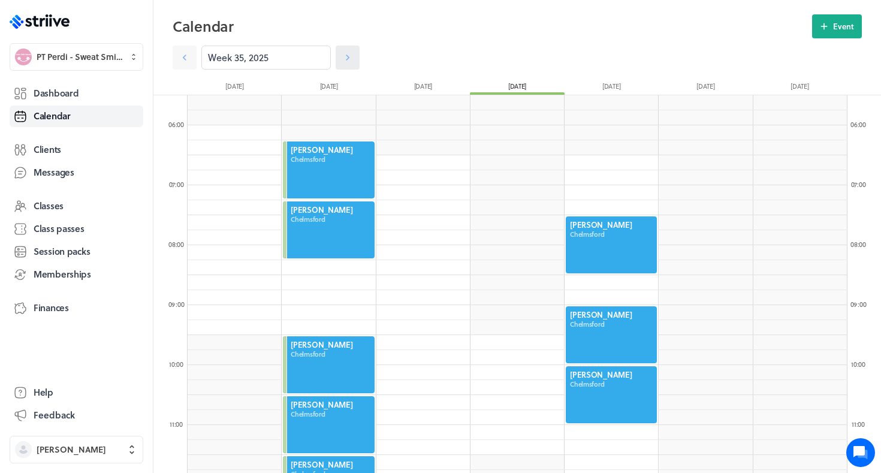
click at [353, 55] on icon at bounding box center [348, 58] width 12 height 12
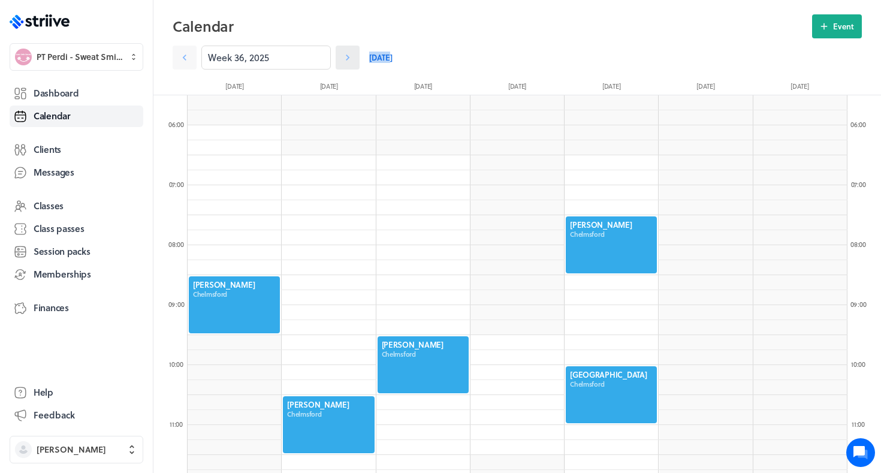
click at [353, 55] on icon at bounding box center [348, 58] width 12 height 12
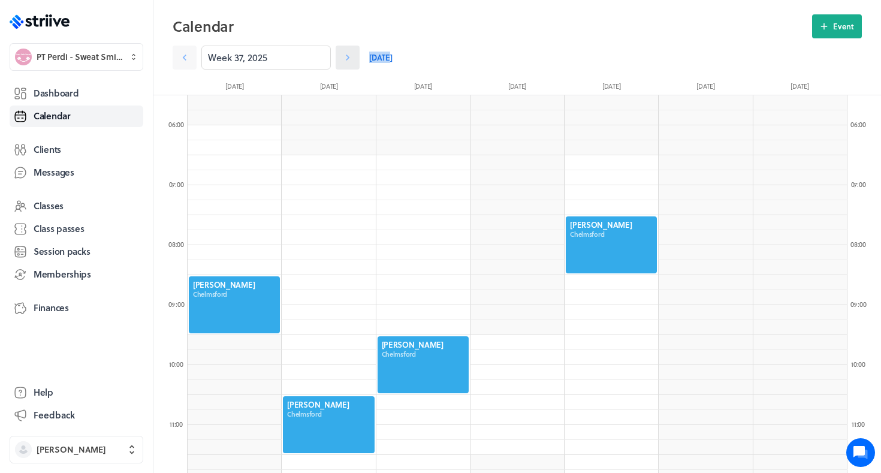
click at [353, 55] on icon at bounding box center [348, 58] width 12 height 12
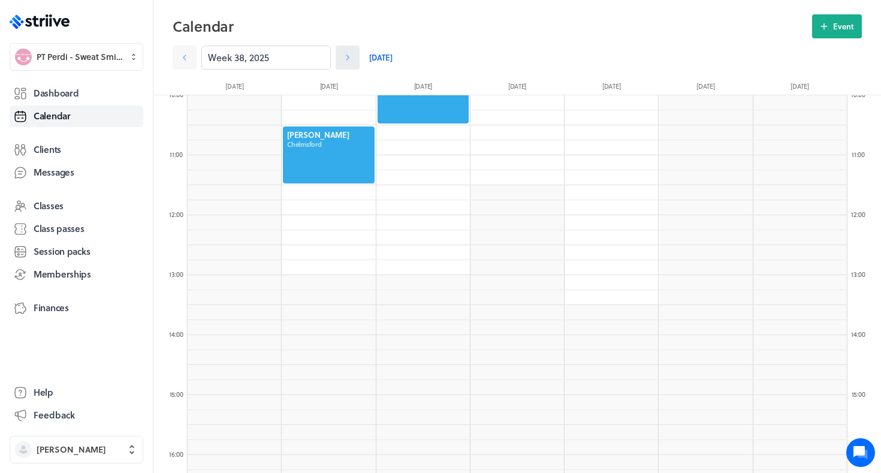
scroll to position [672, 0]
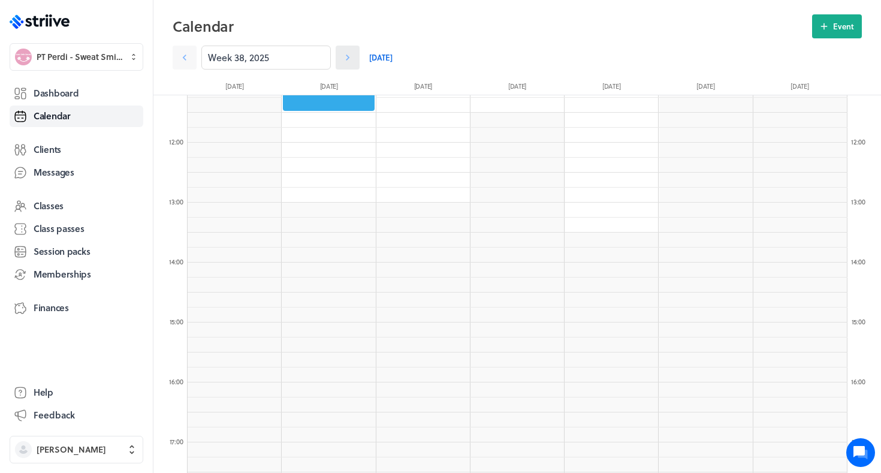
click at [352, 57] on icon at bounding box center [348, 58] width 12 height 12
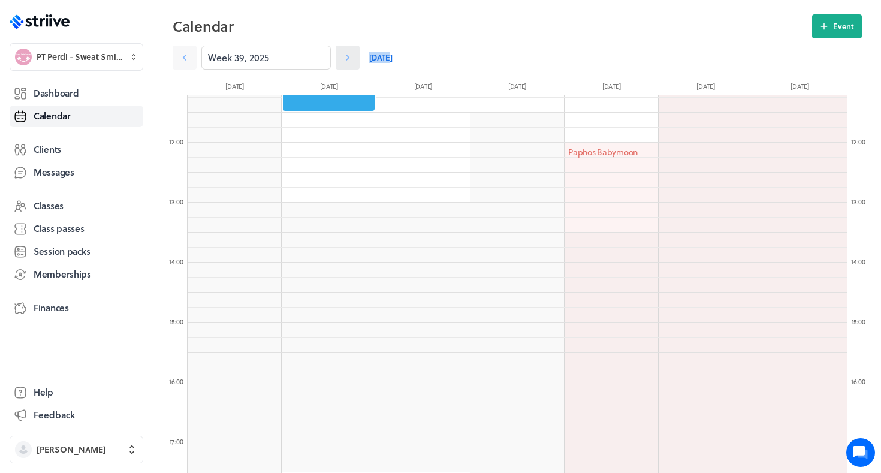
click at [353, 58] on icon at bounding box center [348, 58] width 12 height 12
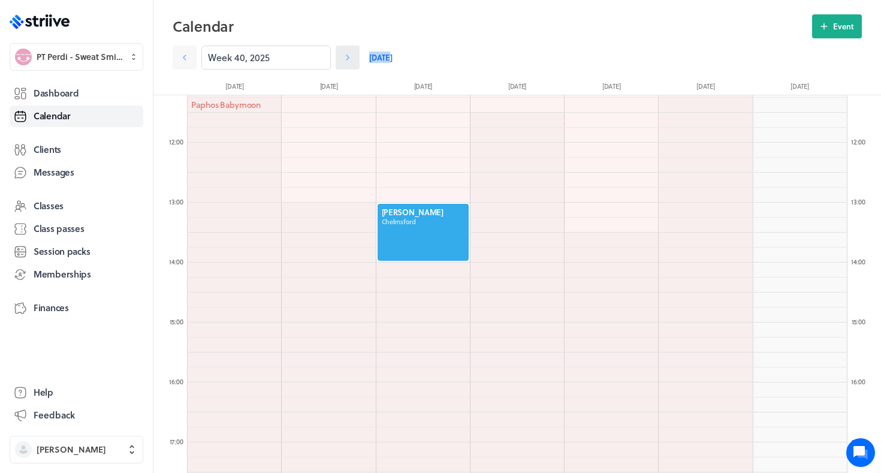
click at [353, 58] on icon at bounding box center [348, 58] width 12 height 12
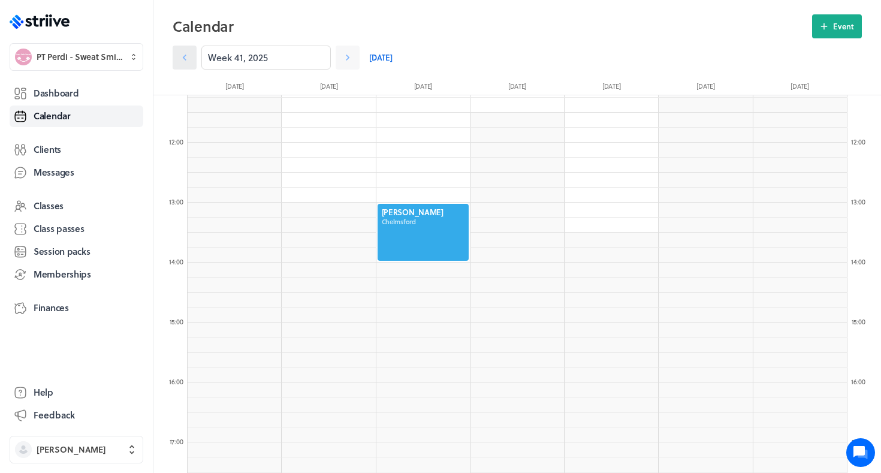
click at [195, 56] on link at bounding box center [185, 58] width 24 height 24
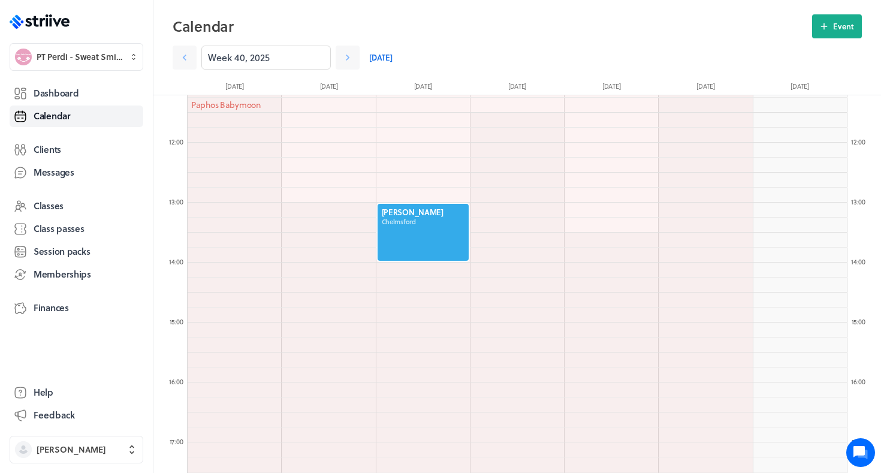
click at [439, 240] on div at bounding box center [423, 232] width 94 height 59
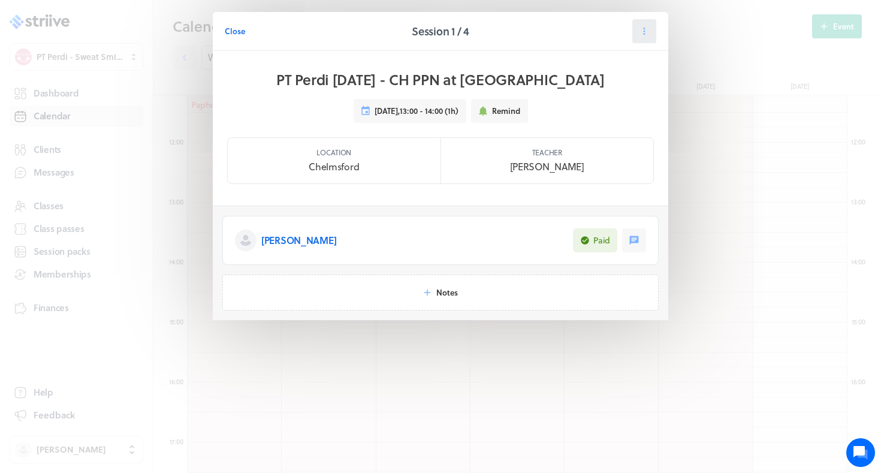
click at [643, 28] on icon at bounding box center [644, 31] width 11 height 11
click at [614, 101] on span "Cancel" at bounding box center [607, 104] width 25 height 11
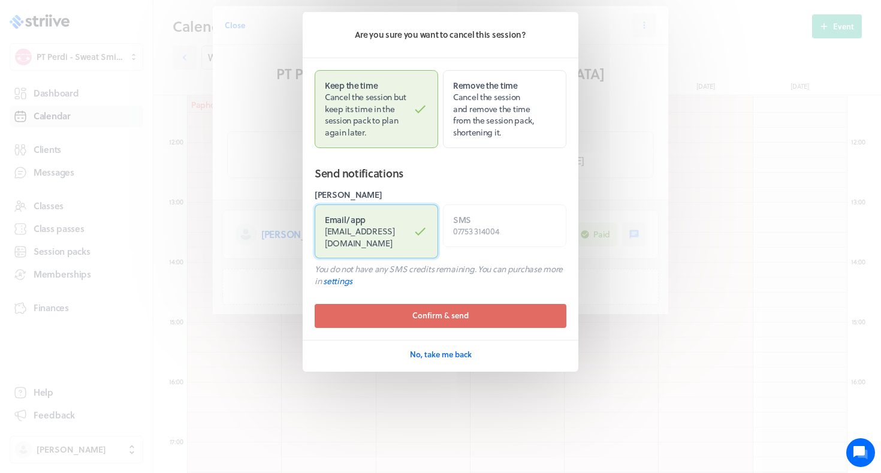
click at [394, 228] on span "chloelouisehudson1994@hotmail.co.uk" at bounding box center [360, 237] width 70 height 25
click at [0, 0] on input "Email / app chloelouisehudson1994@hotmail.co.uk" at bounding box center [0, 0] width 0 height 0
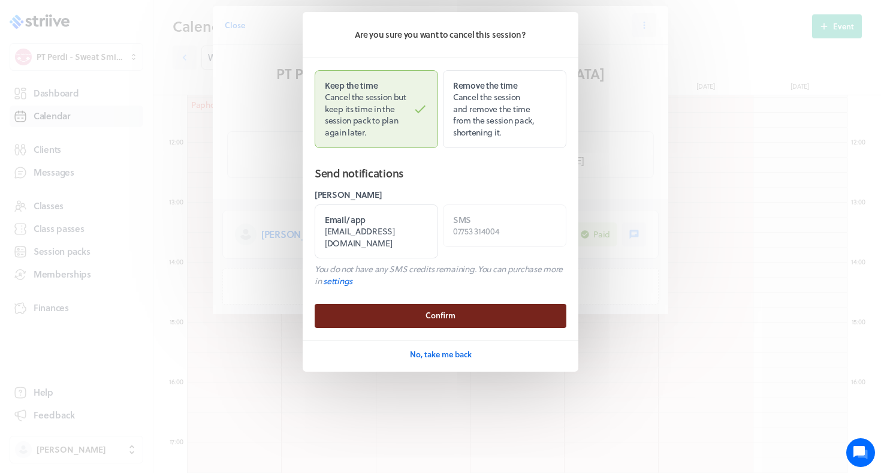
click at [383, 320] on button "Confirm" at bounding box center [441, 316] width 252 height 24
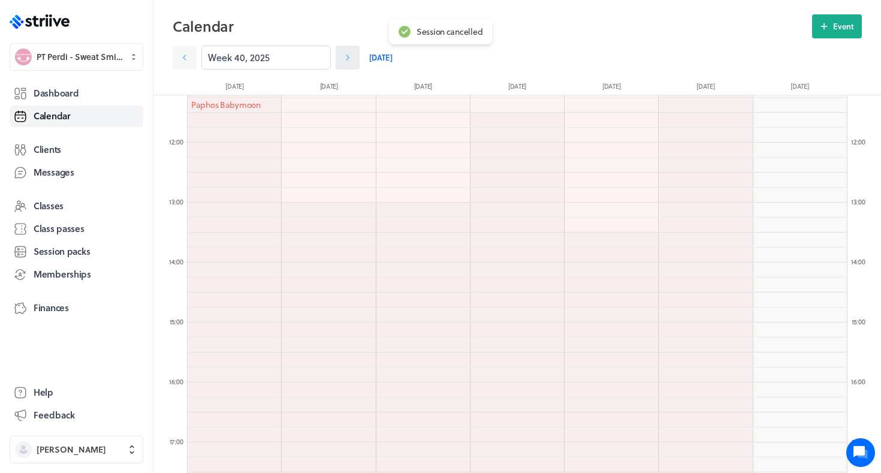
click at [351, 61] on icon at bounding box center [348, 58] width 12 height 12
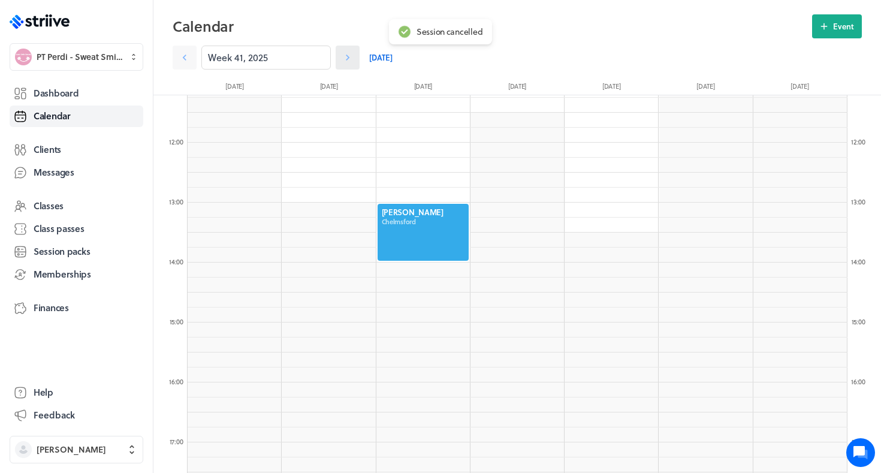
click at [351, 62] on icon at bounding box center [348, 58] width 12 height 12
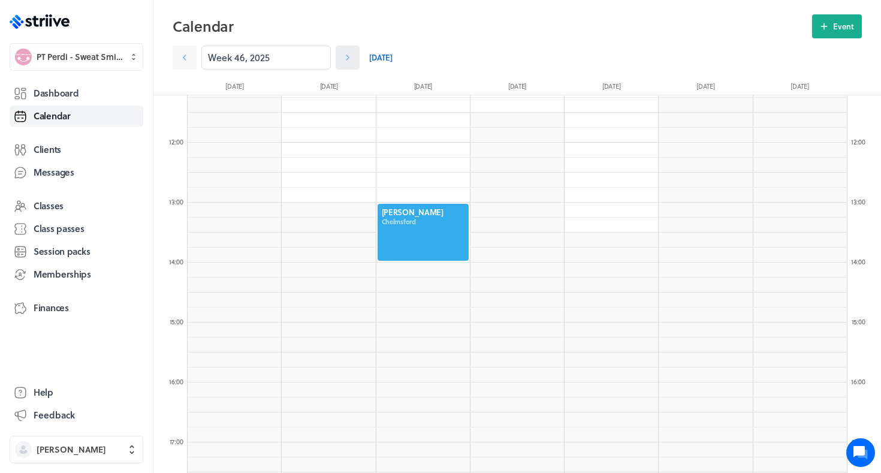
click at [351, 62] on icon at bounding box center [348, 58] width 12 height 12
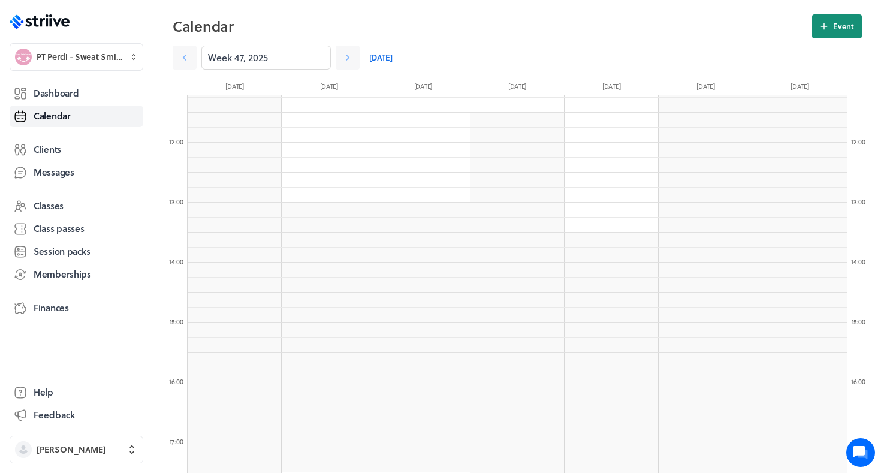
click at [844, 28] on span "Event" at bounding box center [843, 26] width 21 height 11
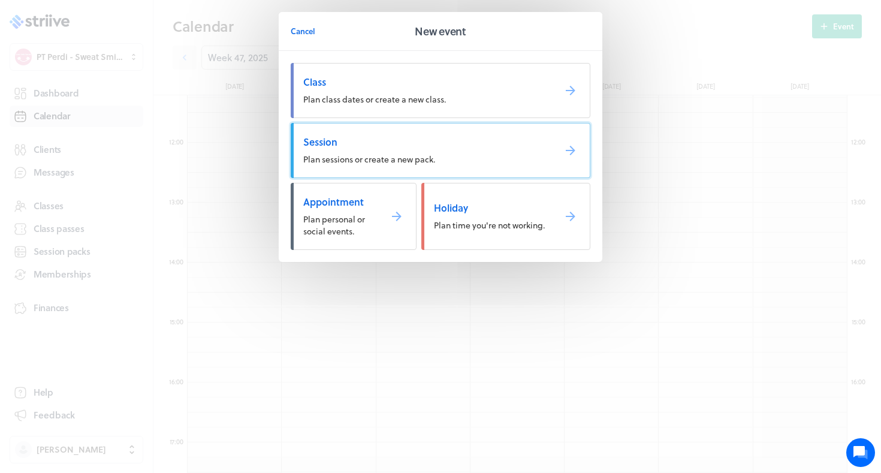
click at [528, 135] on span "Session" at bounding box center [424, 141] width 242 height 13
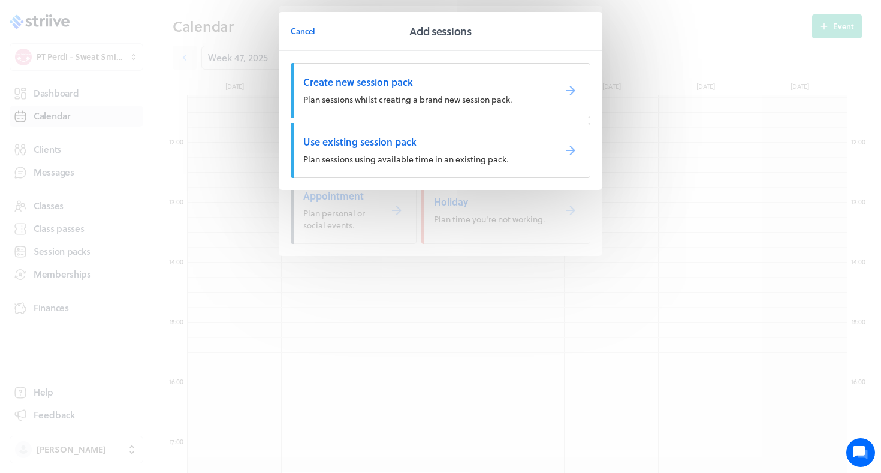
click at [518, 146] on span "Use existing session pack" at bounding box center [424, 141] width 242 height 13
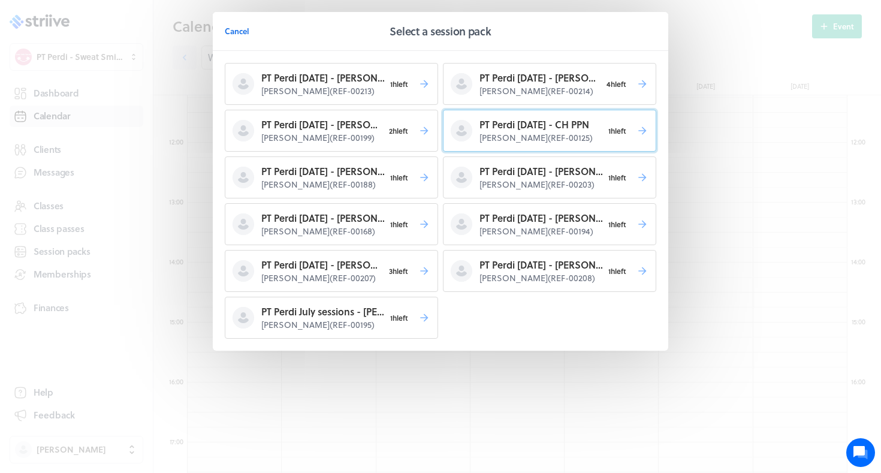
click at [506, 131] on p "PT Perdi April 25 - CH PPN" at bounding box center [541, 125] width 123 height 14
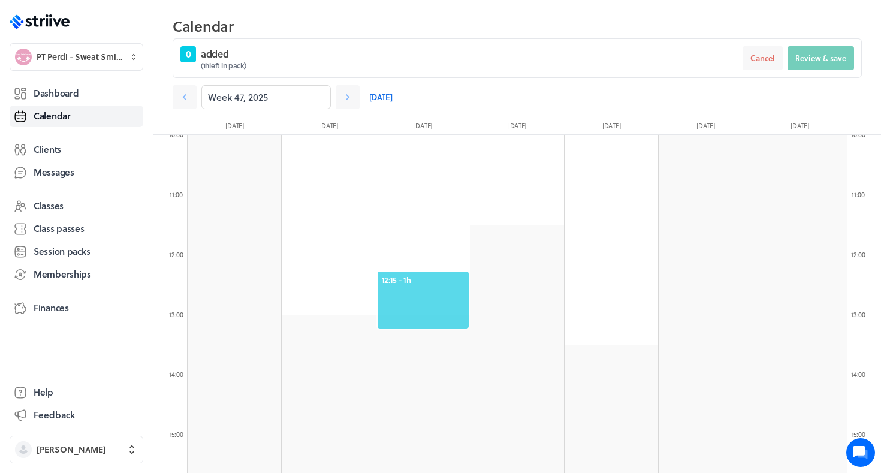
scroll to position [517, 0]
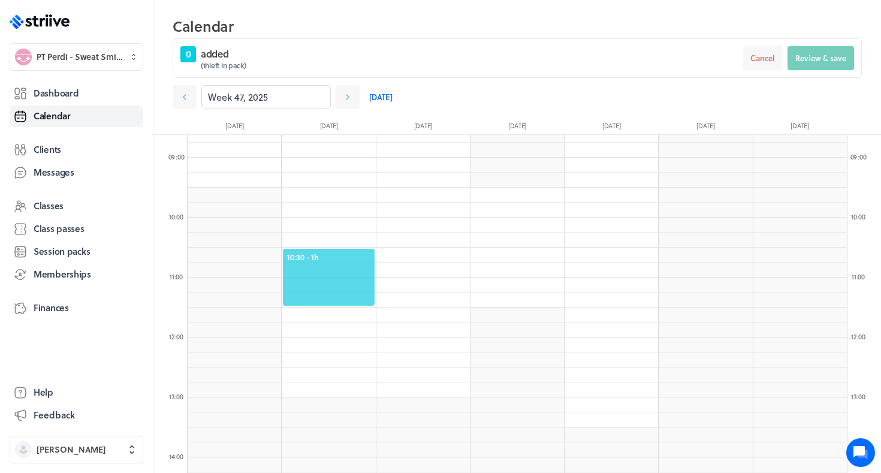
click at [332, 258] on span "10:30 - 1h" at bounding box center [328, 257] width 83 height 11
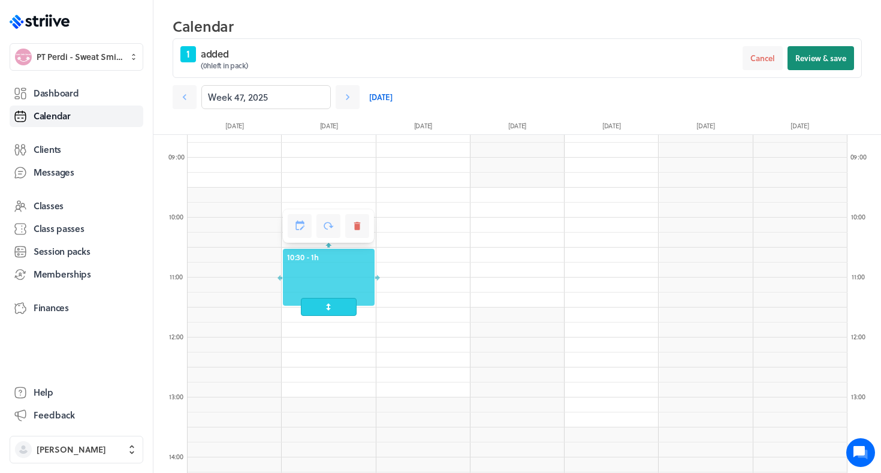
click at [808, 62] on span "Review & save" at bounding box center [821, 58] width 51 height 11
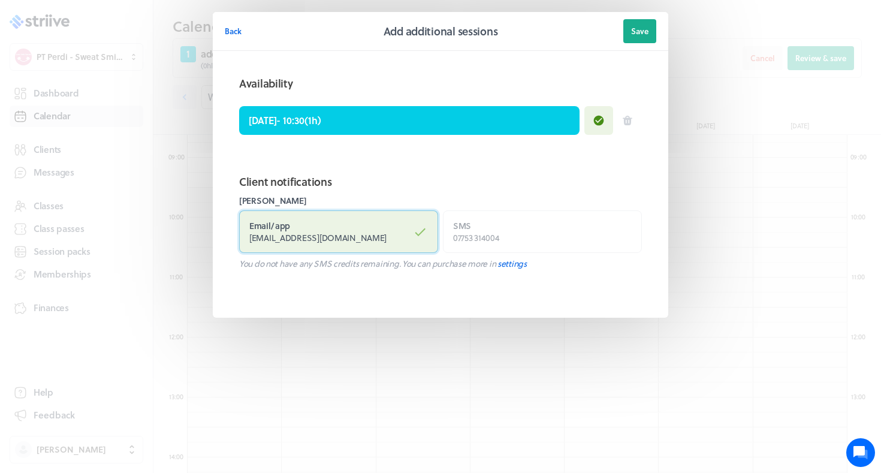
click at [359, 247] on label "Email / app chloelouisehudson1994@hotmail.co.uk" at bounding box center [338, 231] width 199 height 43
click at [0, 0] on input "Email / app chloelouisehudson1994@hotmail.co.uk" at bounding box center [0, 0] width 0 height 0
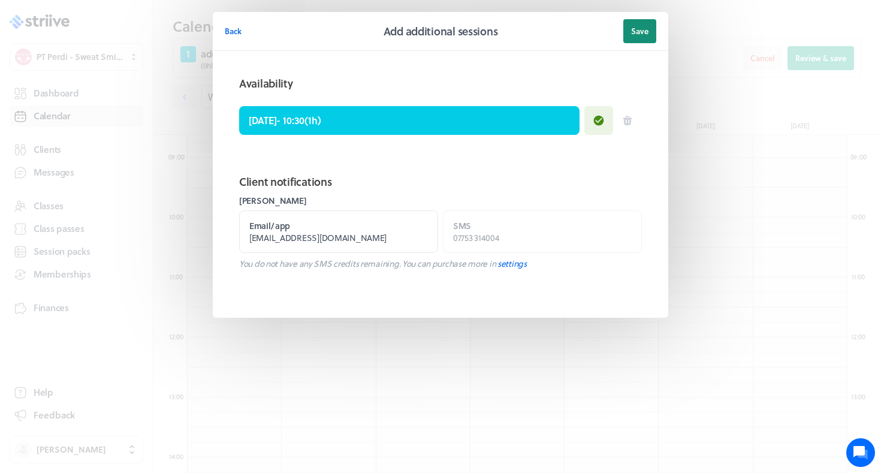
click at [646, 29] on span "Save" at bounding box center [639, 31] width 17 height 11
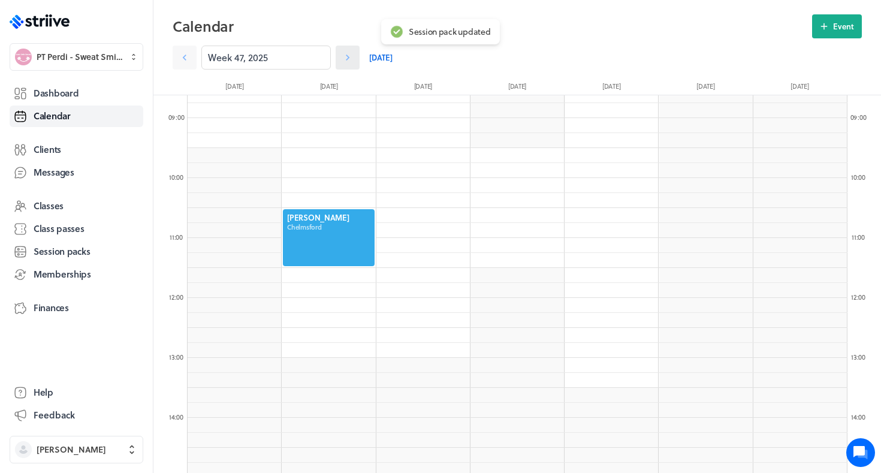
click at [354, 56] on link at bounding box center [348, 58] width 24 height 24
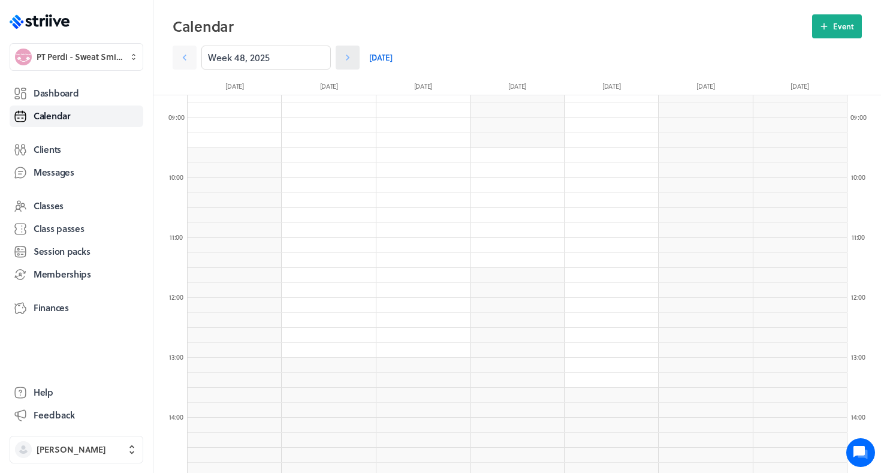
click at [354, 56] on link at bounding box center [348, 58] width 24 height 24
click at [69, 97] on span "Dashboard" at bounding box center [56, 93] width 45 height 13
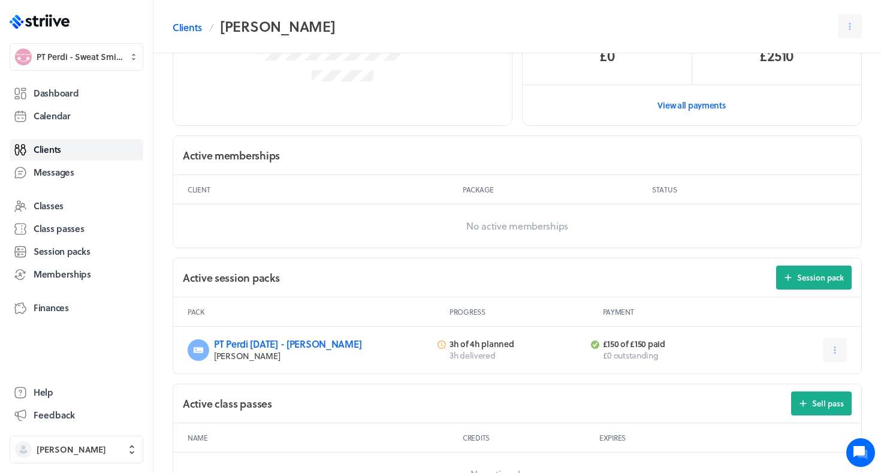
scroll to position [257, 0]
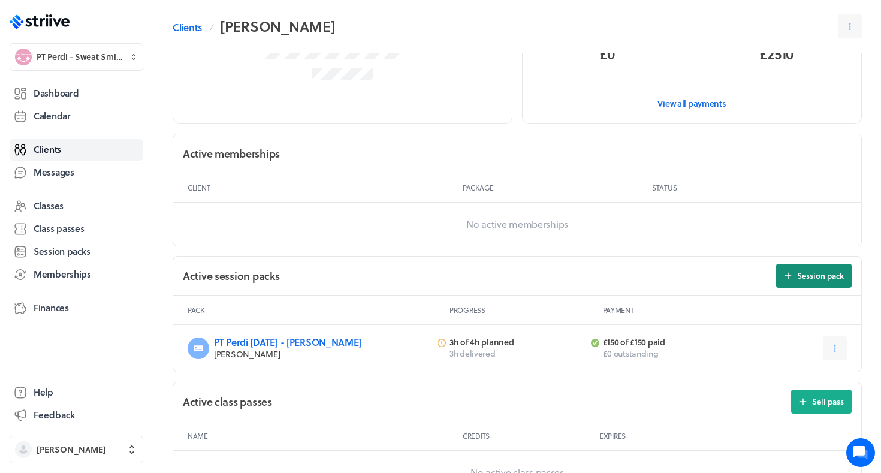
click at [821, 276] on span "Session pack" at bounding box center [820, 275] width 47 height 11
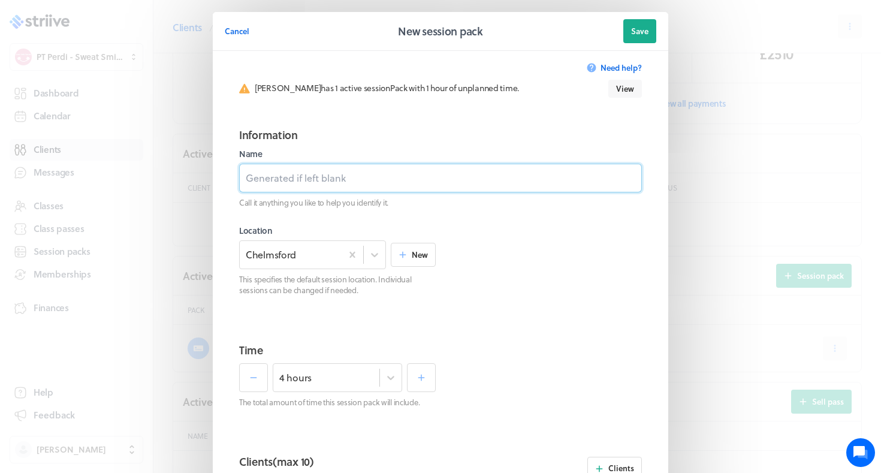
click at [420, 173] on input at bounding box center [440, 178] width 403 height 29
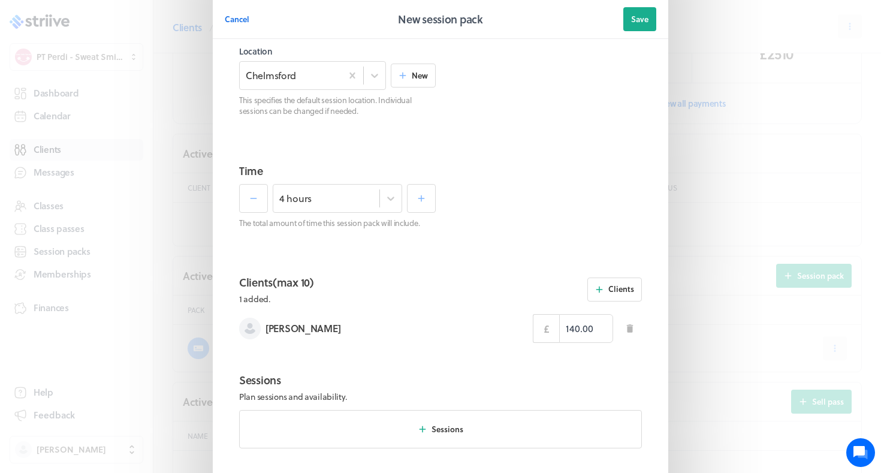
scroll to position [200, 0]
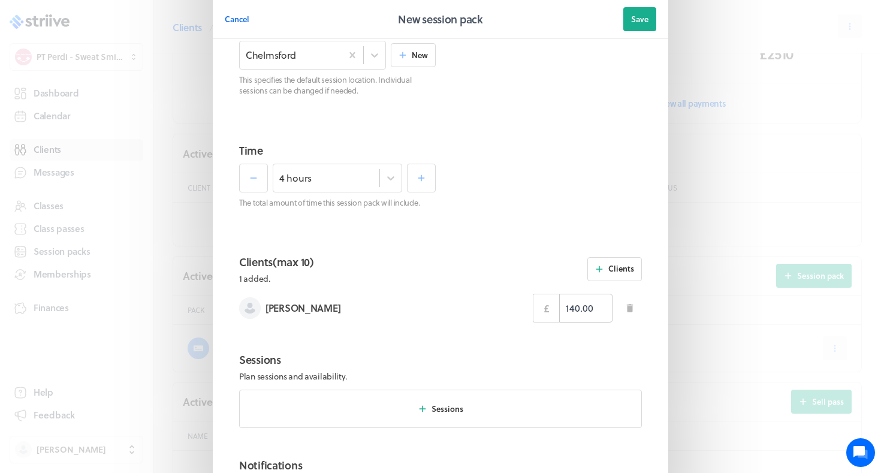
type input "PT Perdi [DATE] - [PERSON_NAME]"
click at [577, 308] on input "140.00" at bounding box center [586, 308] width 54 height 29
type input "150.00"
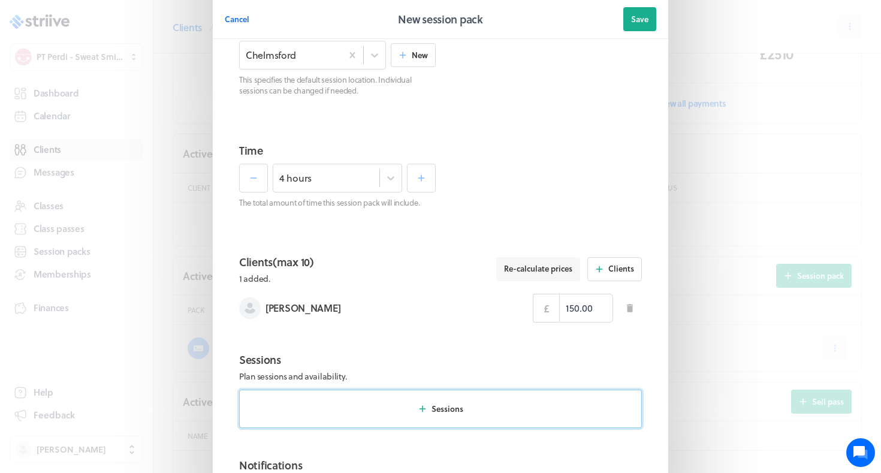
click at [526, 408] on button "Sessions" at bounding box center [440, 409] width 403 height 38
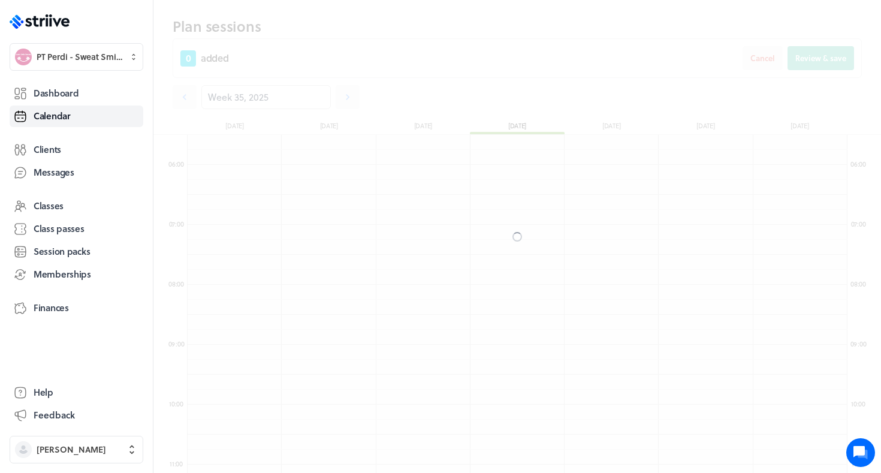
scroll to position [1439, 660]
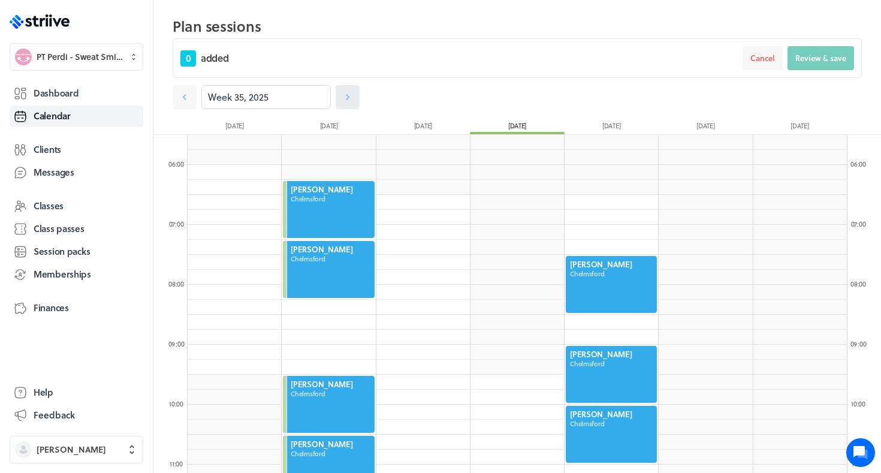
click at [350, 95] on icon at bounding box center [348, 97] width 12 height 12
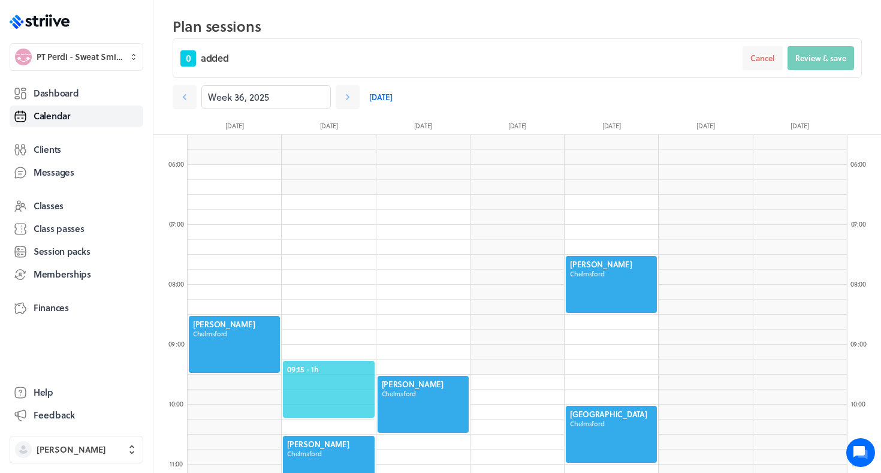
click at [306, 362] on div "09:15 - 1h" at bounding box center [329, 389] width 94 height 59
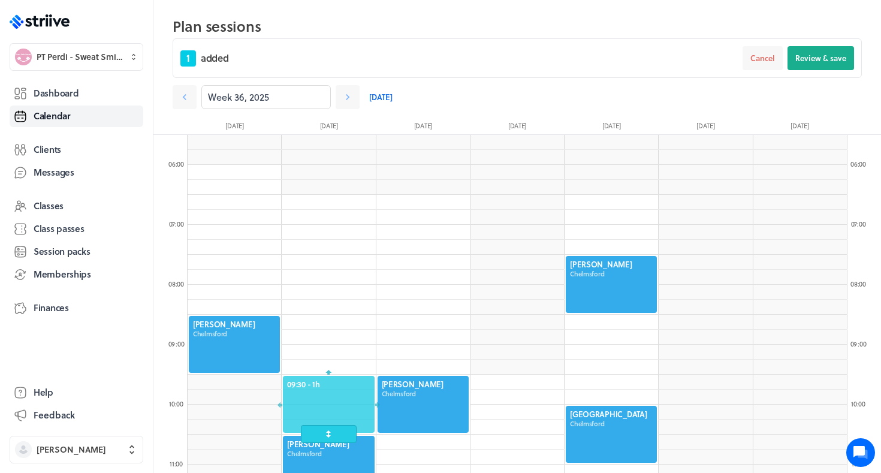
drag, startPoint x: 330, startPoint y: 371, endPoint x: 327, endPoint y: 399, distance: 28.3
click at [328, 400] on div at bounding box center [329, 404] width 94 height 59
click at [332, 361] on button at bounding box center [329, 353] width 24 height 24
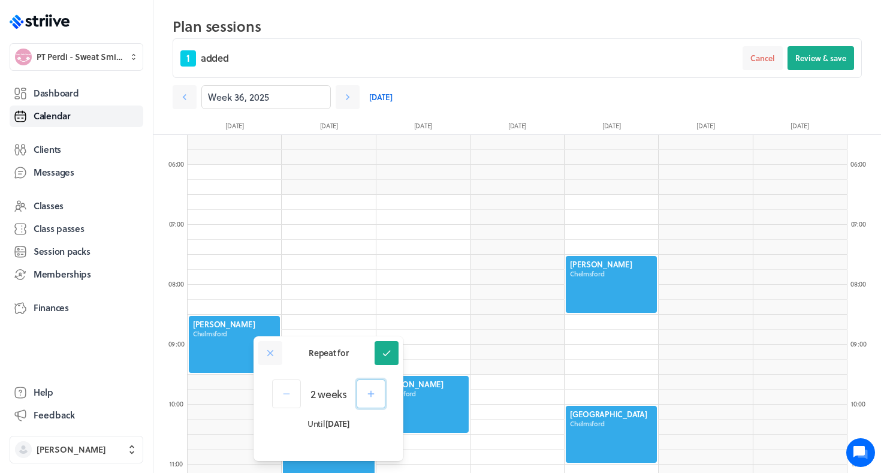
click at [369, 395] on icon "button" at bounding box center [371, 393] width 11 height 11
click at [386, 358] on icon at bounding box center [386, 353] width 11 height 11
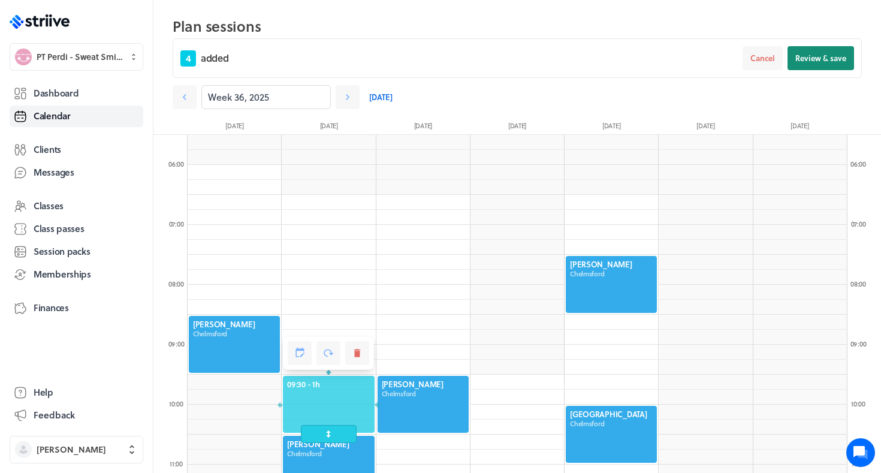
click at [817, 60] on span "Review & save" at bounding box center [821, 58] width 51 height 11
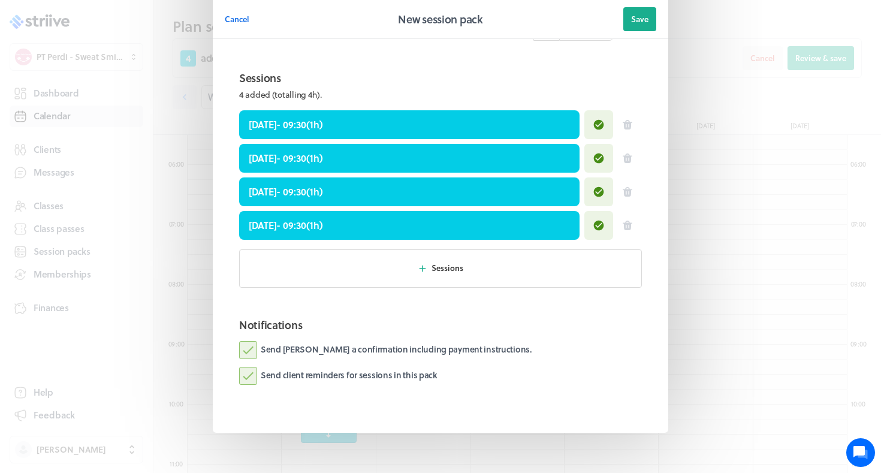
scroll to position [516, 0]
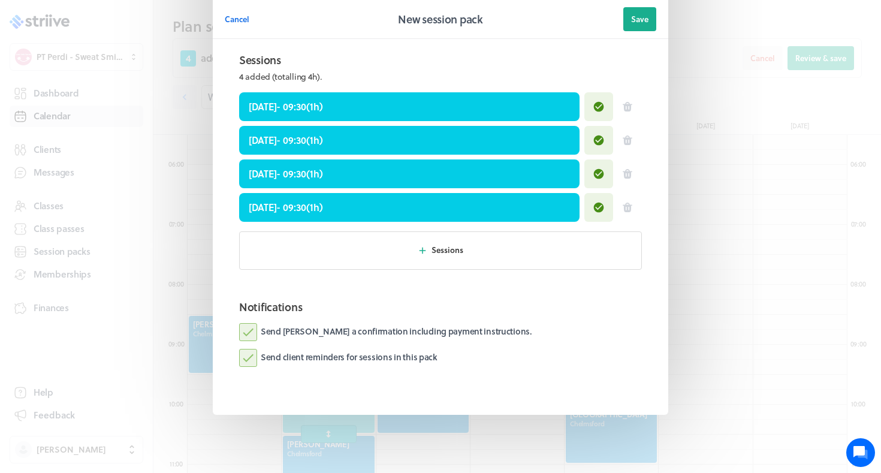
click at [433, 326] on label "Send Claire a confirmation including payment instructions." at bounding box center [385, 332] width 293 height 18
click at [0, 0] on input "Send Claire a confirmation including payment instructions." at bounding box center [0, 0] width 0 height 0
click at [635, 23] on span "Save" at bounding box center [639, 19] width 17 height 11
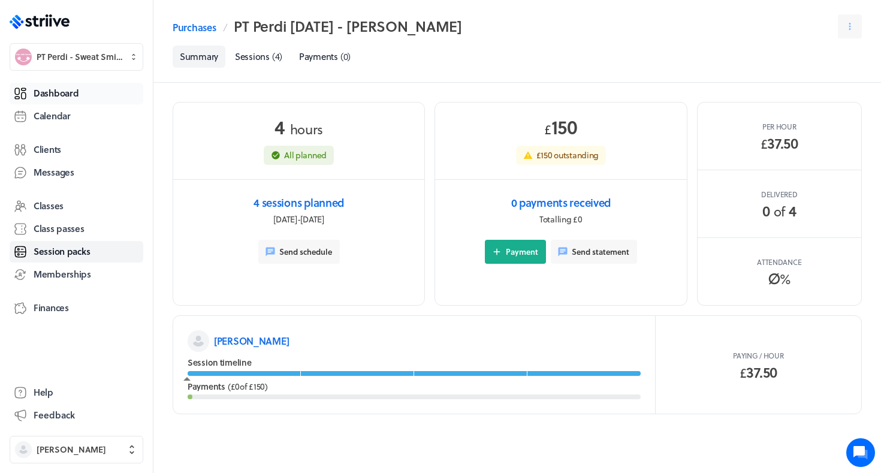
click at [46, 98] on span "Dashboard" at bounding box center [56, 93] width 45 height 13
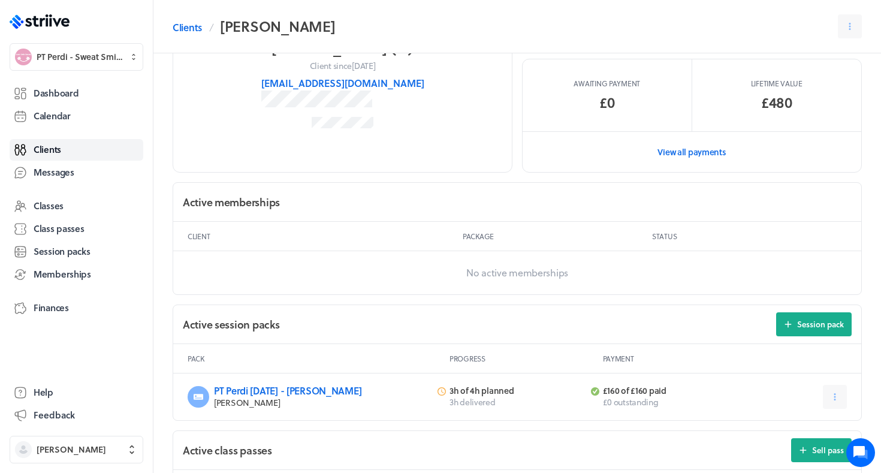
scroll to position [209, 0]
click at [817, 323] on span "Session pack" at bounding box center [820, 323] width 47 height 11
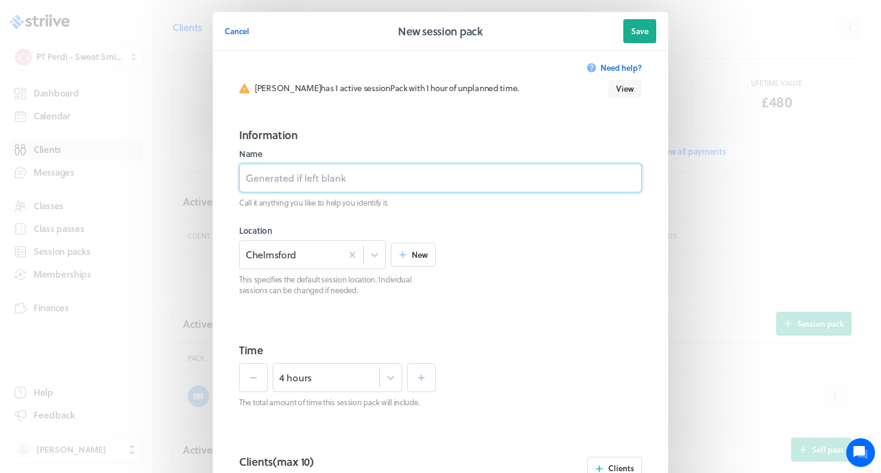
click at [455, 183] on input at bounding box center [440, 178] width 403 height 29
click at [271, 179] on input "PT PErdi Sept 25 - Ellie W" at bounding box center [440, 178] width 403 height 29
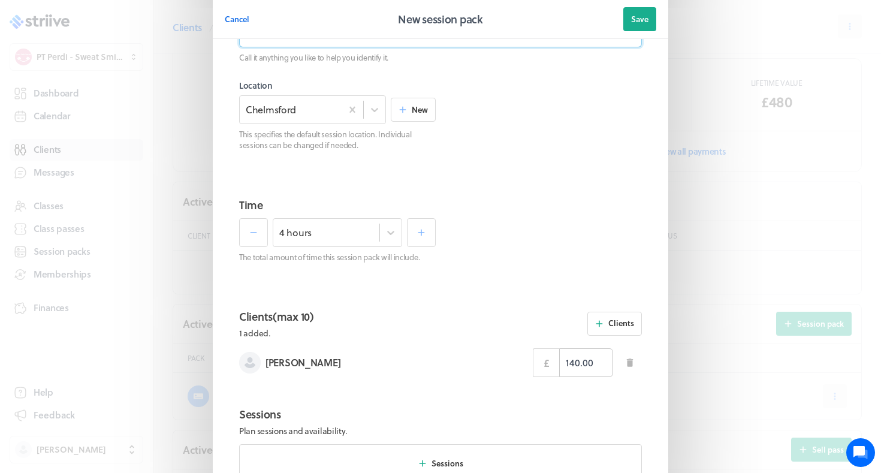
type input "PT Perdi Sept 25 - Ellie W"
click at [577, 361] on input "140.00" at bounding box center [586, 362] width 54 height 29
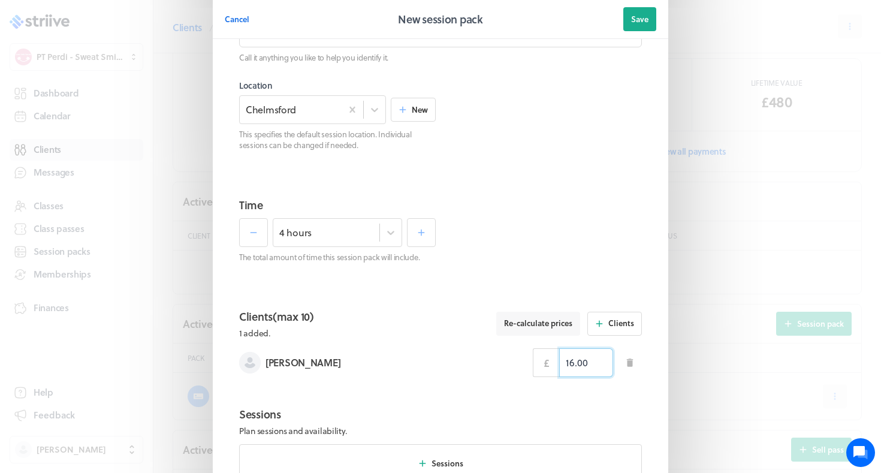
type input "160.00"
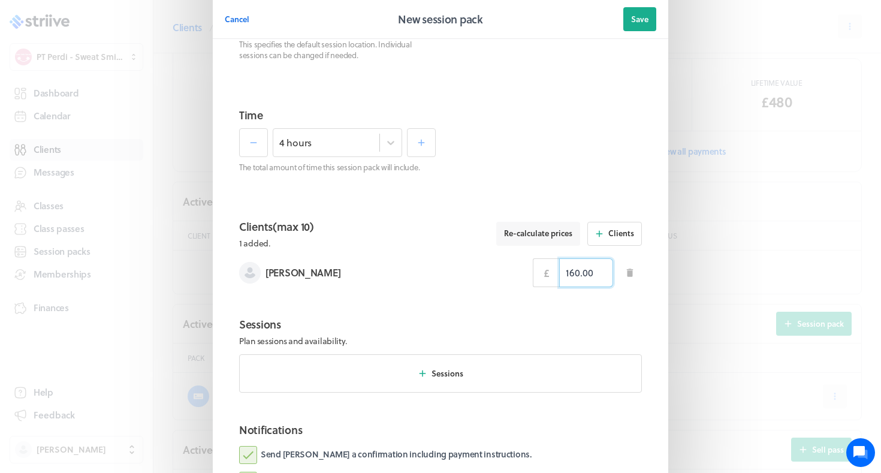
scroll to position [281, 0]
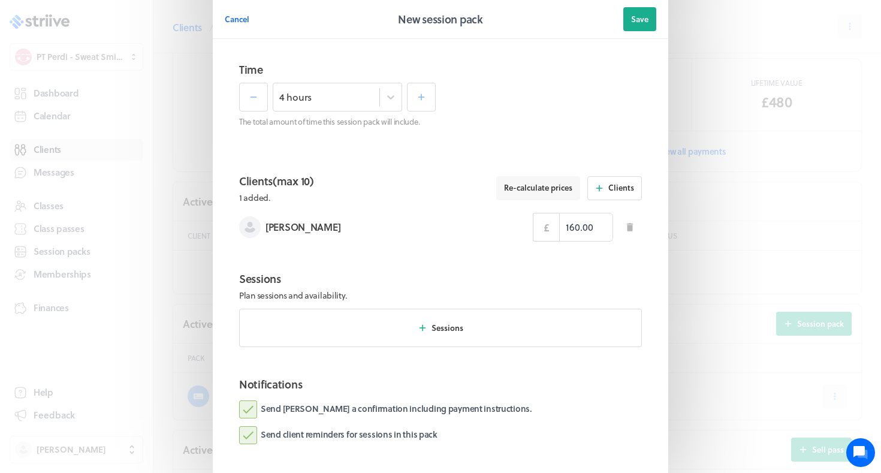
click at [421, 410] on label "Send Ellie a confirmation including payment instructions." at bounding box center [385, 409] width 293 height 18
click at [0, 0] on input "Send Ellie a confirmation including payment instructions." at bounding box center [0, 0] width 0 height 0
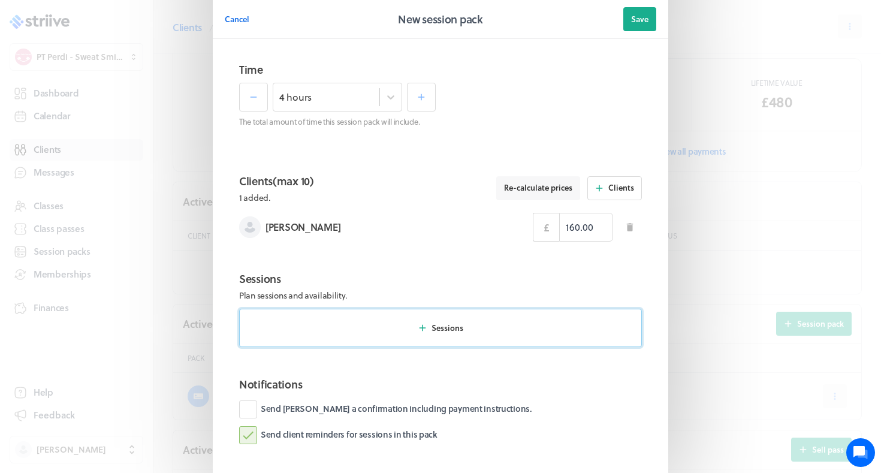
click at [444, 324] on span "Sessions" at bounding box center [448, 328] width 32 height 11
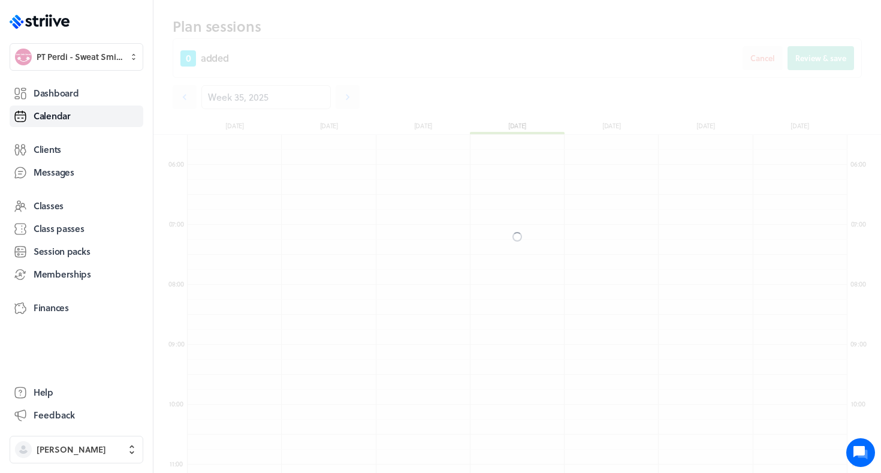
scroll to position [1439, 660]
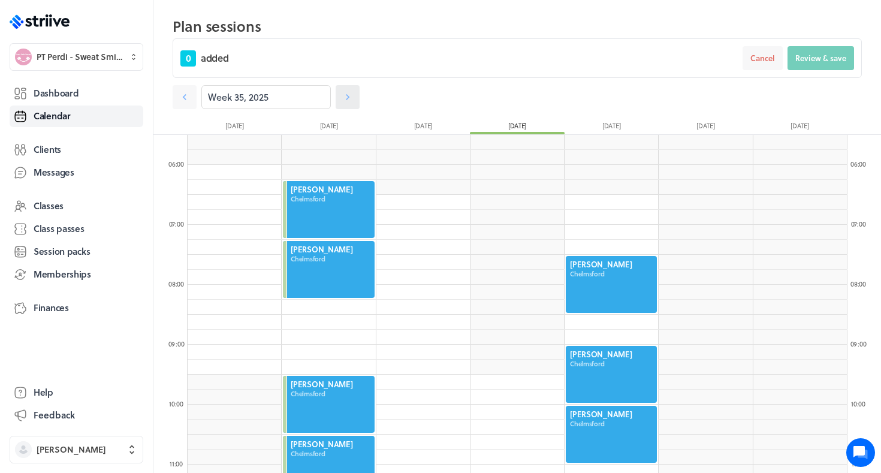
click at [345, 98] on icon at bounding box center [348, 97] width 12 height 12
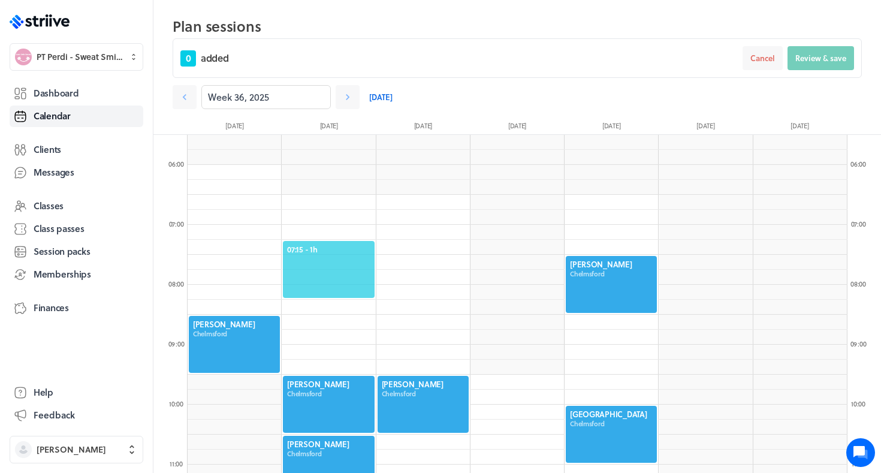
click at [329, 245] on span "07:15 - 1h" at bounding box center [328, 249] width 83 height 11
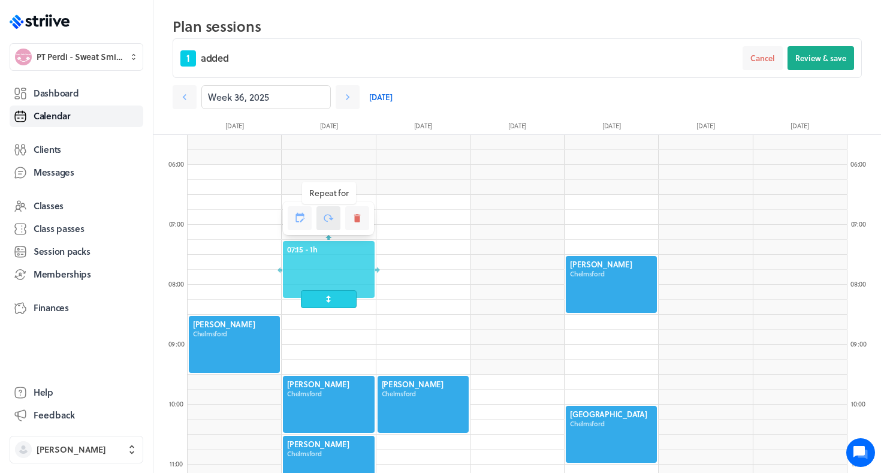
click at [327, 225] on button at bounding box center [329, 218] width 24 height 24
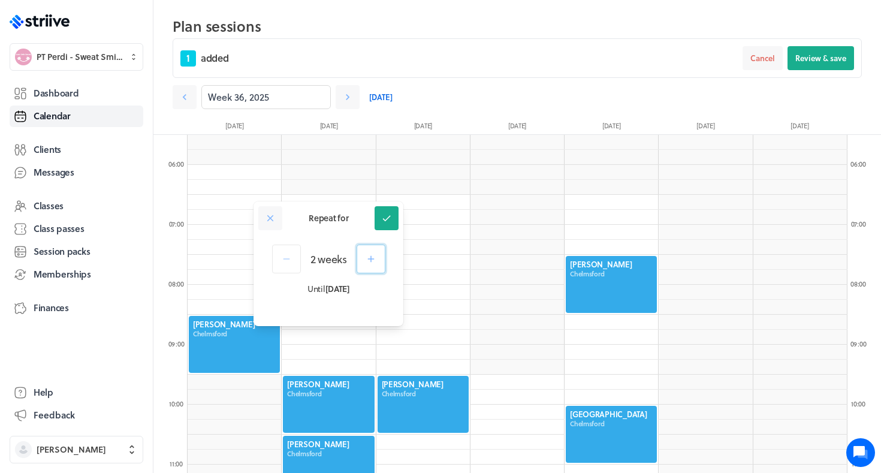
click at [369, 263] on icon "button" at bounding box center [371, 259] width 11 height 11
click at [386, 219] on icon at bounding box center [386, 218] width 11 height 11
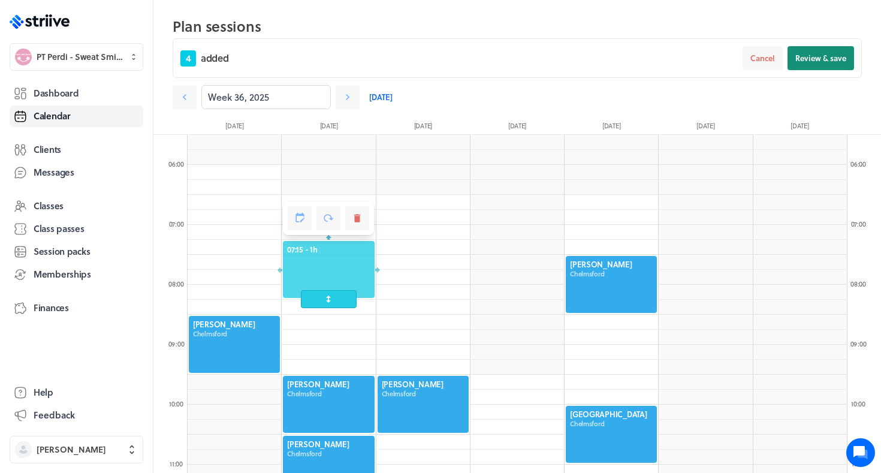
click at [821, 53] on span "Review & save" at bounding box center [821, 58] width 51 height 11
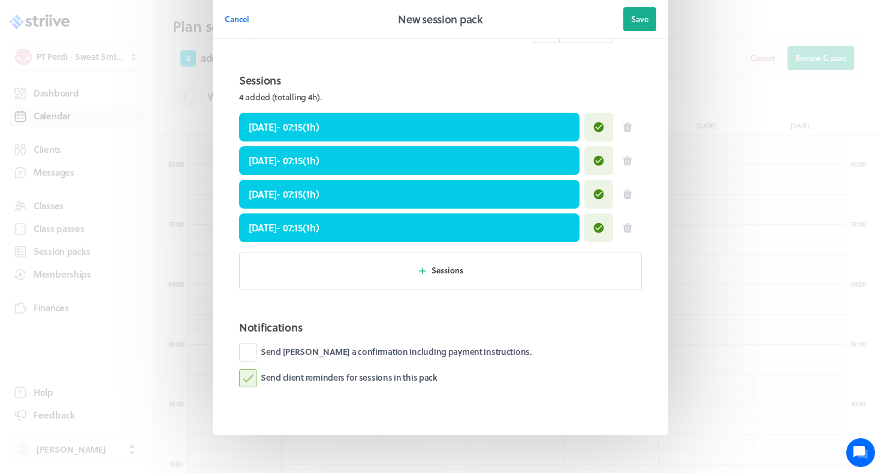
scroll to position [516, 0]
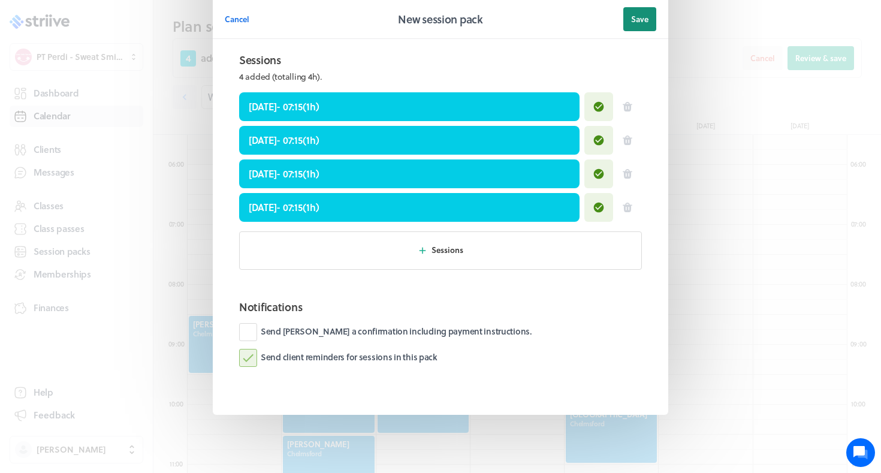
click at [649, 26] on button "Save" at bounding box center [639, 19] width 33 height 24
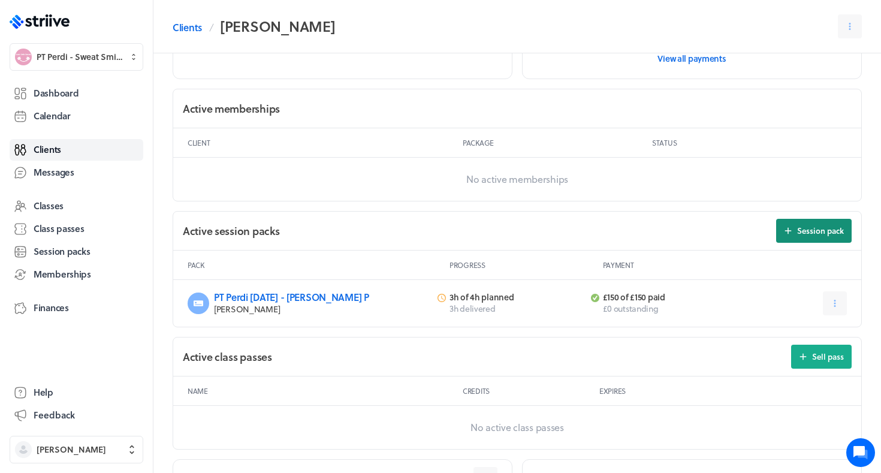
click at [794, 231] on button "Session pack" at bounding box center [814, 231] width 76 height 24
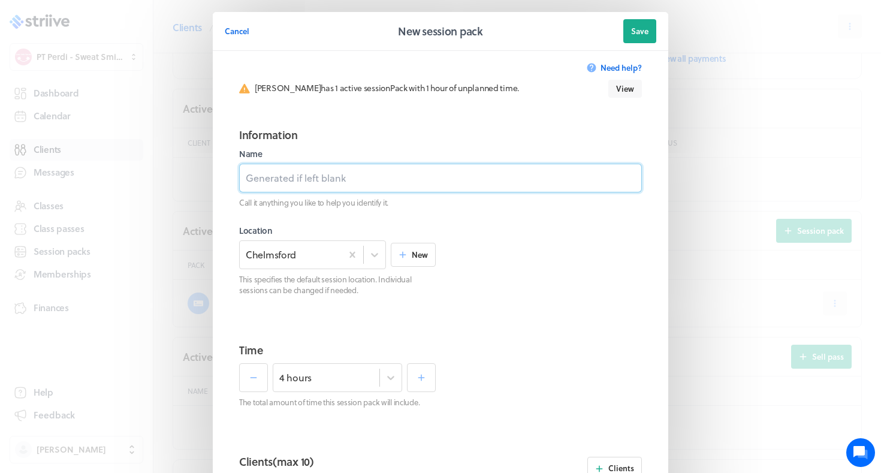
click at [447, 172] on input at bounding box center [440, 178] width 403 height 29
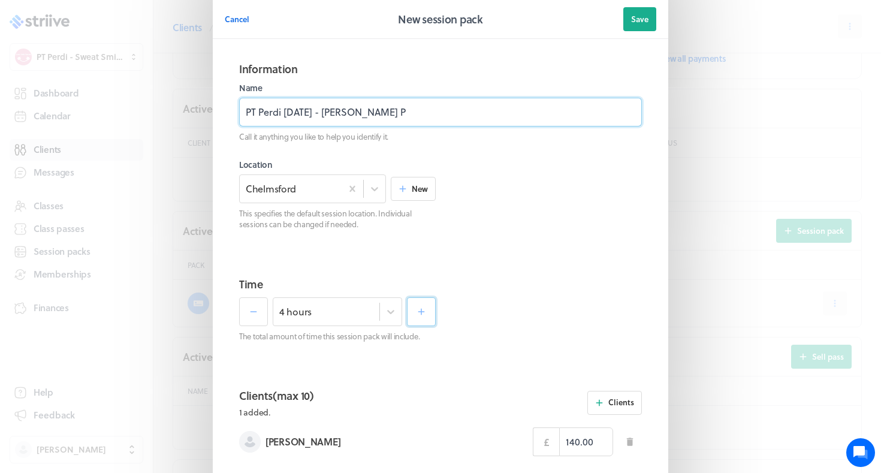
scroll to position [176, 0]
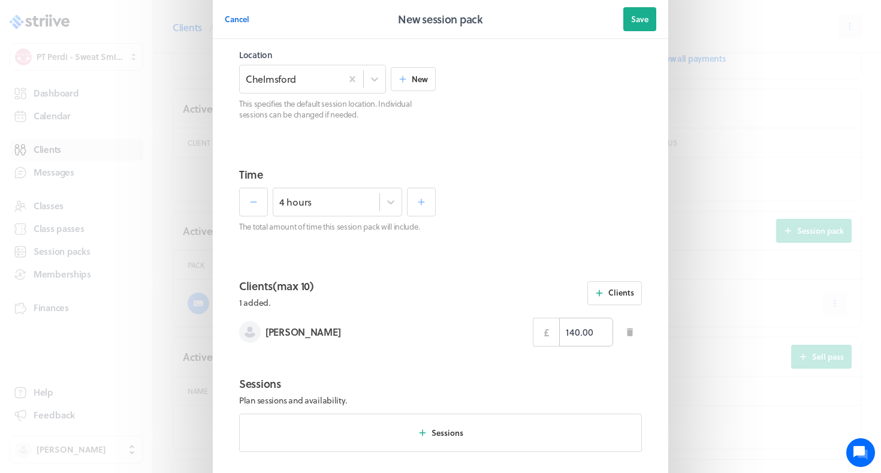
type input "PT Perdi Sept 25 - Geri P"
click at [571, 332] on input "140.00" at bounding box center [586, 332] width 54 height 29
type input "150.00"
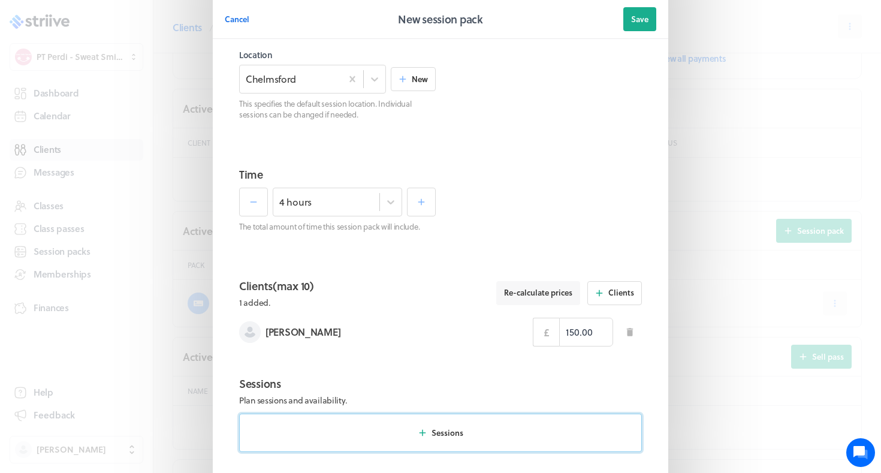
click at [479, 425] on button "Sessions" at bounding box center [440, 433] width 403 height 38
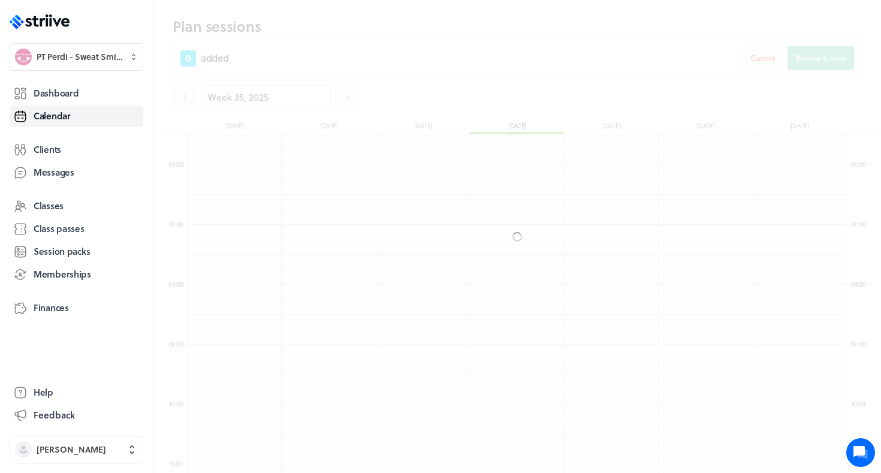
scroll to position [1439, 660]
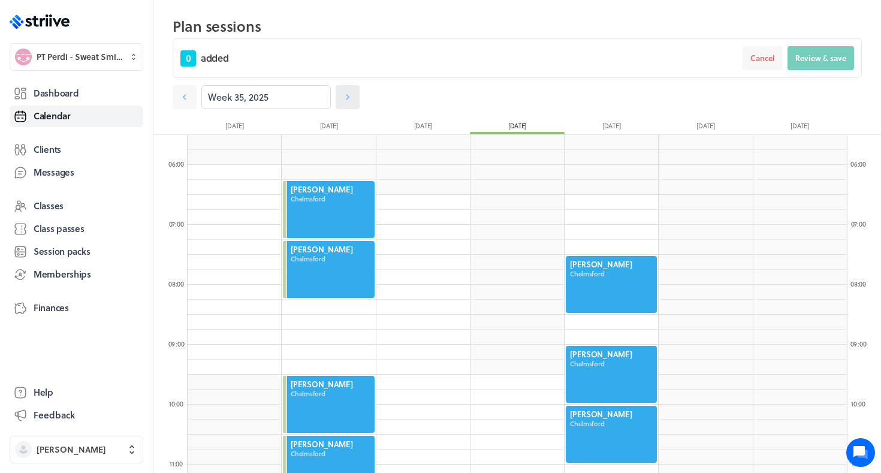
click at [348, 88] on link at bounding box center [348, 97] width 24 height 24
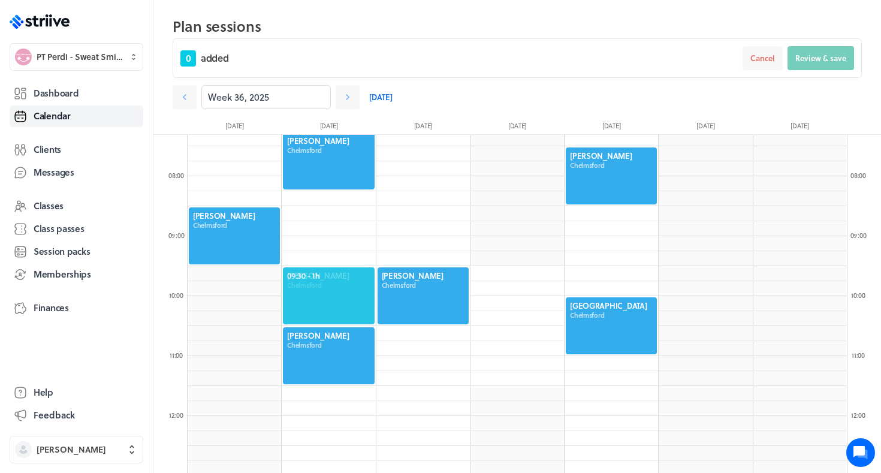
scroll to position [503, 0]
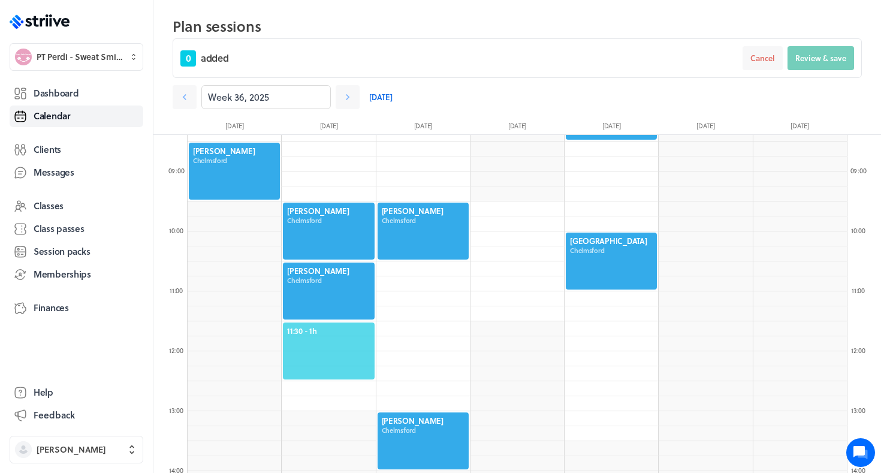
click at [301, 329] on span "11:30 - 1h" at bounding box center [328, 331] width 83 height 11
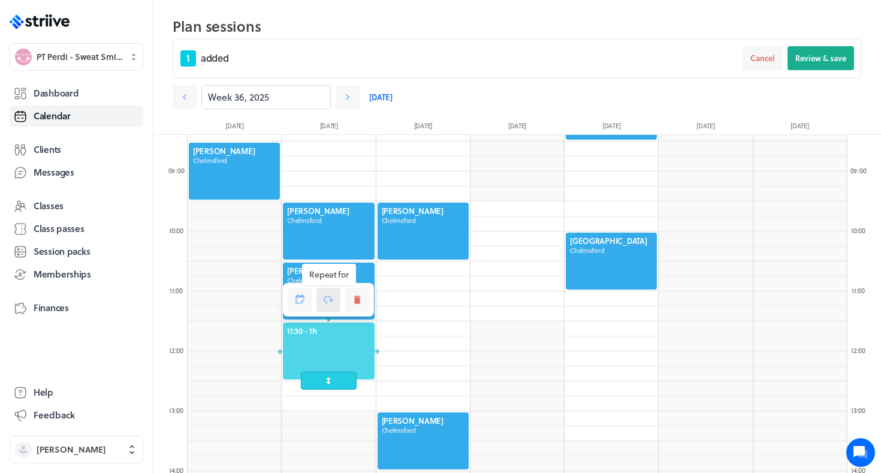
click at [325, 299] on icon at bounding box center [329, 300] width 10 height 8
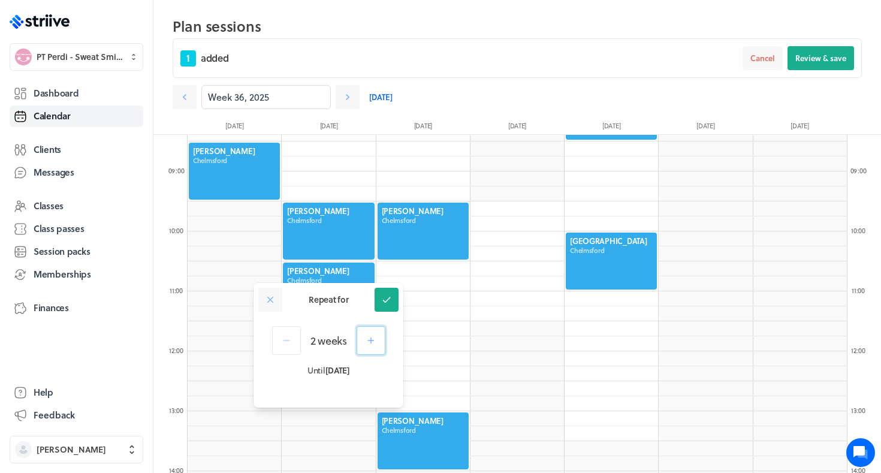
click at [359, 351] on button "button" at bounding box center [371, 340] width 29 height 29
click at [395, 293] on button at bounding box center [387, 300] width 24 height 24
click at [821, 65] on button "Review & save" at bounding box center [821, 58] width 67 height 24
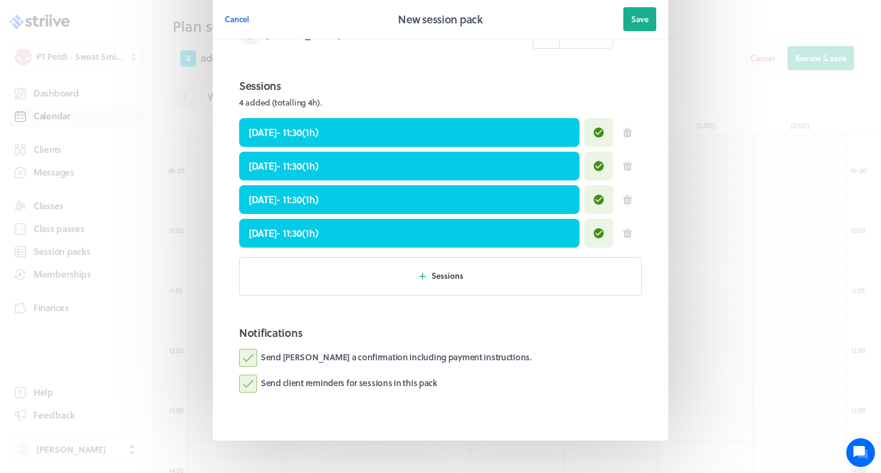
scroll to position [516, 0]
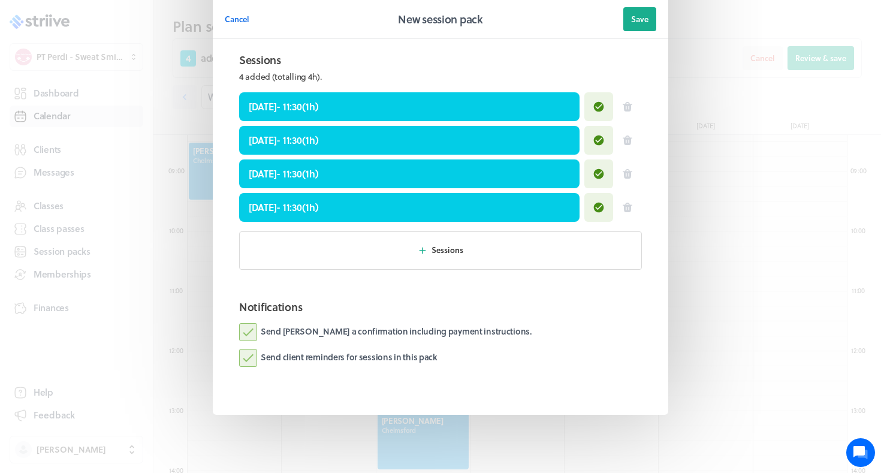
click at [445, 325] on label "Send Geri a confirmation including payment instructions." at bounding box center [385, 332] width 293 height 18
click at [0, 0] on input "Send Geri a confirmation including payment instructions." at bounding box center [0, 0] width 0 height 0
click at [640, 19] on span "Save" at bounding box center [639, 19] width 17 height 11
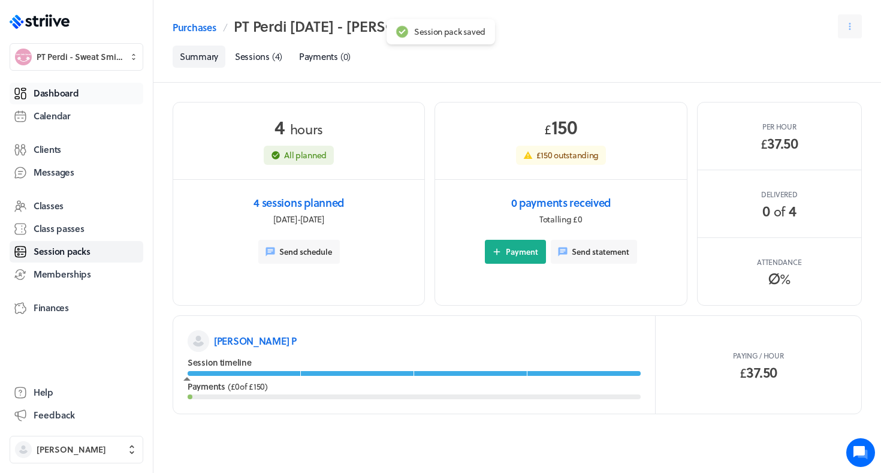
click at [80, 98] on link "Dashboard" at bounding box center [77, 94] width 134 height 22
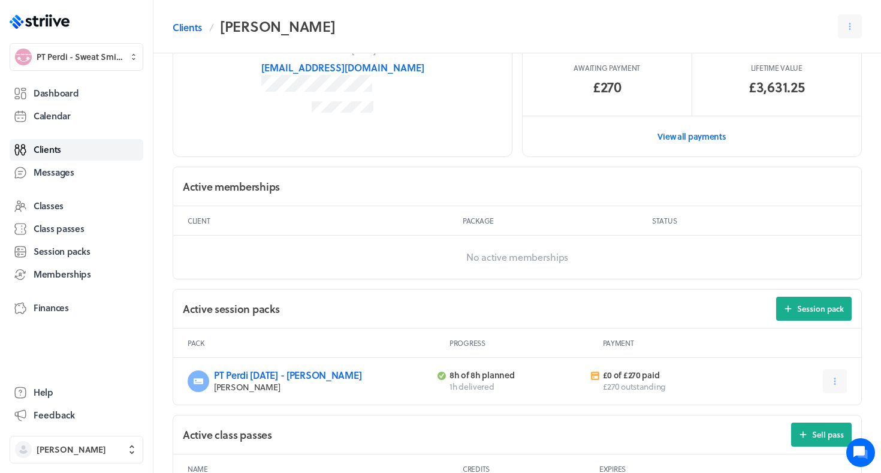
scroll to position [231, 0]
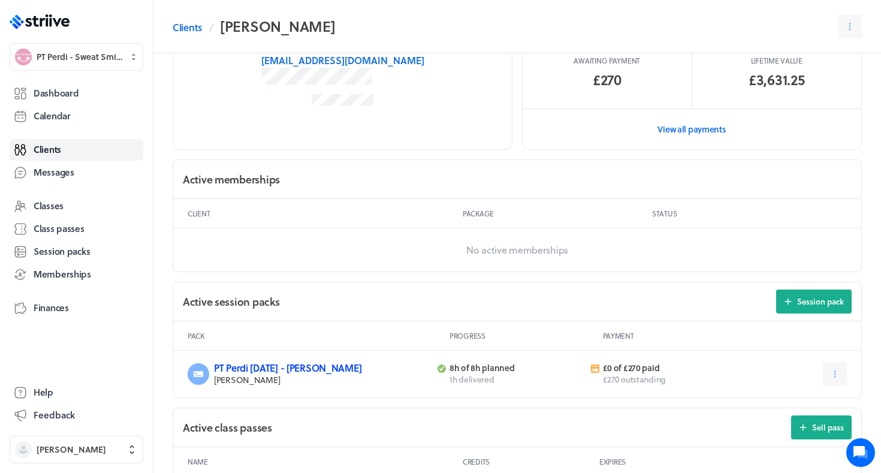
click at [248, 368] on link "PT Perdi [DATE] - [PERSON_NAME]" at bounding box center [287, 368] width 147 height 14
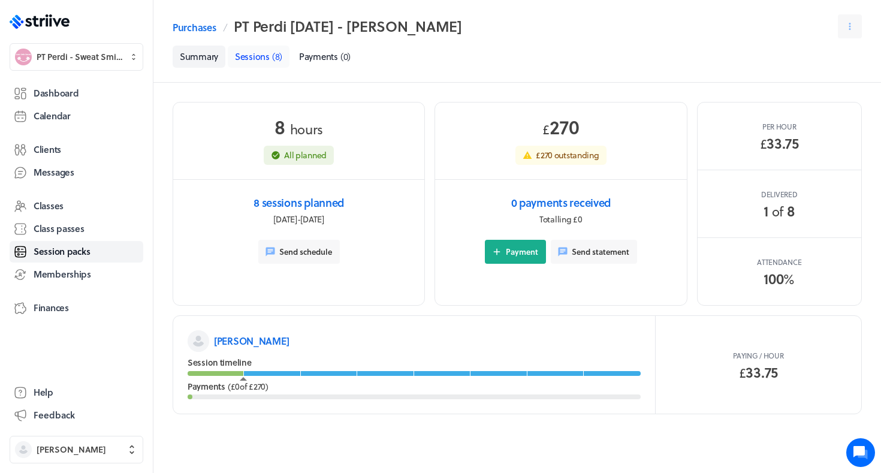
click at [269, 62] on link "Sessions ( 8 )" at bounding box center [259, 57] width 62 height 22
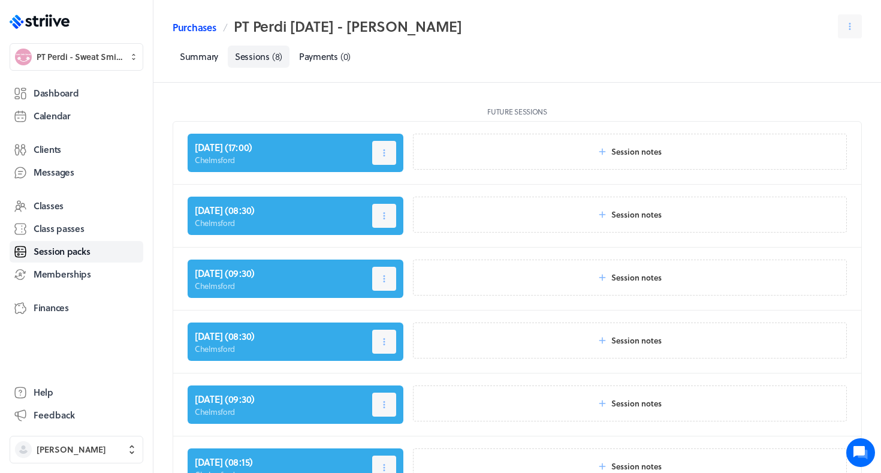
click at [197, 26] on link "Purchases" at bounding box center [194, 27] width 43 height 14
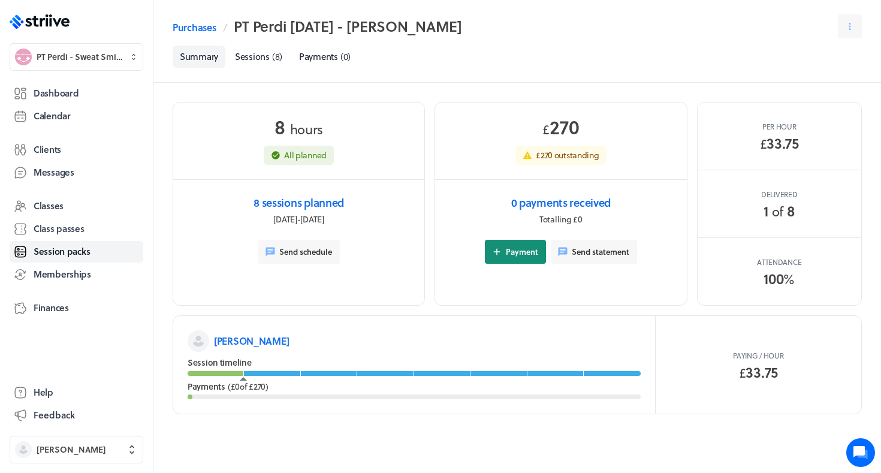
click at [526, 255] on span "Payment" at bounding box center [522, 251] width 32 height 11
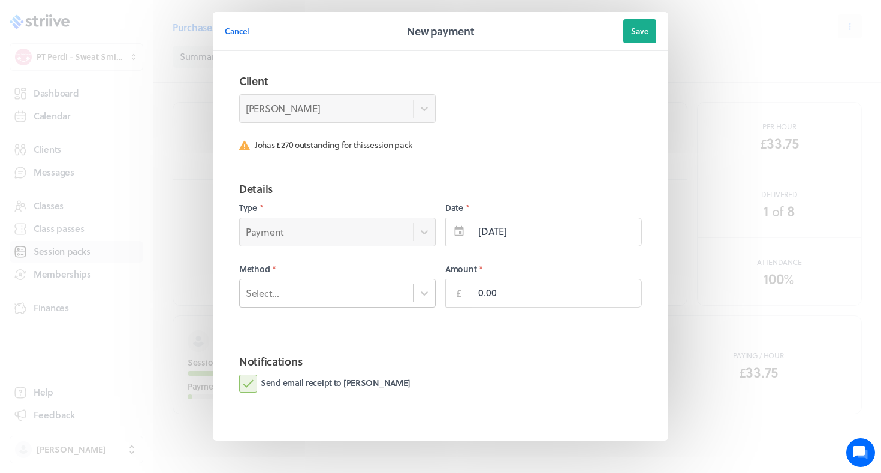
click at [354, 285] on div "Select..." at bounding box center [326, 293] width 173 height 16
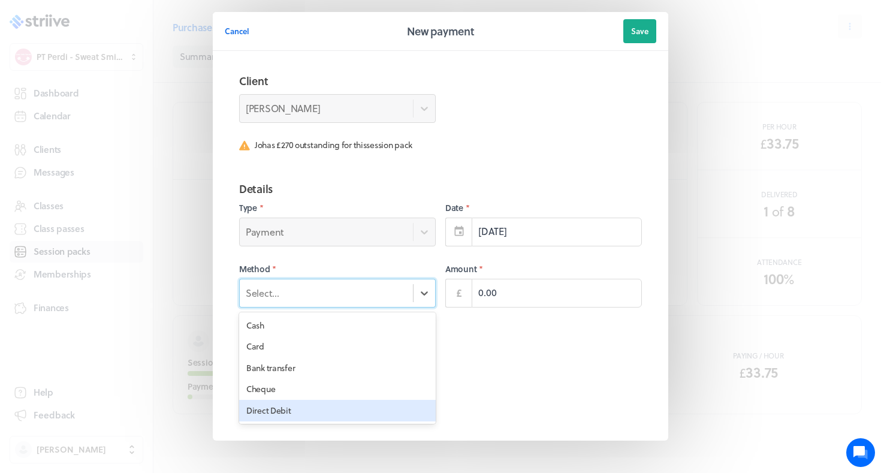
click at [333, 411] on div "Direct Debit" at bounding box center [337, 411] width 197 height 22
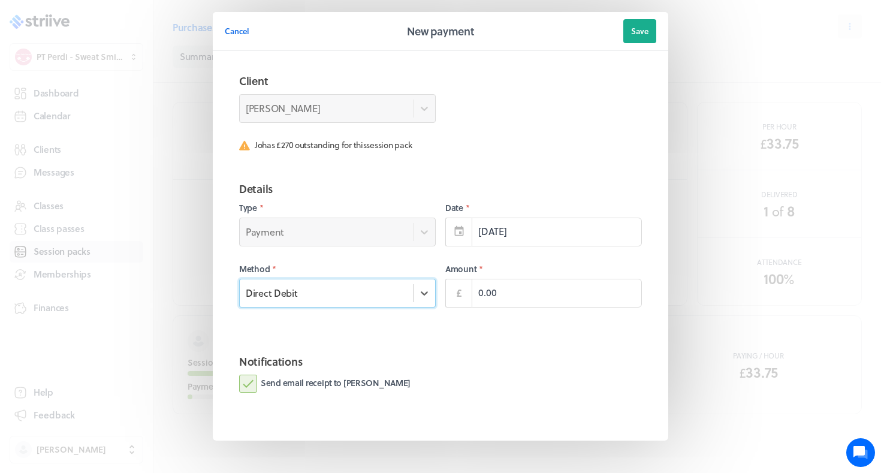
click at [302, 302] on div "Direct Debit" at bounding box center [337, 293] width 197 height 29
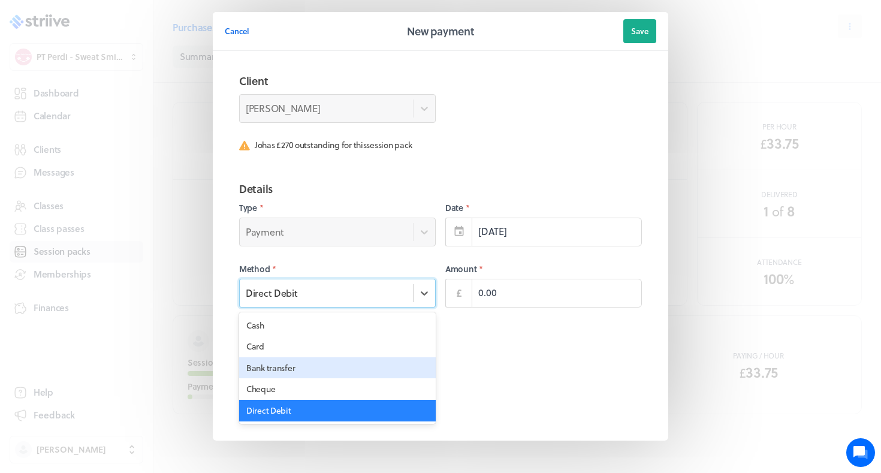
click at [293, 362] on div "Bank transfer" at bounding box center [337, 368] width 197 height 22
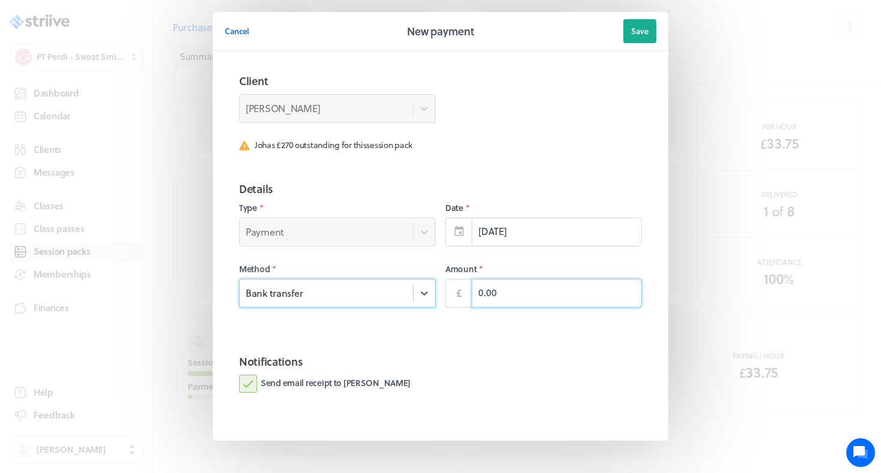
click at [540, 284] on input "0.00" at bounding box center [557, 293] width 170 height 29
type input "270.00"
click at [325, 372] on fieldset "Notifications Send email receipt to [PERSON_NAME]" at bounding box center [441, 386] width 432 height 85
click at [321, 385] on label "Send email receipt to [PERSON_NAME]" at bounding box center [324, 384] width 171 height 18
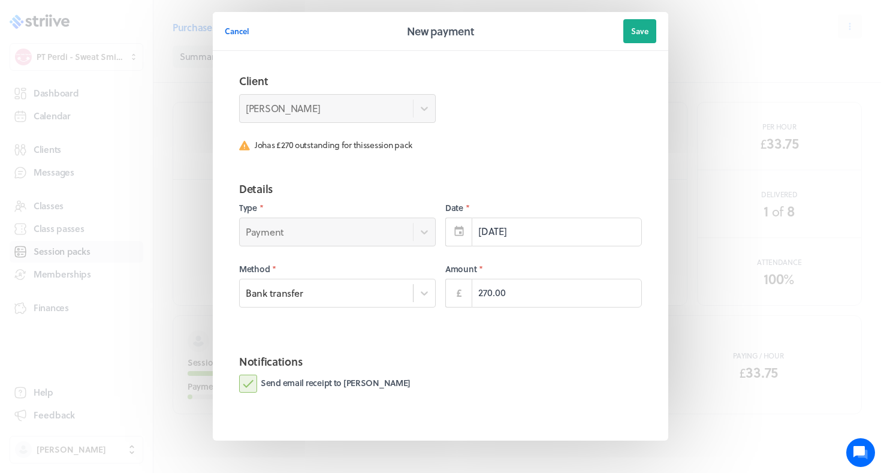
click at [0, 0] on input "Send email receipt to [PERSON_NAME]" at bounding box center [0, 0] width 0 height 0
click at [644, 29] on span "Save" at bounding box center [639, 31] width 17 height 11
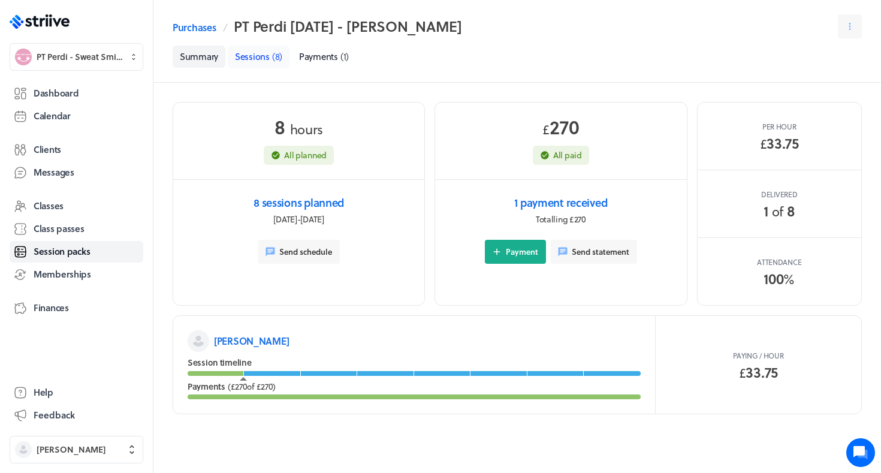
click at [258, 58] on span "Sessions" at bounding box center [252, 56] width 35 height 13
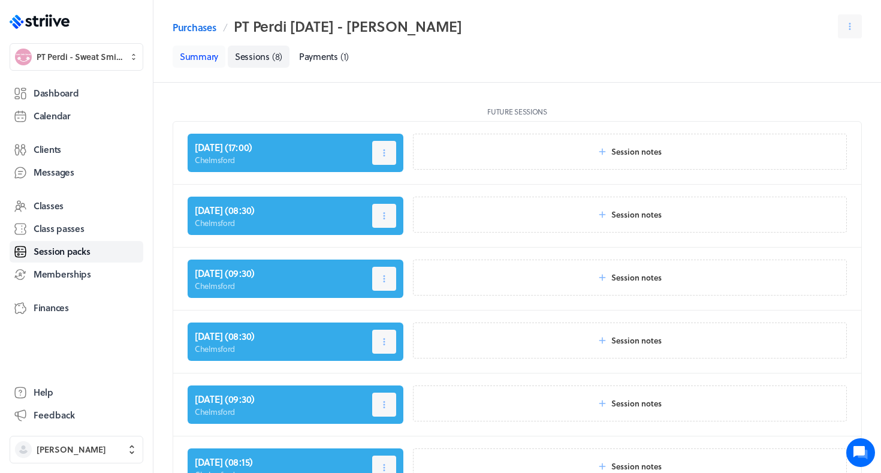
scroll to position [-1, 0]
click at [218, 59] on link "Summary" at bounding box center [199, 57] width 53 height 22
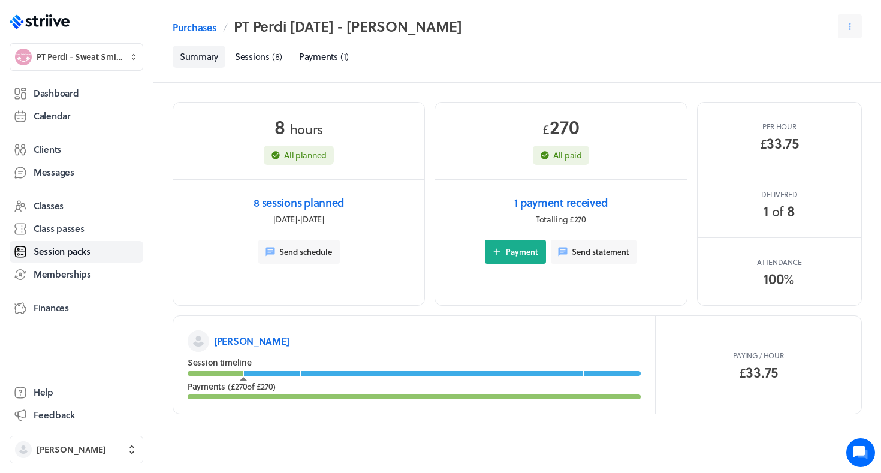
click at [226, 339] on p "[PERSON_NAME]" at bounding box center [251, 341] width 75 height 14
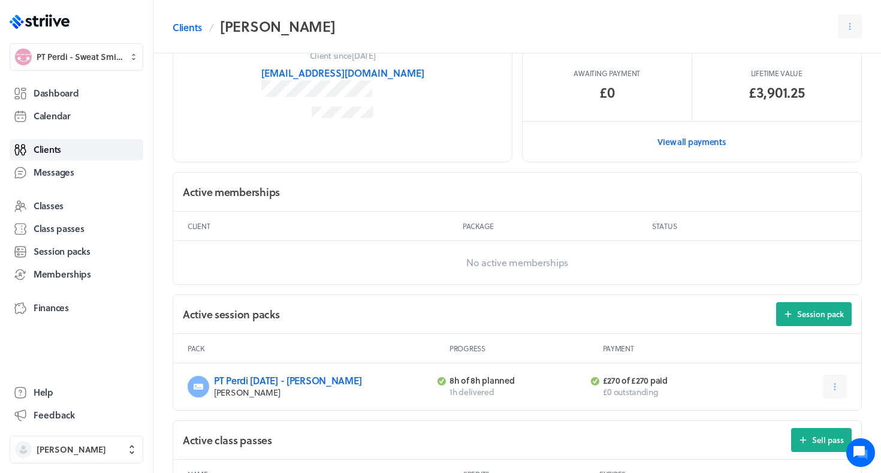
scroll to position [222, 0]
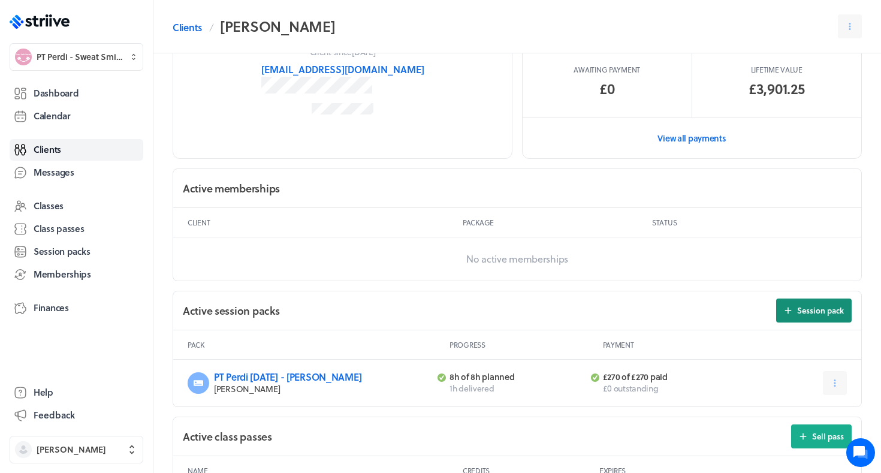
click at [809, 308] on span "Session pack" at bounding box center [820, 310] width 47 height 11
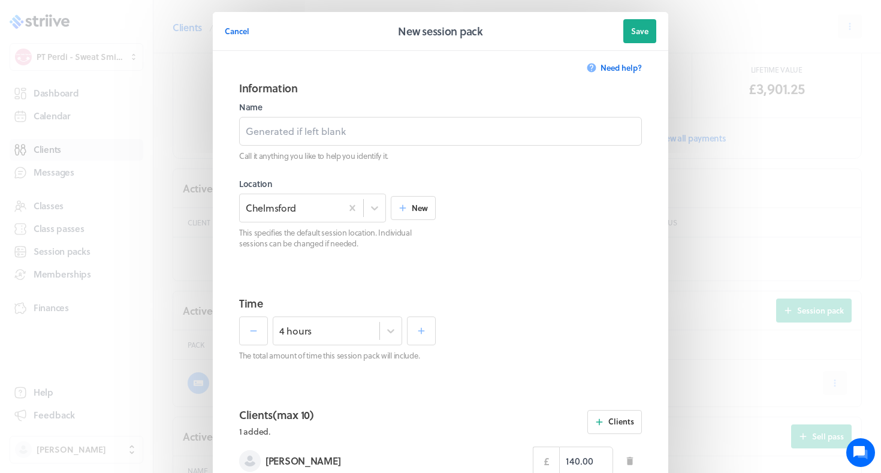
click at [480, 109] on label "Name" at bounding box center [440, 107] width 403 height 12
click at [438, 131] on input at bounding box center [440, 131] width 403 height 29
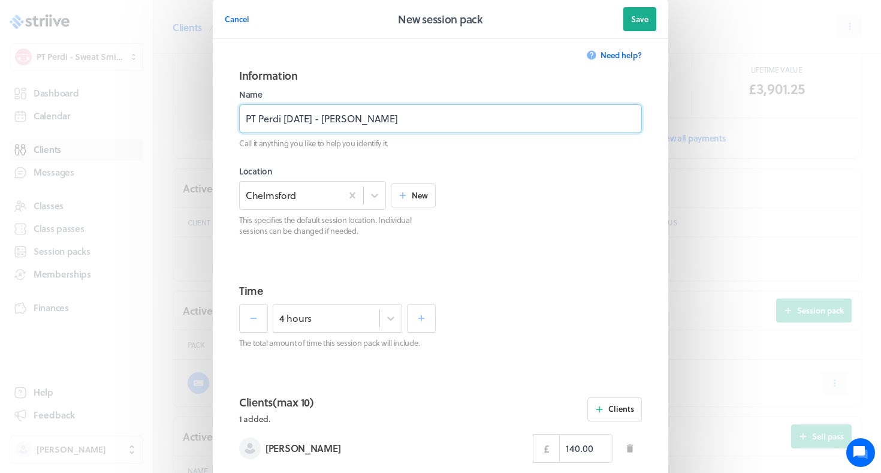
type input "PT Perdi [DATE] - [PERSON_NAME]"
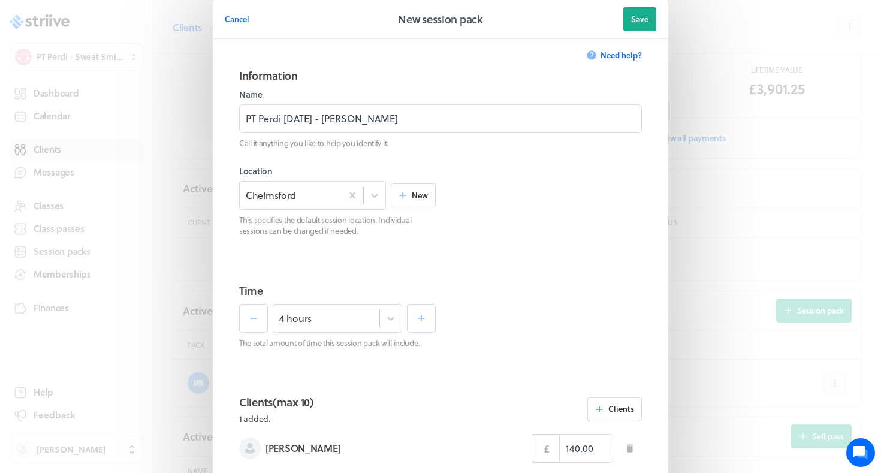
click at [345, 299] on section "Time 4 hours The total amount of time this session pack will include." at bounding box center [441, 329] width 432 height 112
click at [345, 305] on div "4 hours The total amount of time this session pack will include." at bounding box center [337, 326] width 197 height 44
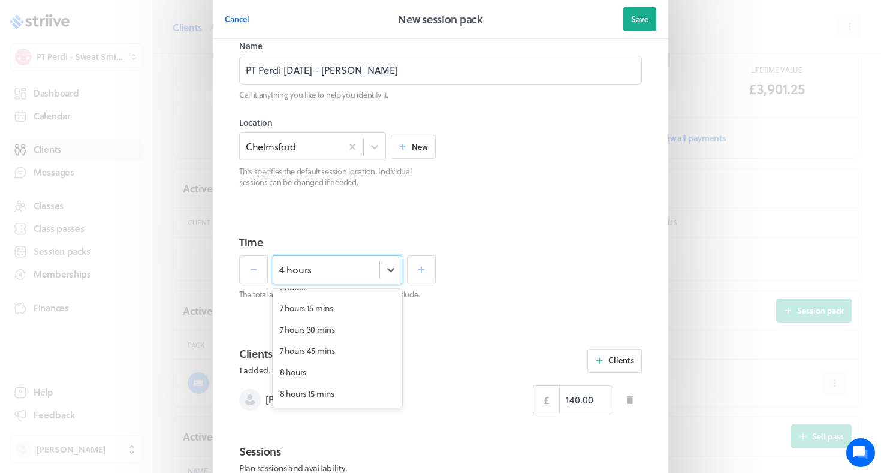
scroll to position [593, 0]
click at [320, 360] on div "8 hours" at bounding box center [337, 371] width 129 height 22
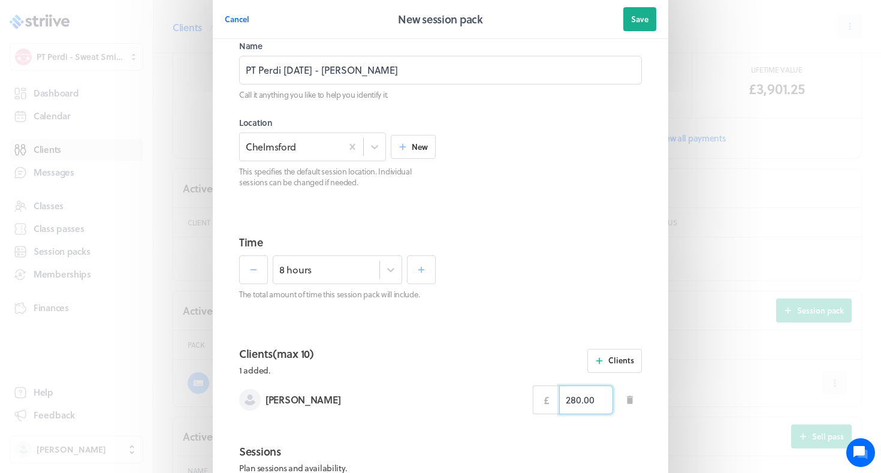
click at [571, 400] on input "280.00" at bounding box center [586, 399] width 54 height 29
type input "270.00"
click at [508, 325] on section "Time 8 hours The total amount of time this session pack will include." at bounding box center [441, 280] width 432 height 112
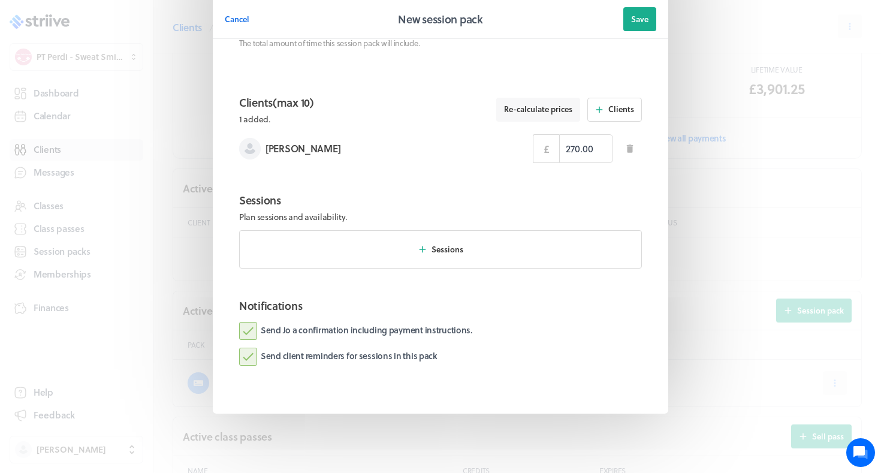
scroll to position [312, 0]
click at [444, 326] on label "Send Jo a confirmation including payment instructions." at bounding box center [355, 332] width 233 height 18
click at [0, 0] on input "Send Jo a confirmation including payment instructions." at bounding box center [0, 0] width 0 height 0
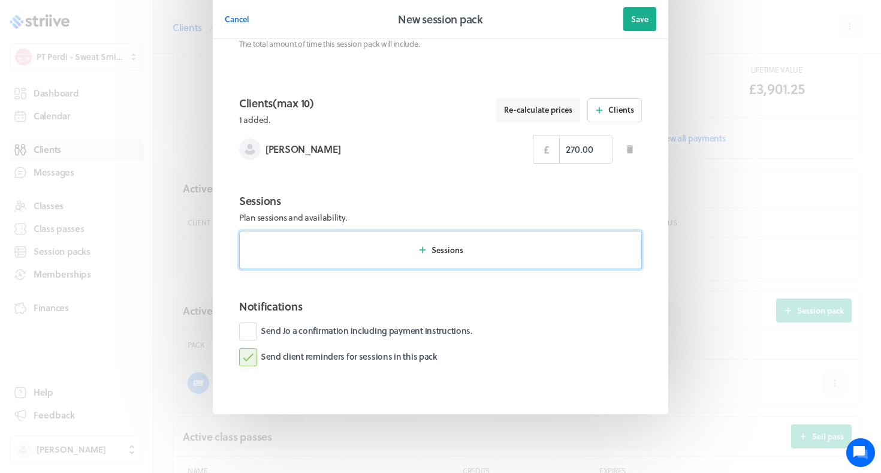
click at [452, 255] on button "Sessions" at bounding box center [440, 250] width 403 height 38
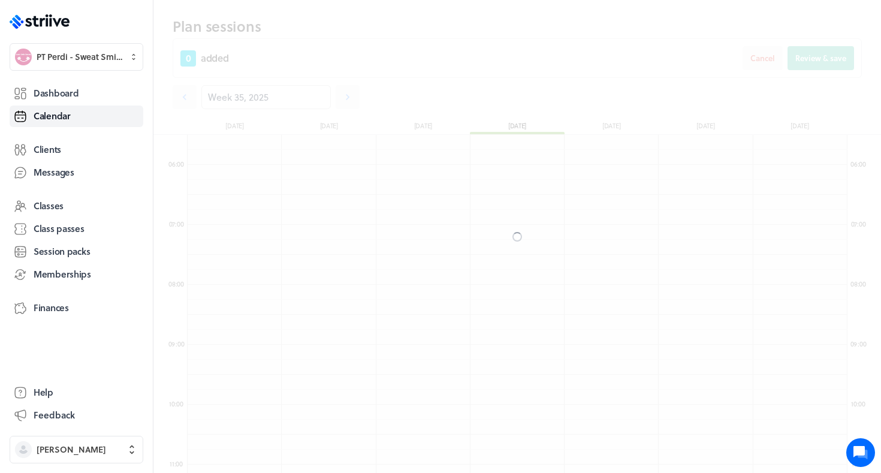
scroll to position [1439, 660]
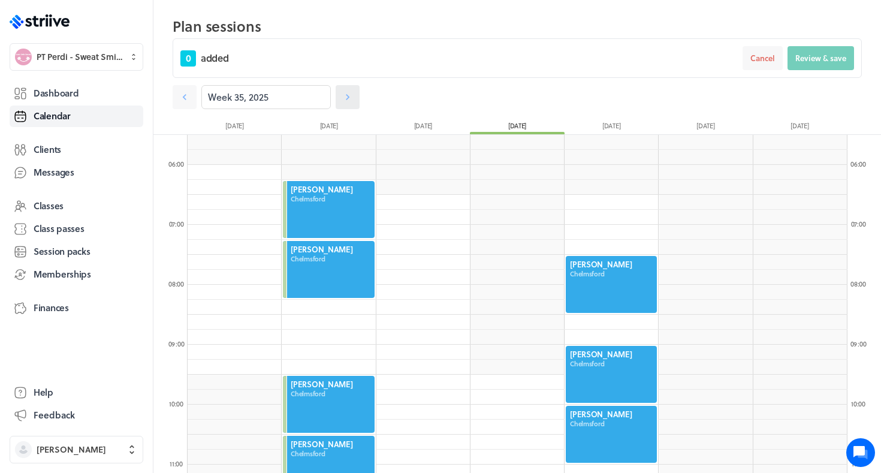
click at [350, 99] on icon at bounding box center [348, 97] width 12 height 12
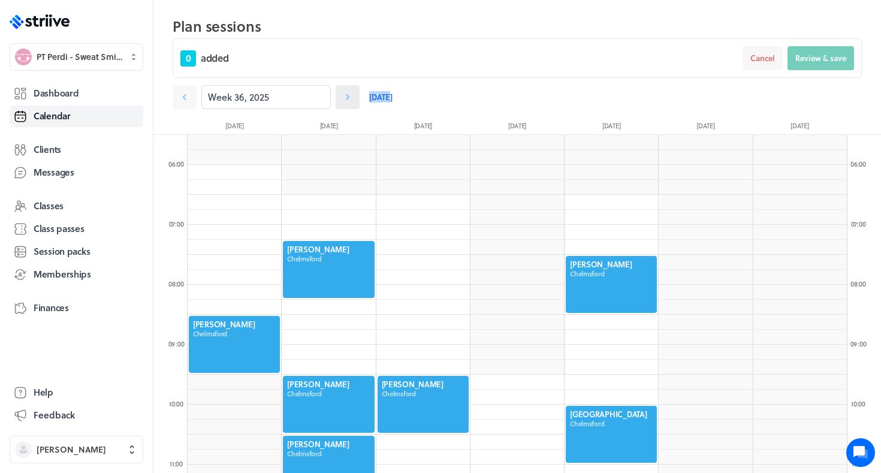
click at [350, 99] on icon at bounding box center [348, 97] width 12 height 12
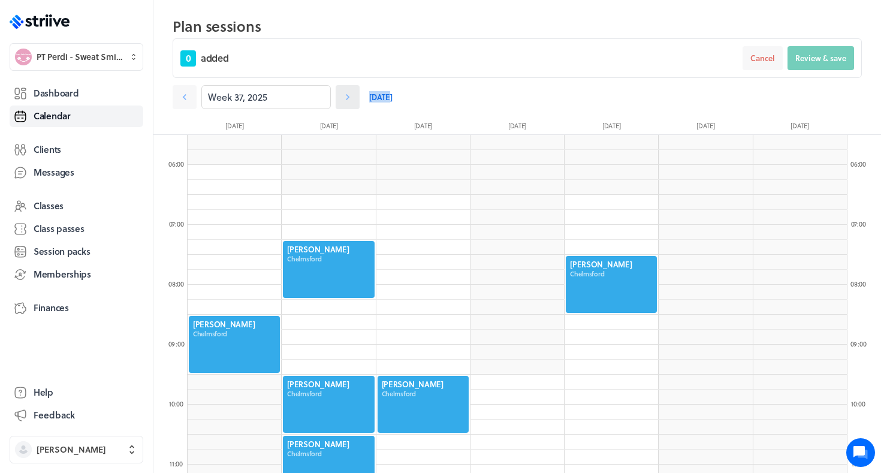
click at [350, 99] on icon at bounding box center [348, 97] width 12 height 12
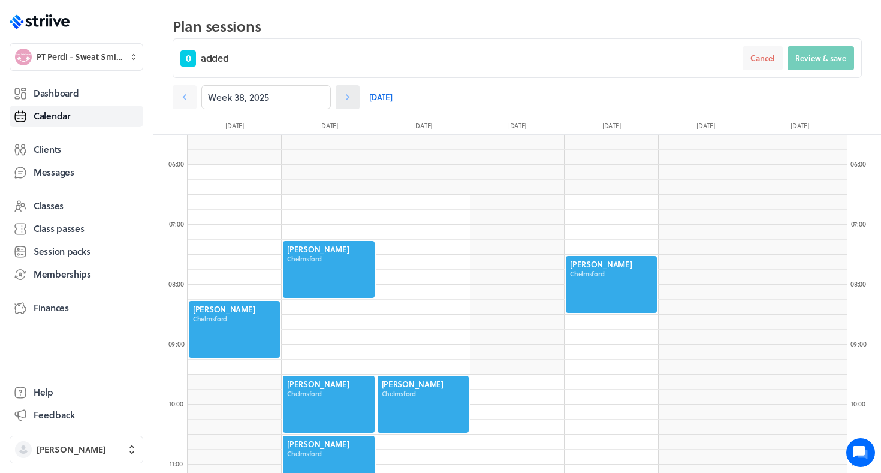
click at [351, 100] on icon at bounding box center [348, 97] width 12 height 12
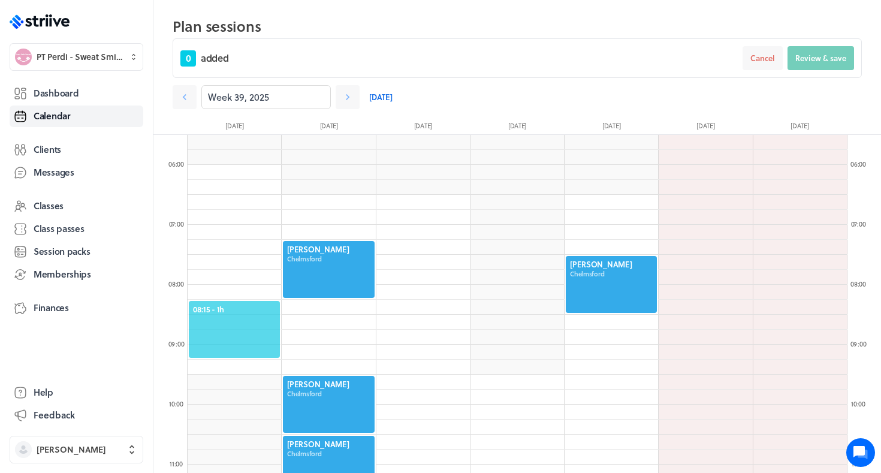
click at [226, 305] on span "08:15 - 1h" at bounding box center [234, 309] width 83 height 11
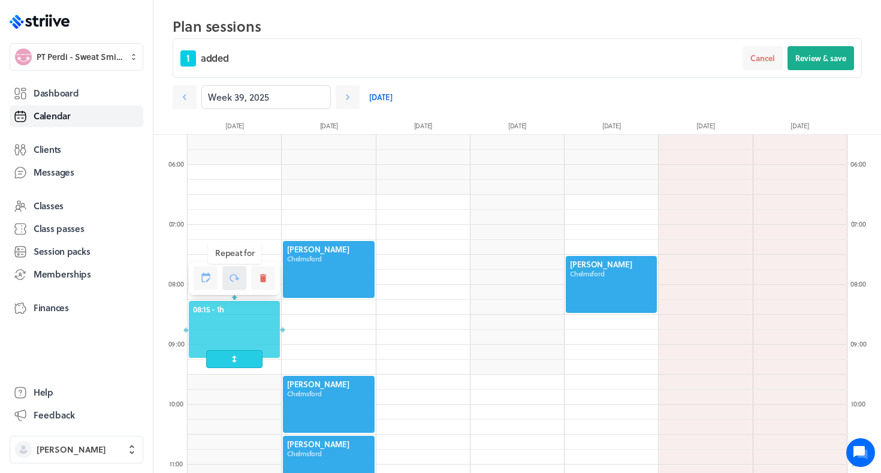
click at [233, 276] on icon at bounding box center [234, 278] width 11 height 11
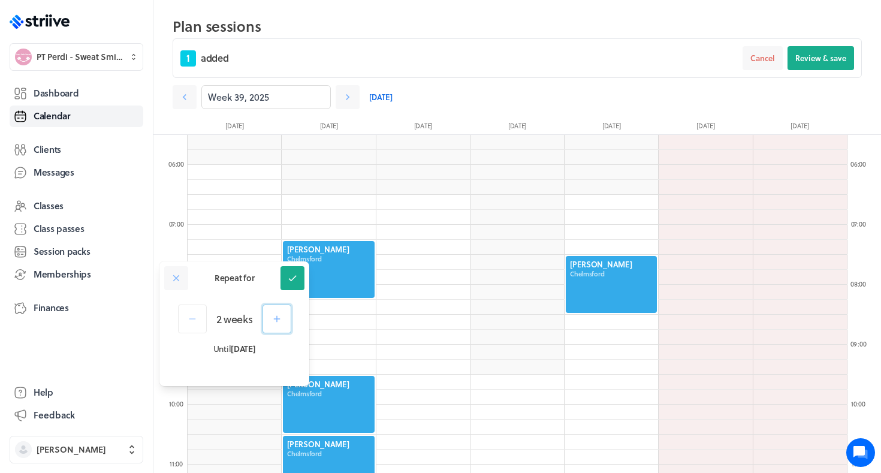
click at [275, 318] on icon "button" at bounding box center [277, 319] width 11 height 11
click at [189, 311] on button "button" at bounding box center [192, 319] width 29 height 29
click at [272, 323] on button "button" at bounding box center [277, 319] width 29 height 29
click at [272, 323] on icon "button" at bounding box center [277, 319] width 11 height 11
click at [291, 287] on button at bounding box center [293, 278] width 24 height 24
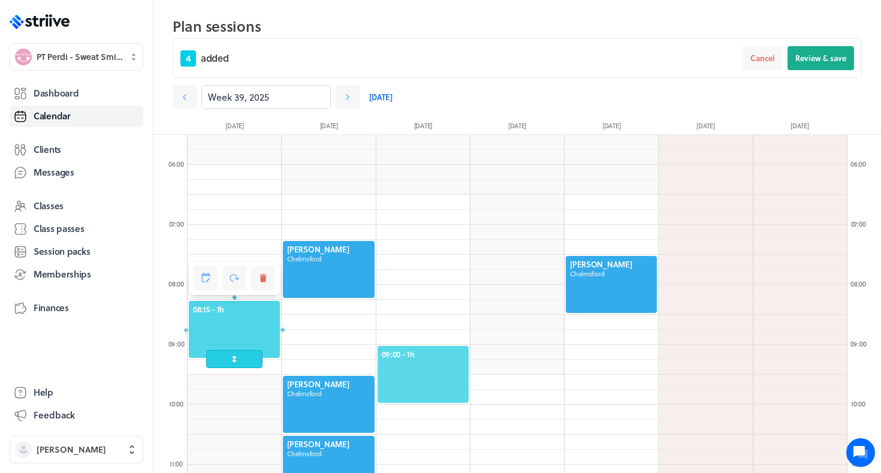
click at [429, 352] on span "09:00 - 1h" at bounding box center [423, 354] width 83 height 11
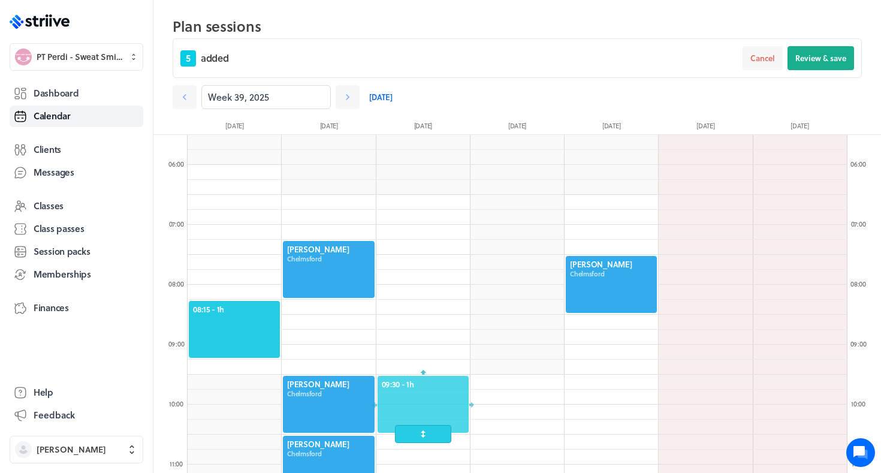
drag, startPoint x: 429, startPoint y: 363, endPoint x: 427, endPoint y: 396, distance: 32.4
click at [429, 396] on div at bounding box center [423, 404] width 94 height 59
click at [426, 353] on icon at bounding box center [423, 353] width 10 height 8
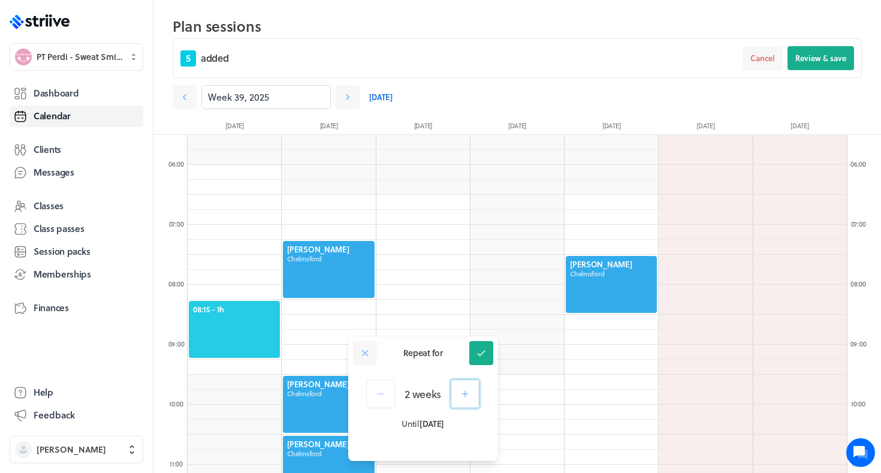
click at [462, 399] on button "button" at bounding box center [465, 393] width 29 height 29
click at [481, 341] on div "Repeat for Success!" at bounding box center [423, 353] width 150 height 34
click at [483, 352] on icon at bounding box center [481, 353] width 11 height 11
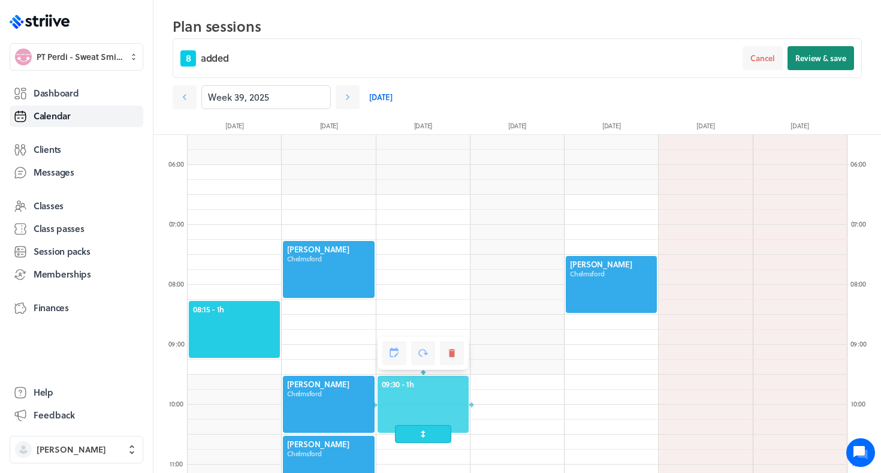
click at [818, 57] on span "Review & save" at bounding box center [821, 58] width 51 height 11
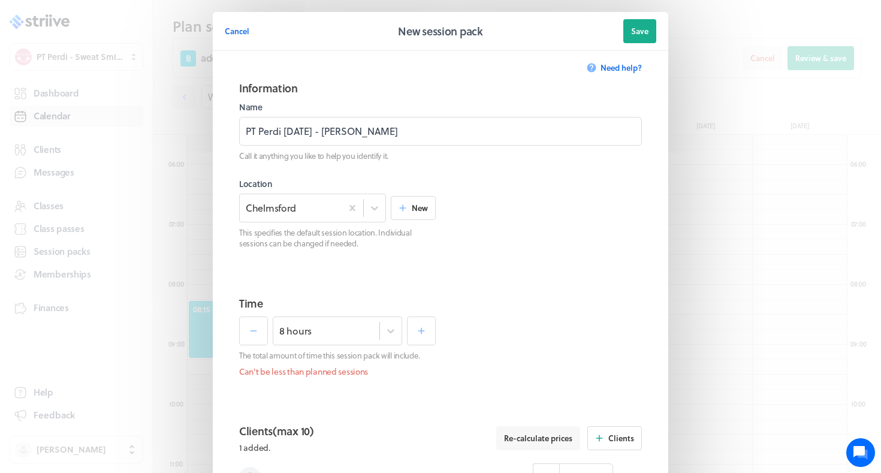
scroll to position [510, 0]
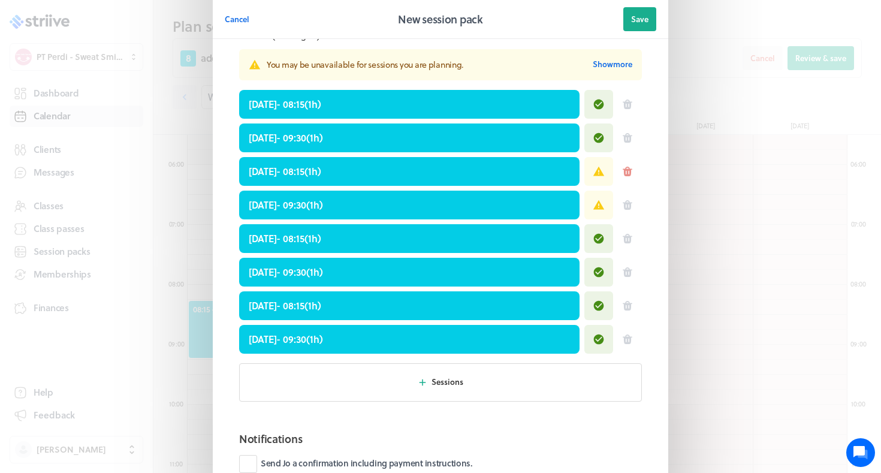
click at [626, 169] on icon at bounding box center [628, 172] width 10 height 10
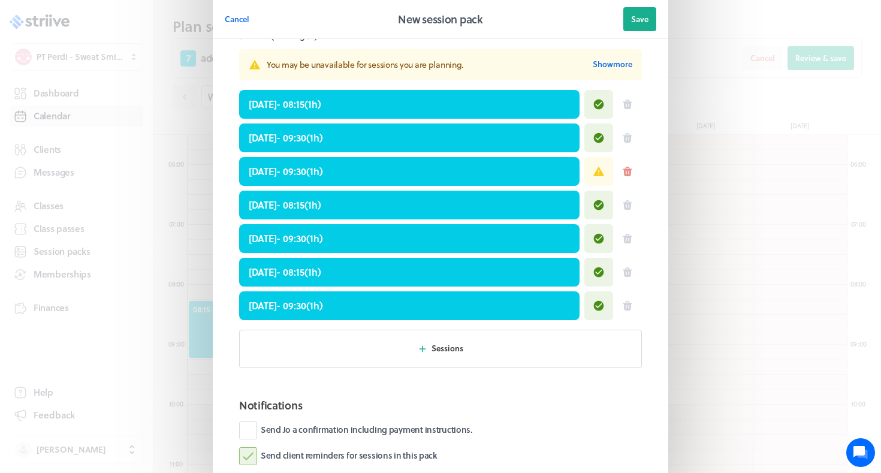
click at [628, 170] on icon at bounding box center [628, 172] width 10 height 10
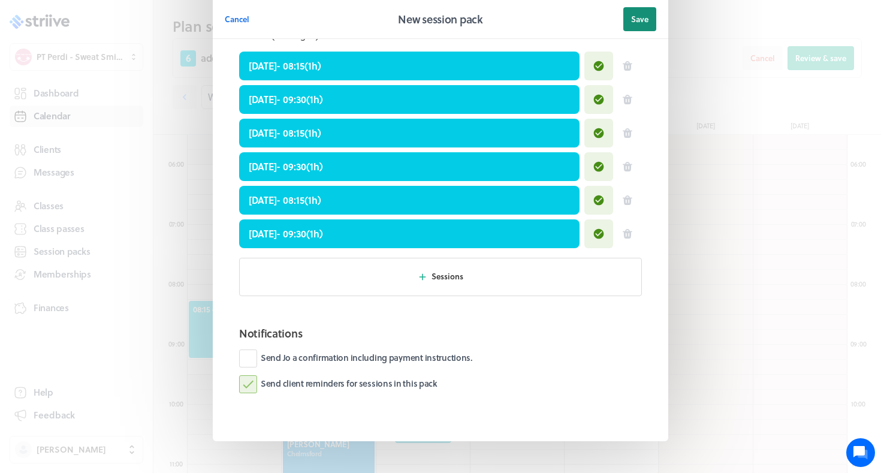
click at [642, 15] on span "Save" at bounding box center [639, 19] width 17 height 11
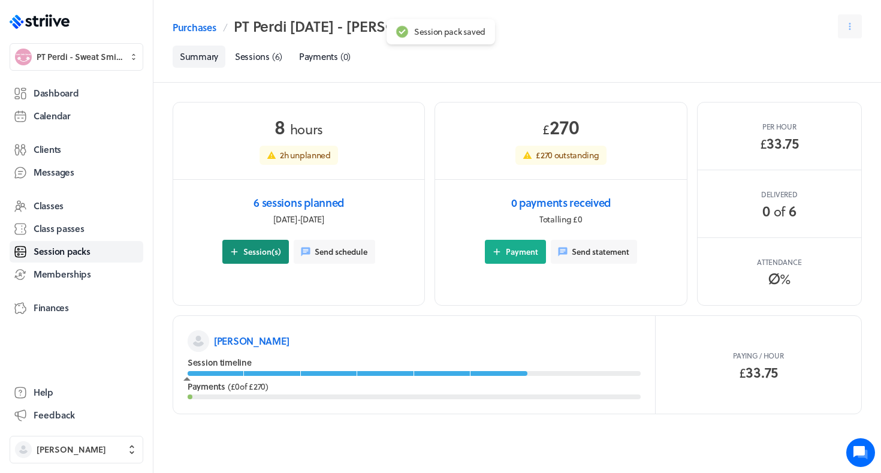
click at [275, 246] on span "Session(s)" at bounding box center [262, 251] width 38 height 11
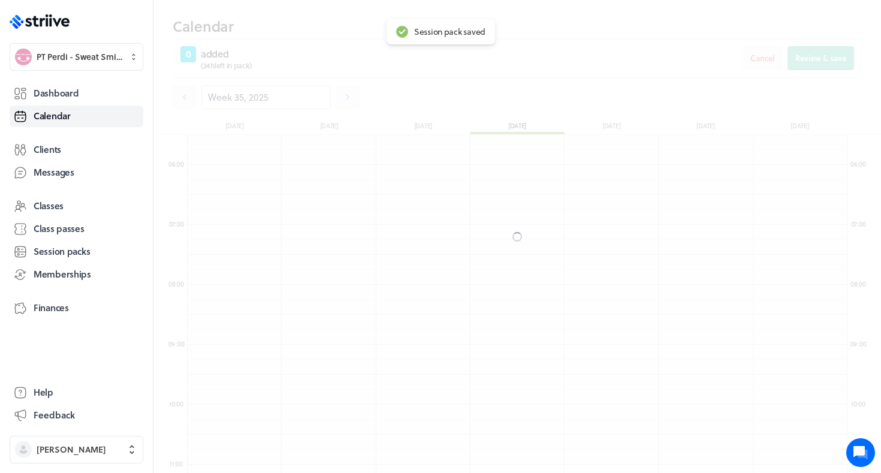
scroll to position [1439, 660]
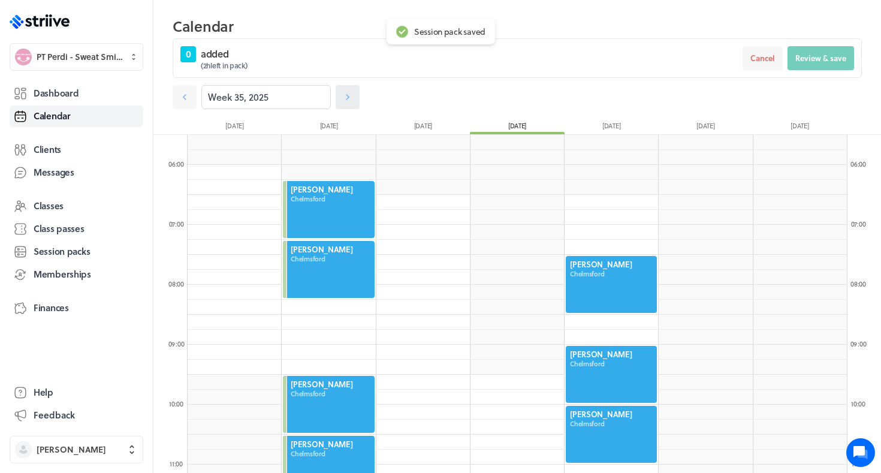
click at [347, 95] on icon at bounding box center [348, 97] width 4 height 6
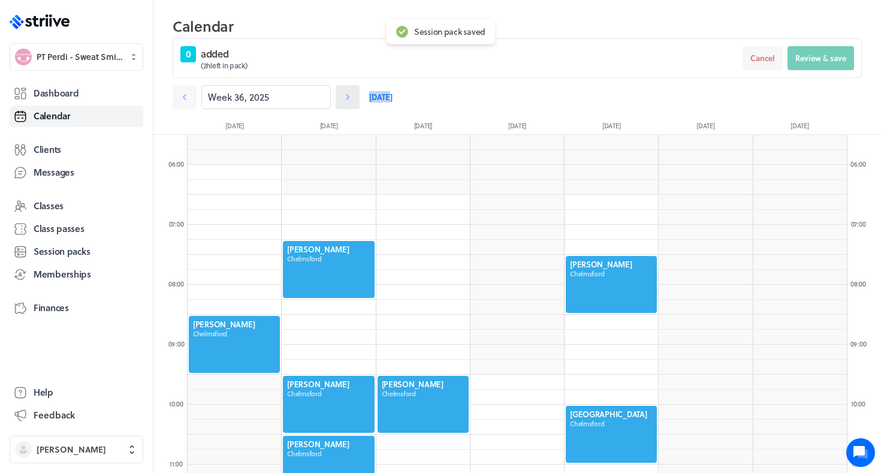
click at [347, 95] on icon at bounding box center [348, 97] width 4 height 6
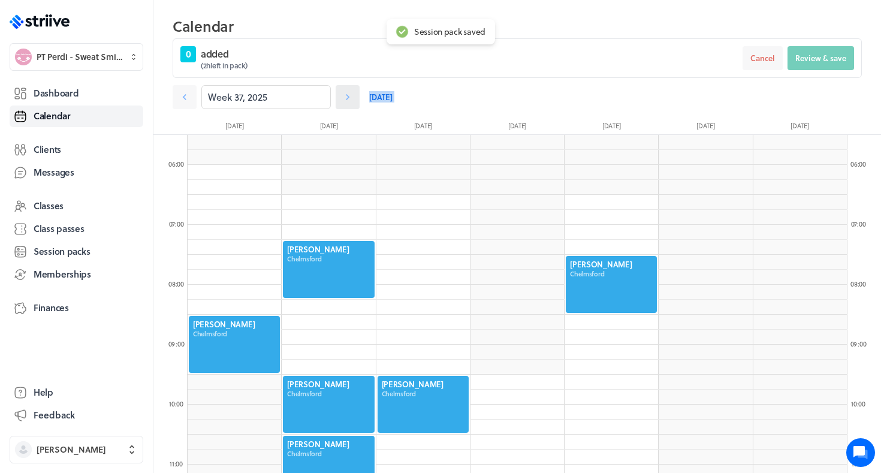
click at [347, 95] on icon at bounding box center [348, 97] width 4 height 6
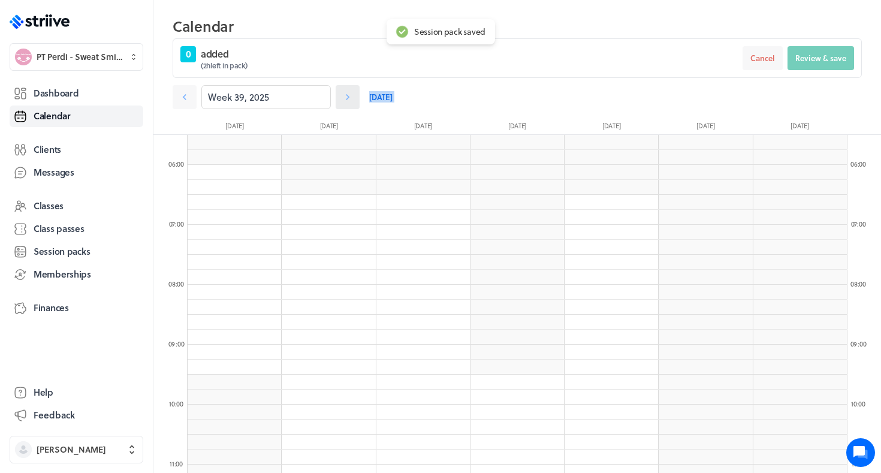
click at [347, 95] on icon at bounding box center [348, 97] width 4 height 6
click at [350, 94] on icon at bounding box center [348, 97] width 12 height 12
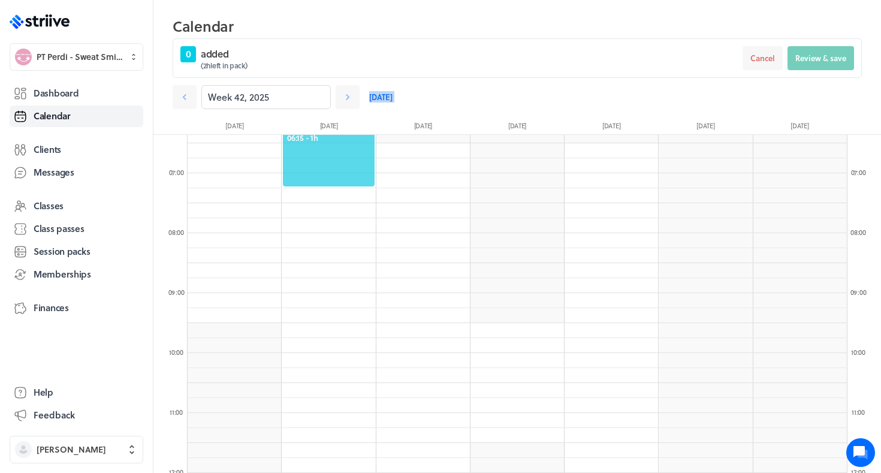
scroll to position [382, 0]
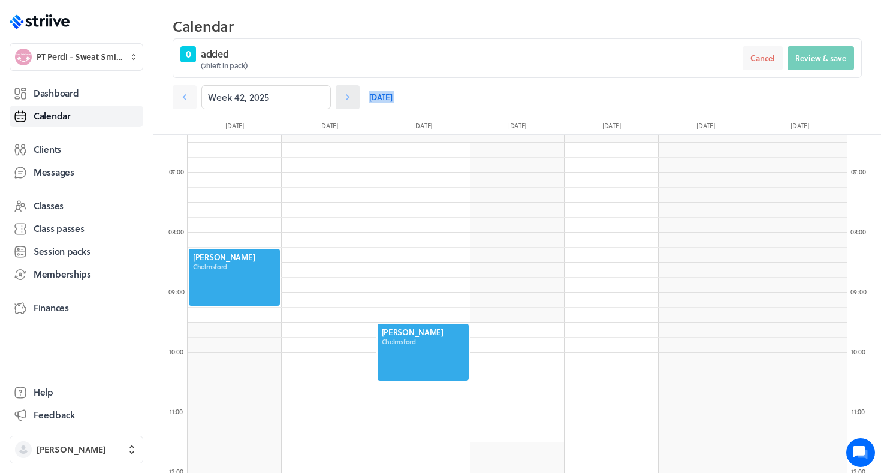
click at [354, 96] on link at bounding box center [348, 97] width 24 height 24
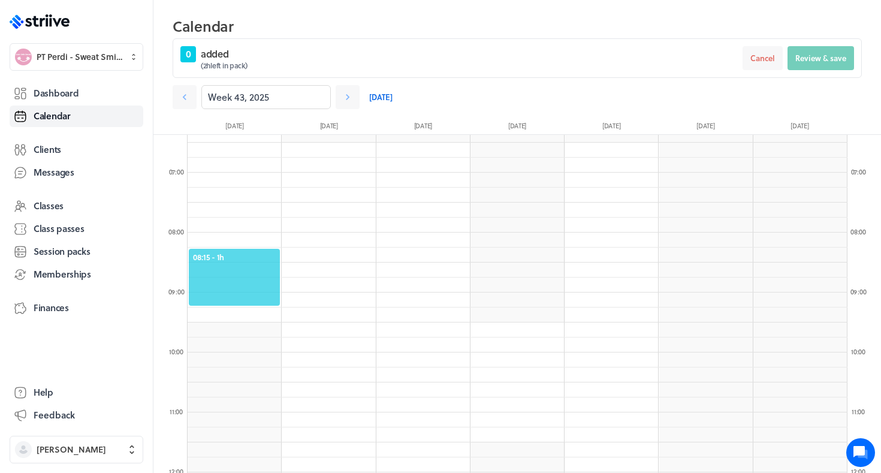
click at [246, 258] on span "08:15 - 1h" at bounding box center [234, 257] width 83 height 11
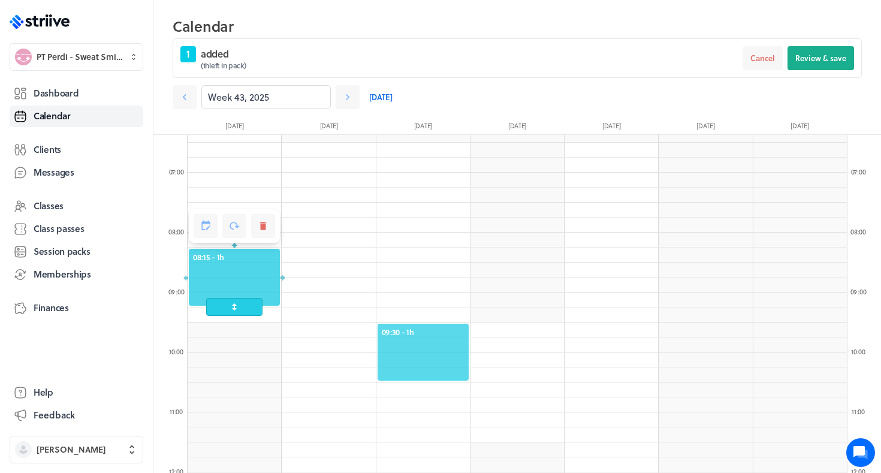
click at [457, 323] on div "09:30 - 1h" at bounding box center [423, 352] width 94 height 59
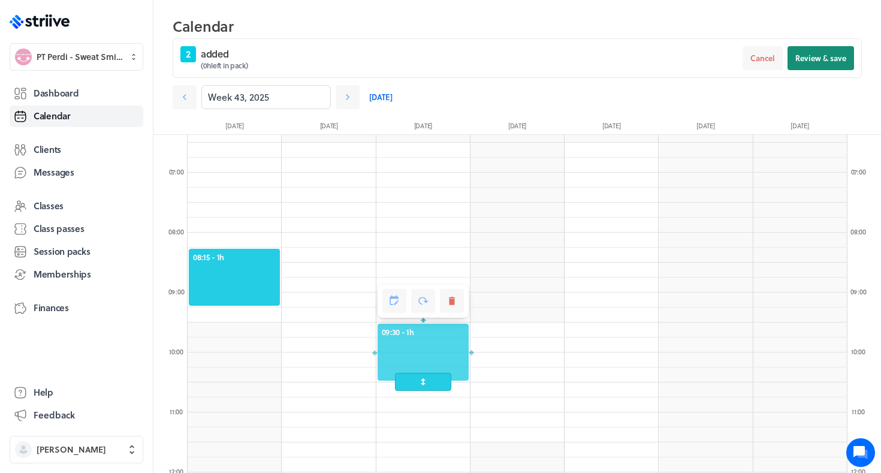
click at [821, 60] on span "Review & save" at bounding box center [821, 58] width 51 height 11
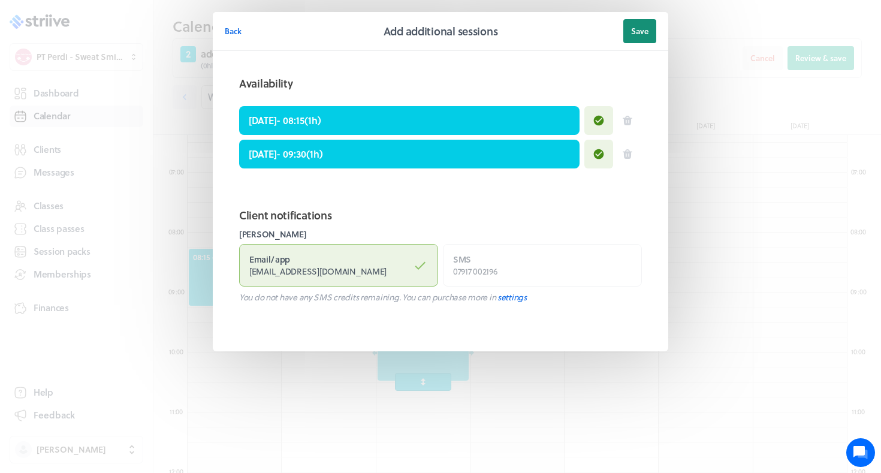
click at [627, 23] on button "Save" at bounding box center [639, 31] width 33 height 24
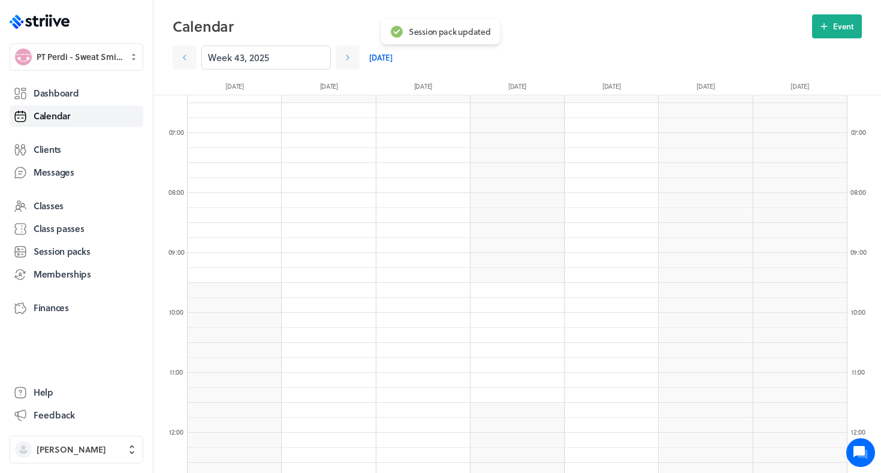
scroll to position [330, 0]
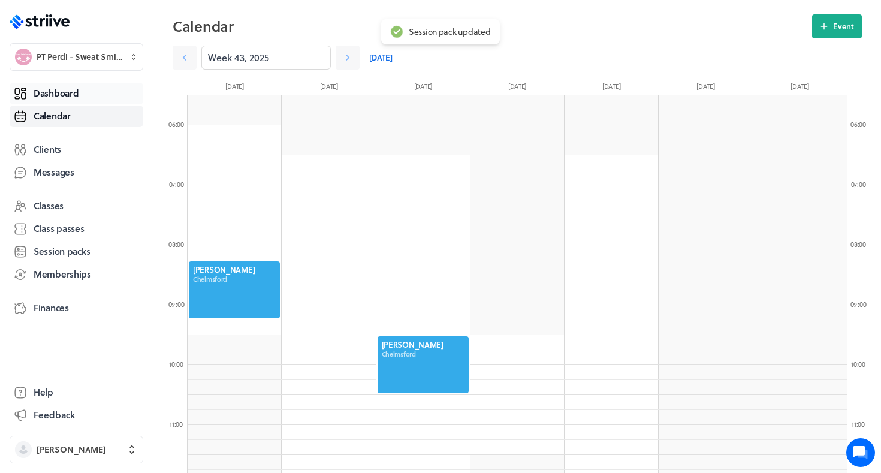
click at [74, 98] on span "Dashboard" at bounding box center [56, 93] width 45 height 13
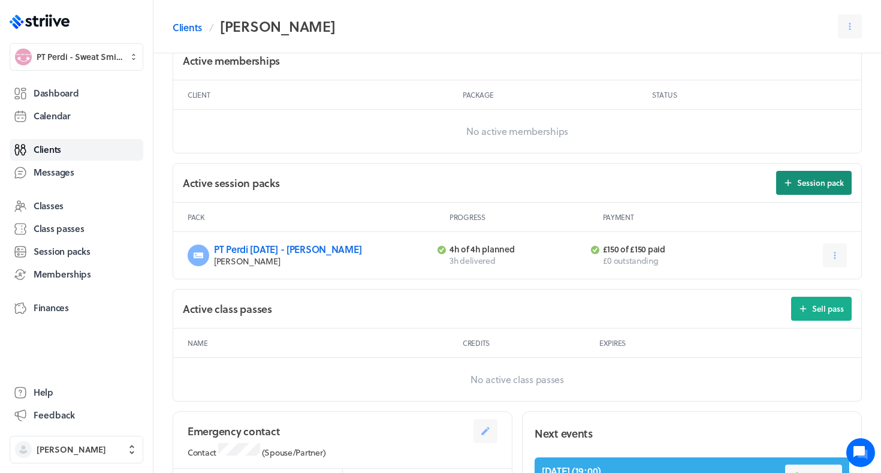
click at [807, 189] on button "Session pack" at bounding box center [814, 183] width 76 height 24
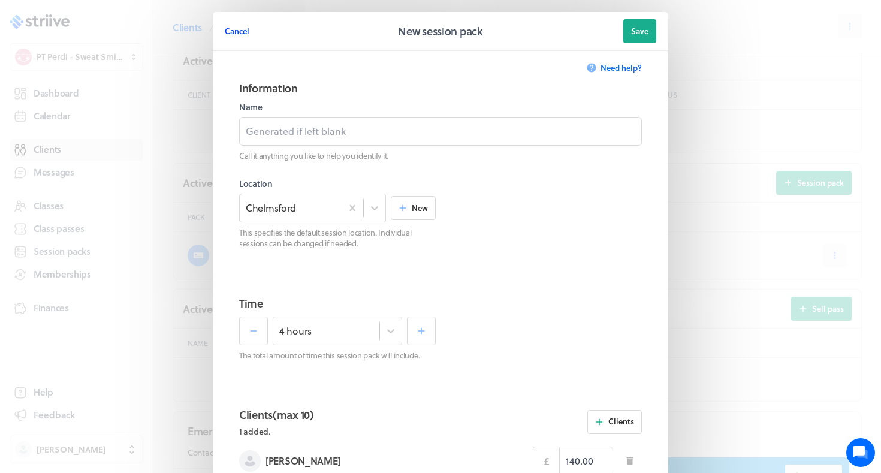
click at [242, 31] on span "Cancel" at bounding box center [237, 31] width 25 height 11
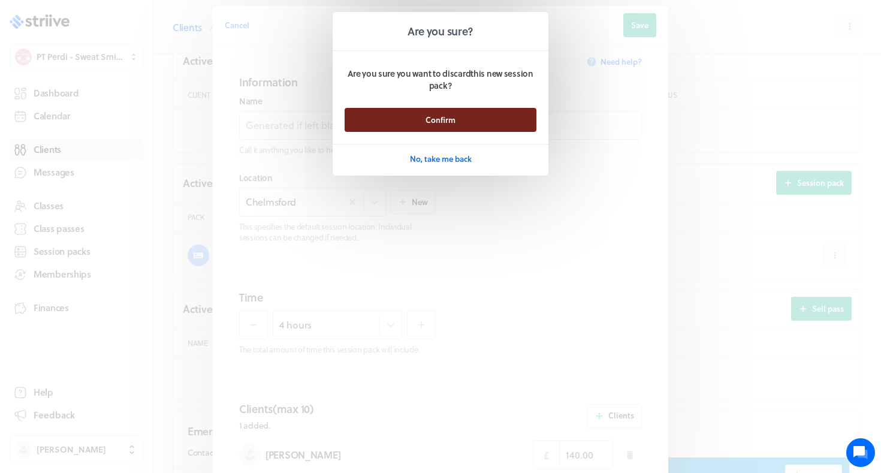
click at [359, 126] on button "Confirm" at bounding box center [441, 120] width 192 height 24
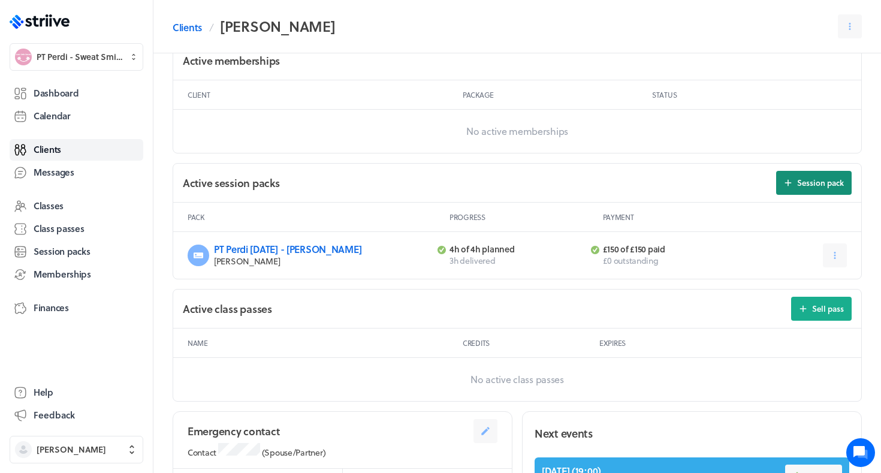
click at [790, 186] on icon at bounding box center [788, 182] width 11 height 11
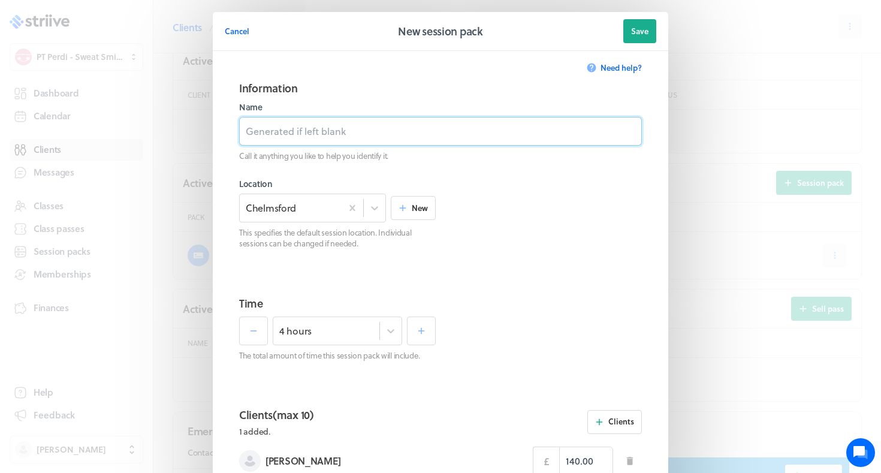
click at [454, 138] on input at bounding box center [440, 131] width 403 height 29
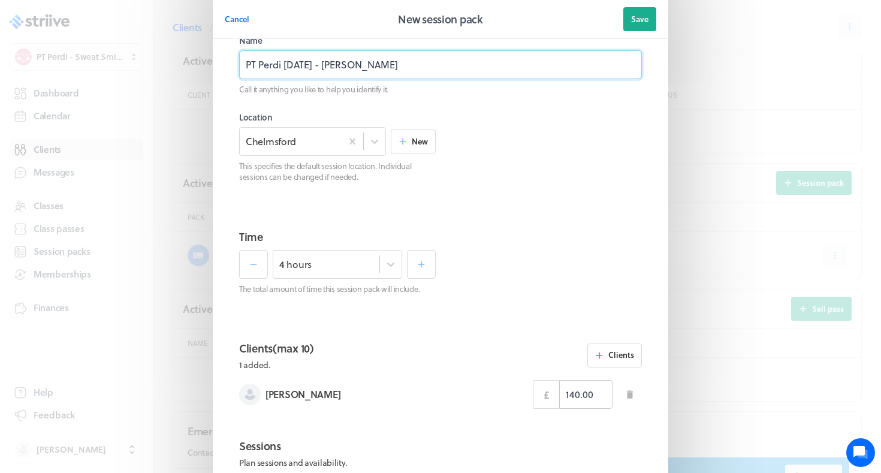
type input "PT Perdi Sept 25 - Kirstie B"
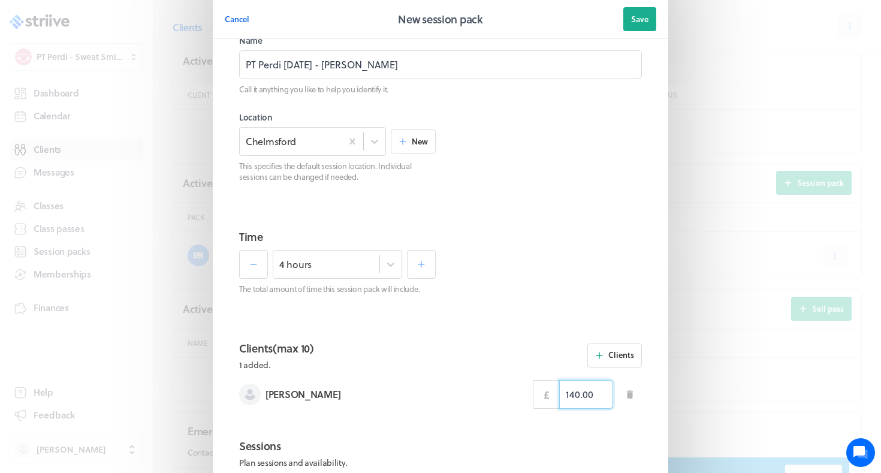
click at [576, 391] on input "140.00" at bounding box center [586, 394] width 54 height 29
type input "150.00"
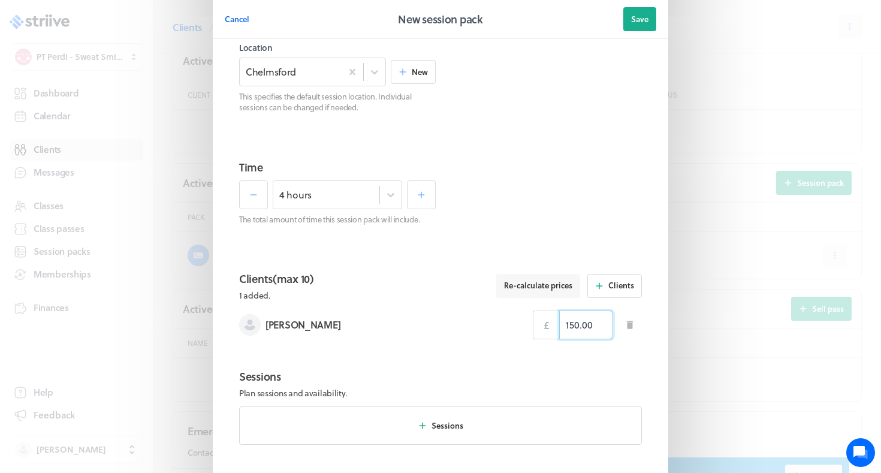
scroll to position [137, 0]
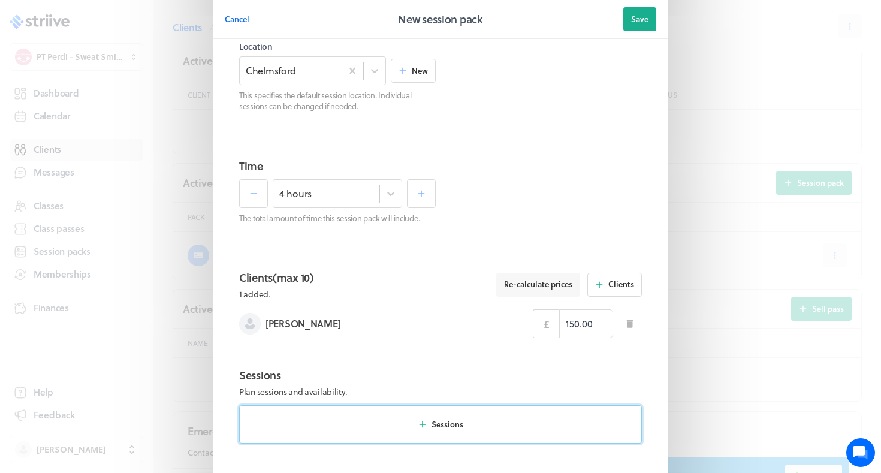
click at [489, 427] on button "Sessions" at bounding box center [440, 424] width 403 height 38
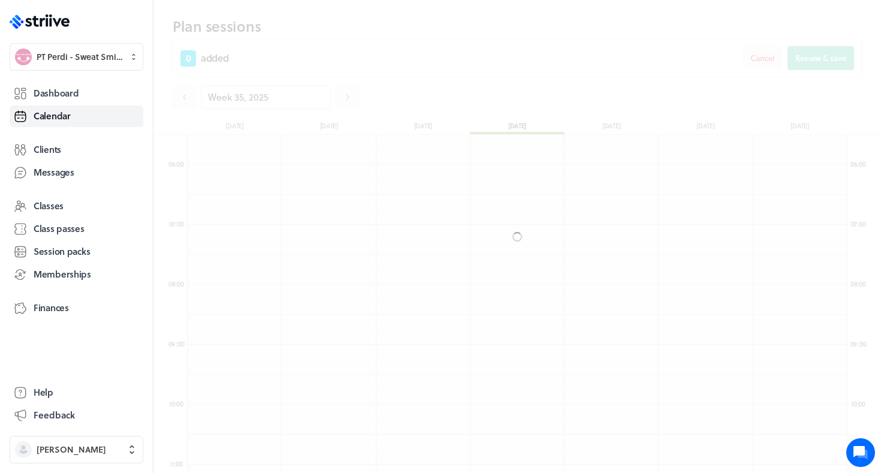
scroll to position [1439, 660]
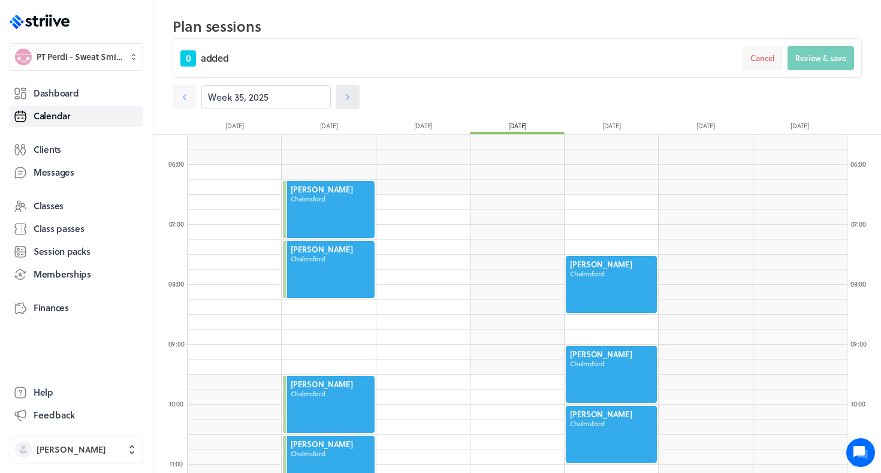
click at [348, 99] on icon at bounding box center [348, 97] width 4 height 6
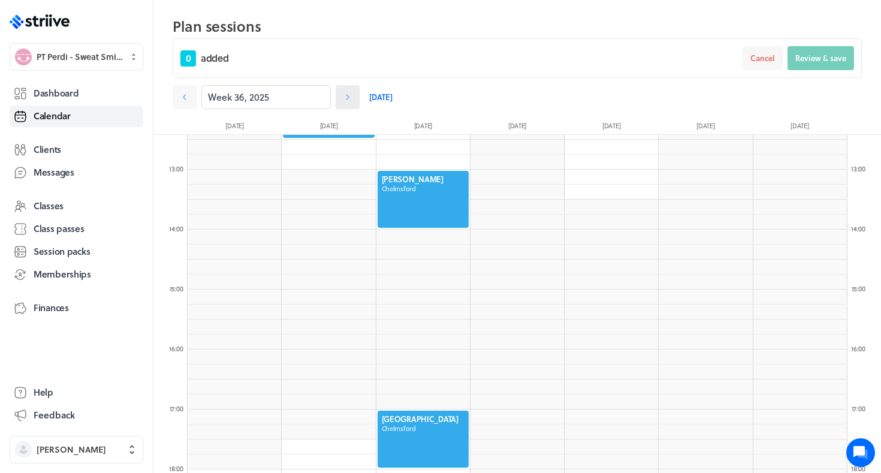
scroll to position [927, 0]
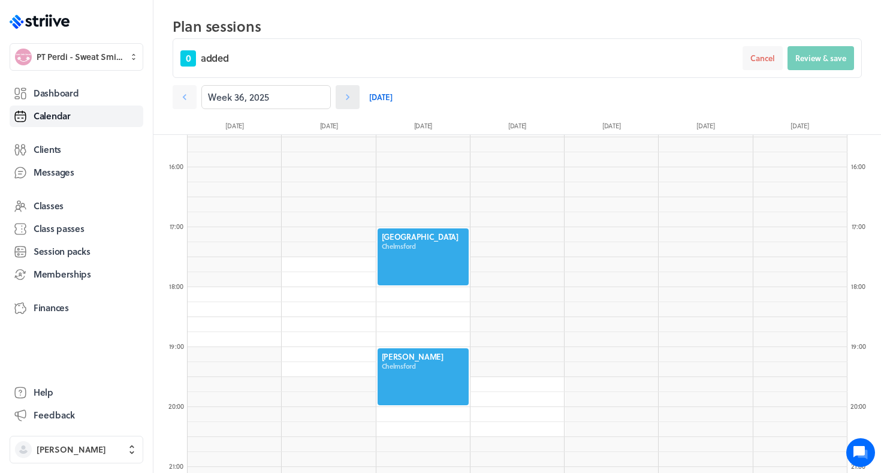
click at [345, 93] on icon at bounding box center [348, 97] width 12 height 12
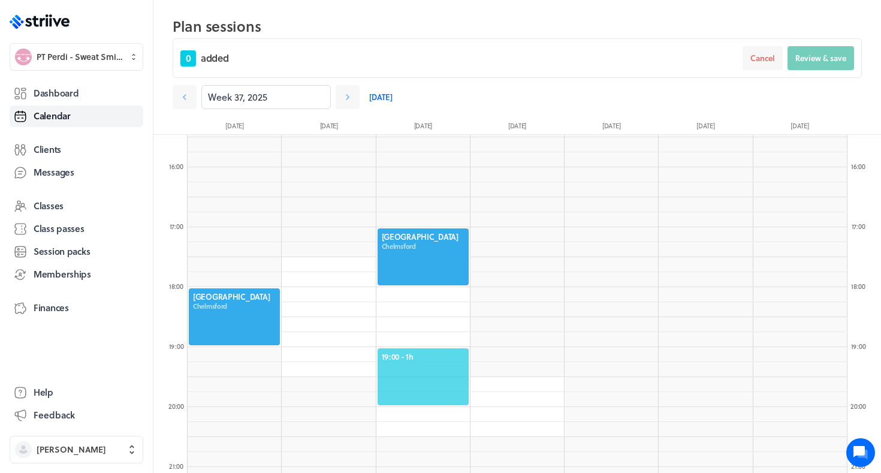
click at [424, 357] on span "19:00 - 1h" at bounding box center [423, 356] width 83 height 11
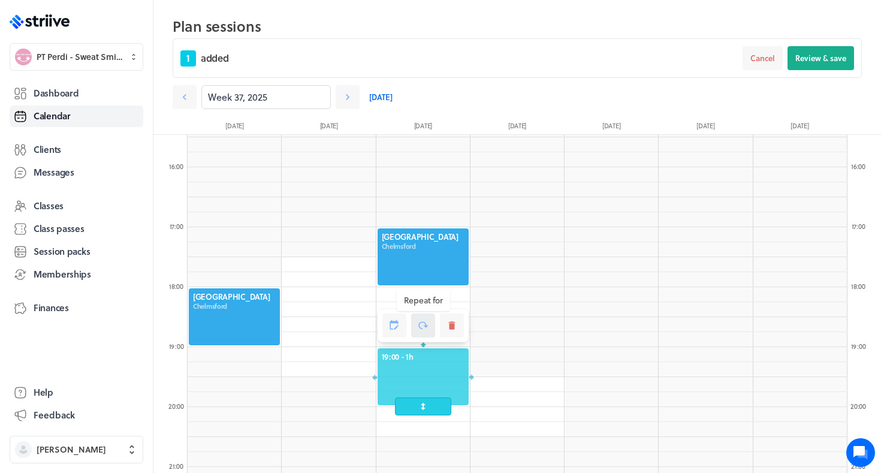
click at [422, 328] on icon at bounding box center [423, 325] width 11 height 11
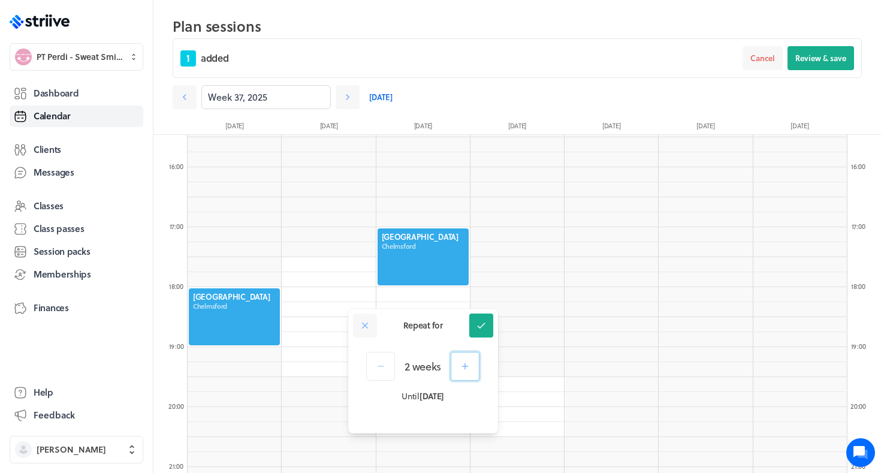
click at [465, 361] on icon "button" at bounding box center [465, 366] width 11 height 11
click at [478, 333] on button at bounding box center [481, 326] width 24 height 24
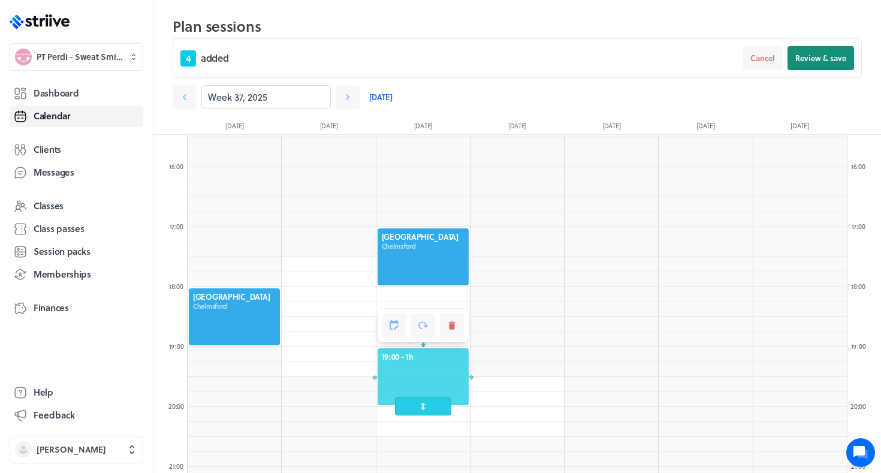
click at [816, 65] on button "Review & save" at bounding box center [821, 58] width 67 height 24
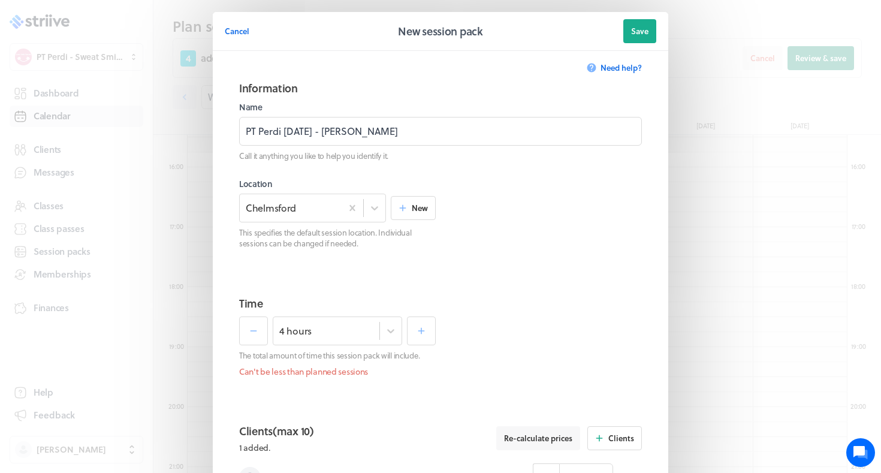
scroll to position [508, 0]
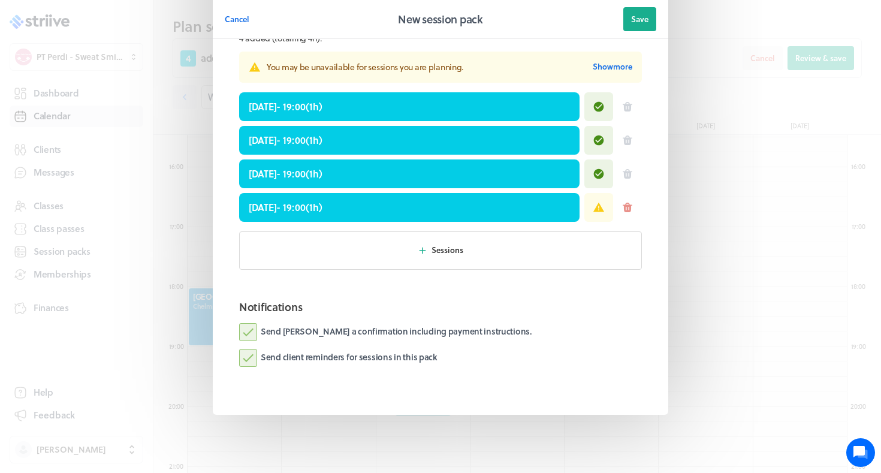
click at [628, 207] on icon at bounding box center [628, 208] width 10 height 10
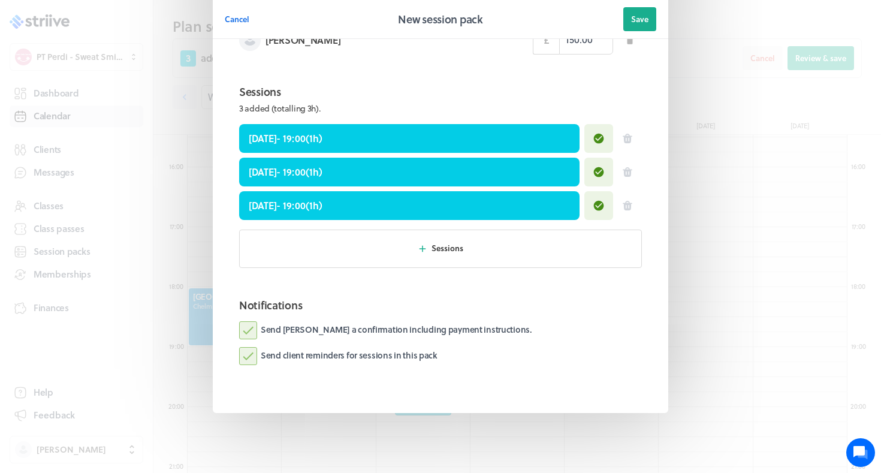
scroll to position [436, 0]
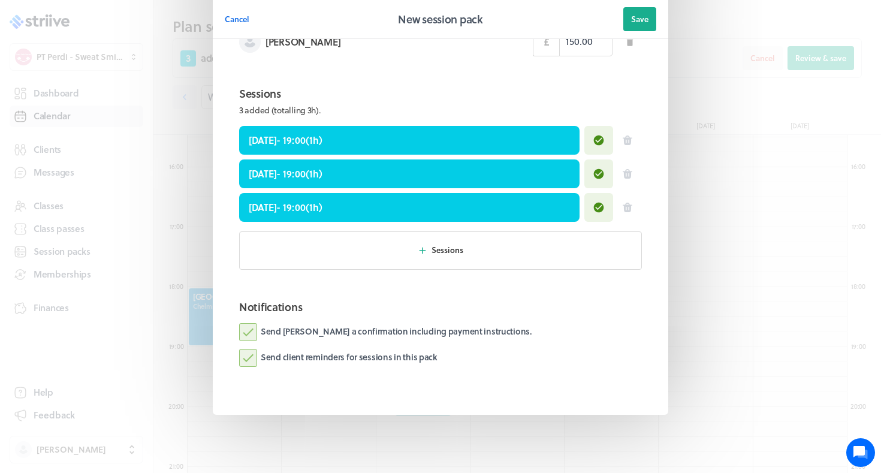
click at [474, 324] on label "Send Kirstie a confirmation including payment instructions." at bounding box center [385, 332] width 293 height 18
click at [0, 0] on input "Send Kirstie a confirmation including payment instructions." at bounding box center [0, 0] width 0 height 0
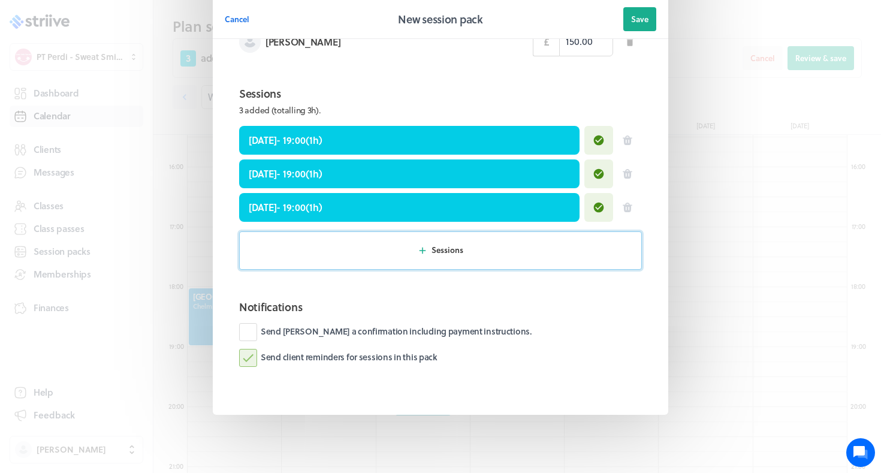
click at [490, 247] on button "Sessions" at bounding box center [440, 250] width 403 height 38
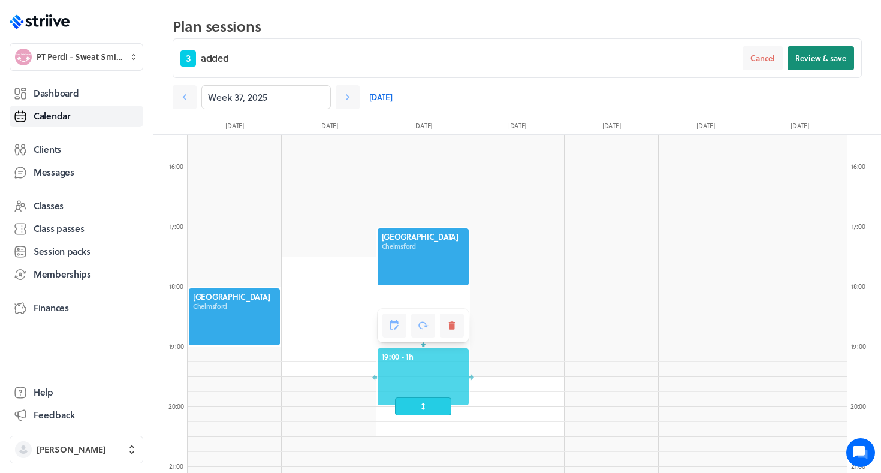
click at [835, 53] on span "Review & save" at bounding box center [821, 58] width 51 height 11
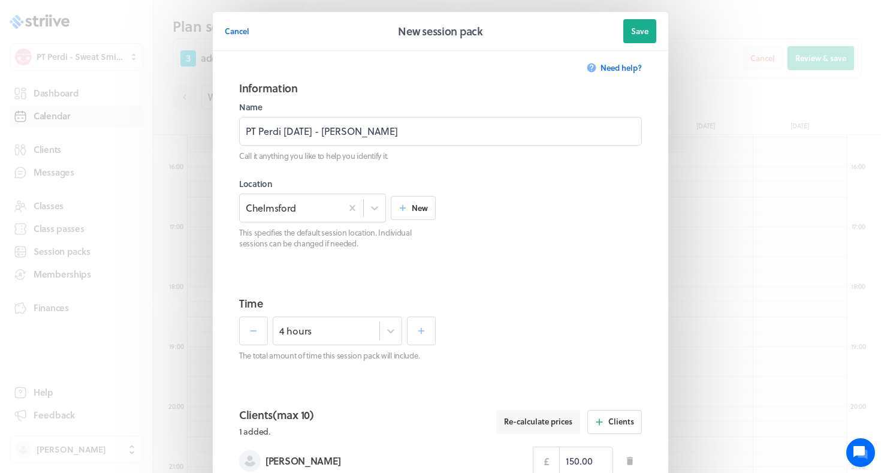
scroll to position [420, 0]
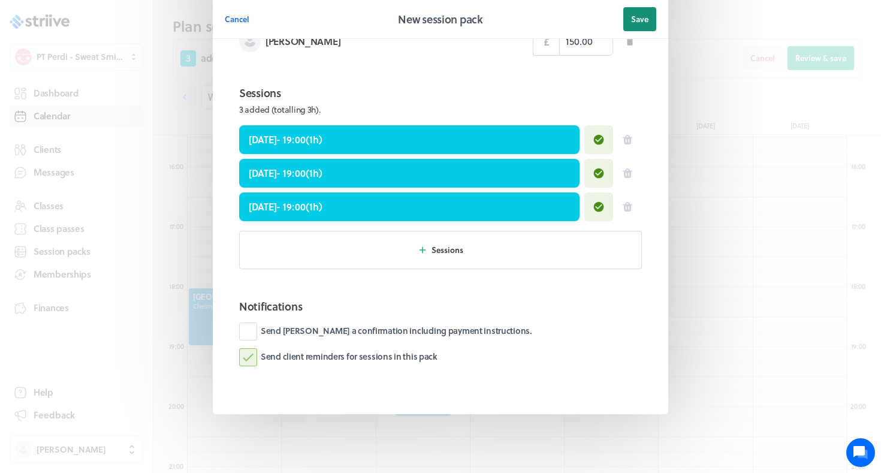
click at [653, 8] on button "Save" at bounding box center [639, 19] width 33 height 24
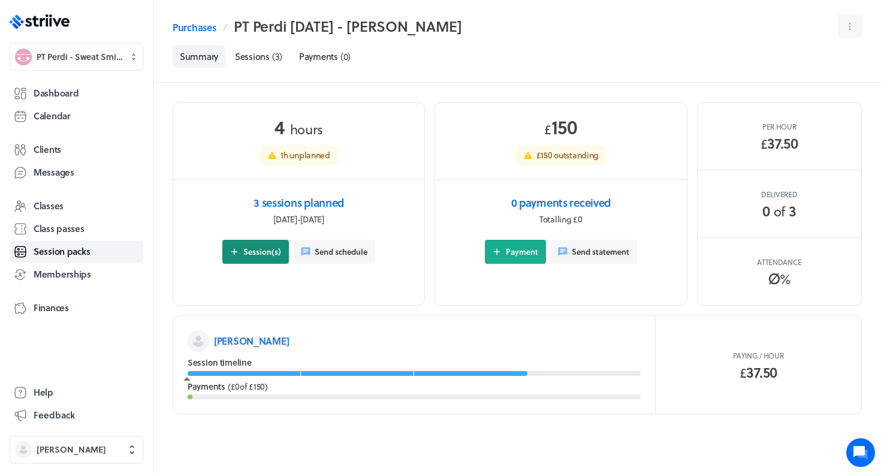
click at [269, 251] on span "Session(s)" at bounding box center [262, 251] width 38 height 11
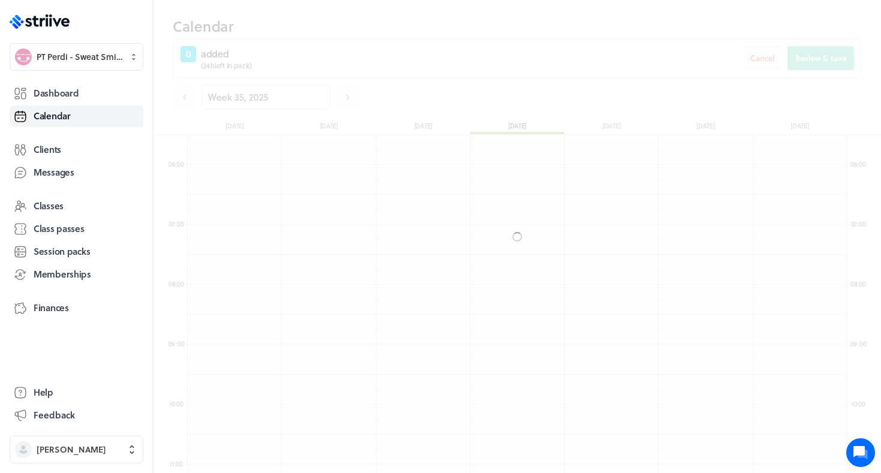
scroll to position [1439, 660]
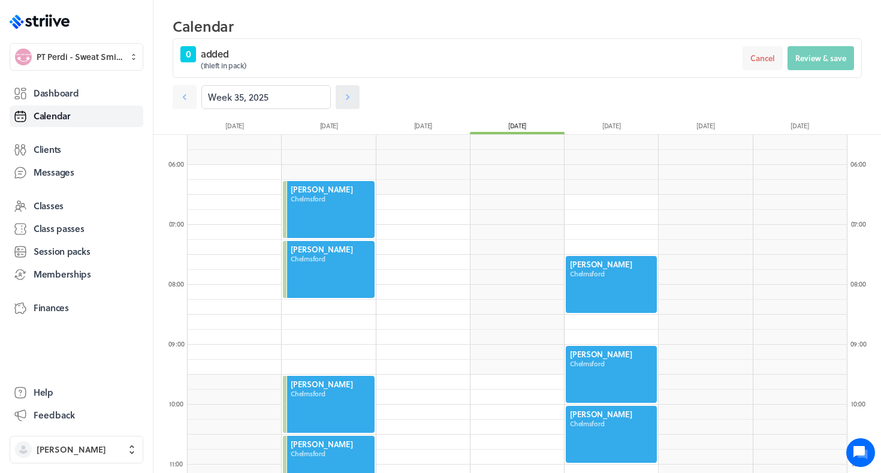
click at [348, 99] on icon at bounding box center [348, 97] width 12 height 12
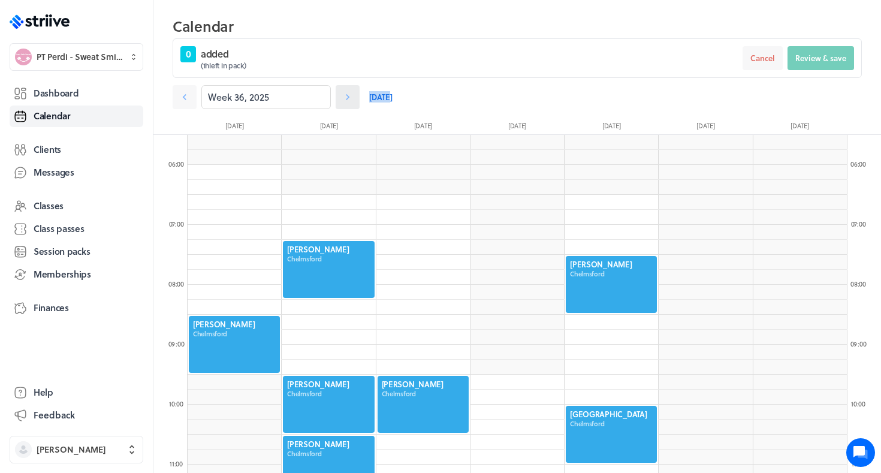
click at [348, 99] on icon at bounding box center [348, 97] width 12 height 12
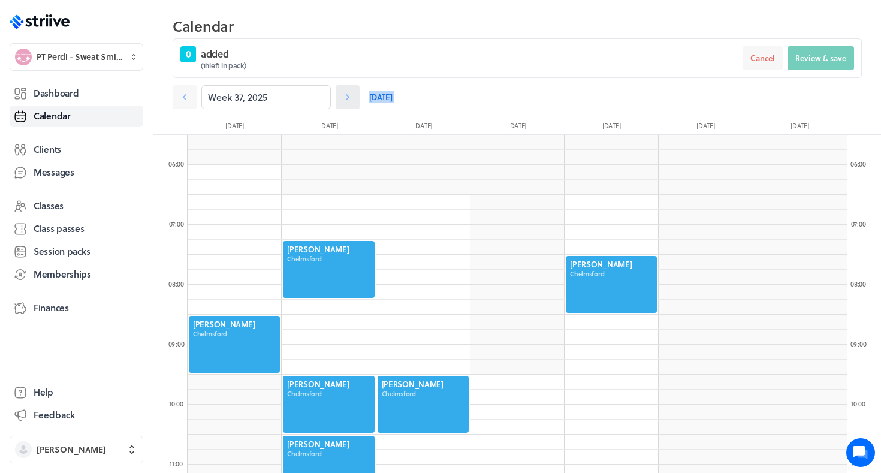
click at [348, 99] on icon at bounding box center [348, 97] width 12 height 12
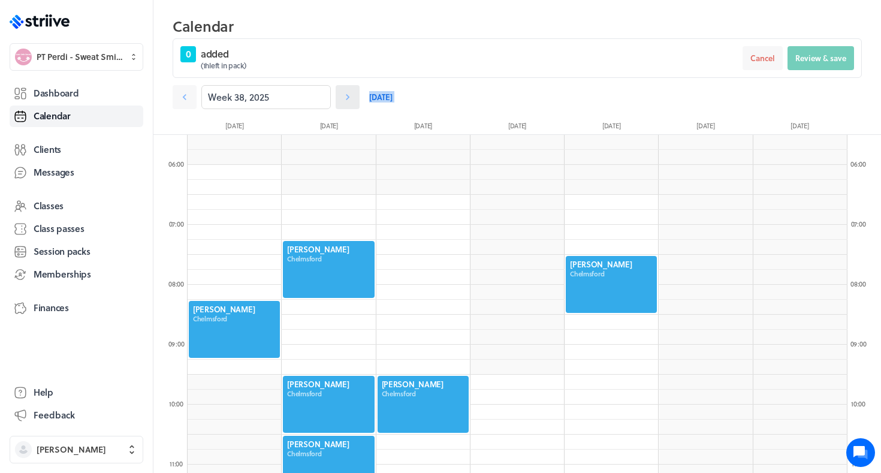
click at [348, 99] on icon at bounding box center [348, 97] width 12 height 12
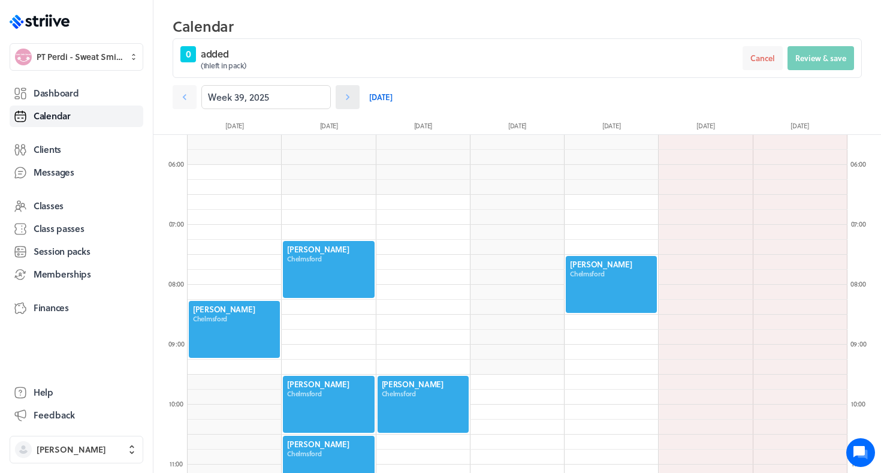
click at [349, 99] on icon at bounding box center [348, 97] width 12 height 12
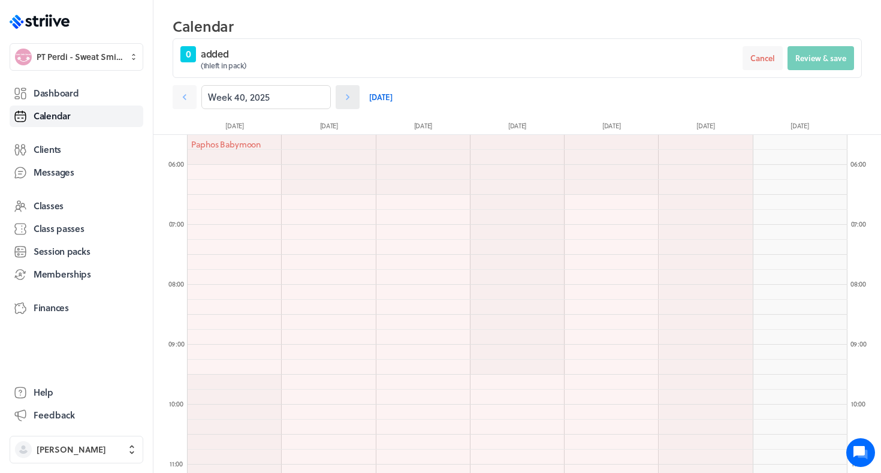
click at [350, 99] on icon at bounding box center [348, 97] width 12 height 12
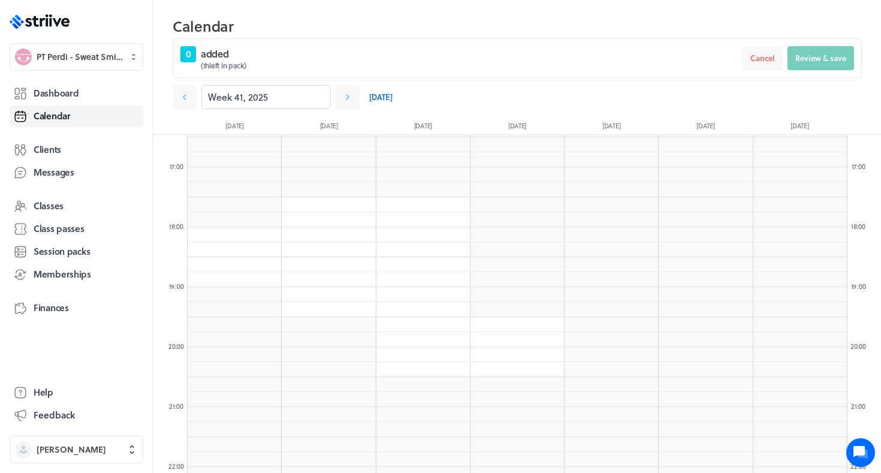
scroll to position [1001, 0]
click at [347, 92] on icon at bounding box center [348, 97] width 12 height 12
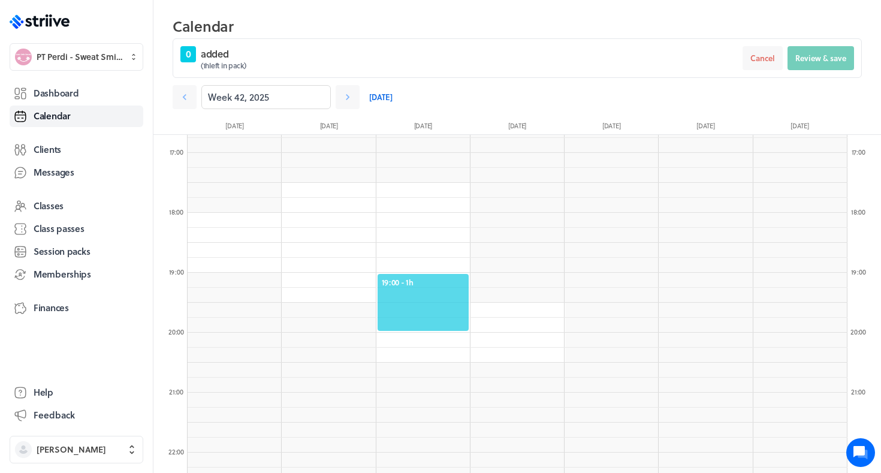
click at [423, 277] on span "19:00 - 1h" at bounding box center [423, 282] width 83 height 11
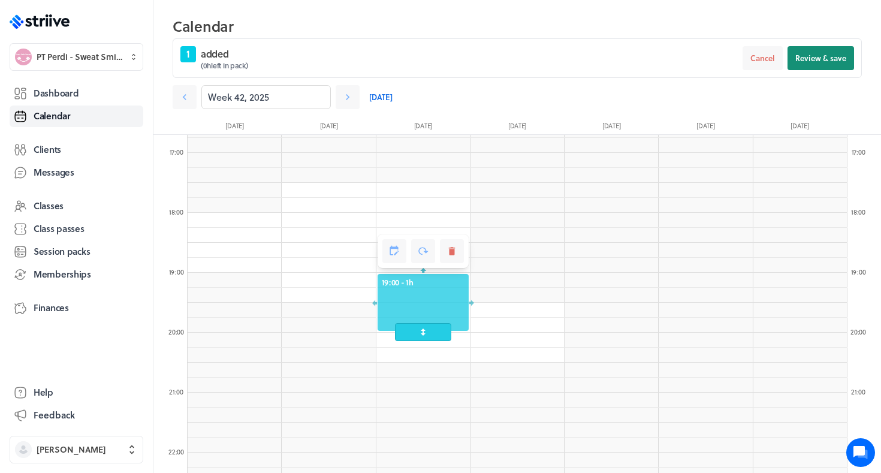
click at [826, 57] on span "Review & save" at bounding box center [821, 58] width 51 height 11
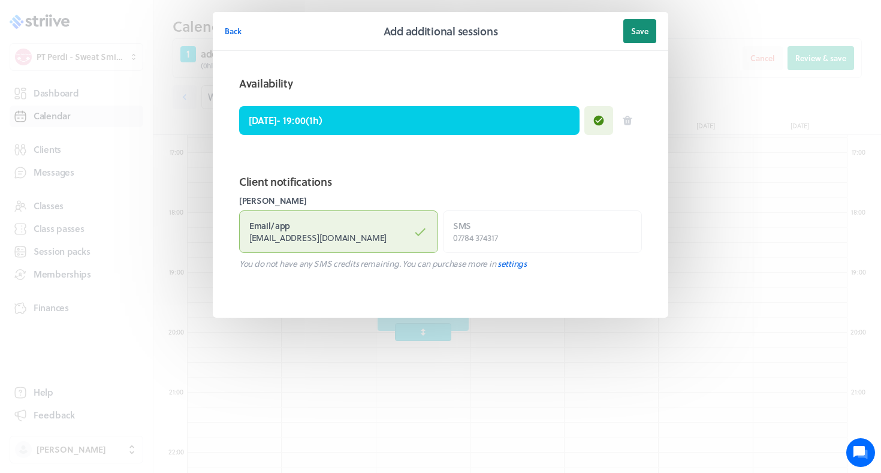
click at [653, 32] on button "Save" at bounding box center [639, 31] width 33 height 24
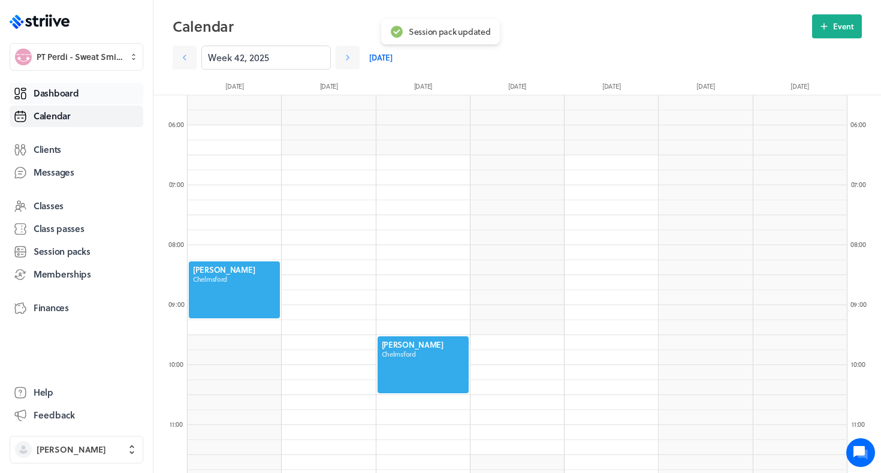
click at [44, 88] on span "Dashboard" at bounding box center [56, 93] width 45 height 13
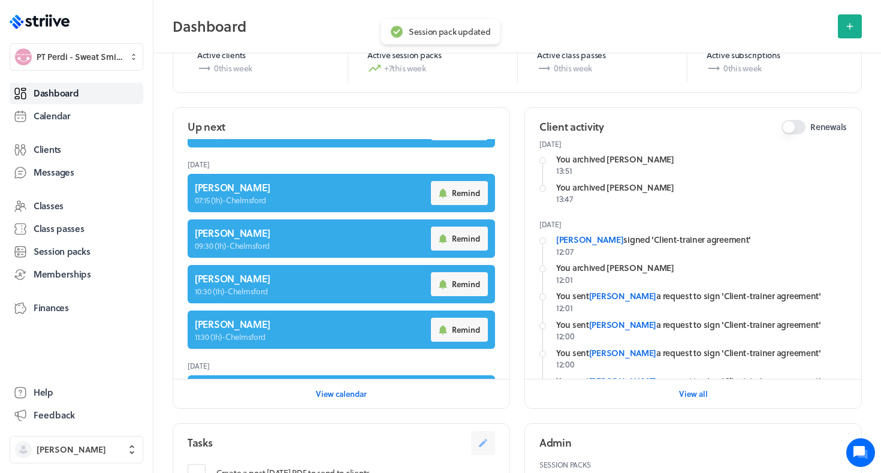
scroll to position [342, 0]
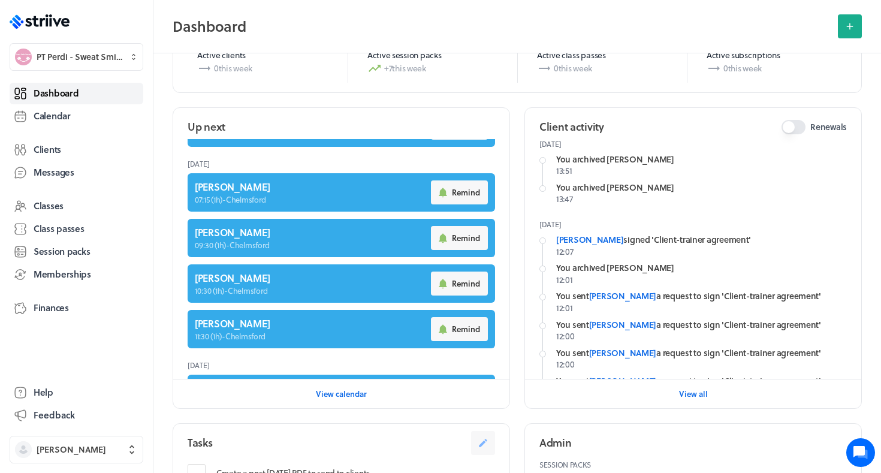
click at [99, 89] on link "Dashboard" at bounding box center [77, 94] width 134 height 22
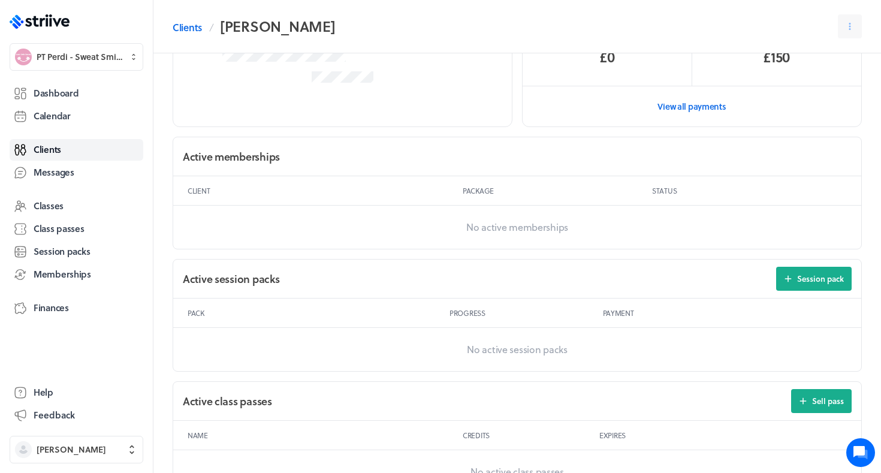
scroll to position [258, 0]
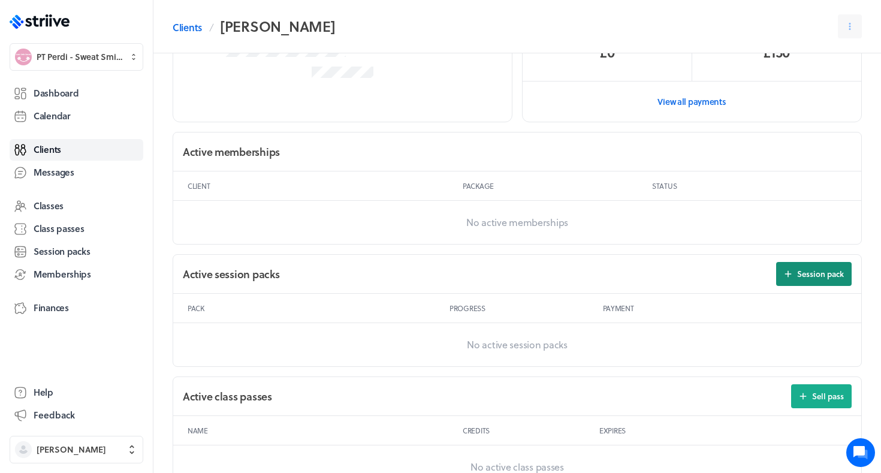
click at [816, 275] on span "Session pack" at bounding box center [820, 274] width 47 height 11
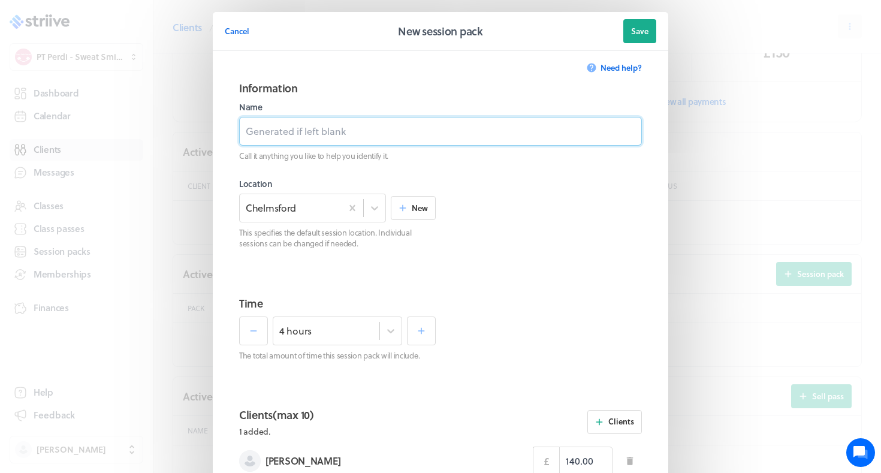
click at [537, 121] on input at bounding box center [440, 131] width 403 height 29
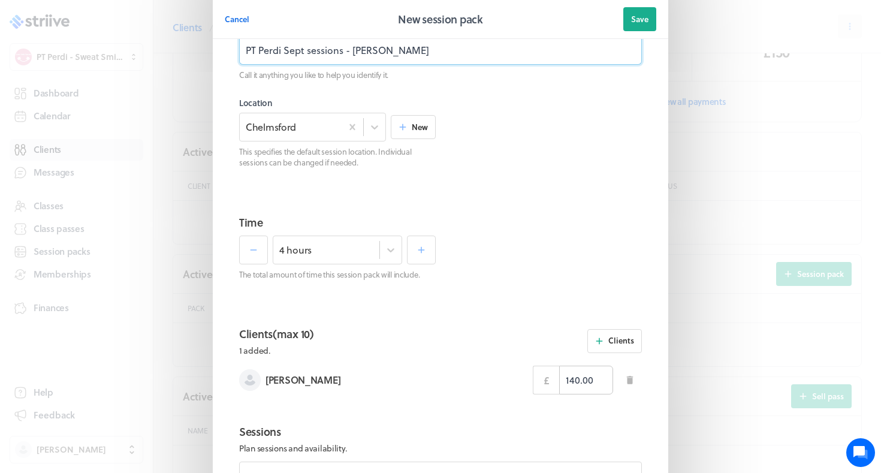
type input "PT Perdi Sept sessions - [PERSON_NAME]"
click at [576, 382] on input "140.00" at bounding box center [586, 380] width 54 height 29
type input "160.00"
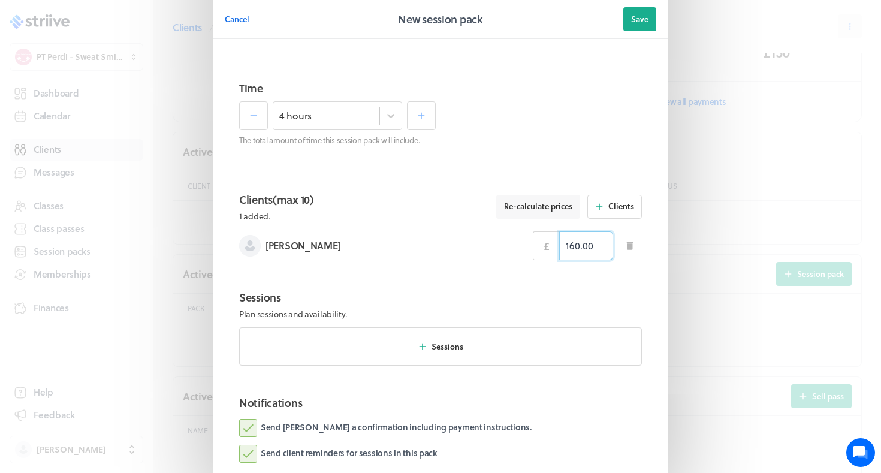
scroll to position [245, 0]
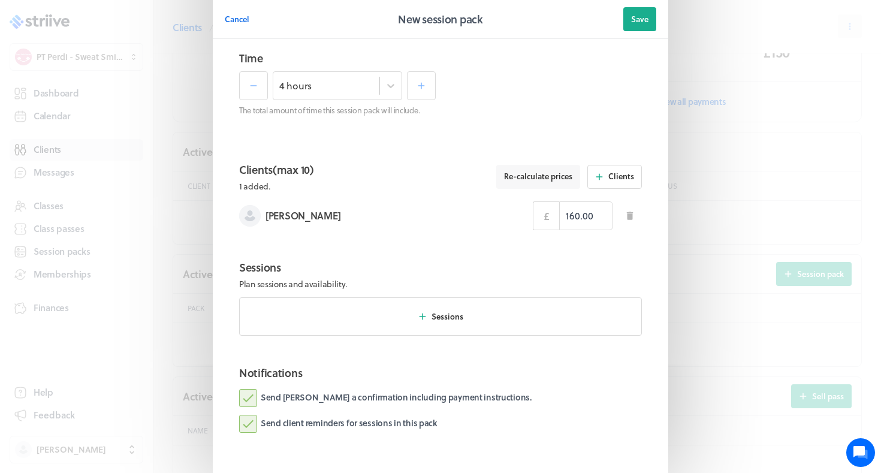
click at [396, 395] on label "Send [PERSON_NAME] a confirmation including payment instructions." at bounding box center [385, 398] width 293 height 18
click at [0, 0] on input "Send [PERSON_NAME] a confirmation including payment instructions." at bounding box center [0, 0] width 0 height 0
click at [411, 325] on button "Sessions" at bounding box center [440, 316] width 403 height 38
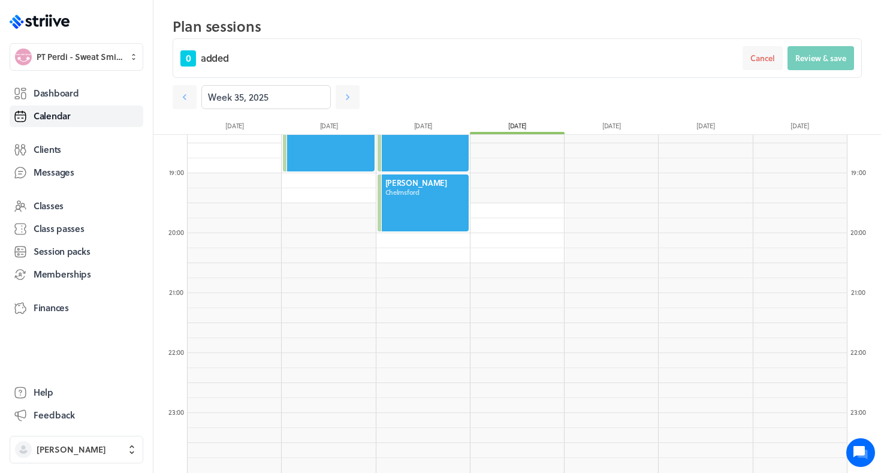
scroll to position [1101, 0]
click at [351, 97] on icon at bounding box center [348, 97] width 12 height 12
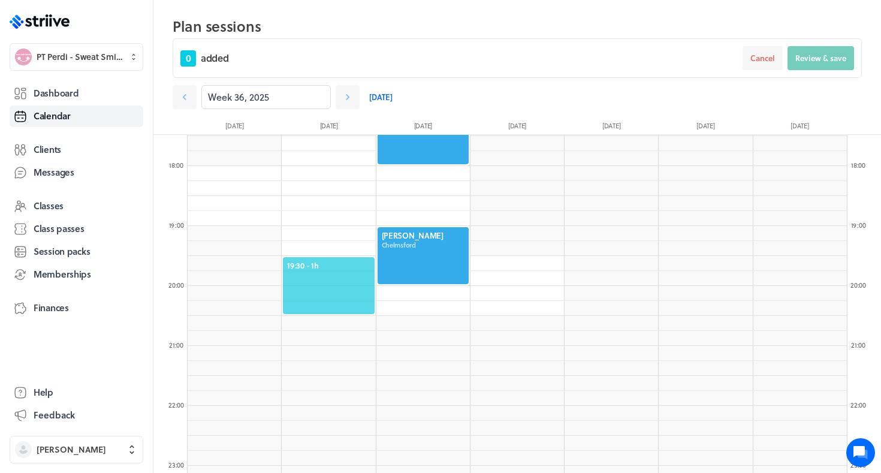
scroll to position [1043, 0]
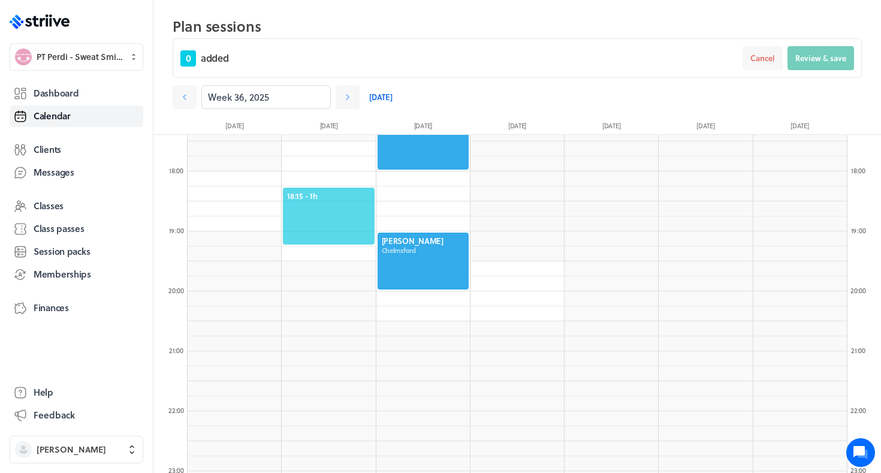
click at [329, 191] on span "18:15 - 1h" at bounding box center [328, 196] width 83 height 11
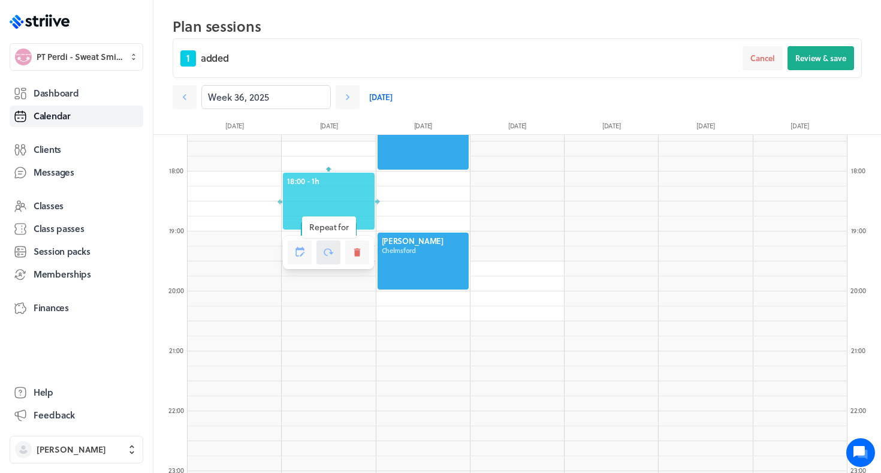
click at [333, 248] on icon at bounding box center [328, 252] width 11 height 11
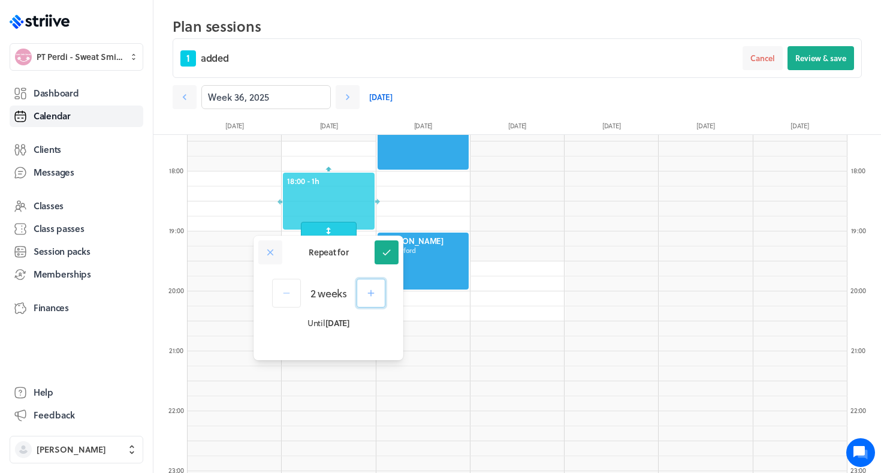
click at [372, 289] on icon "button" at bounding box center [371, 293] width 11 height 11
click at [386, 252] on icon at bounding box center [386, 252] width 11 height 11
click at [833, 40] on div "4 added Cancel Review & save" at bounding box center [517, 58] width 689 height 40
click at [820, 69] on button "Review & save" at bounding box center [821, 58] width 67 height 24
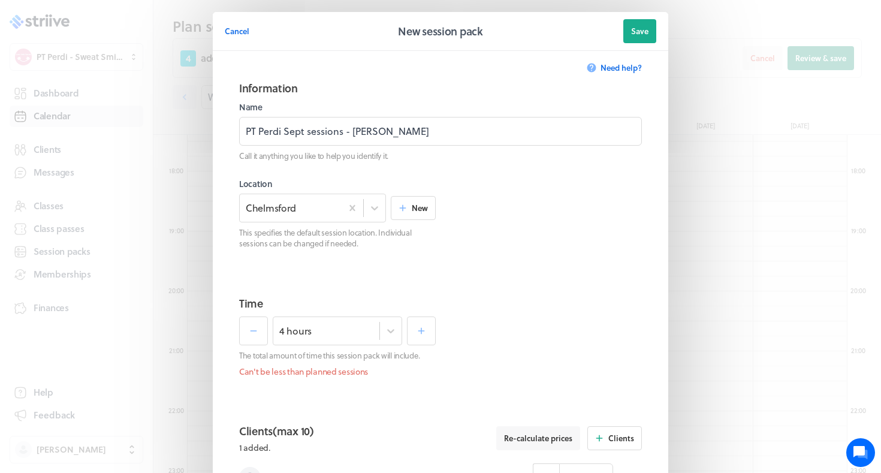
scroll to position [469, 0]
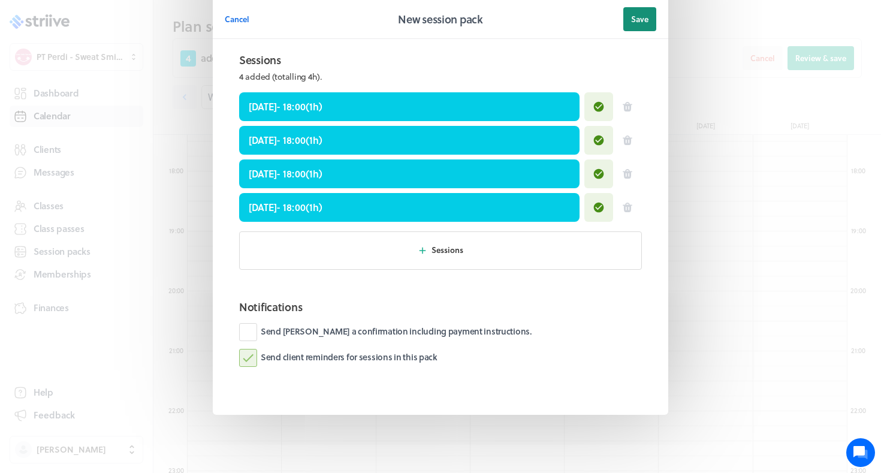
click at [646, 17] on span "Save" at bounding box center [639, 19] width 17 height 11
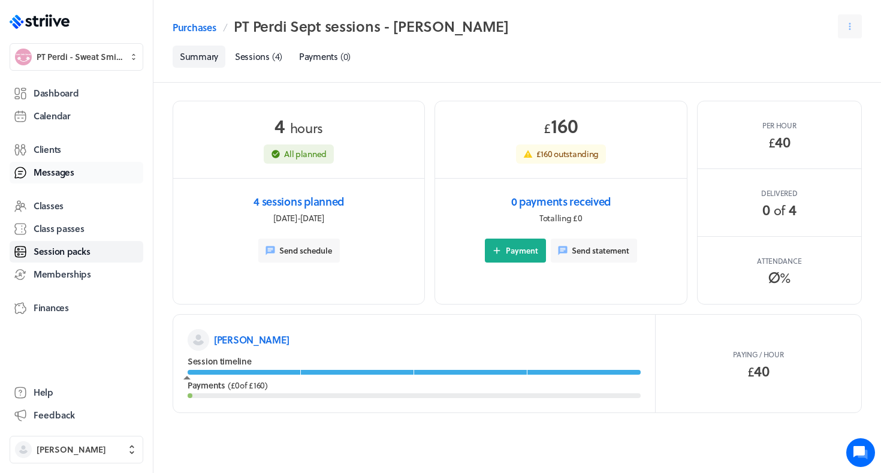
scroll to position [1, 0]
click at [68, 97] on span "Dashboard" at bounding box center [56, 93] width 45 height 13
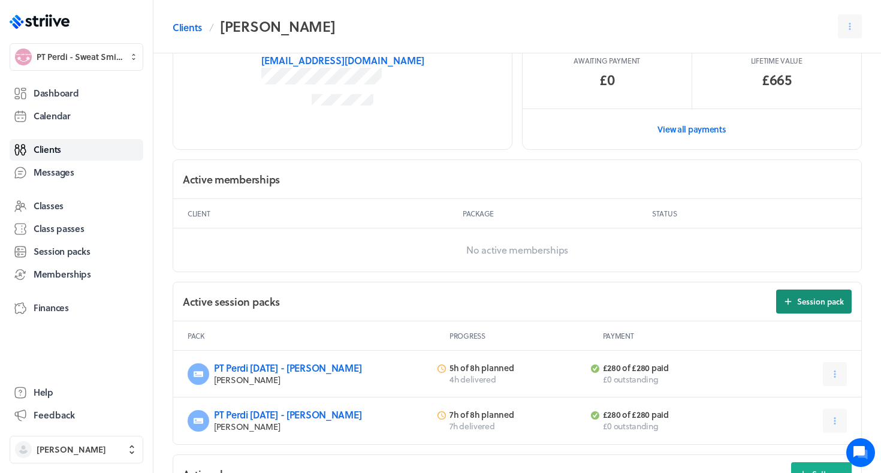
click at [801, 302] on span "Session pack" at bounding box center [820, 301] width 47 height 11
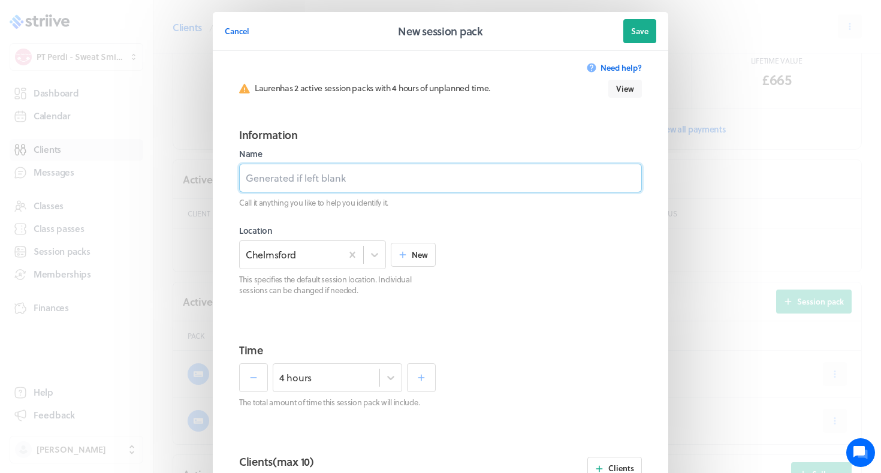
click at [417, 176] on input at bounding box center [440, 178] width 403 height 29
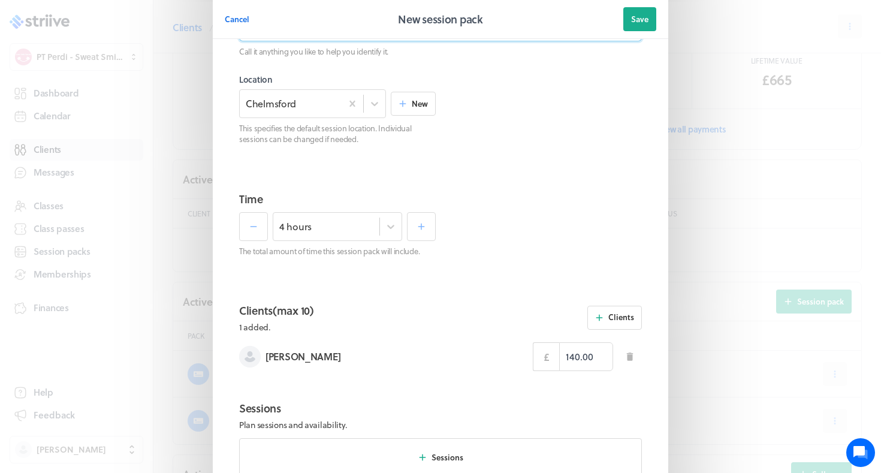
scroll to position [155, 0]
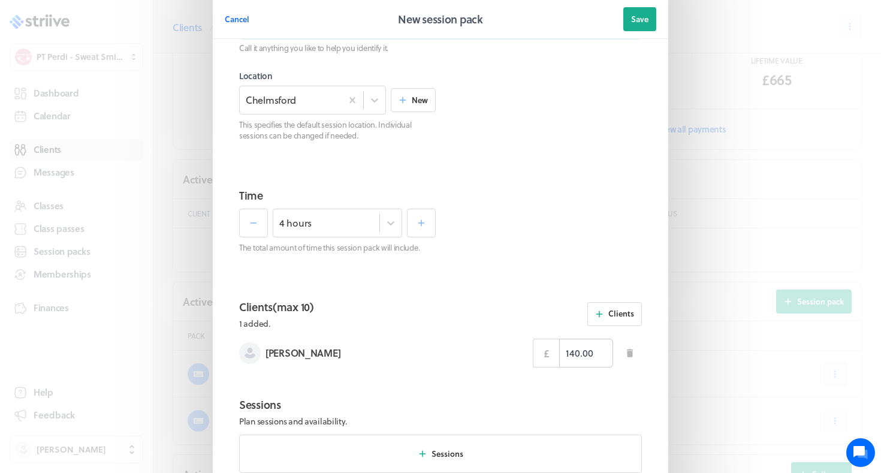
type input "PT Perdi [DATE] - [PERSON_NAME]"
click at [572, 355] on input "140.00" at bounding box center [586, 353] width 54 height 29
type input "160.00"
click at [519, 447] on button "Sessions" at bounding box center [440, 454] width 403 height 38
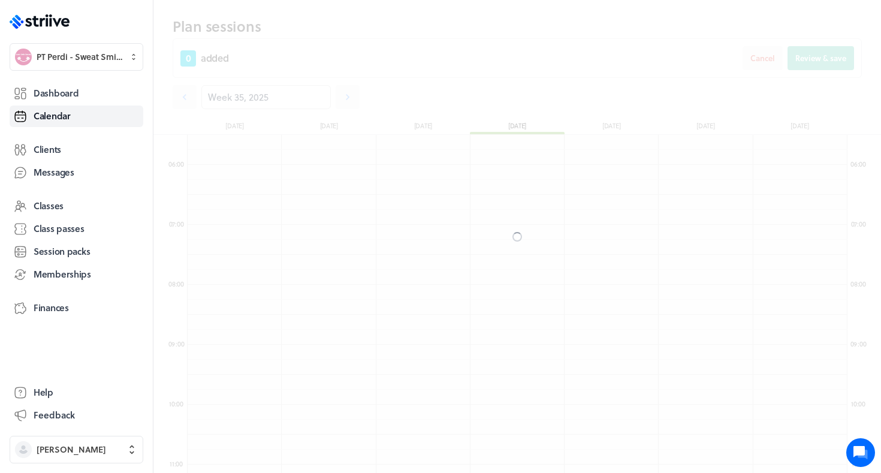
scroll to position [1439, 660]
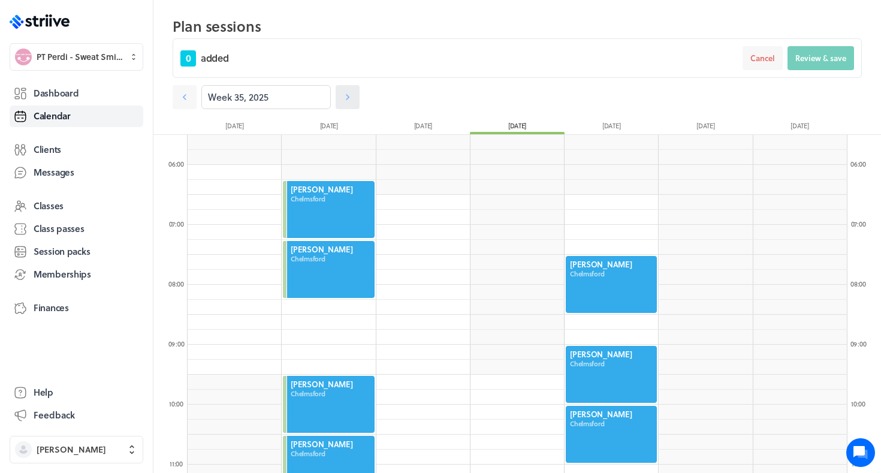
click at [348, 91] on icon at bounding box center [348, 97] width 12 height 12
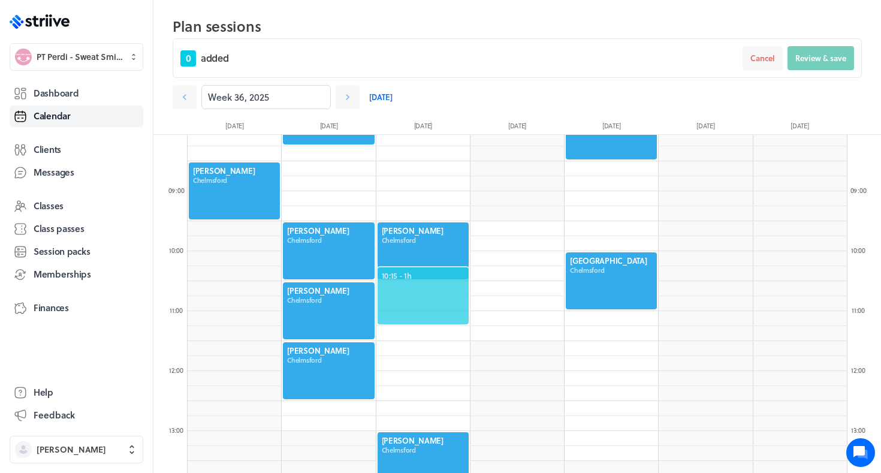
scroll to position [522, 0]
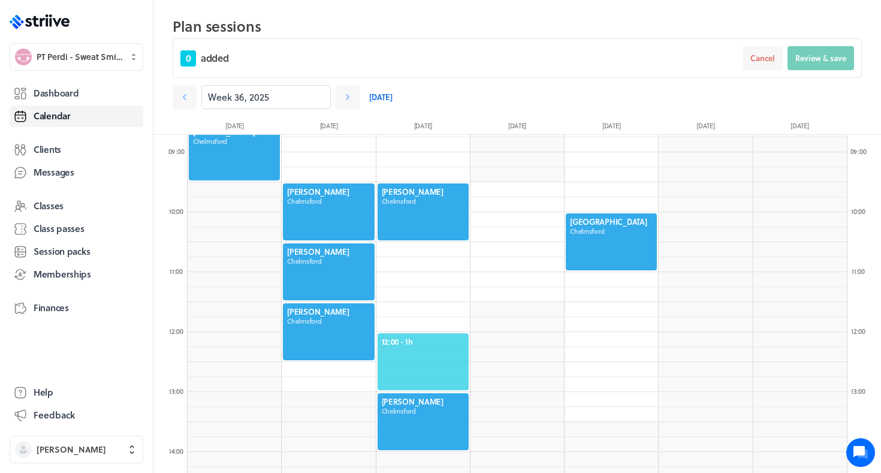
click at [428, 342] on span "12:00 - 1h" at bounding box center [423, 341] width 83 height 11
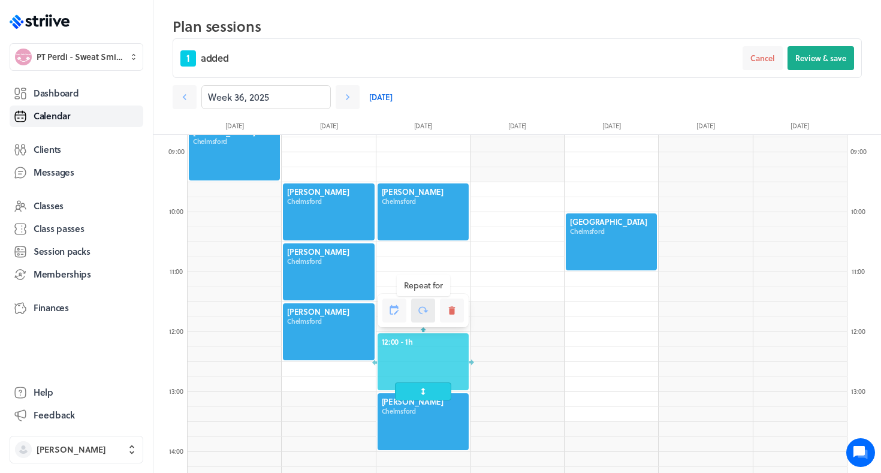
click at [425, 309] on icon at bounding box center [423, 310] width 11 height 11
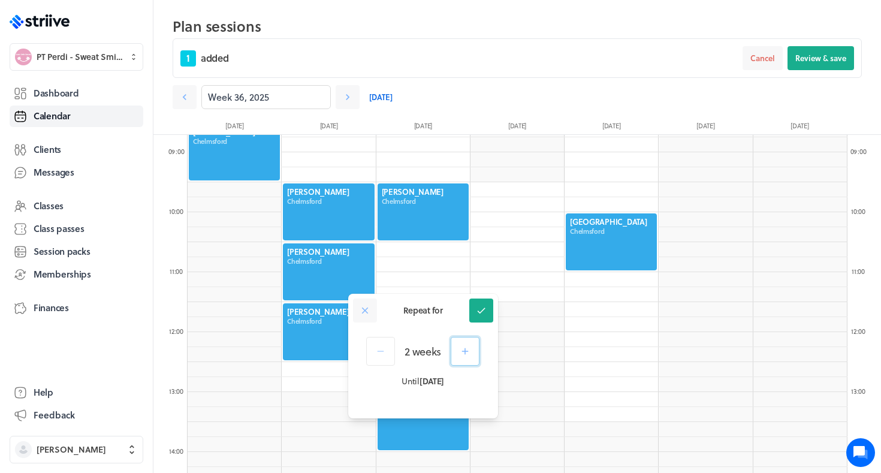
click at [469, 347] on icon "button" at bounding box center [465, 351] width 11 height 11
click at [492, 310] on button at bounding box center [481, 311] width 24 height 24
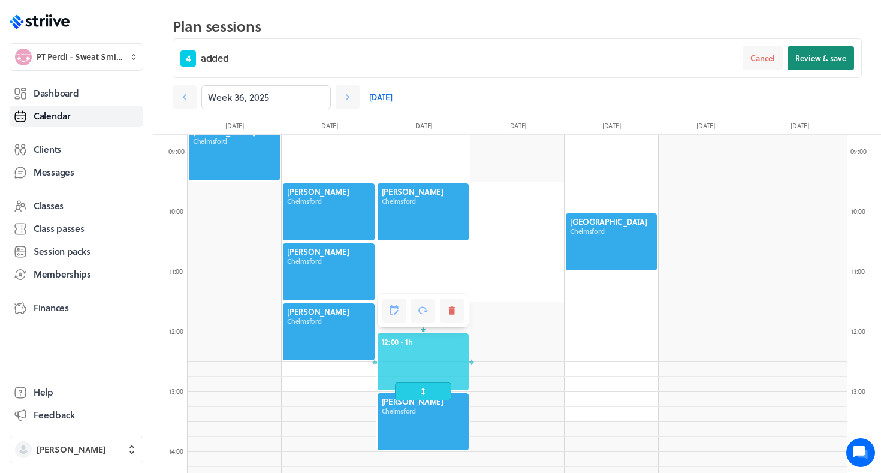
click at [830, 56] on span "Review & save" at bounding box center [821, 58] width 51 height 11
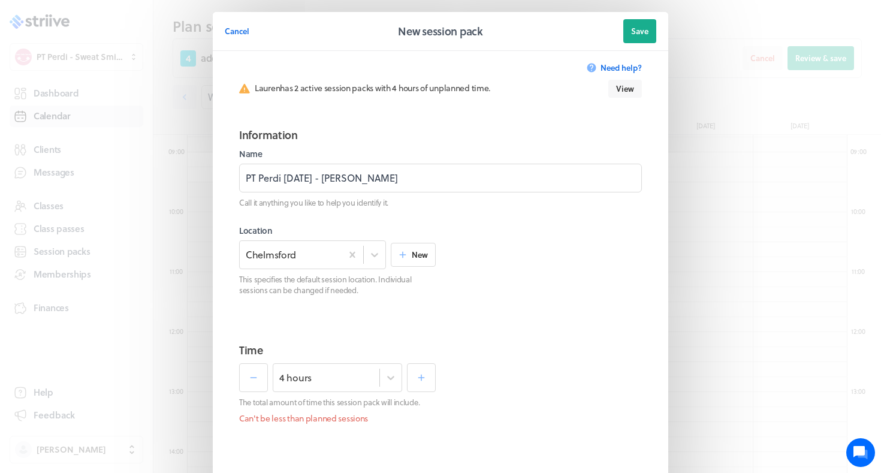
scroll to position [516, 0]
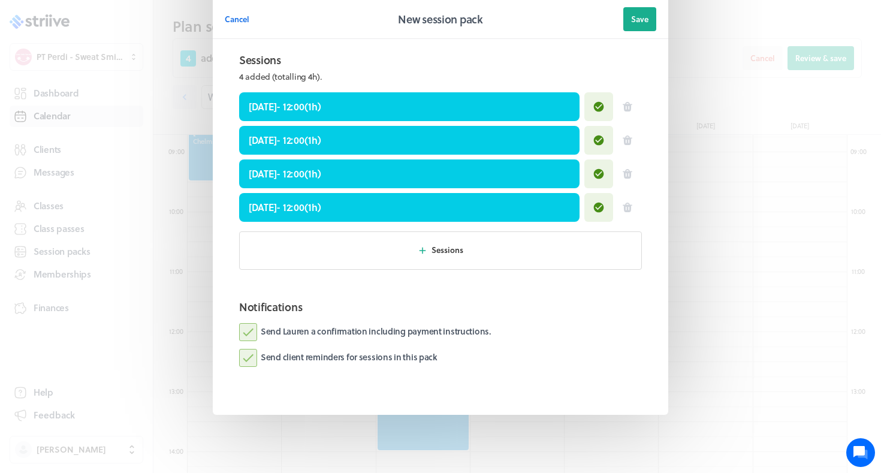
click at [333, 332] on label "Send Lauren a confirmation including payment instructions." at bounding box center [365, 332] width 252 height 18
click at [0, 0] on input "Send Lauren a confirmation including payment instructions." at bounding box center [0, 0] width 0 height 0
click at [634, 22] on span "Save" at bounding box center [639, 19] width 17 height 11
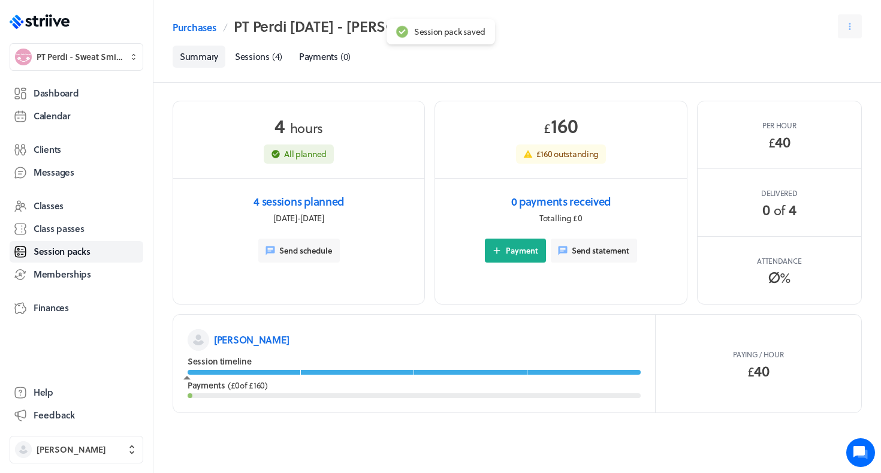
scroll to position [1, 0]
click at [102, 112] on link "Calendar" at bounding box center [77, 117] width 134 height 22
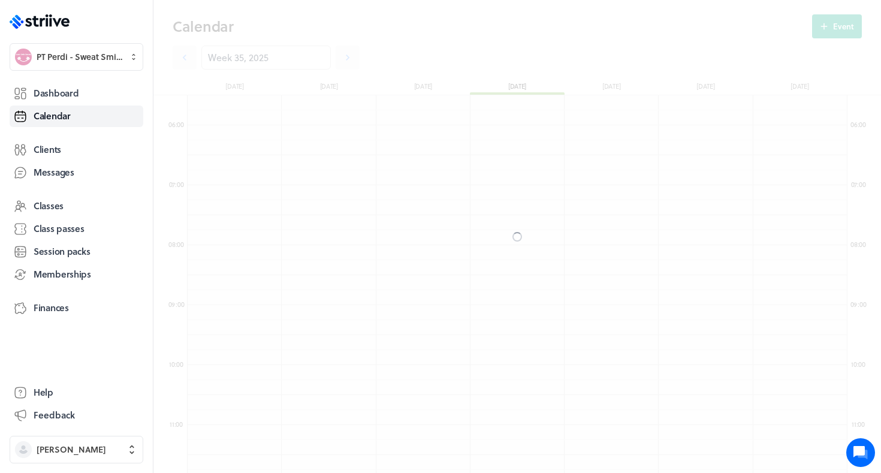
scroll to position [1439, 660]
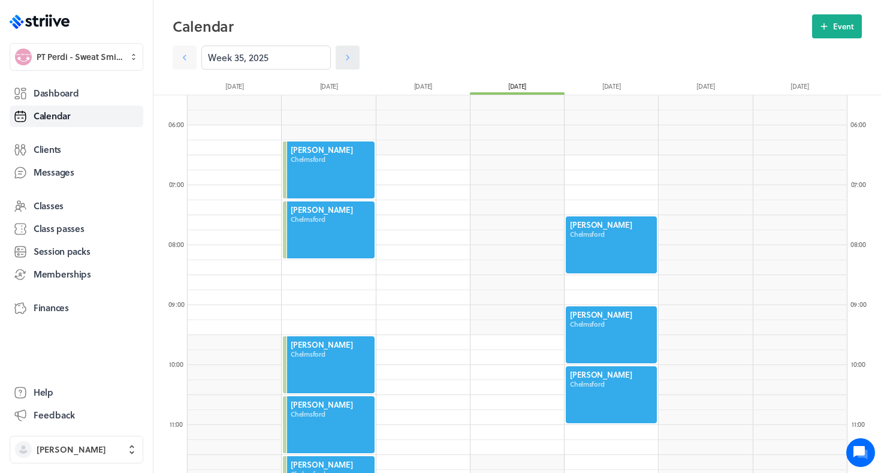
click at [353, 58] on icon at bounding box center [348, 58] width 12 height 12
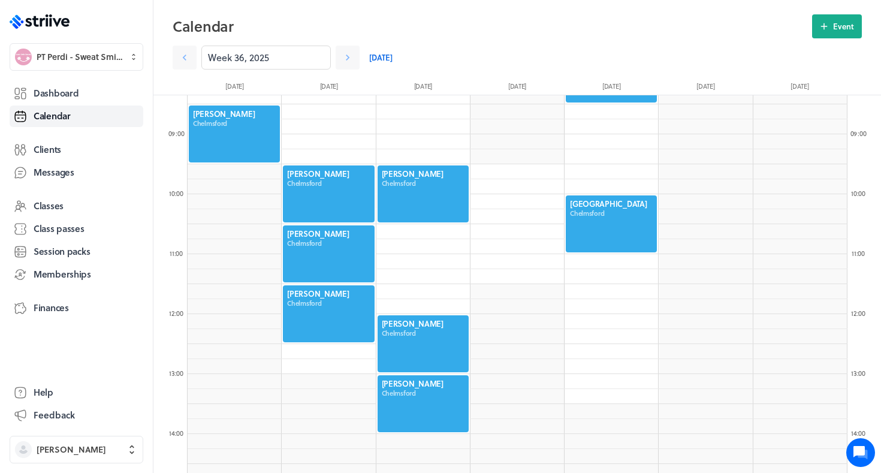
scroll to position [524, 0]
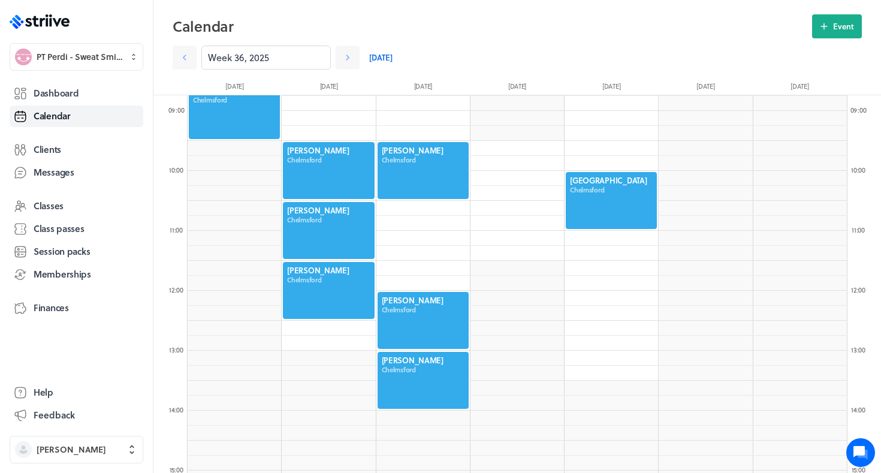
click at [419, 403] on div at bounding box center [423, 380] width 94 height 59
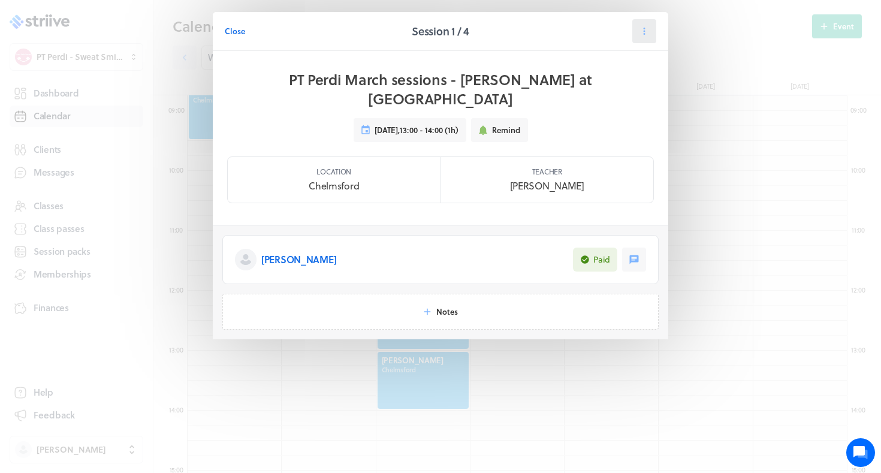
click at [650, 31] on button at bounding box center [644, 31] width 24 height 24
click at [613, 103] on span "Cancel" at bounding box center [607, 104] width 25 height 11
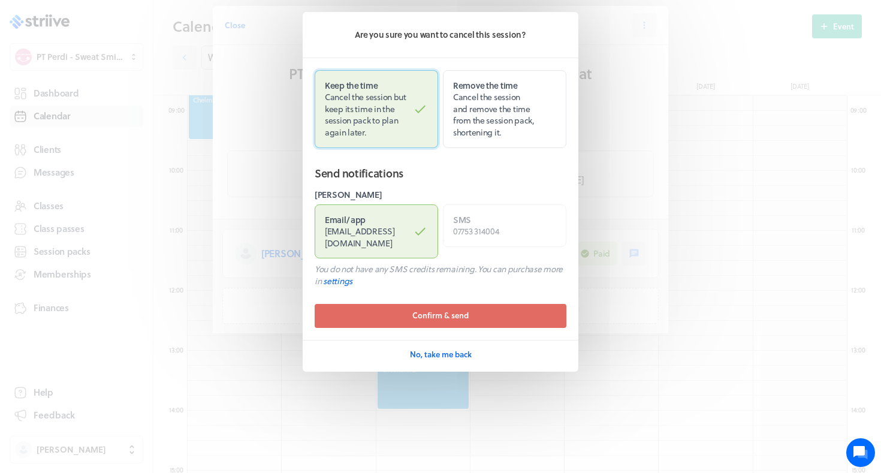
click at [387, 76] on label "Keep the time Cancel the session but keep its time in the session pack to plan …" at bounding box center [376, 109] width 123 height 78
click at [0, 0] on input "Keep the time Cancel the session but keep its time in the session pack to plan …" at bounding box center [0, 0] width 0 height 0
click at [366, 215] on strong "Email / app" at bounding box center [345, 219] width 41 height 13
click at [0, 0] on input "Email / app chloelouisehudson1994@hotmail.co.uk" at bounding box center [0, 0] width 0 height 0
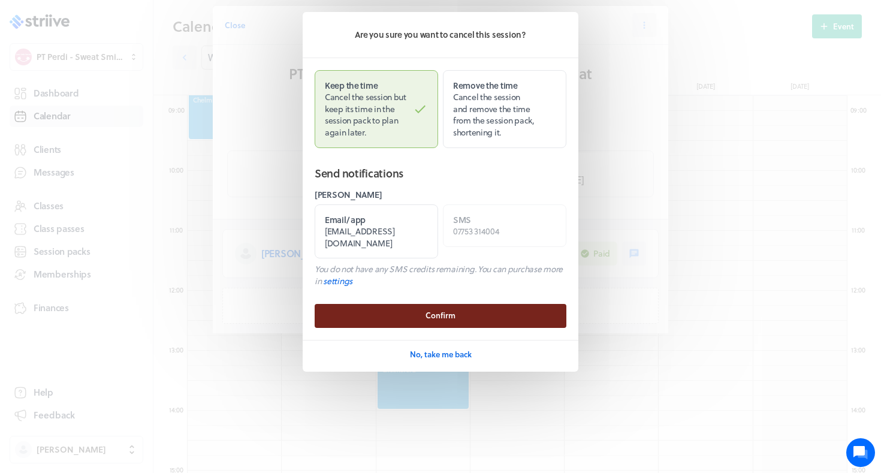
click at [368, 312] on button "Confirm" at bounding box center [441, 316] width 252 height 24
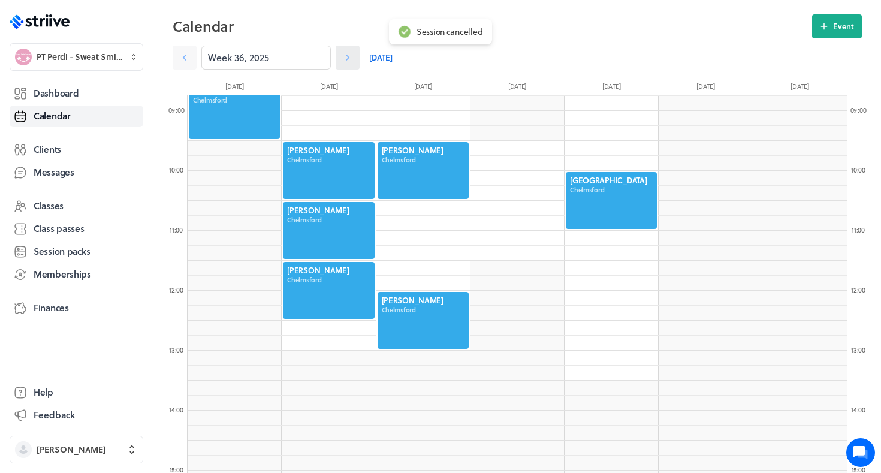
click at [345, 56] on icon at bounding box center [348, 58] width 12 height 12
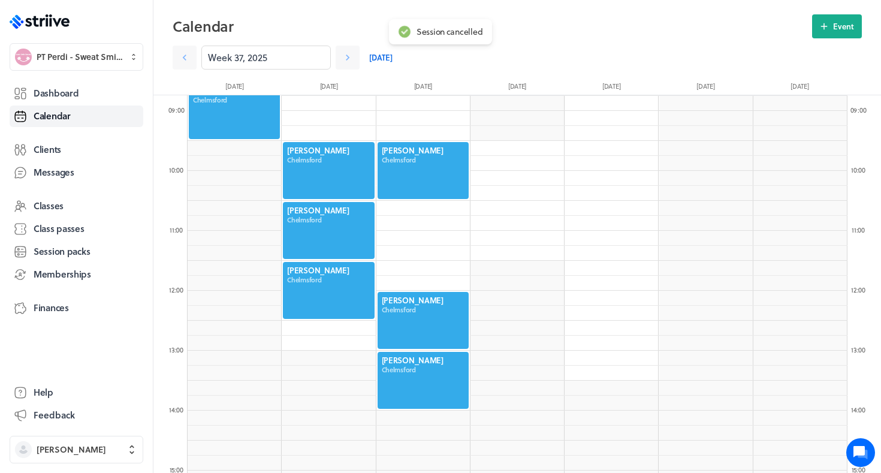
click at [454, 380] on div at bounding box center [423, 380] width 94 height 59
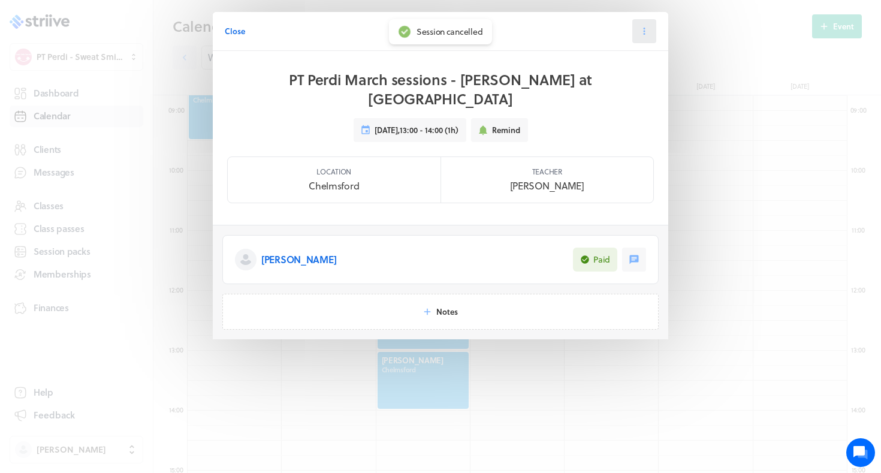
click at [640, 31] on icon at bounding box center [644, 31] width 11 height 11
click at [591, 105] on icon at bounding box center [586, 104] width 9 height 9
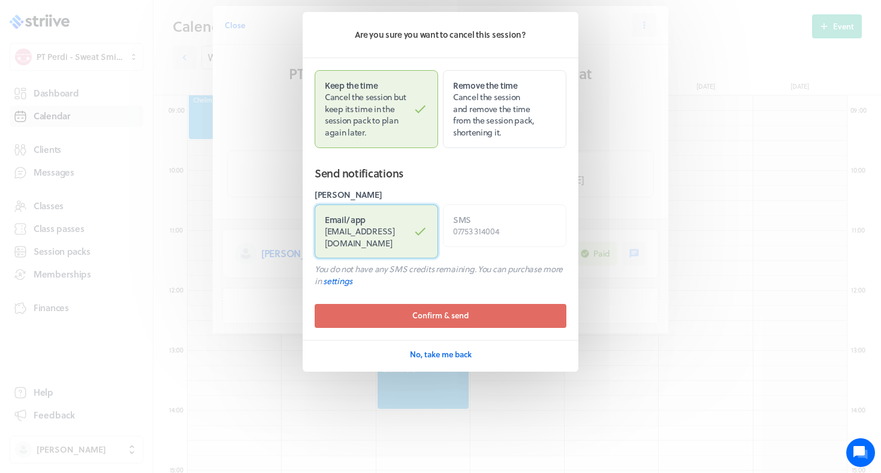
click at [387, 237] on label "Email / app chloelouisehudson1994@hotmail.co.uk" at bounding box center [376, 231] width 123 height 55
click at [0, 0] on input "Email / app chloelouisehudson1994@hotmail.co.uk" at bounding box center [0, 0] width 0 height 0
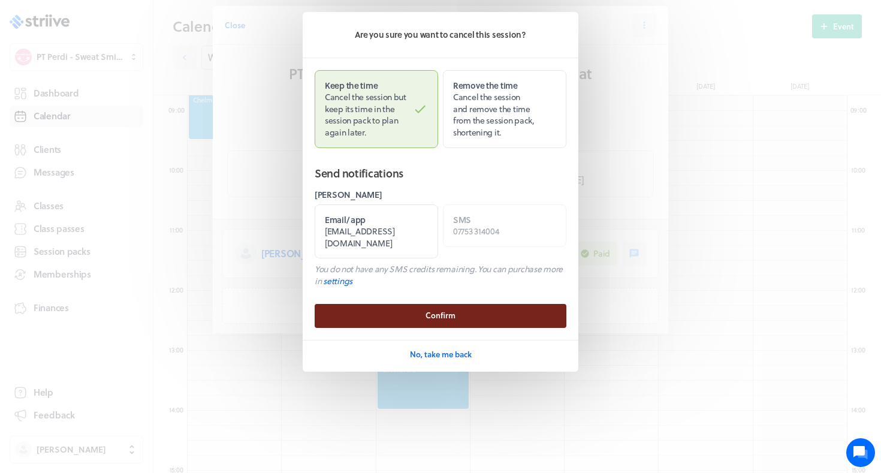
click at [472, 309] on button "Confirm" at bounding box center [441, 316] width 252 height 24
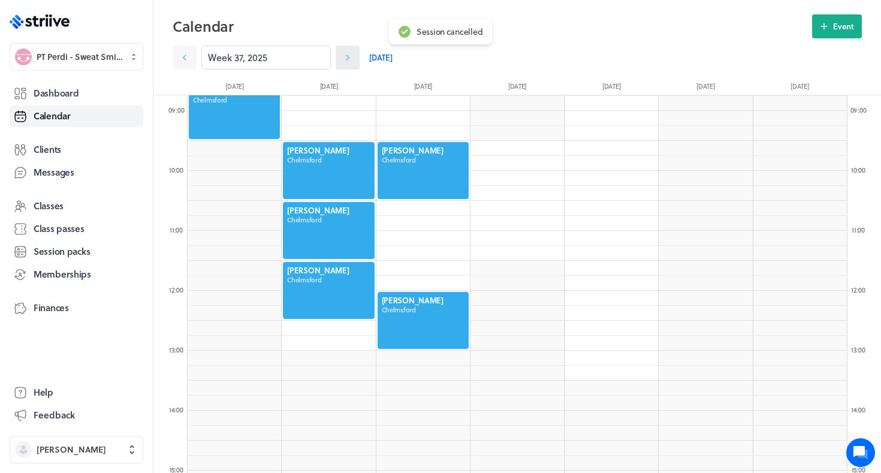
click at [343, 62] on icon at bounding box center [348, 58] width 12 height 12
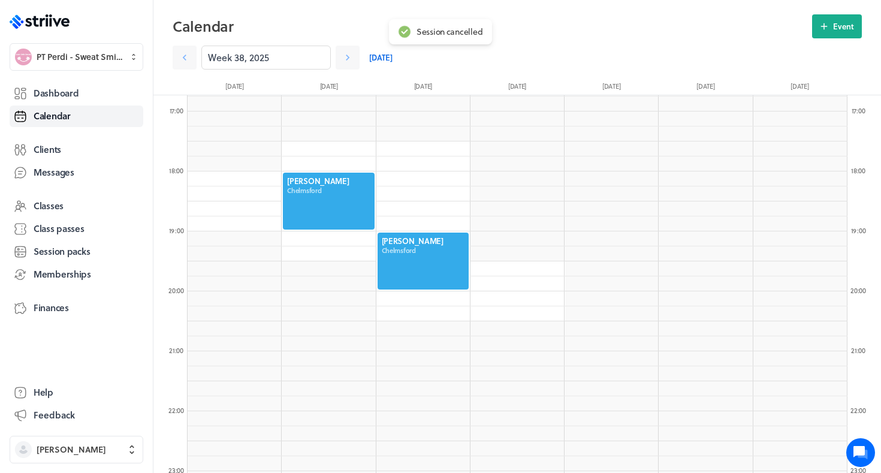
scroll to position [1005, 0]
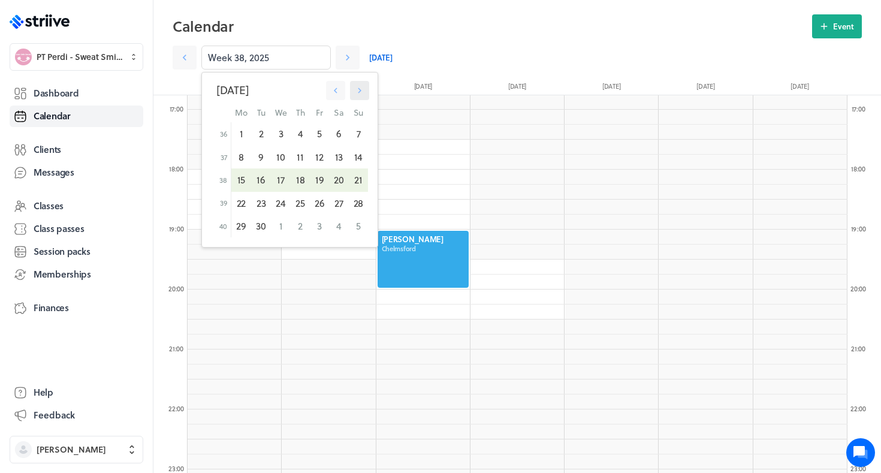
click at [362, 94] on icon "button" at bounding box center [359, 90] width 11 height 11
click at [363, 89] on icon "button" at bounding box center [359, 90] width 11 height 11
click at [286, 181] on div "12" at bounding box center [281, 179] width 20 height 23
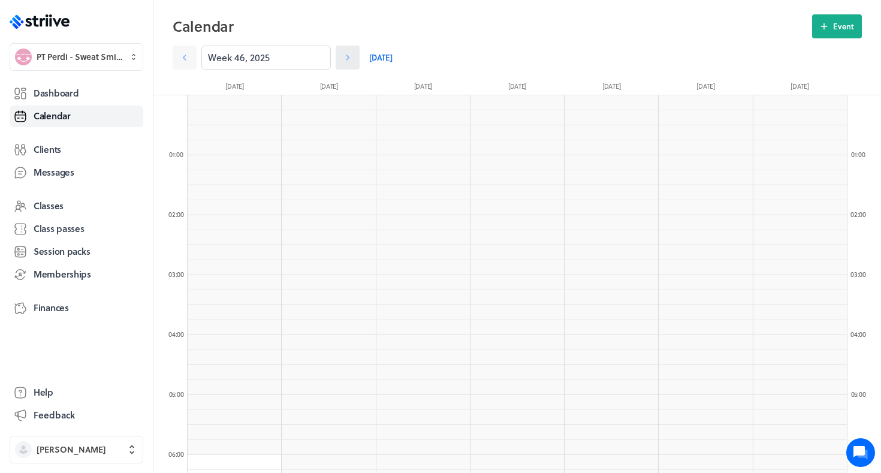
click at [348, 59] on icon at bounding box center [348, 58] width 4 height 6
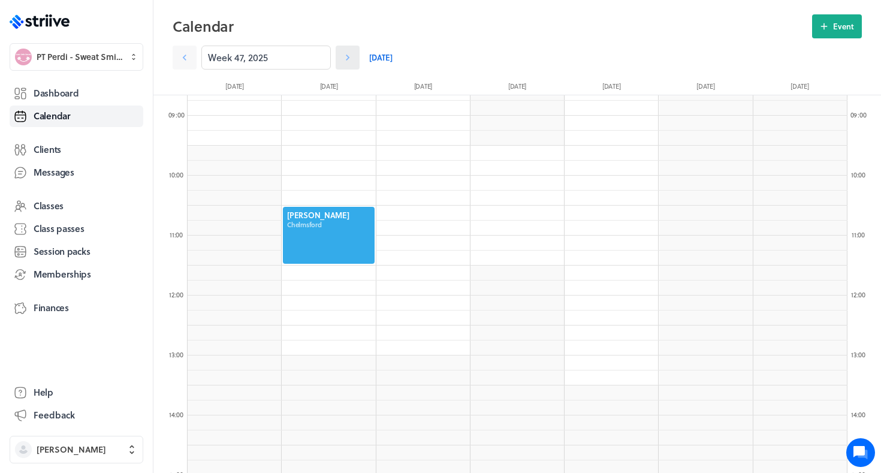
scroll to position [540, 0]
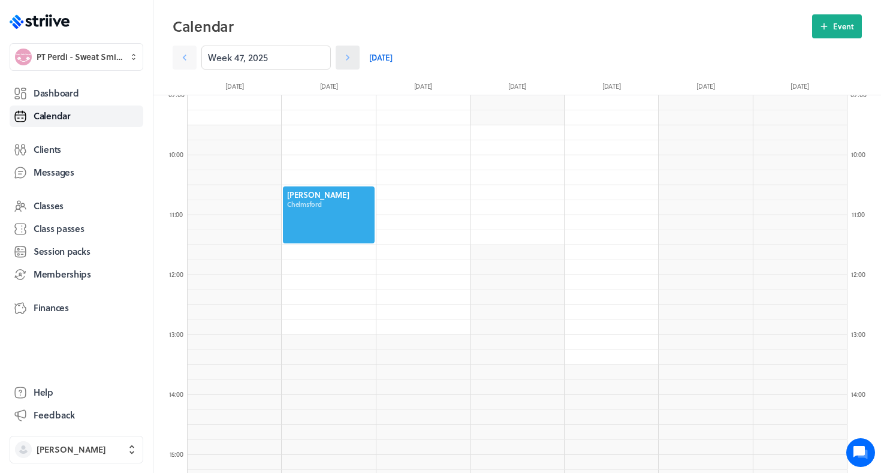
click at [348, 59] on icon at bounding box center [348, 58] width 12 height 12
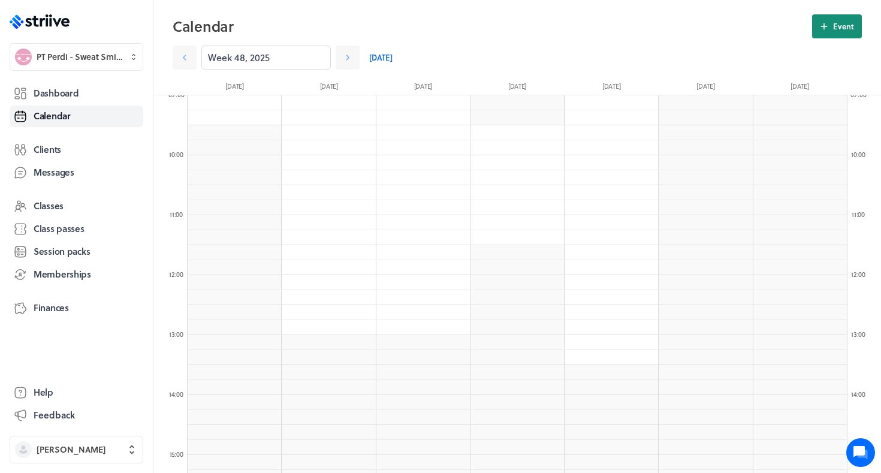
click at [841, 33] on button "Event" at bounding box center [837, 26] width 50 height 24
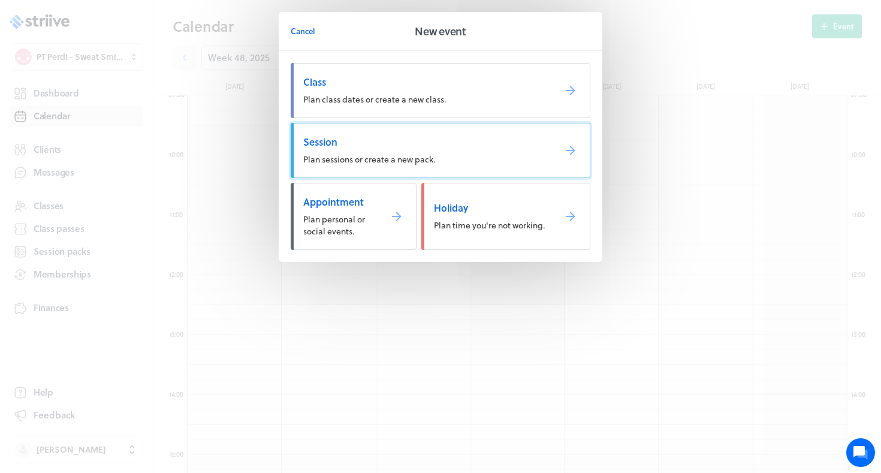
click at [470, 146] on span "Session" at bounding box center [424, 141] width 242 height 13
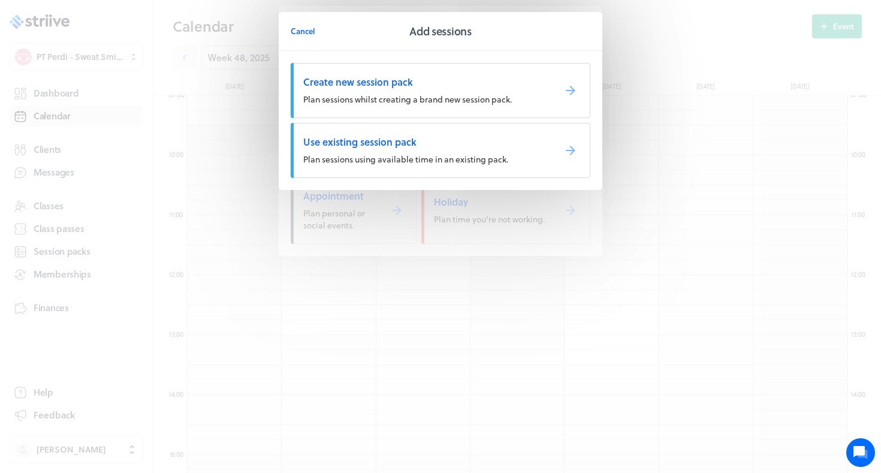
click at [470, 146] on span "Use existing session pack" at bounding box center [424, 141] width 242 height 13
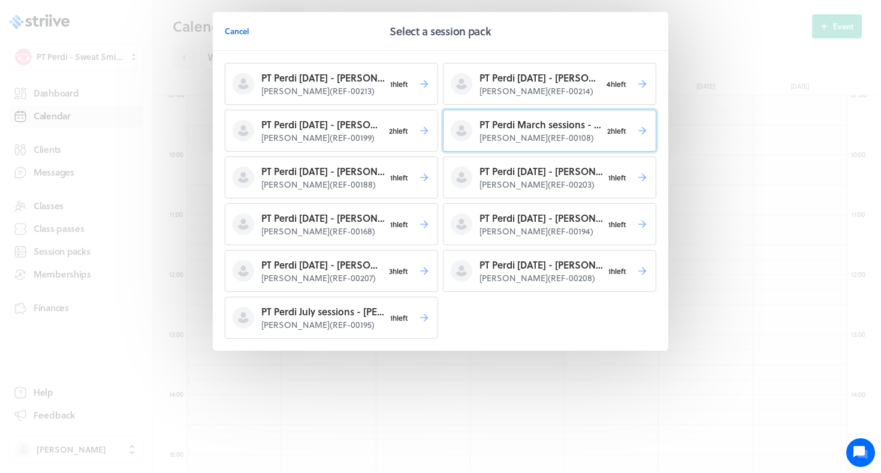
click at [489, 127] on p "PT Perdi March sessions - Chloe H" at bounding box center [541, 125] width 122 height 14
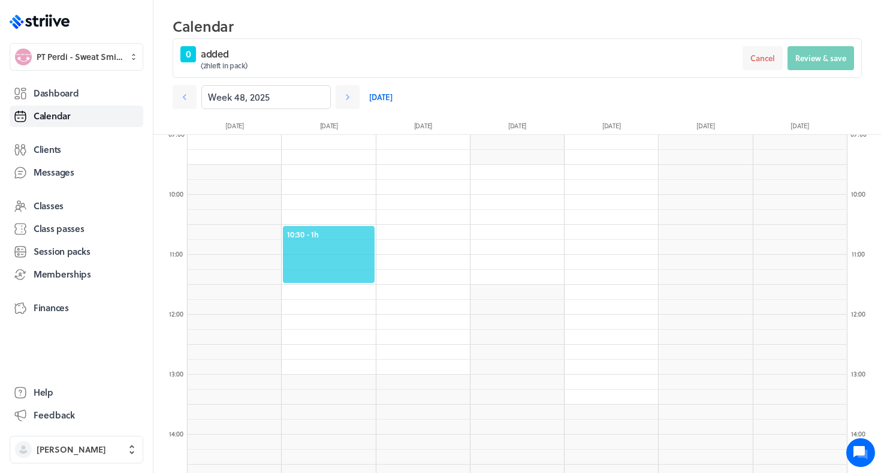
click at [328, 237] on span "10:30 - 1h" at bounding box center [328, 234] width 83 height 11
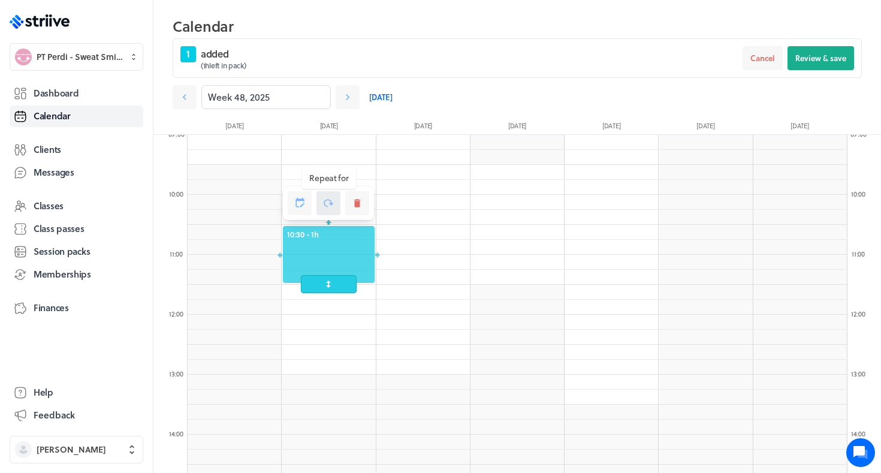
click at [329, 204] on icon at bounding box center [328, 203] width 11 height 11
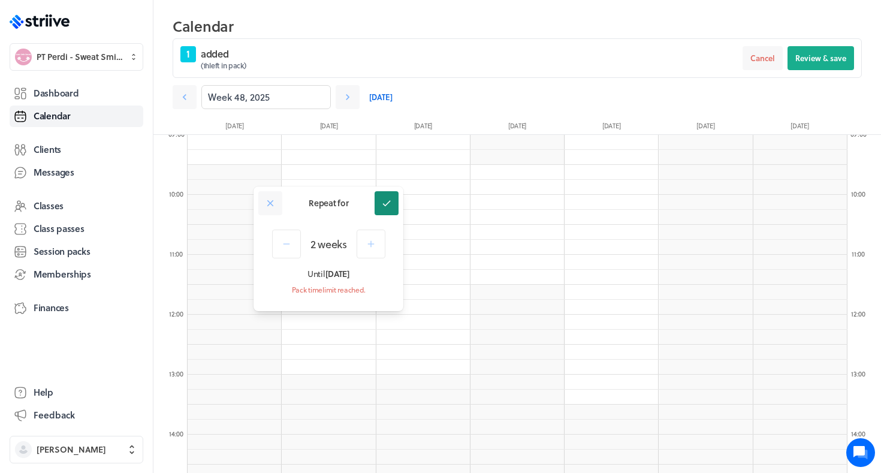
click at [386, 212] on button at bounding box center [387, 203] width 24 height 24
click at [353, 95] on icon at bounding box center [348, 97] width 12 height 12
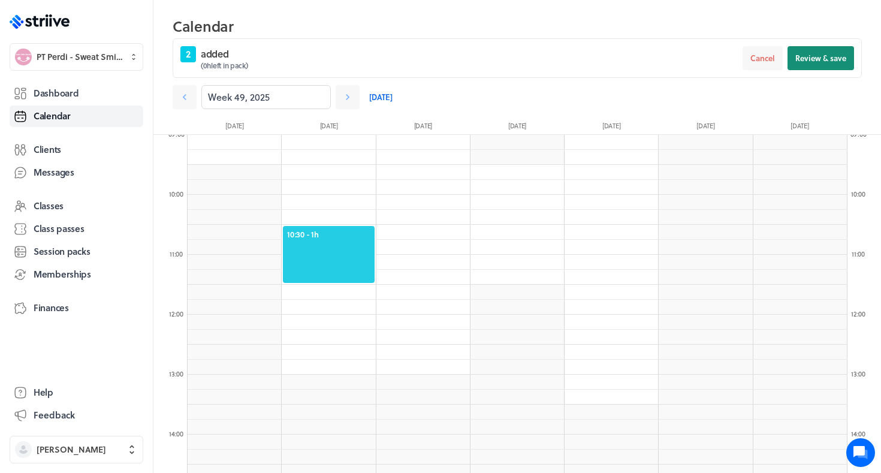
click at [827, 59] on span "Review & save" at bounding box center [821, 58] width 51 height 11
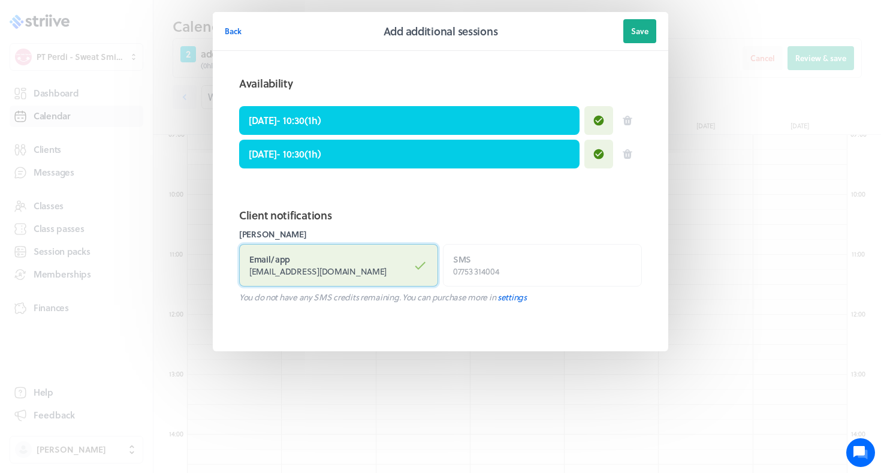
click at [365, 276] on label "Email / app chloelouisehudson1994@hotmail.co.uk" at bounding box center [338, 265] width 199 height 43
click at [0, 0] on input "Email / app chloelouisehudson1994@hotmail.co.uk" at bounding box center [0, 0] width 0 height 0
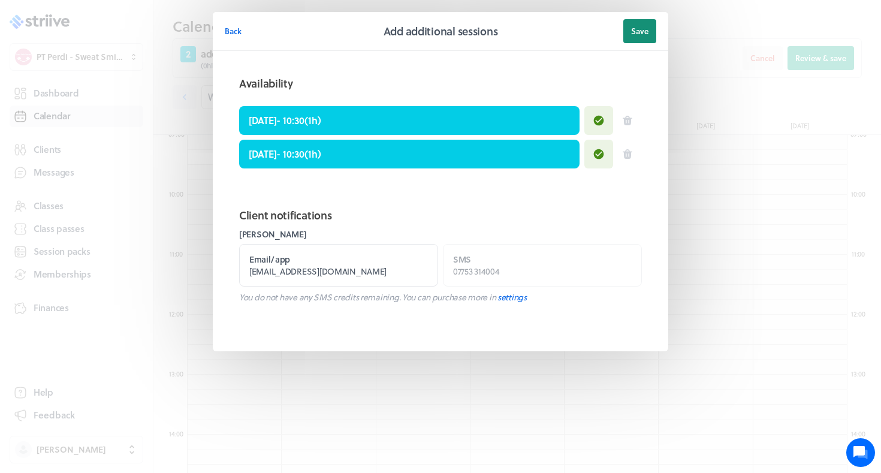
click at [648, 32] on span "Save" at bounding box center [639, 31] width 17 height 11
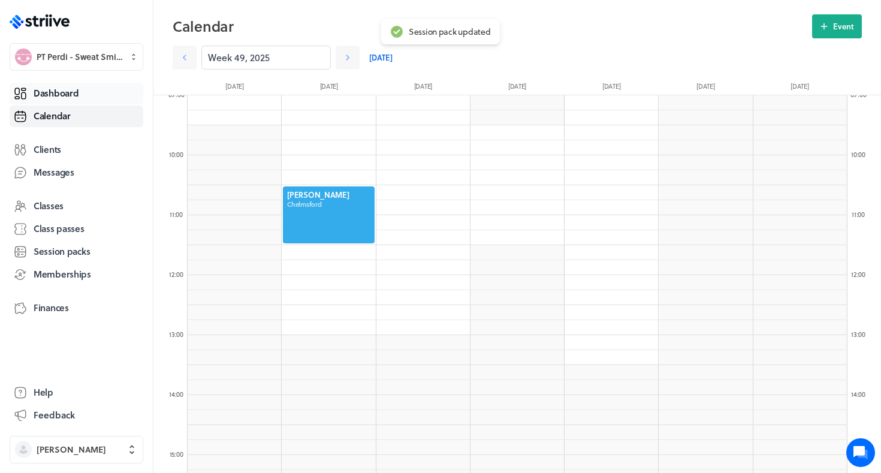
click at [47, 90] on span "Dashboard" at bounding box center [56, 93] width 45 height 13
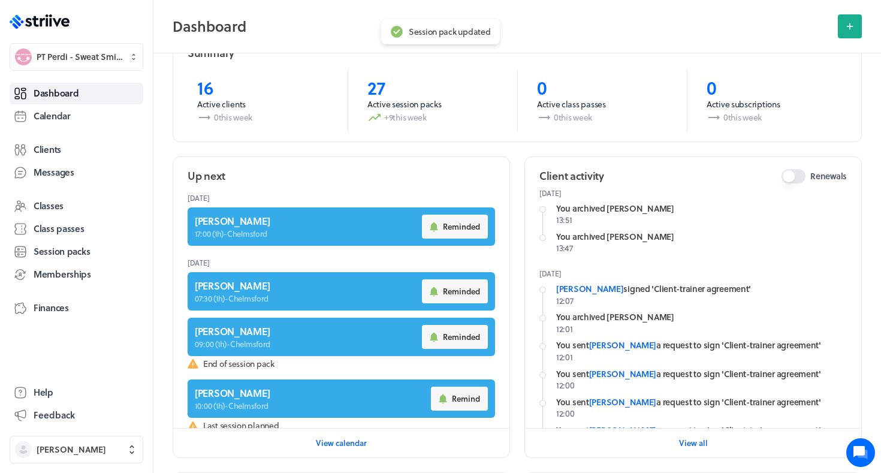
scroll to position [1, 0]
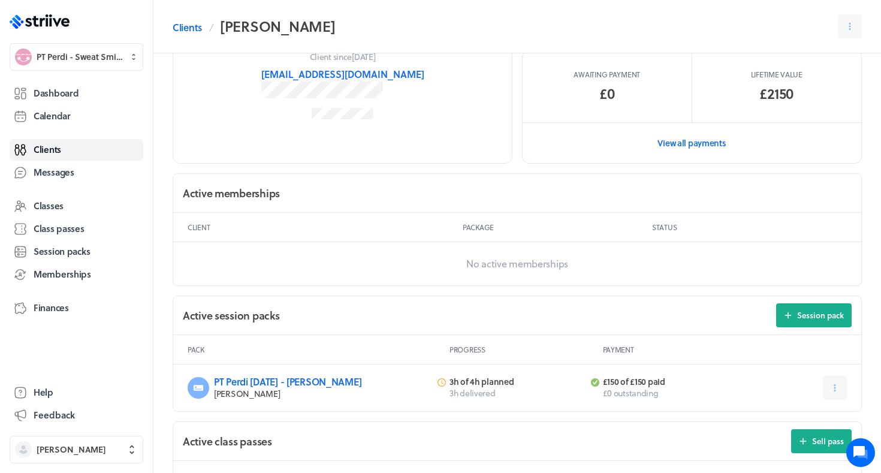
scroll to position [242, 0]
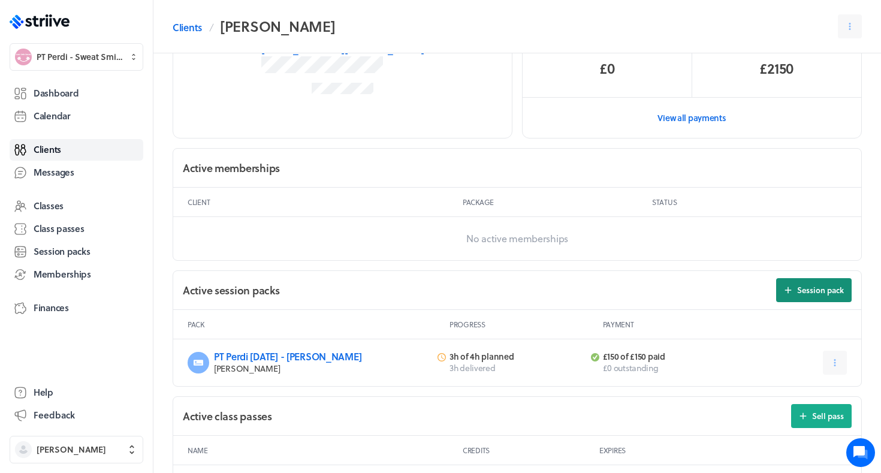
click at [826, 294] on button "Session pack" at bounding box center [814, 290] width 76 height 24
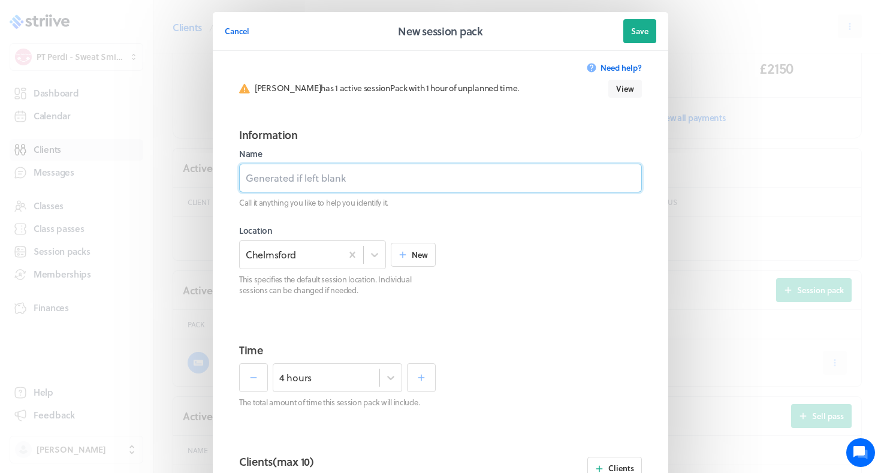
click at [396, 181] on input at bounding box center [440, 178] width 403 height 29
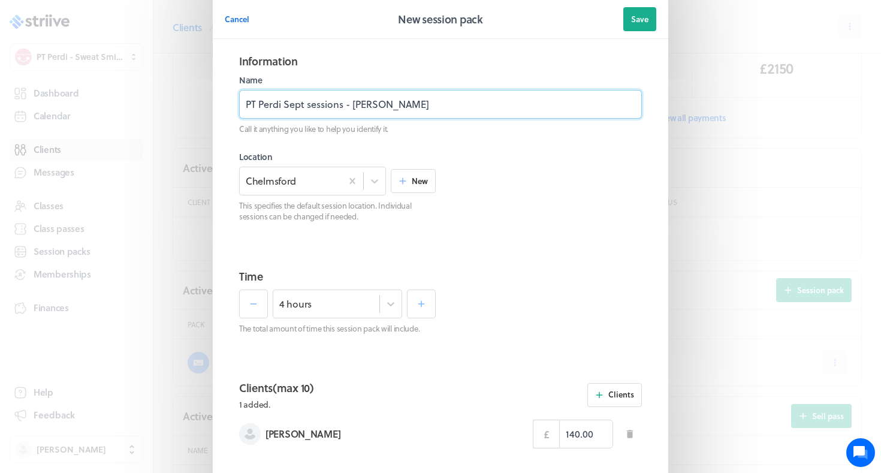
scroll to position [115, 0]
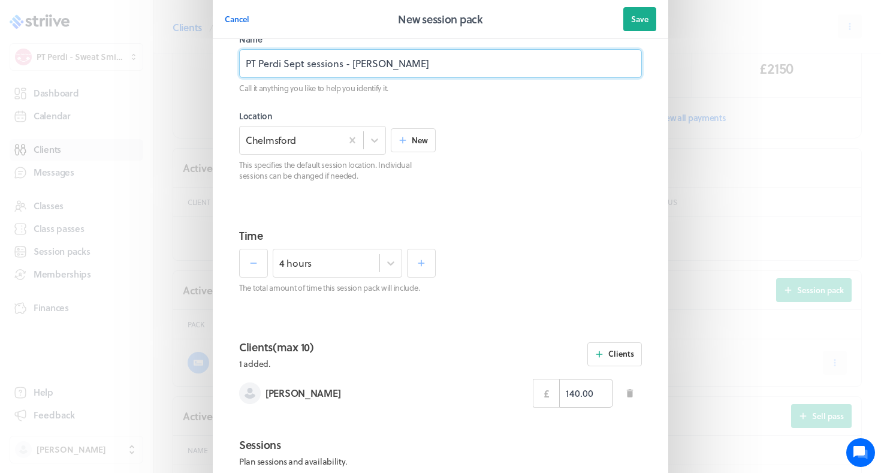
type input "PT Perdi Sept sessions - [PERSON_NAME]"
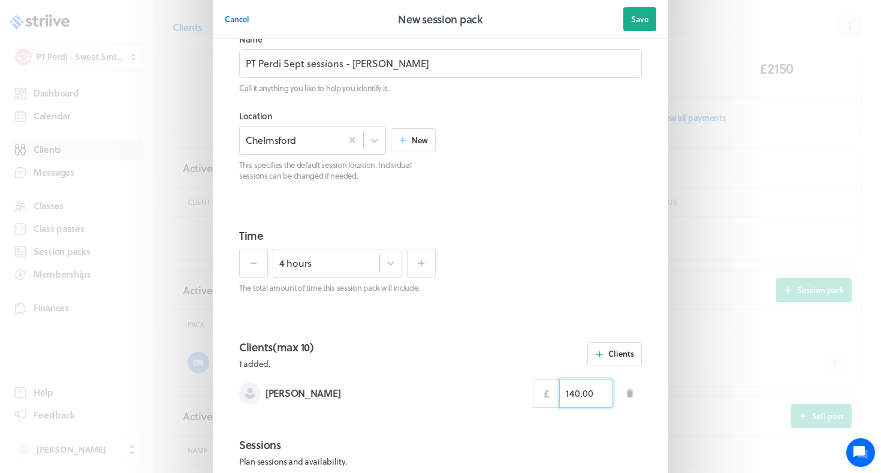
click at [571, 396] on input "140.00" at bounding box center [586, 393] width 54 height 29
type input "150.00"
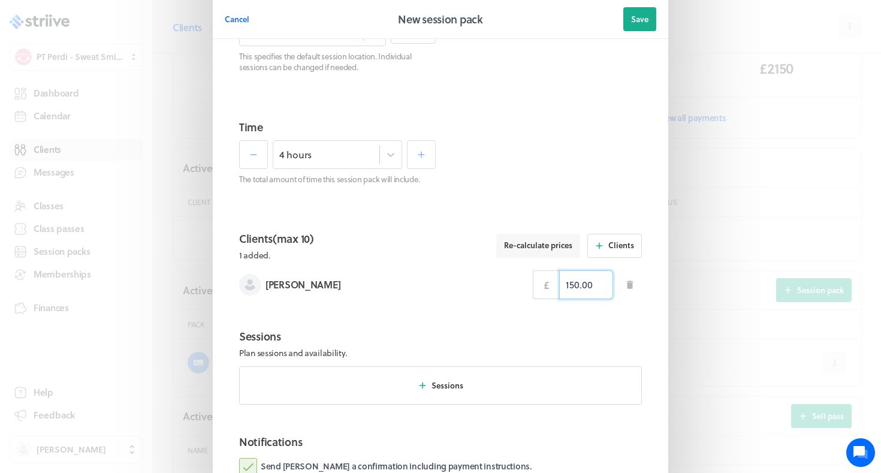
scroll to position [286, 0]
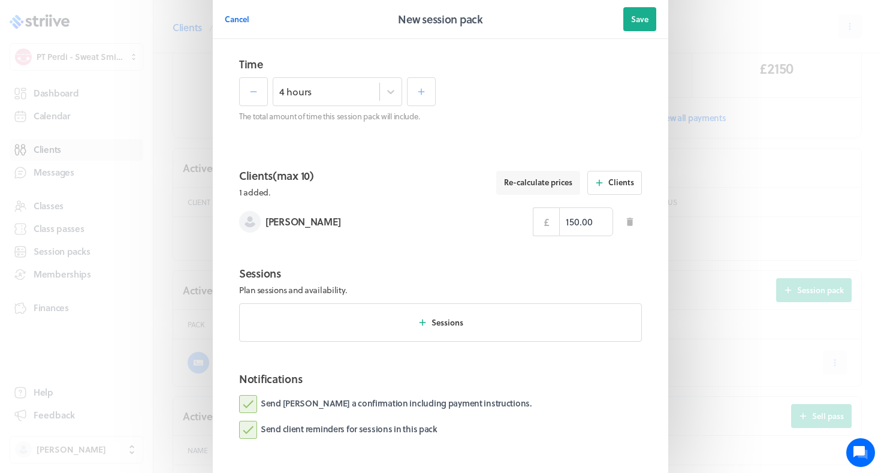
click at [373, 406] on label "Send [PERSON_NAME] a confirmation including payment instructions." at bounding box center [385, 404] width 293 height 18
click at [0, 0] on input "Send [PERSON_NAME] a confirmation including payment instructions." at bounding box center [0, 0] width 0 height 0
click at [639, 29] on button "Save" at bounding box center [639, 19] width 33 height 24
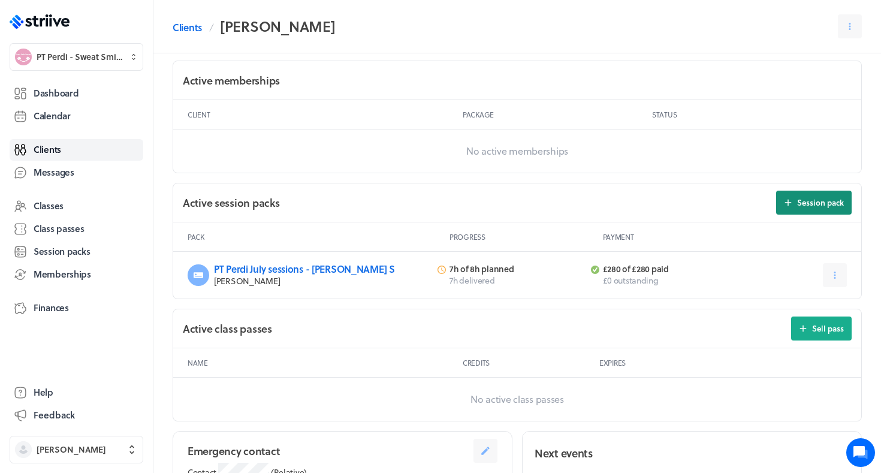
click at [802, 204] on span "Session pack" at bounding box center [820, 202] width 47 height 11
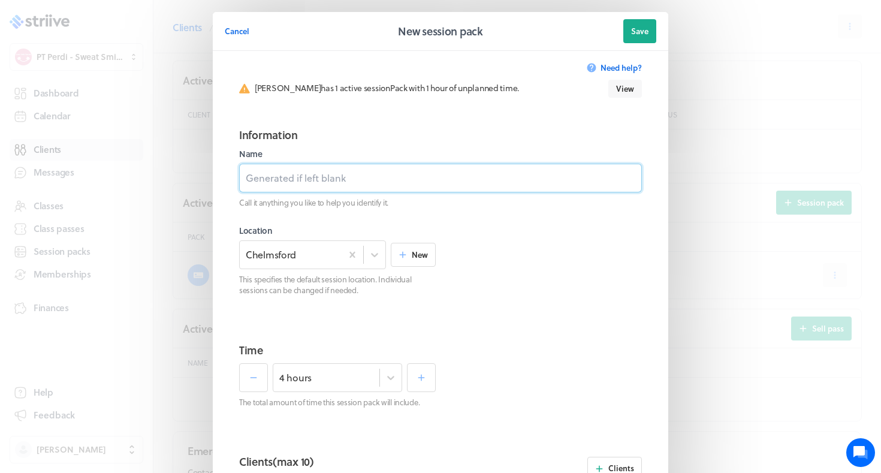
click at [532, 189] on input at bounding box center [440, 178] width 403 height 29
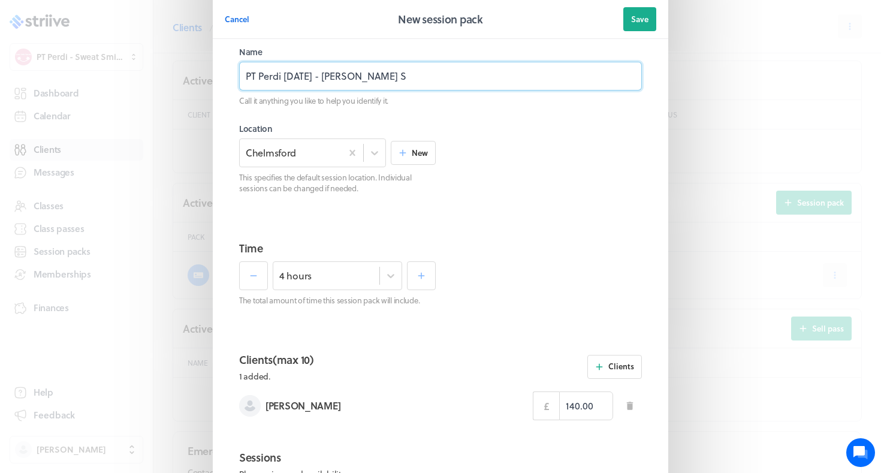
scroll to position [109, 0]
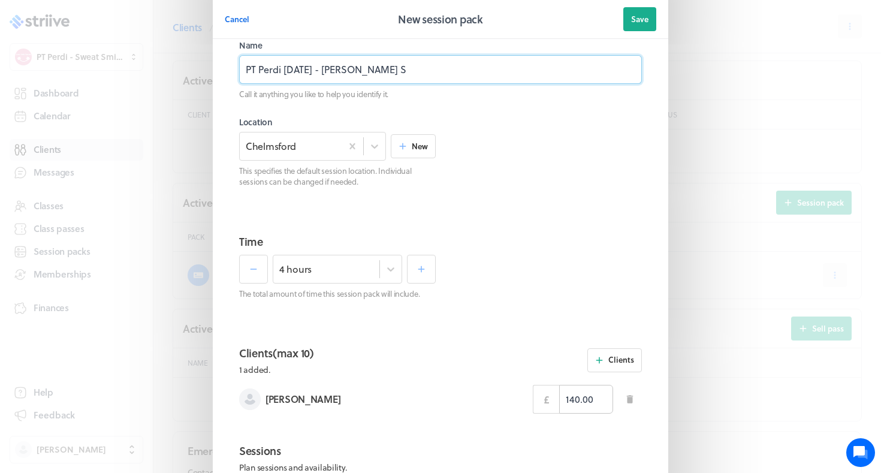
type input "PT Perdi Sept 25 - Nehal S"
drag, startPoint x: 569, startPoint y: 400, endPoint x: 623, endPoint y: 399, distance: 54.0
click at [622, 399] on div "£ 140.00" at bounding box center [587, 399] width 109 height 29
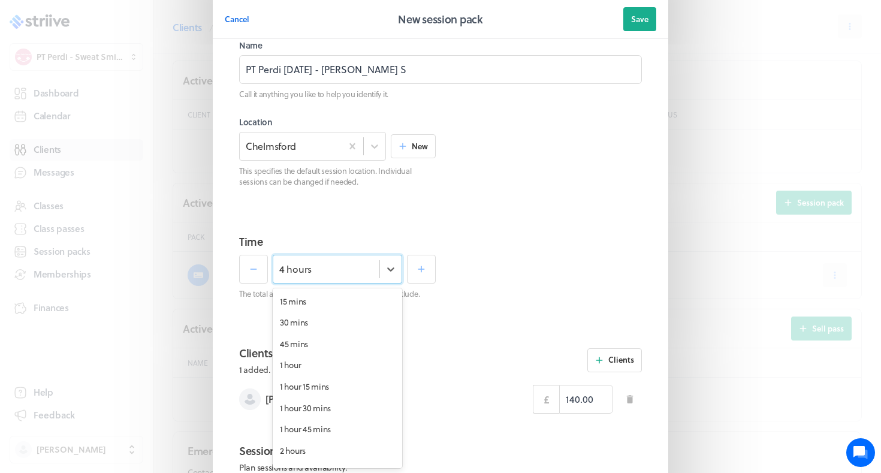
click at [296, 278] on div "4 hours" at bounding box center [337, 269] width 129 height 29
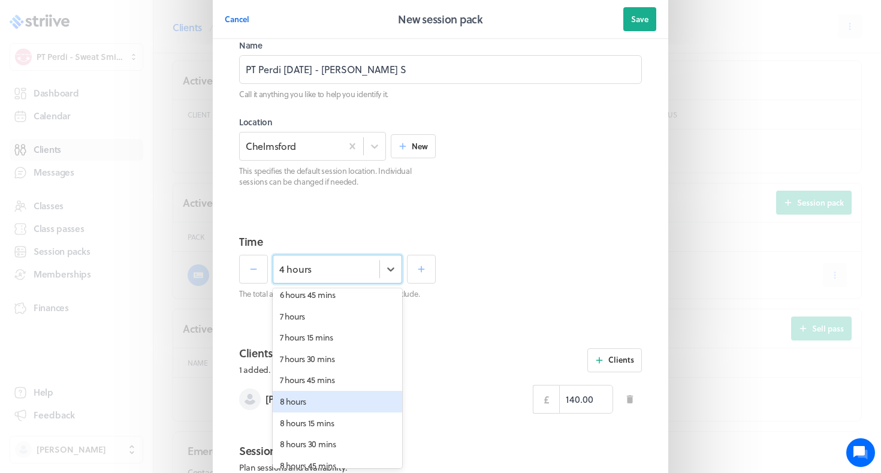
click at [305, 393] on div "8 hours" at bounding box center [337, 402] width 129 height 22
type input "280.00"
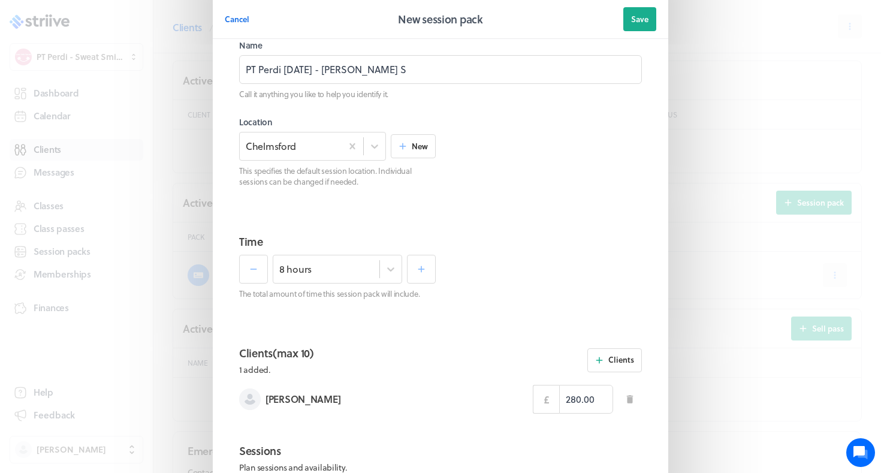
click at [480, 390] on div "Nehal Shukla" at bounding box center [386, 399] width 294 height 22
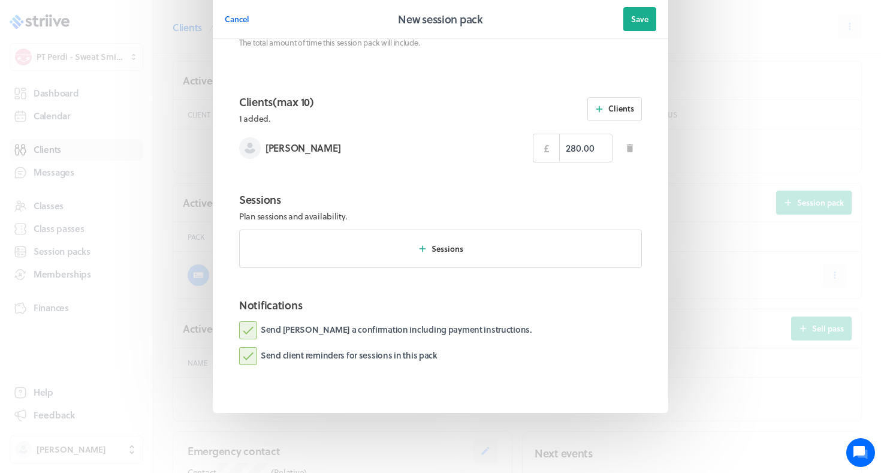
scroll to position [345, 0]
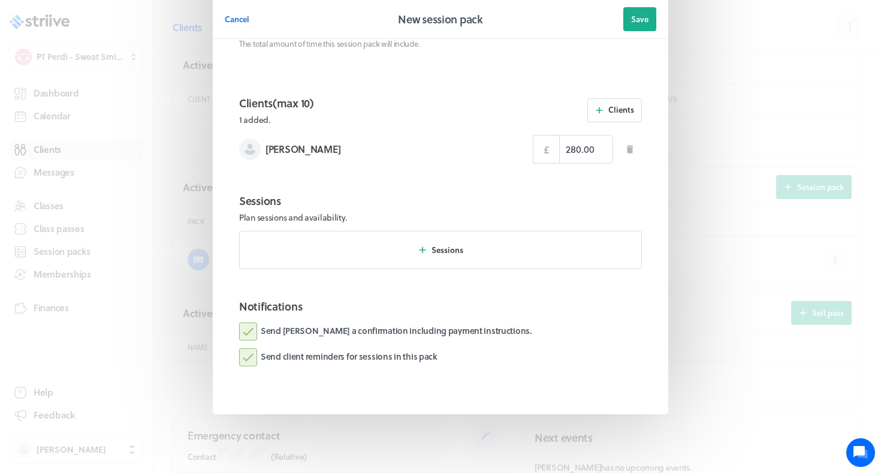
click at [458, 333] on label "Send Nehal a confirmation including payment instructions." at bounding box center [385, 332] width 293 height 18
click at [0, 0] on input "Send Nehal a confirmation including payment instructions." at bounding box center [0, 0] width 0 height 0
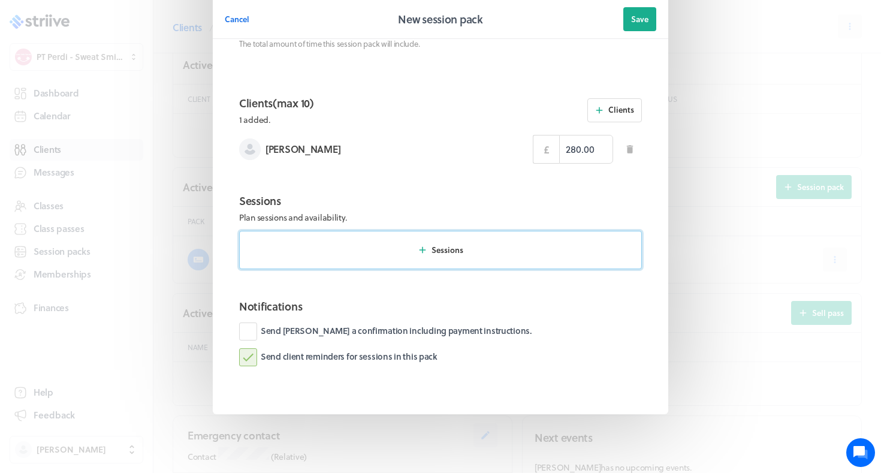
click at [468, 249] on button "Sessions" at bounding box center [440, 250] width 403 height 38
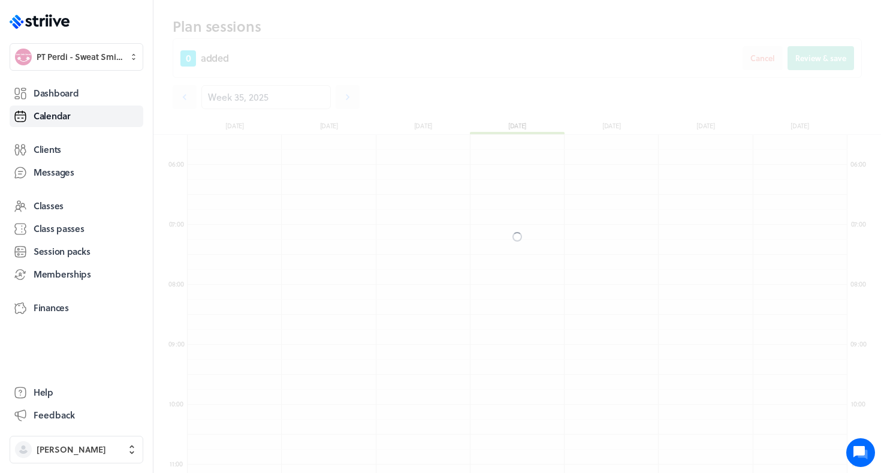
scroll to position [1439, 660]
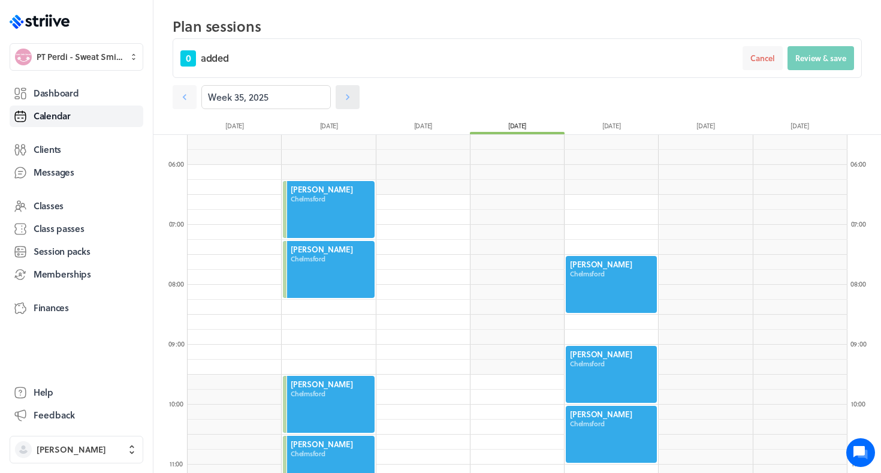
click at [347, 99] on icon at bounding box center [348, 97] width 4 height 6
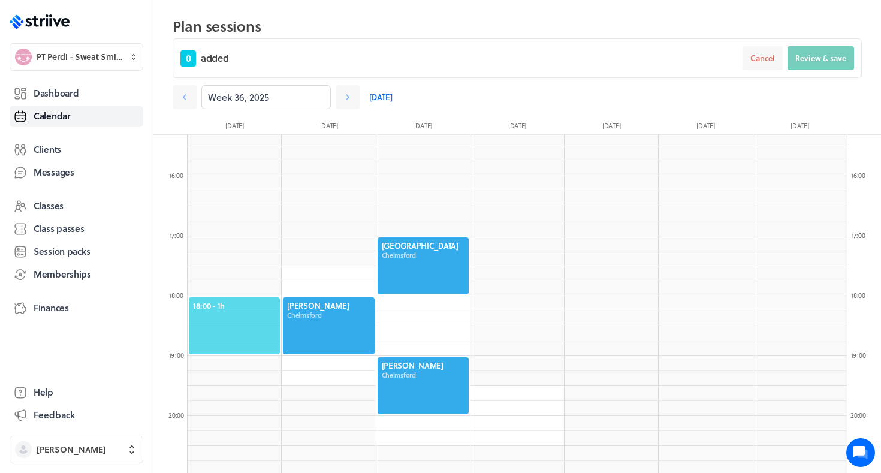
scroll to position [938, 0]
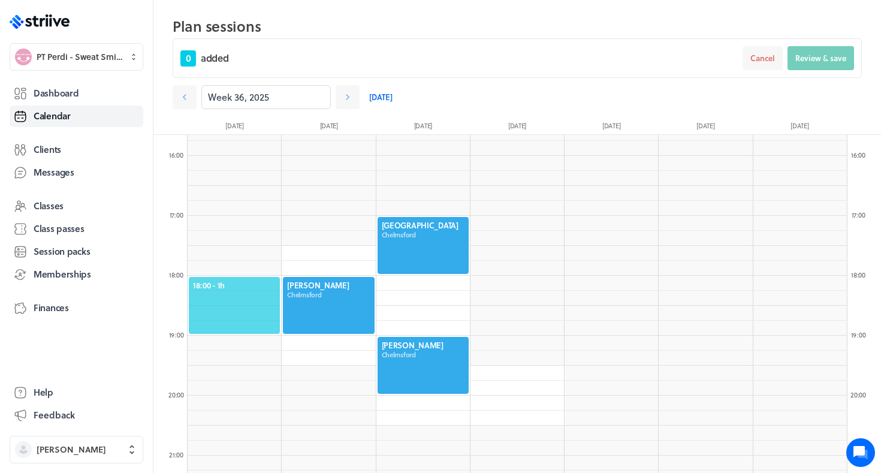
click at [250, 287] on span "18:00 - 1h" at bounding box center [234, 285] width 83 height 11
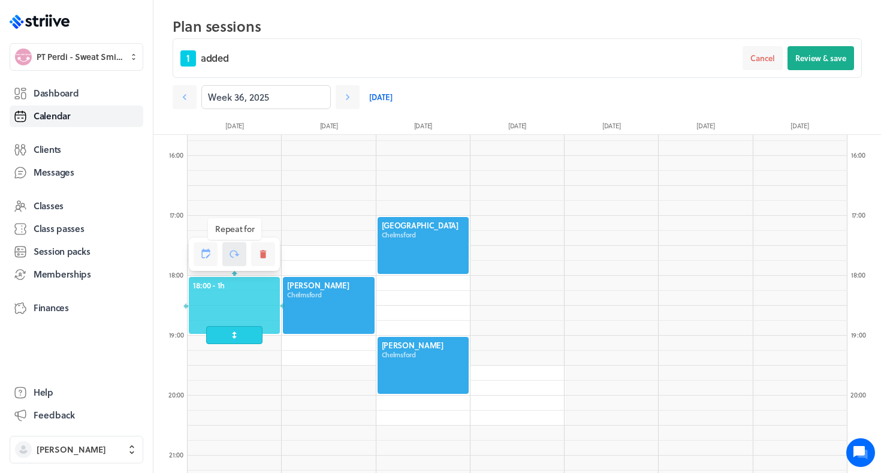
click at [233, 259] on icon at bounding box center [234, 254] width 11 height 11
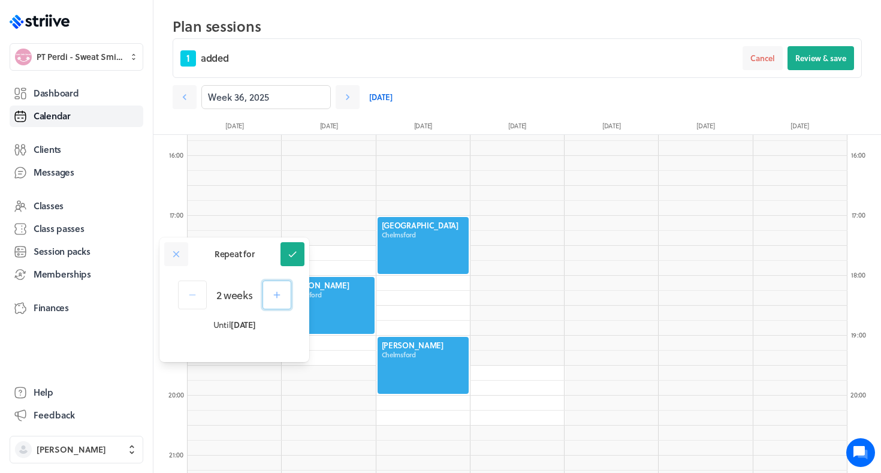
click at [271, 299] on button "button" at bounding box center [277, 295] width 29 height 29
click at [272, 299] on icon "button" at bounding box center [277, 295] width 11 height 11
click at [290, 258] on icon at bounding box center [292, 254] width 11 height 11
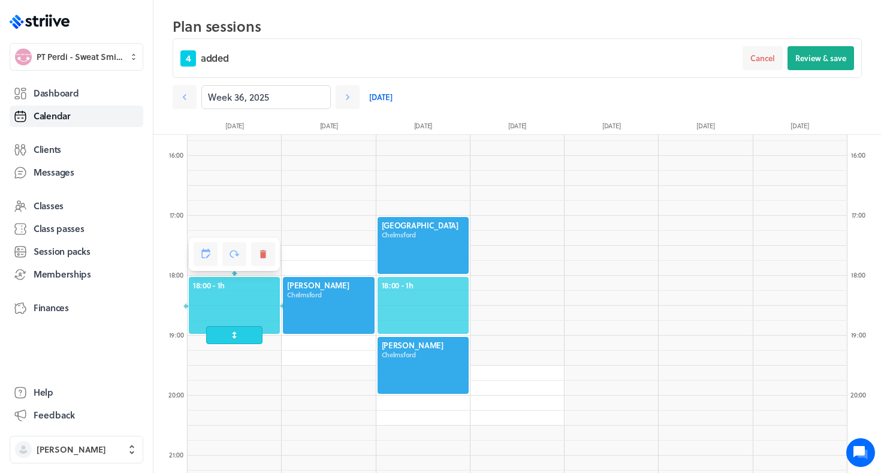
click at [425, 278] on div "18:00 - 1h" at bounding box center [423, 305] width 94 height 59
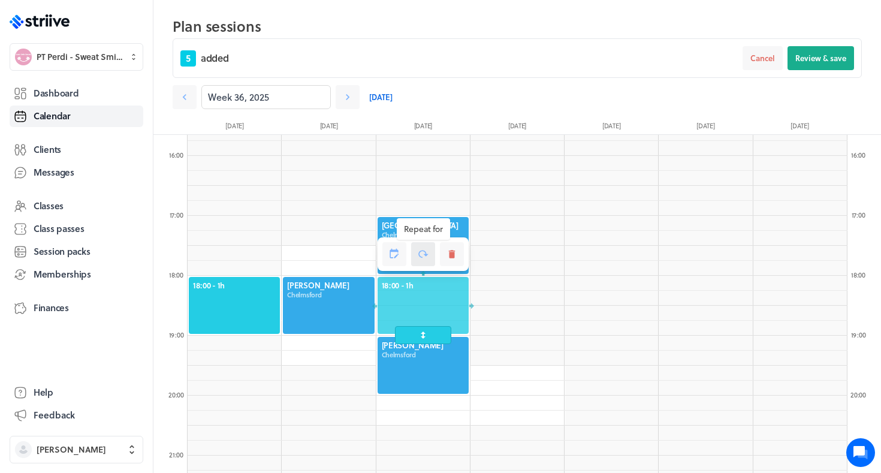
click at [421, 256] on icon at bounding box center [423, 254] width 11 height 11
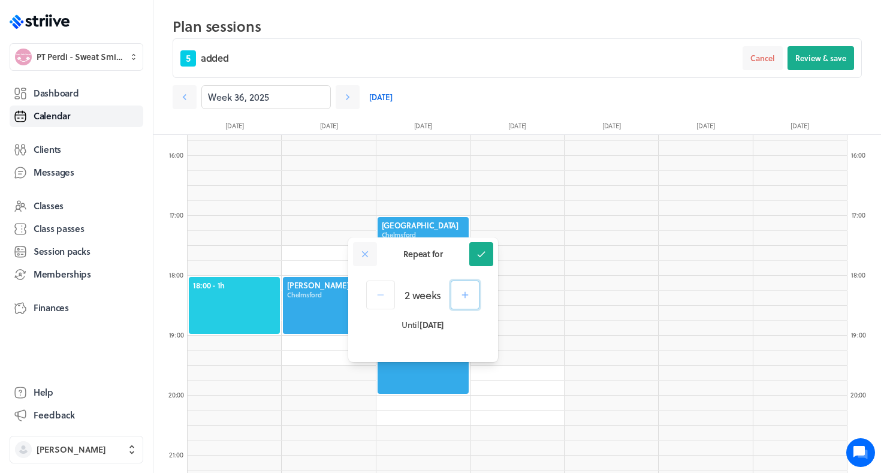
click at [457, 294] on button "button" at bounding box center [465, 295] width 29 height 29
click at [481, 258] on icon at bounding box center [481, 254] width 11 height 11
click at [817, 58] on span "Review & save" at bounding box center [821, 58] width 51 height 11
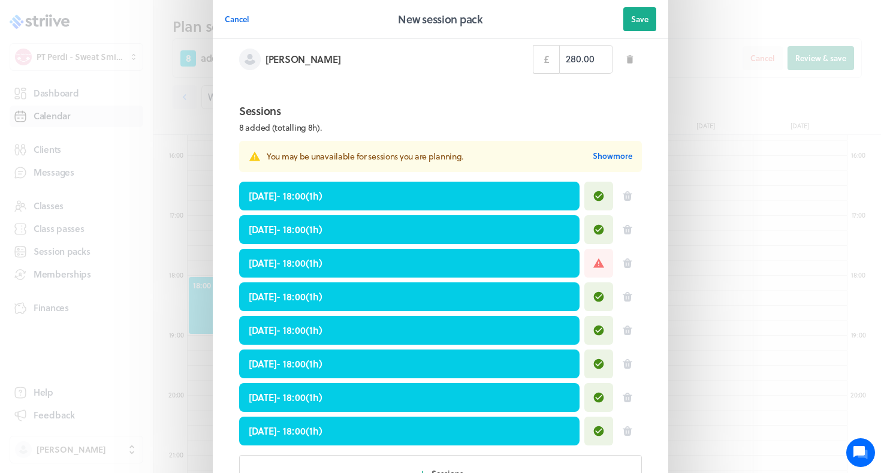
scroll to position [557, 0]
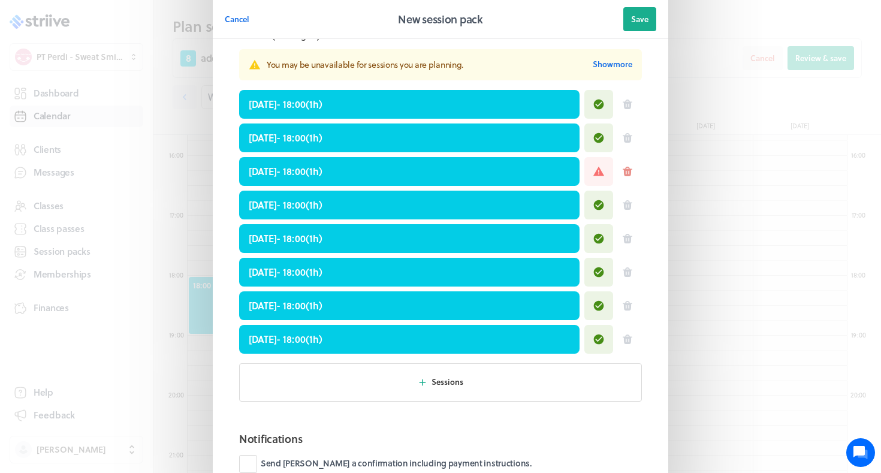
click at [628, 168] on icon at bounding box center [628, 172] width 10 height 10
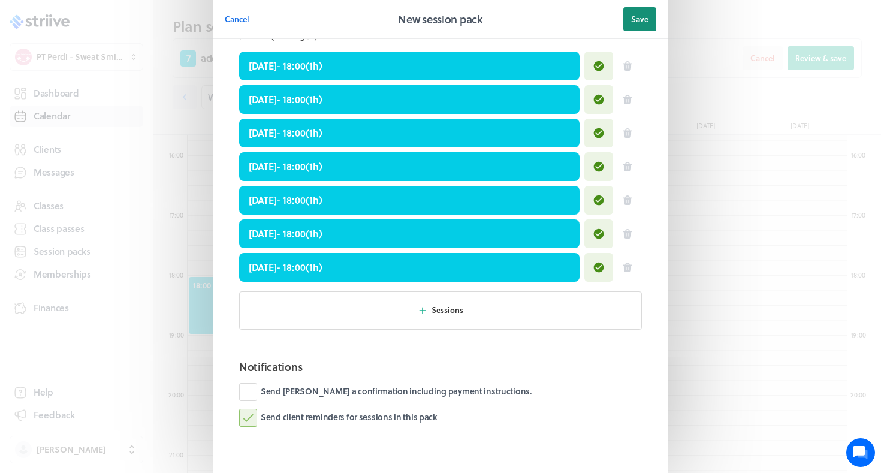
click at [644, 24] on span "Save" at bounding box center [639, 19] width 17 height 11
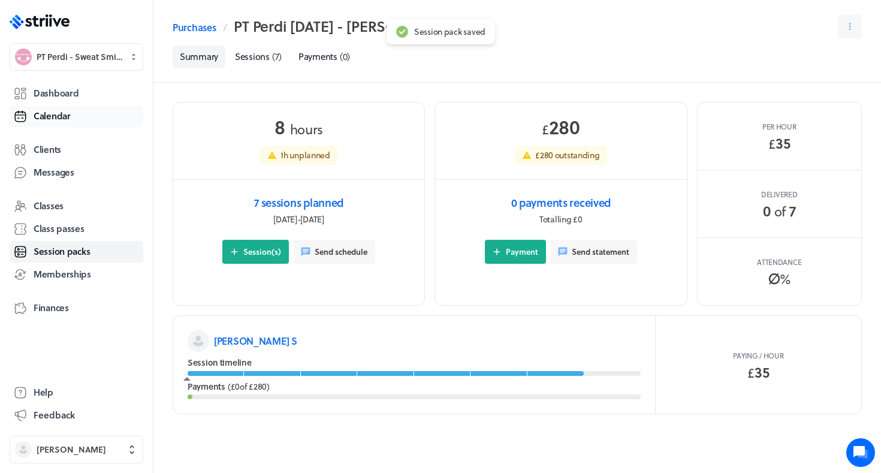
click at [82, 114] on link "Calendar" at bounding box center [77, 117] width 134 height 22
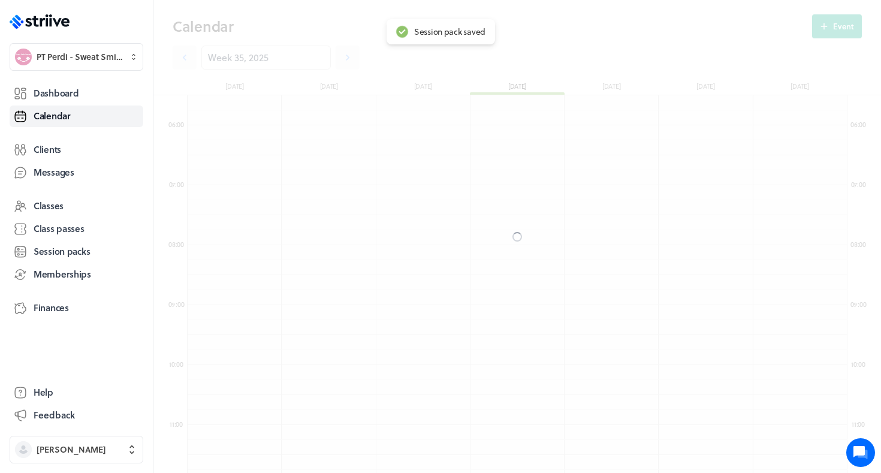
scroll to position [1439, 660]
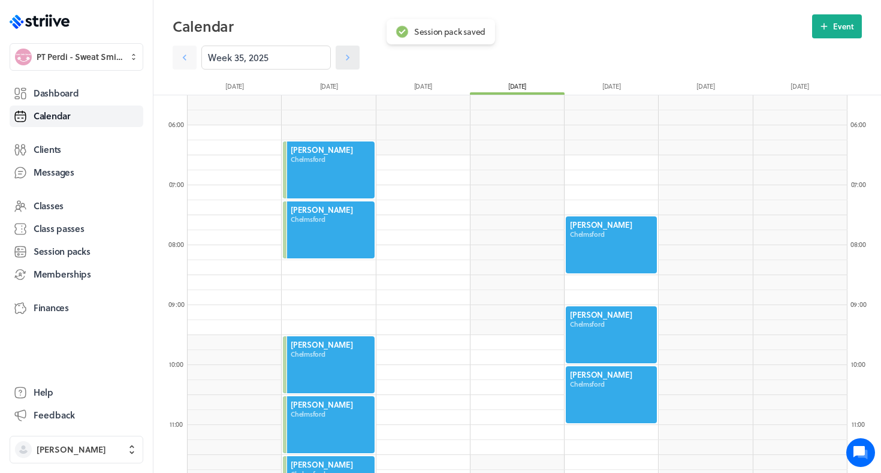
click at [344, 64] on link at bounding box center [348, 58] width 24 height 24
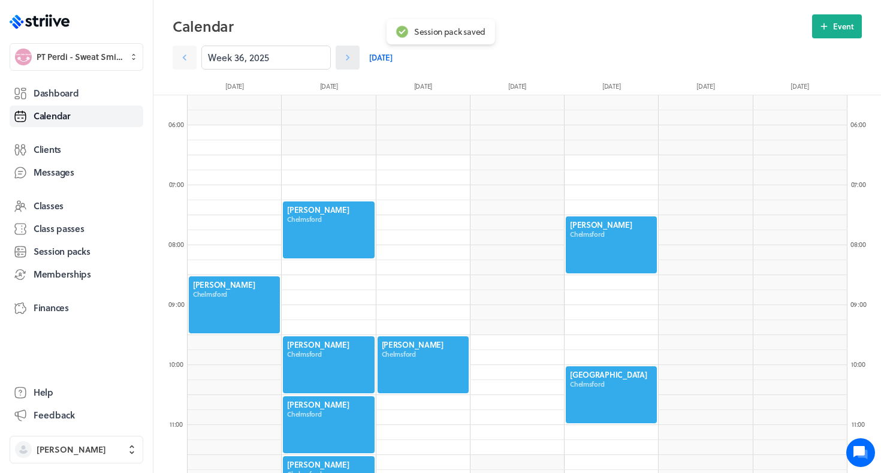
click at [344, 64] on link at bounding box center [348, 58] width 24 height 24
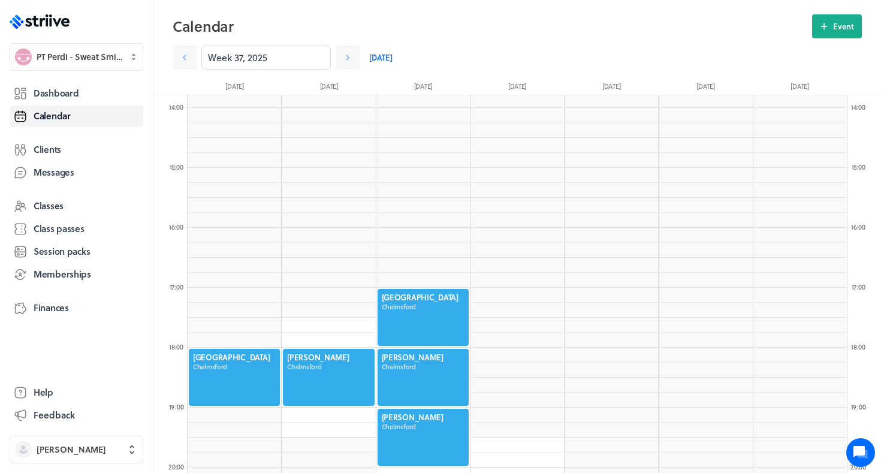
scroll to position [828, 0]
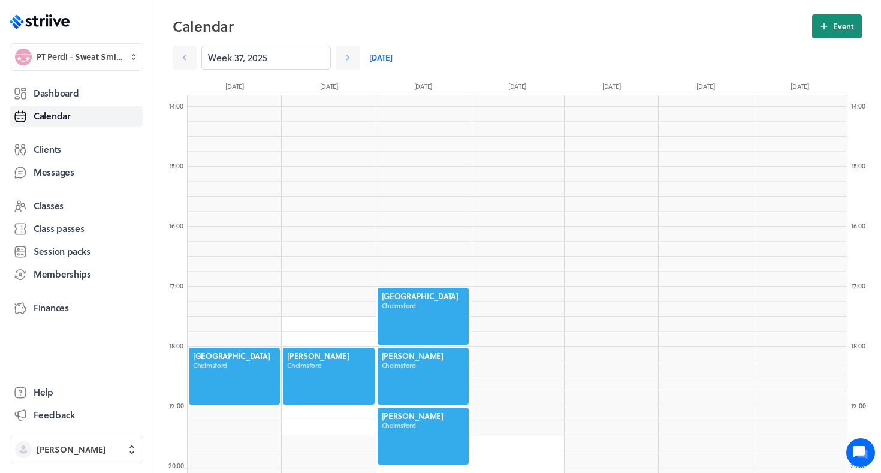
click at [838, 32] on button "Event" at bounding box center [837, 26] width 50 height 24
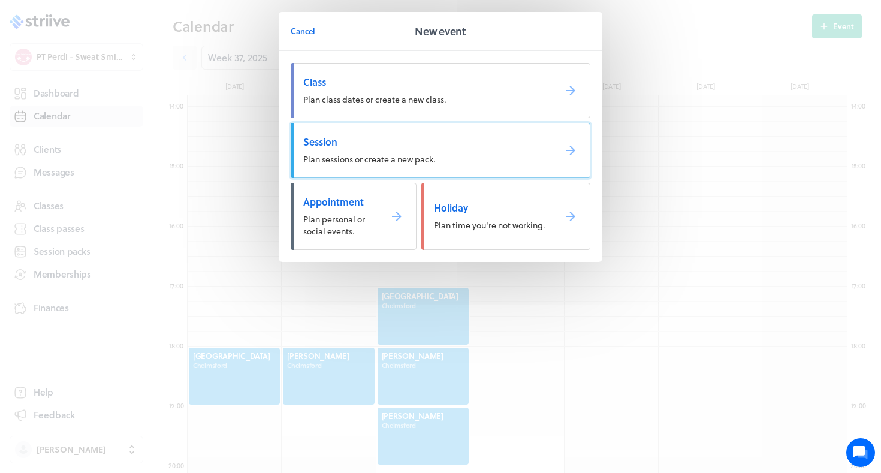
click at [446, 159] on link "Session Plan sessions or create a new pack." at bounding box center [441, 150] width 300 height 55
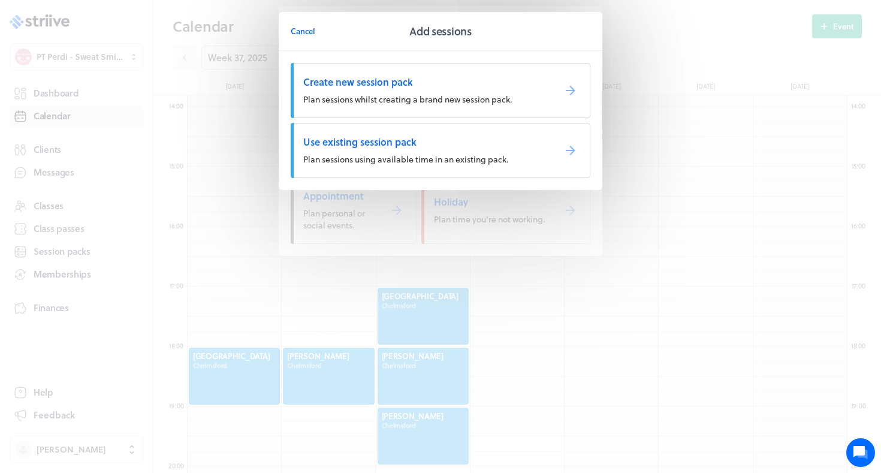
click at [446, 153] on span "Plan sessions using available time in an existing pack." at bounding box center [405, 159] width 205 height 13
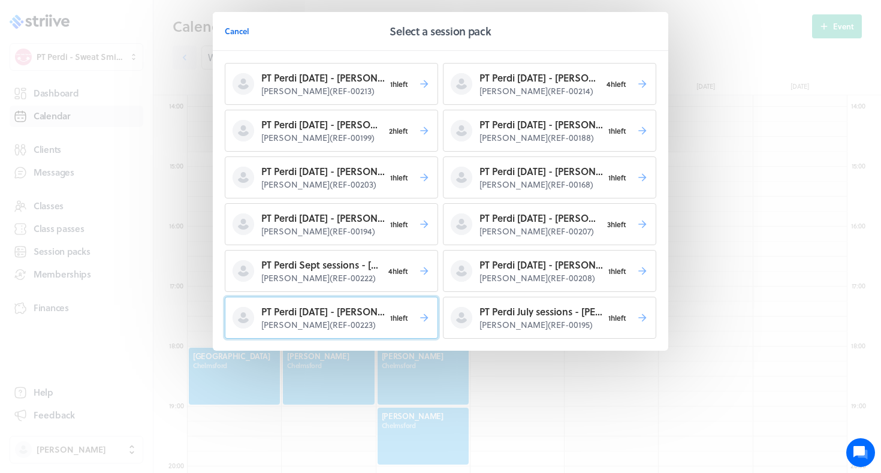
click at [368, 312] on p "PT Perdi Sept 25 - Nehal S" at bounding box center [322, 312] width 123 height 14
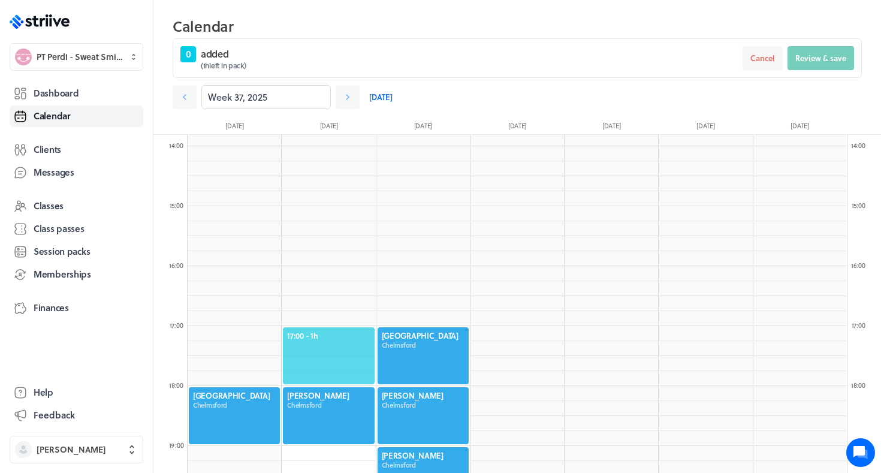
click at [320, 338] on span "17:00 - 1h" at bounding box center [328, 335] width 83 height 11
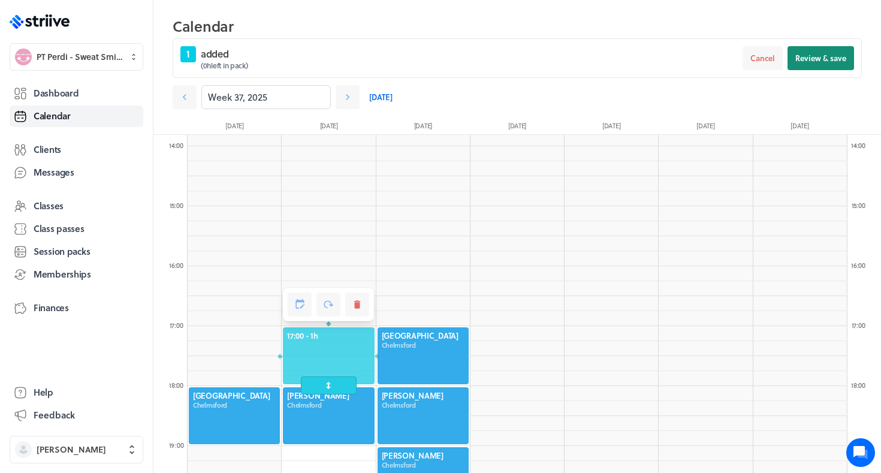
click at [819, 59] on span "Review & save" at bounding box center [821, 58] width 51 height 11
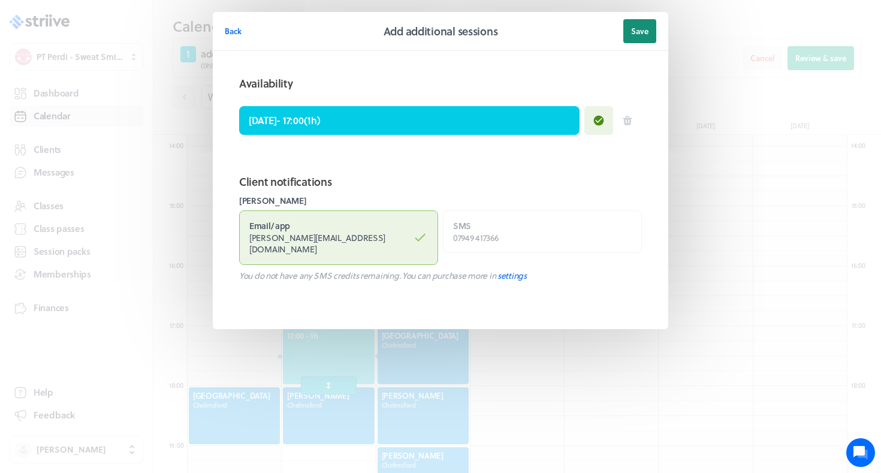
click at [640, 30] on span "Save" at bounding box center [639, 31] width 17 height 11
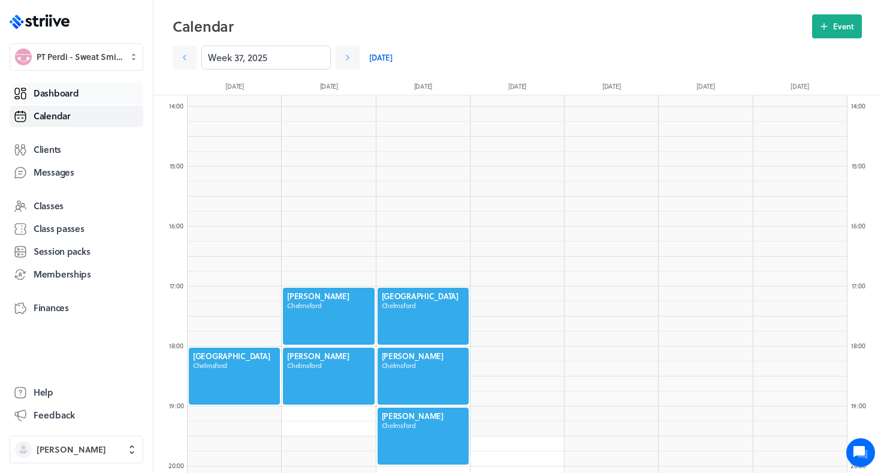
click at [46, 89] on span "Dashboard" at bounding box center [56, 93] width 45 height 13
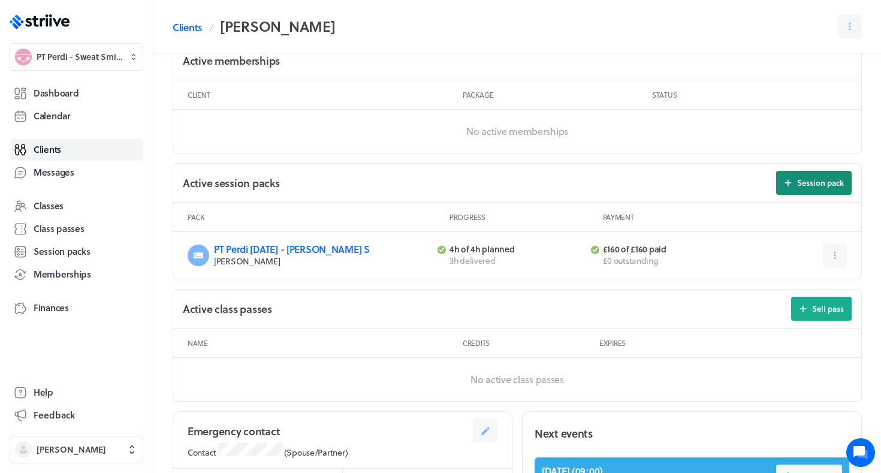
click at [816, 177] on span "Session pack" at bounding box center [820, 182] width 47 height 11
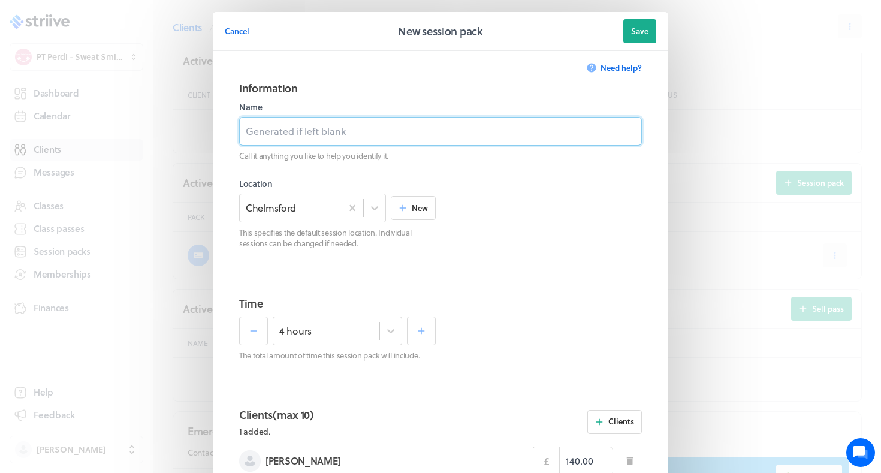
click at [375, 135] on input at bounding box center [440, 131] width 403 height 29
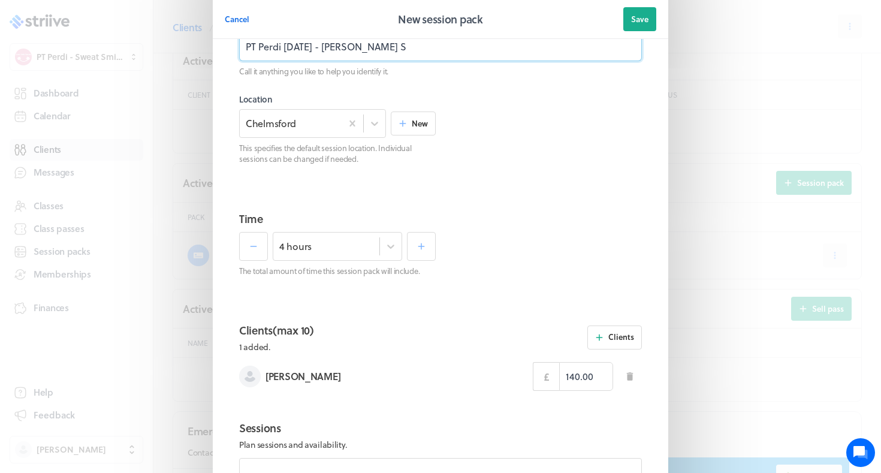
scroll to position [110, 0]
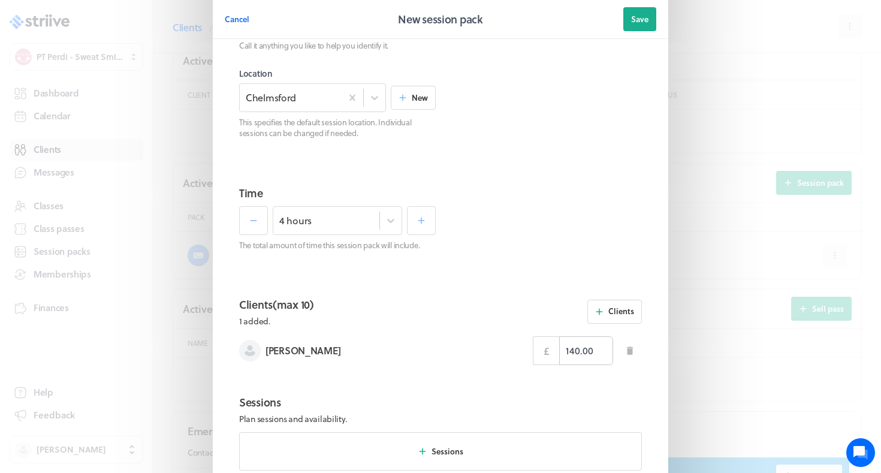
type input "PT Perdi Sept 25 - Ophelia S"
click at [574, 353] on input "140.00" at bounding box center [586, 350] width 54 height 29
type input "160.00"
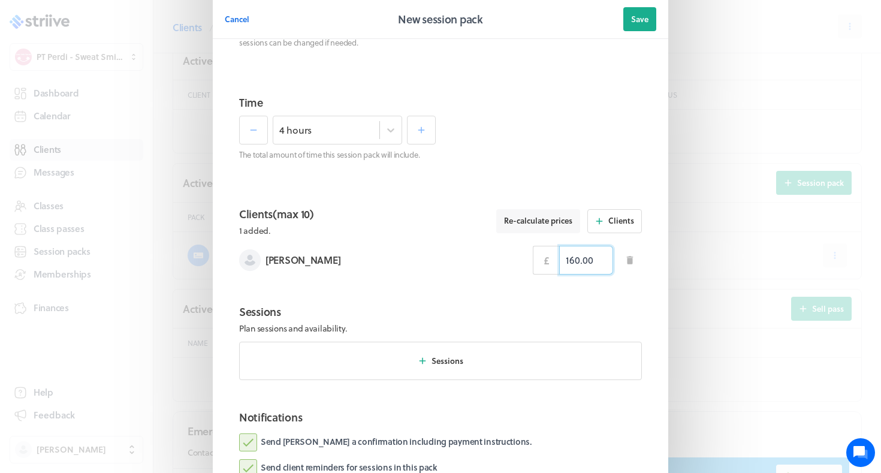
scroll to position [219, 0]
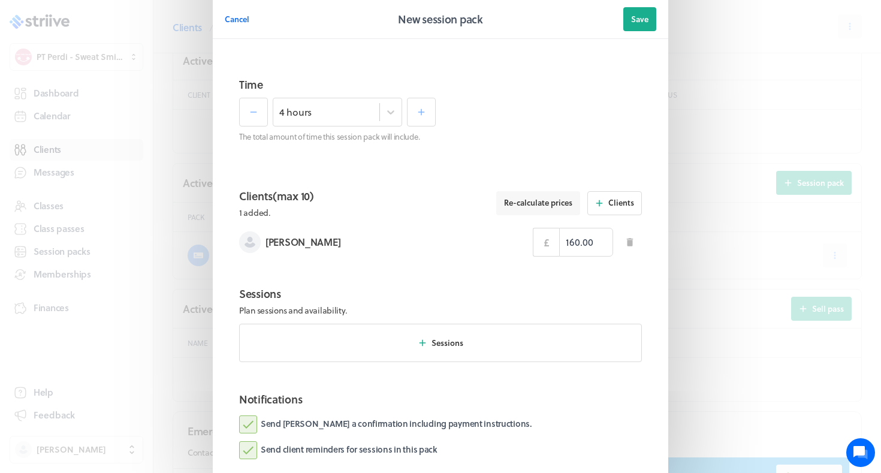
click at [458, 417] on label "Send Ophelia a confirmation including payment instructions." at bounding box center [385, 424] width 293 height 18
click at [0, 0] on input "Send Ophelia a confirmation including payment instructions." at bounding box center [0, 0] width 0 height 0
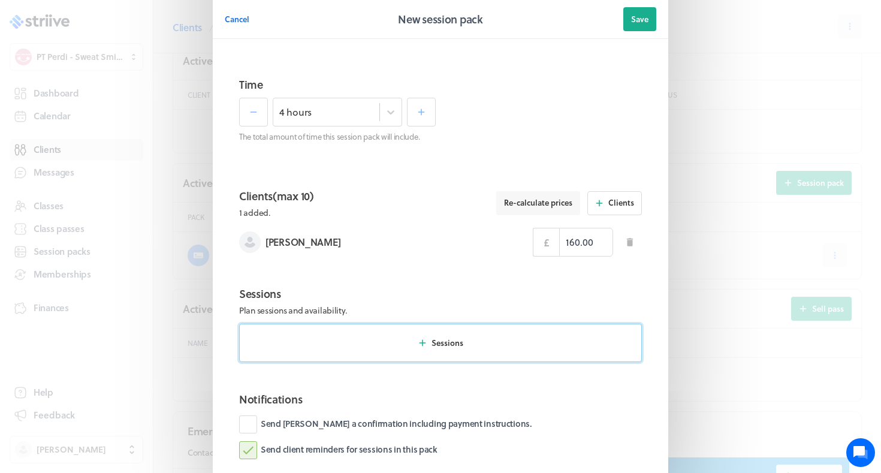
click at [489, 335] on button "Sessions" at bounding box center [440, 343] width 403 height 38
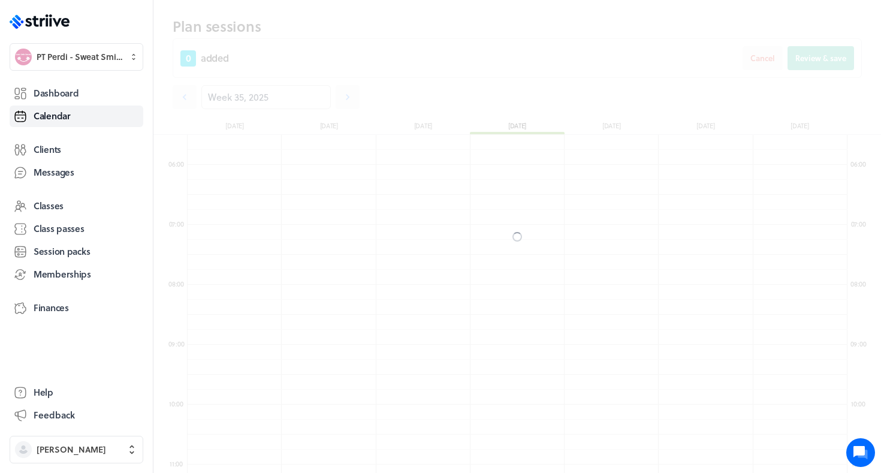
scroll to position [1439, 660]
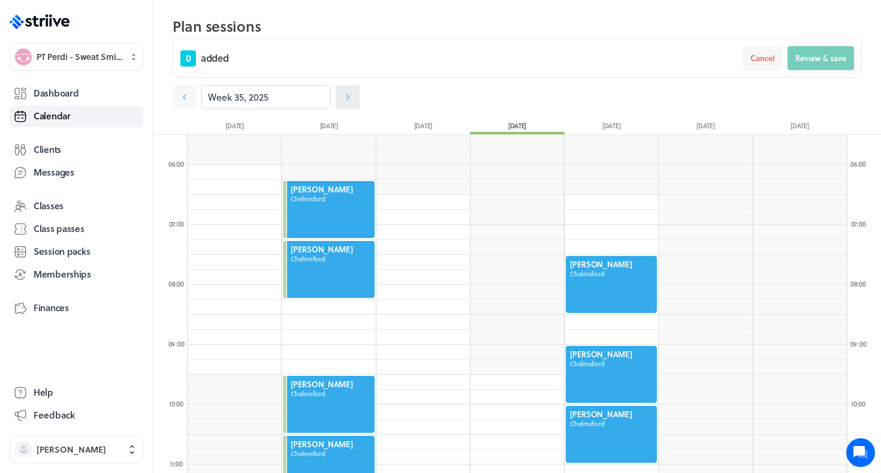
click at [348, 100] on icon at bounding box center [348, 97] width 12 height 12
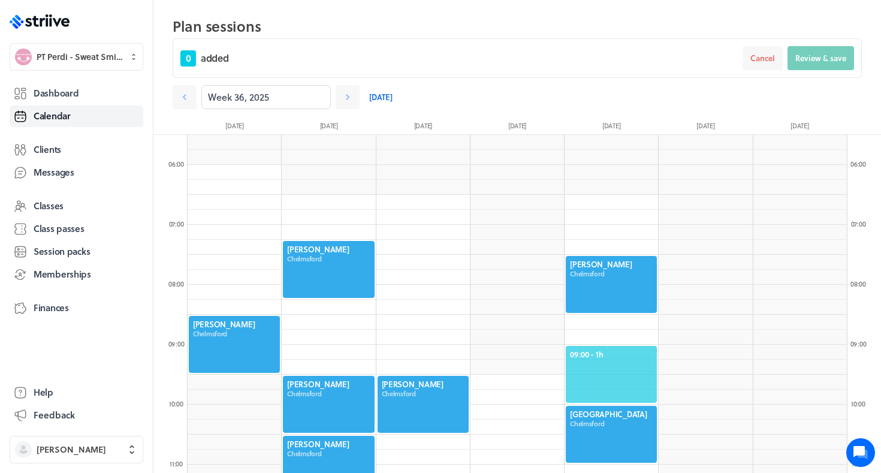
click at [604, 345] on div "09:00 - 1h" at bounding box center [612, 374] width 94 height 59
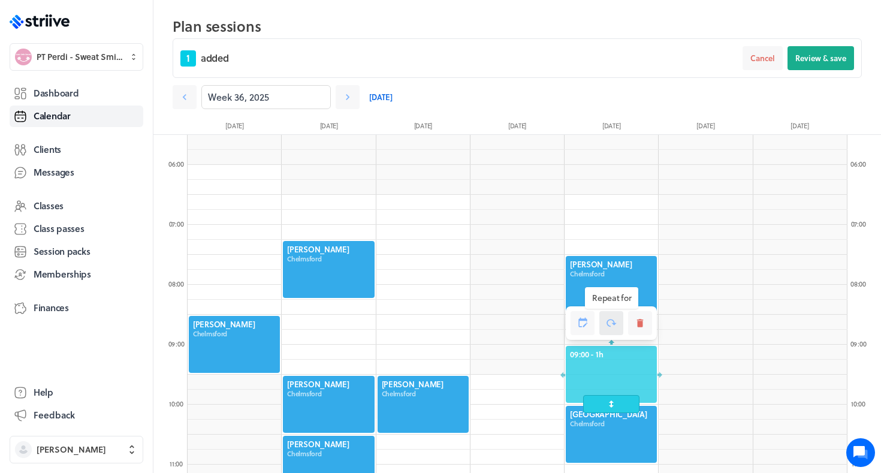
click at [612, 321] on icon at bounding box center [611, 323] width 11 height 11
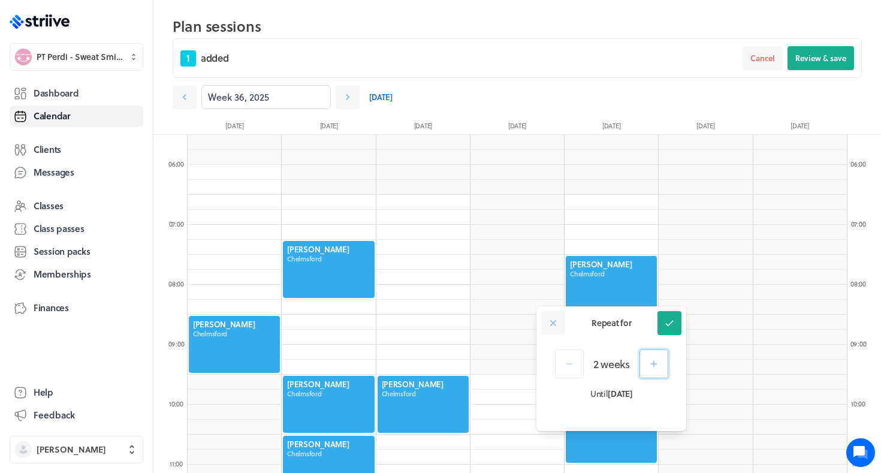
click at [658, 365] on icon "button" at bounding box center [654, 364] width 11 height 11
click at [664, 323] on button at bounding box center [670, 323] width 24 height 24
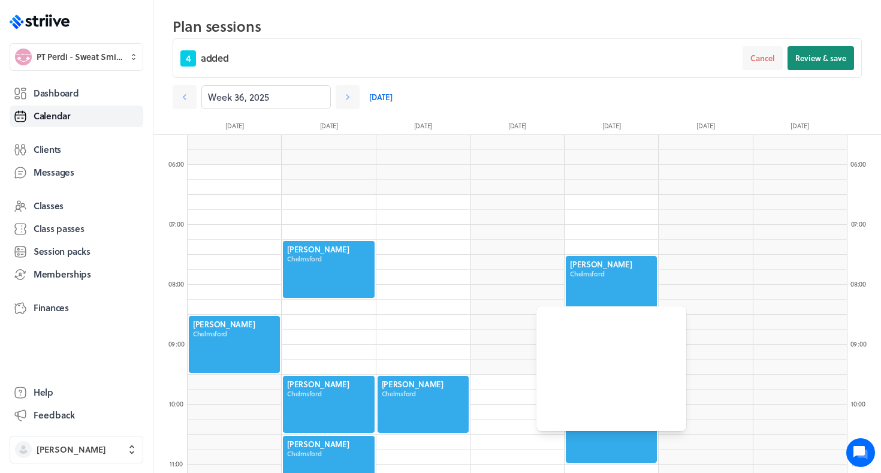
click at [823, 56] on span "Review & save" at bounding box center [821, 58] width 51 height 11
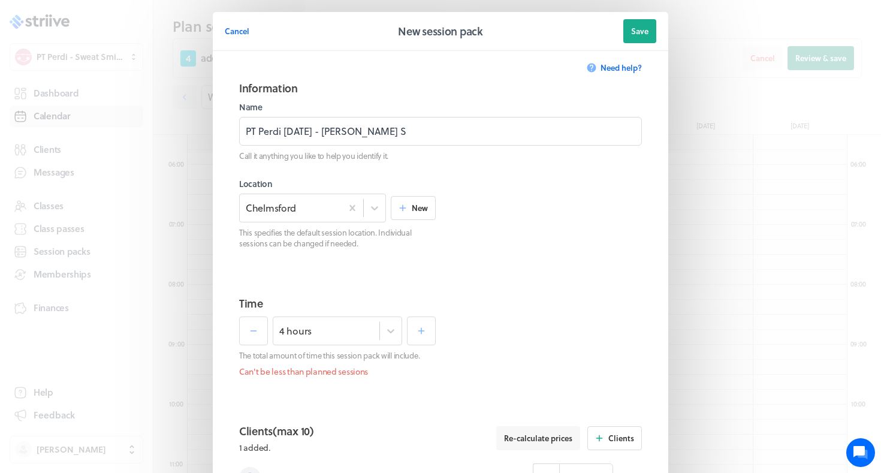
scroll to position [469, 0]
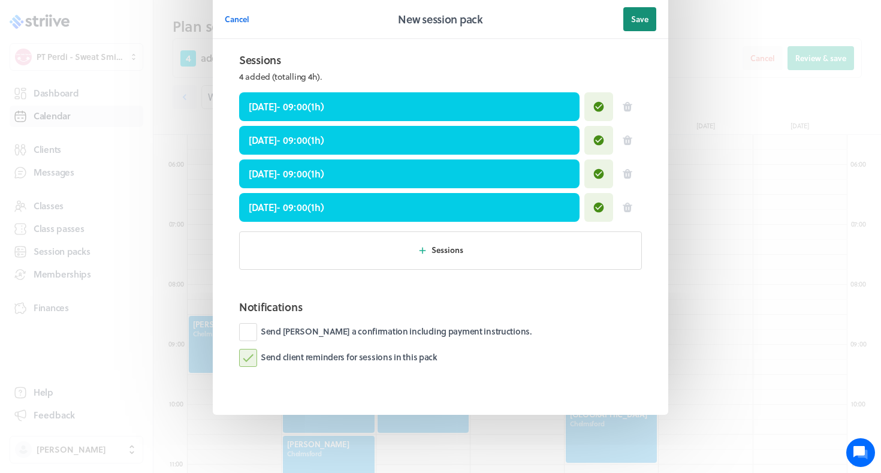
click at [646, 26] on button "Save" at bounding box center [639, 19] width 33 height 24
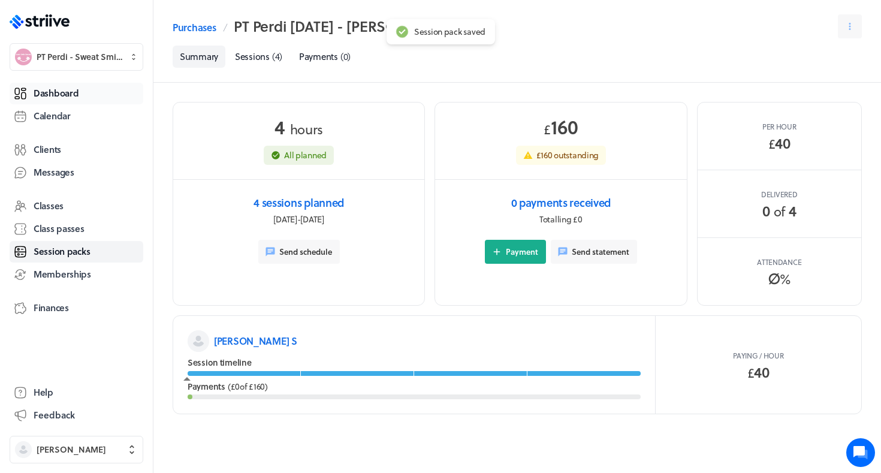
click at [81, 97] on link "Dashboard" at bounding box center [77, 94] width 134 height 22
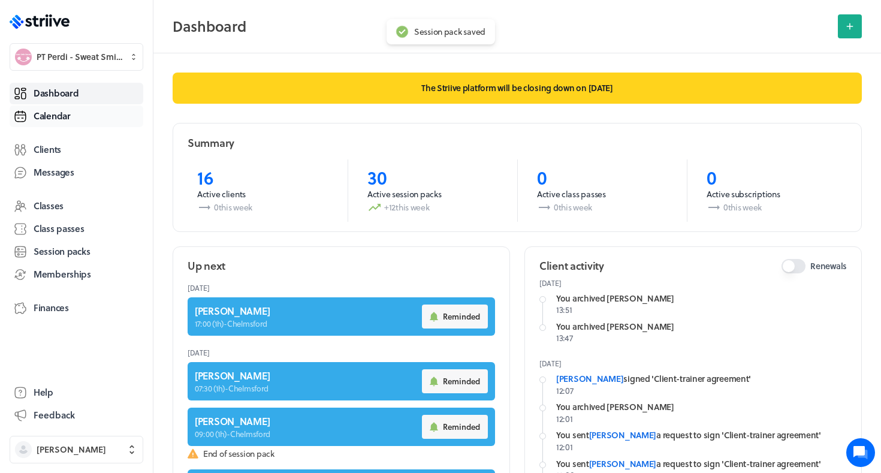
click at [87, 122] on link "Calendar" at bounding box center [77, 117] width 134 height 22
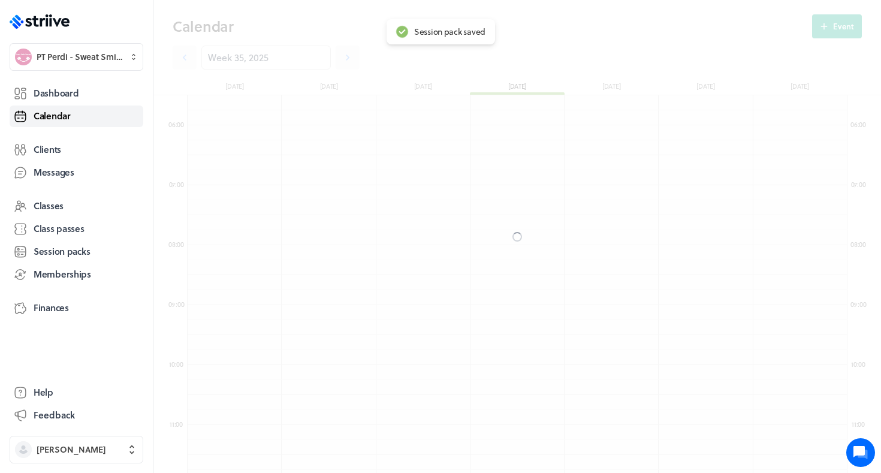
scroll to position [1439, 660]
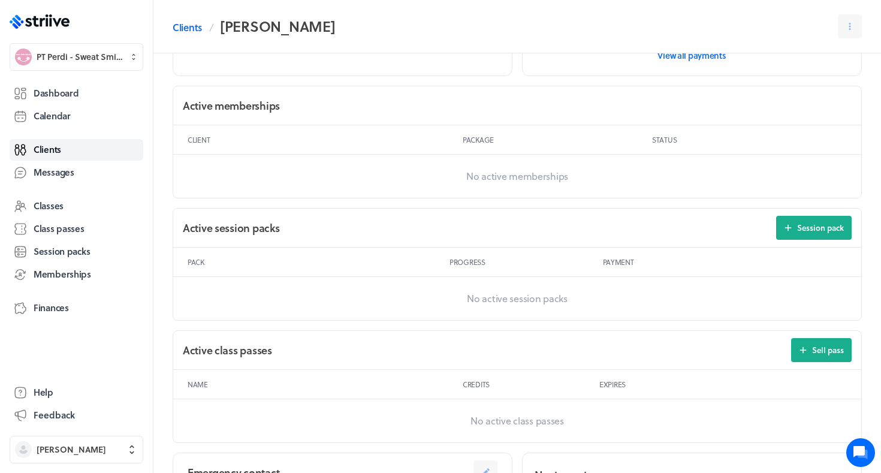
scroll to position [305, 0]
click at [836, 224] on span "Session pack" at bounding box center [820, 227] width 47 height 11
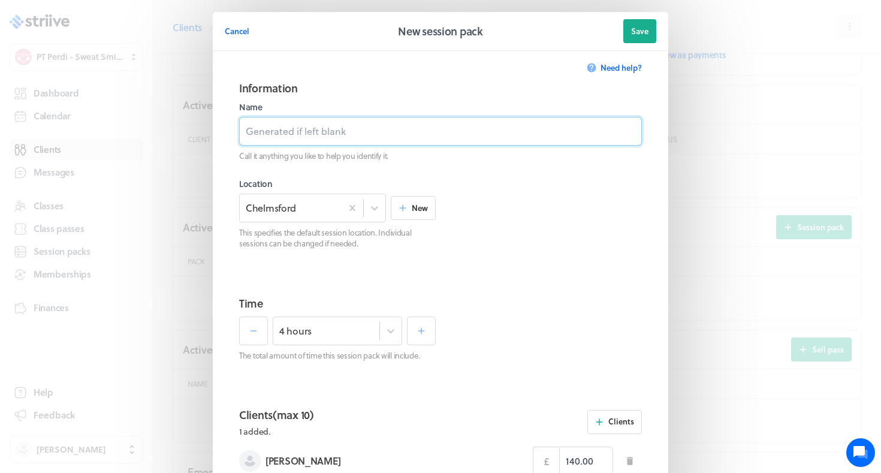
click at [504, 139] on input at bounding box center [440, 131] width 403 height 29
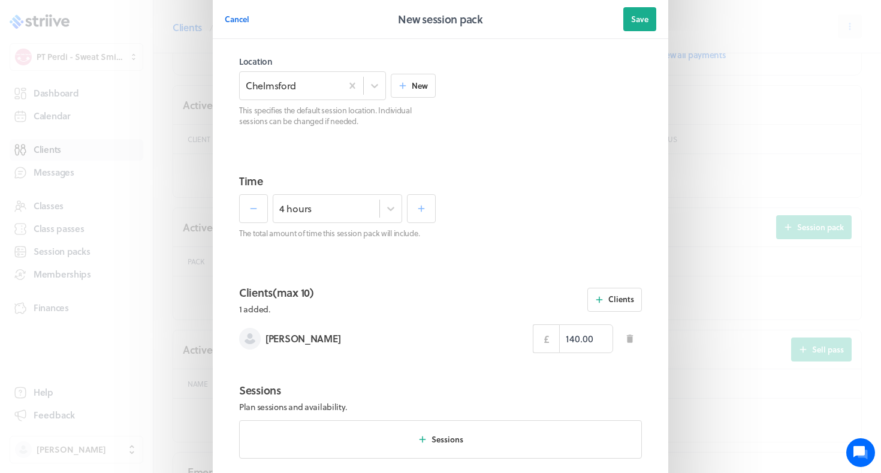
scroll to position [129, 0]
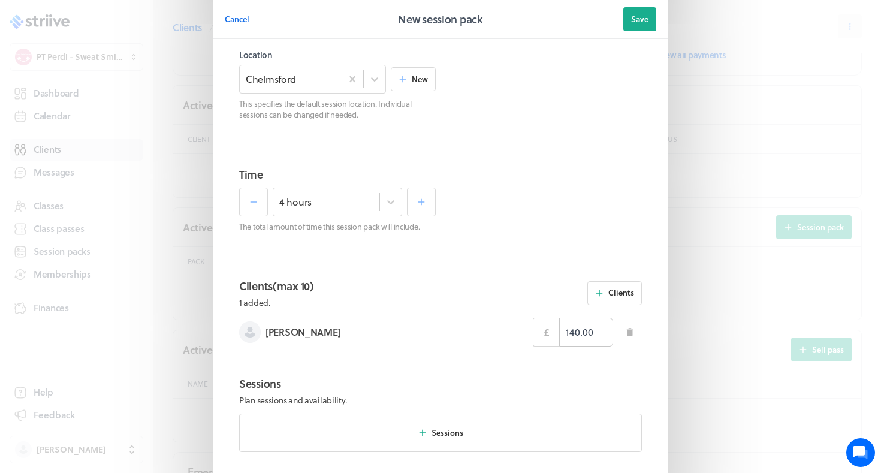
type input "PT Perdi [DATE] - [PERSON_NAME] R"
click at [576, 336] on input "140.00" at bounding box center [586, 332] width 54 height 29
type input "150.00"
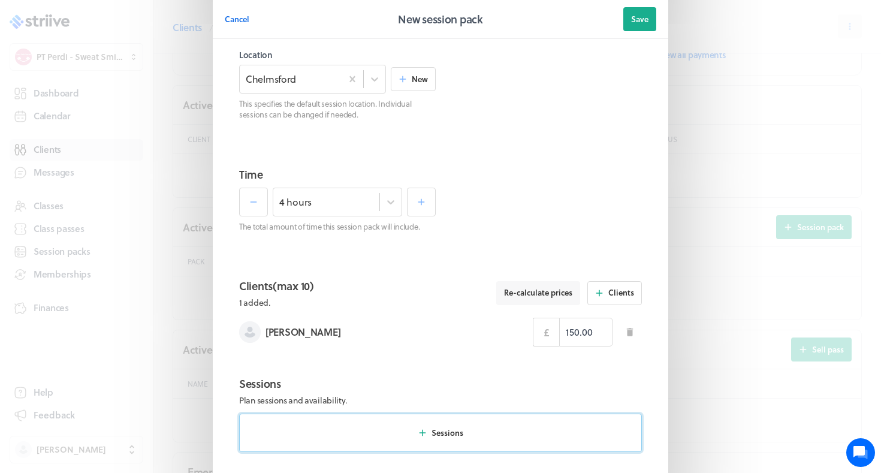
click at [524, 414] on button "Sessions" at bounding box center [440, 433] width 403 height 38
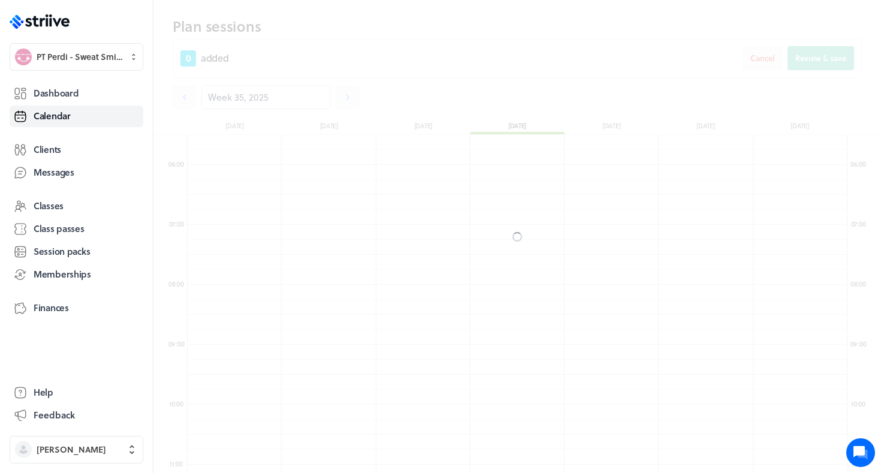
scroll to position [1439, 660]
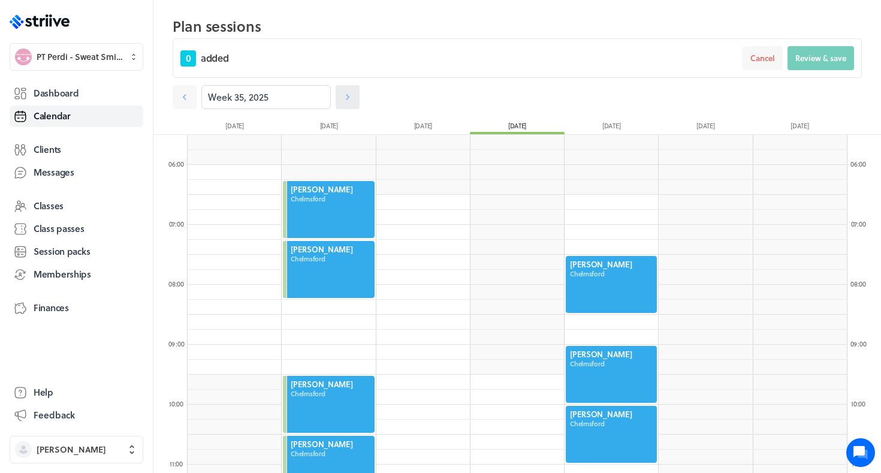
click at [349, 100] on icon at bounding box center [348, 97] width 12 height 12
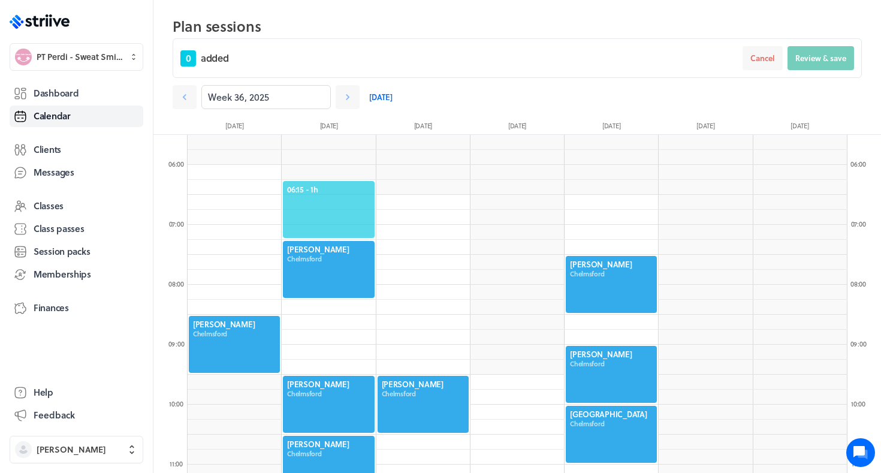
click at [318, 188] on span "06:15 - 1h" at bounding box center [328, 189] width 83 height 11
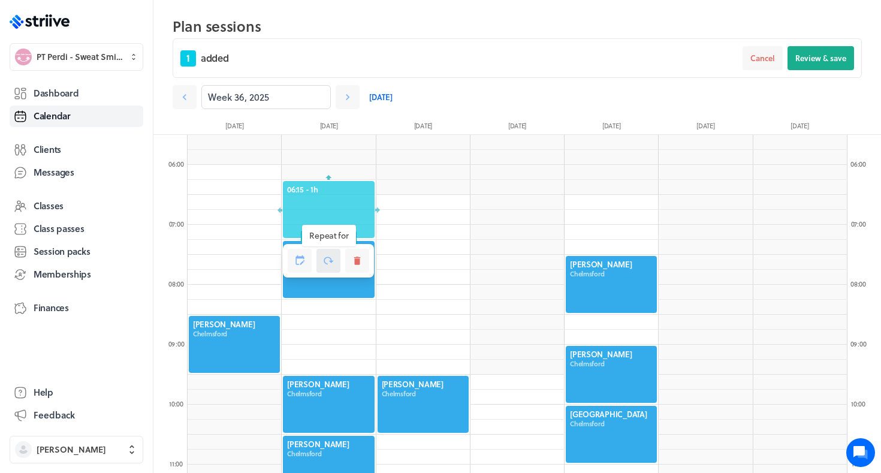
click at [336, 263] on button at bounding box center [329, 261] width 24 height 24
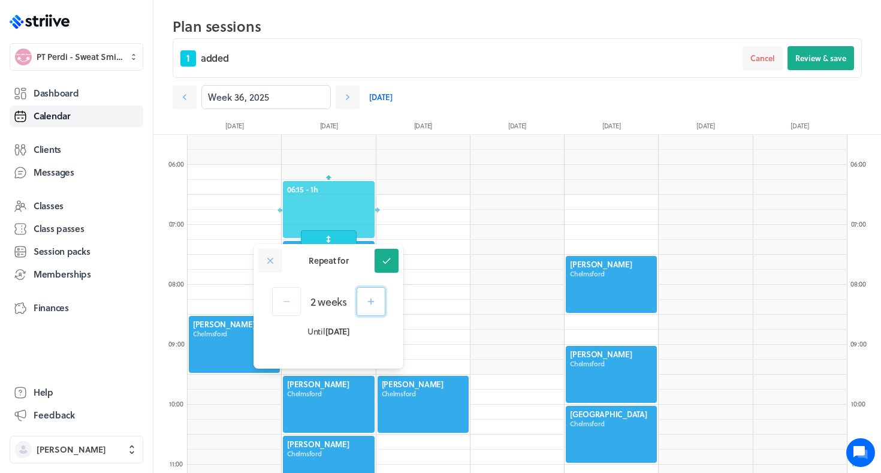
click at [369, 298] on icon "button" at bounding box center [371, 301] width 11 height 11
click at [387, 266] on icon at bounding box center [386, 260] width 11 height 11
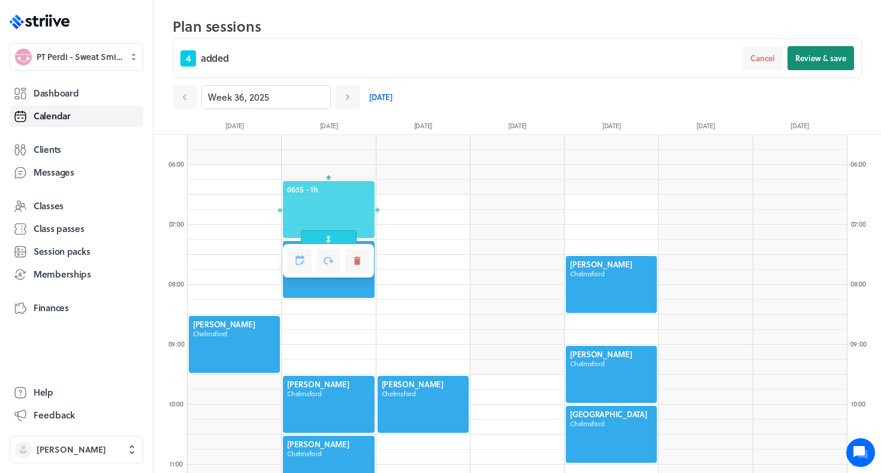
click at [826, 62] on span "Review & save" at bounding box center [821, 58] width 51 height 11
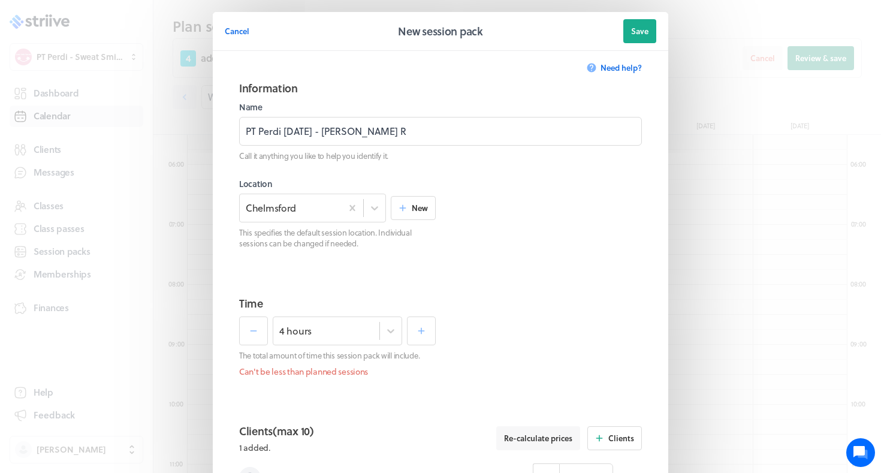
scroll to position [469, 0]
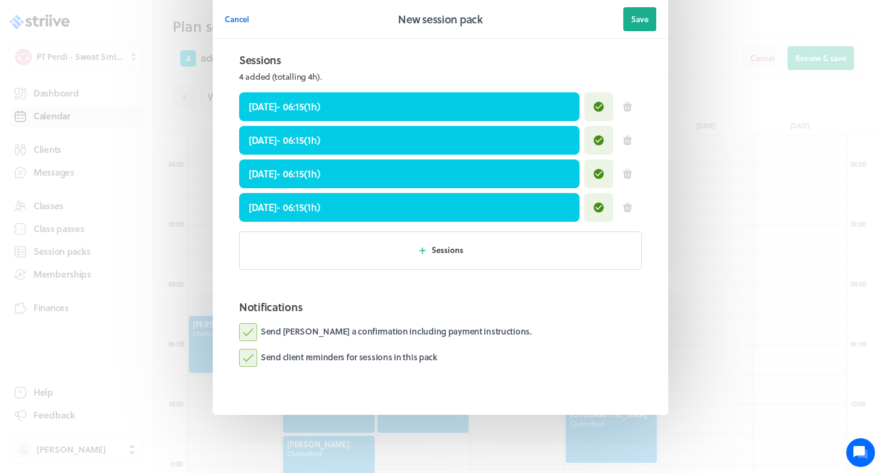
click at [431, 333] on label "Send [PERSON_NAME] a confirmation including payment instructions." at bounding box center [385, 332] width 293 height 18
click at [0, 0] on input "Send [PERSON_NAME] a confirmation including payment instructions." at bounding box center [0, 0] width 0 height 0
click at [659, 14] on header "Cancel New session pack Save" at bounding box center [441, 19] width 456 height 39
click at [644, 21] on span "Save" at bounding box center [639, 19] width 17 height 11
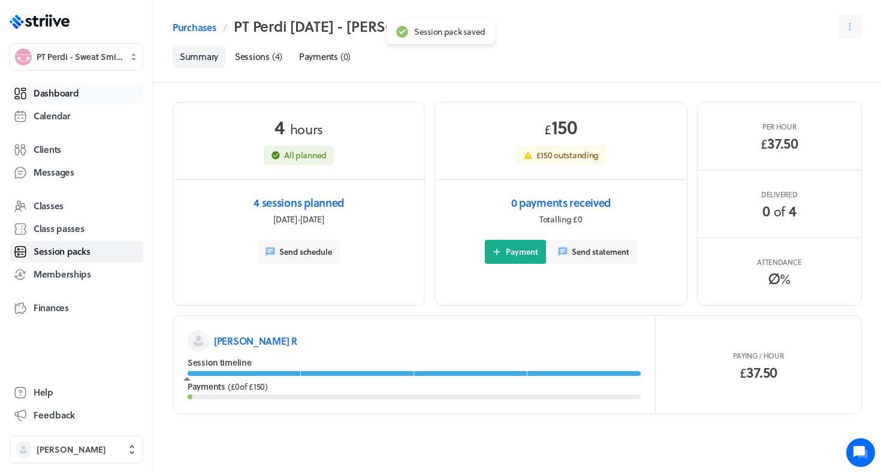
click at [96, 92] on link "Dashboard" at bounding box center [77, 94] width 134 height 22
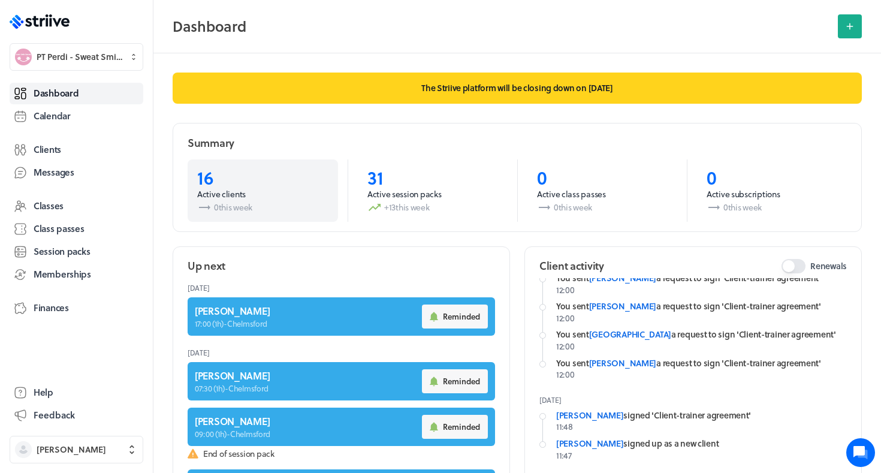
scroll to position [270, 0]
